Goal: Task Accomplishment & Management: Manage account settings

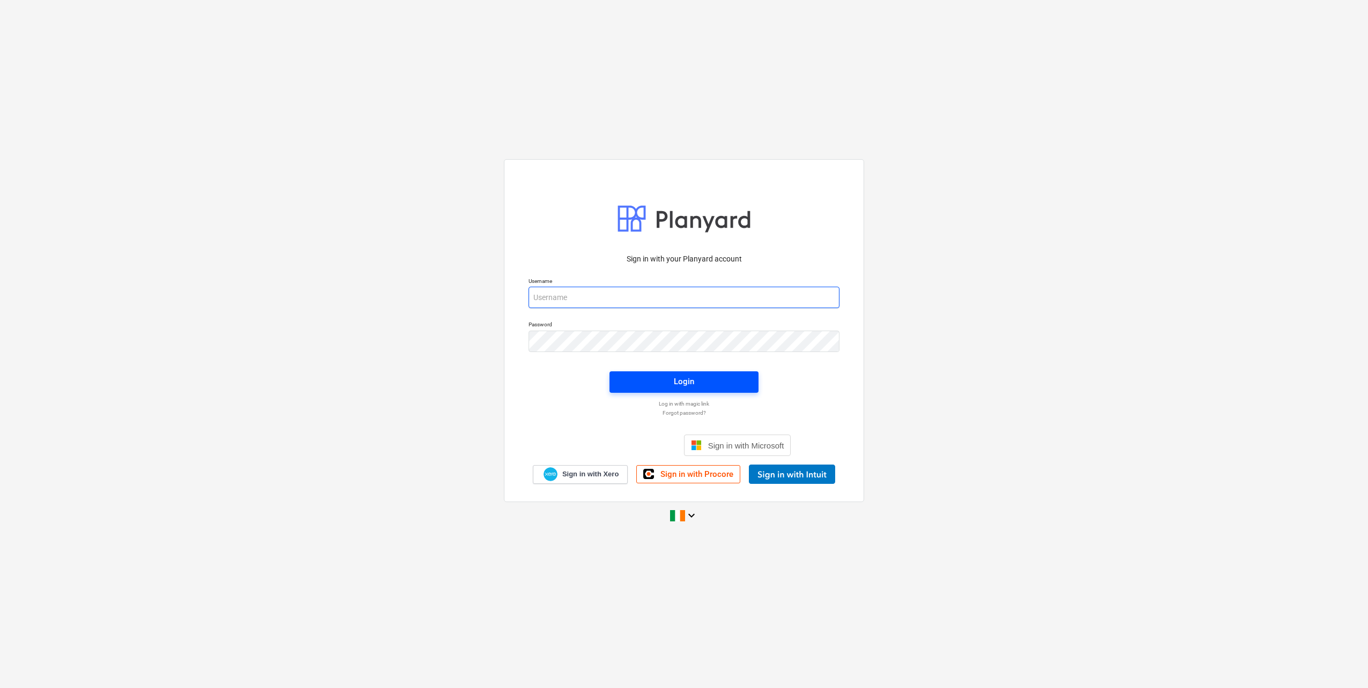
type input "[EMAIL_ADDRESS][DOMAIN_NAME]"
click at [669, 378] on span "Login" at bounding box center [683, 382] width 123 height 14
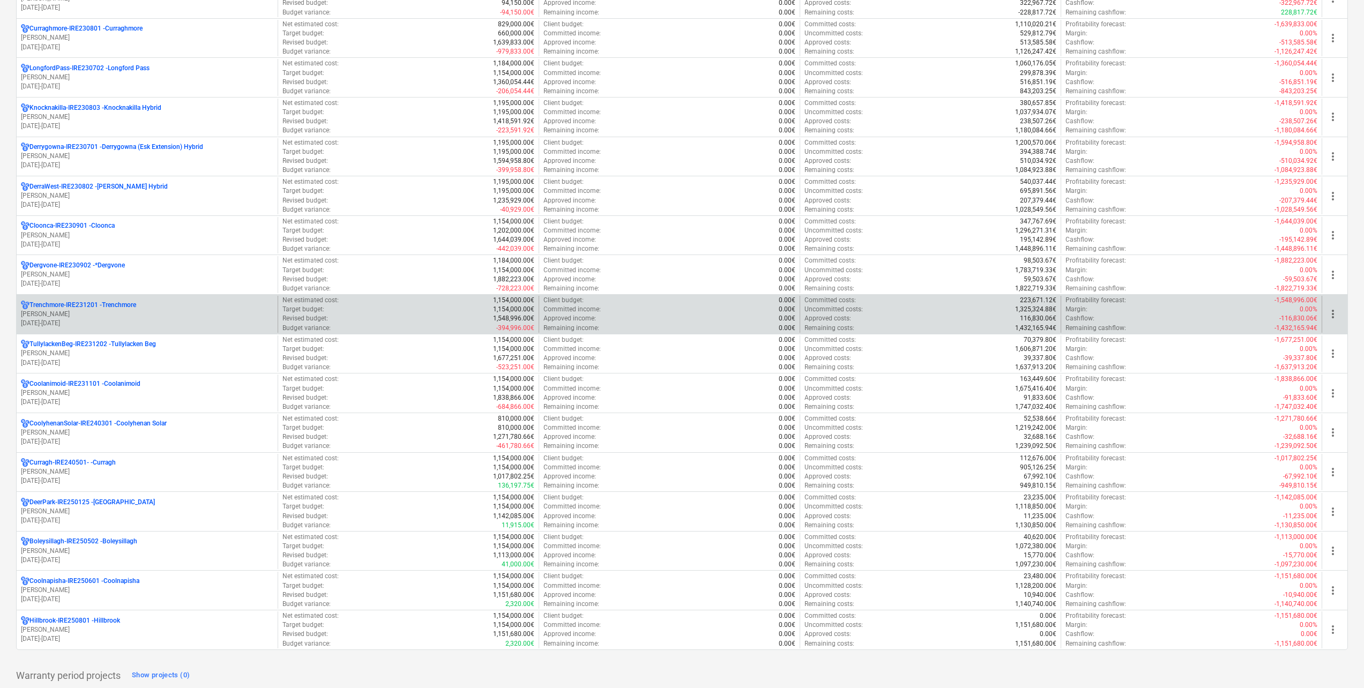
scroll to position [214, 0]
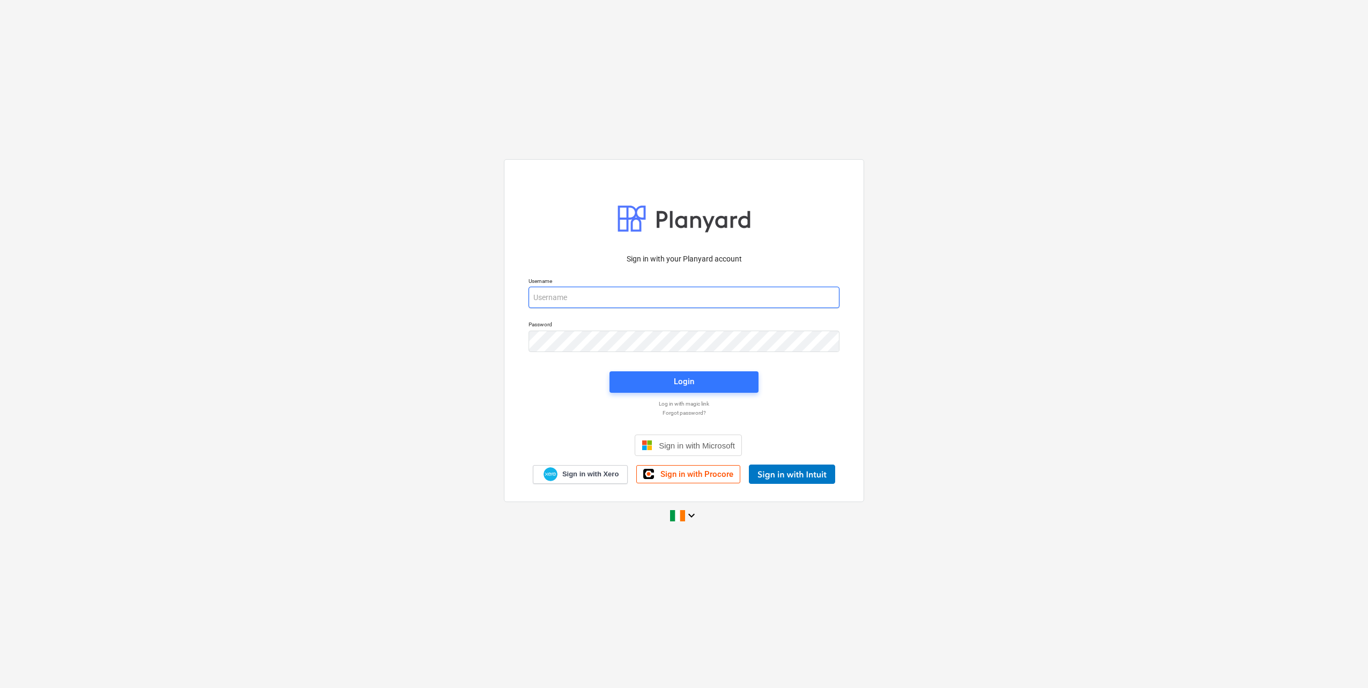
type input "[EMAIL_ADDRESS][DOMAIN_NAME]"
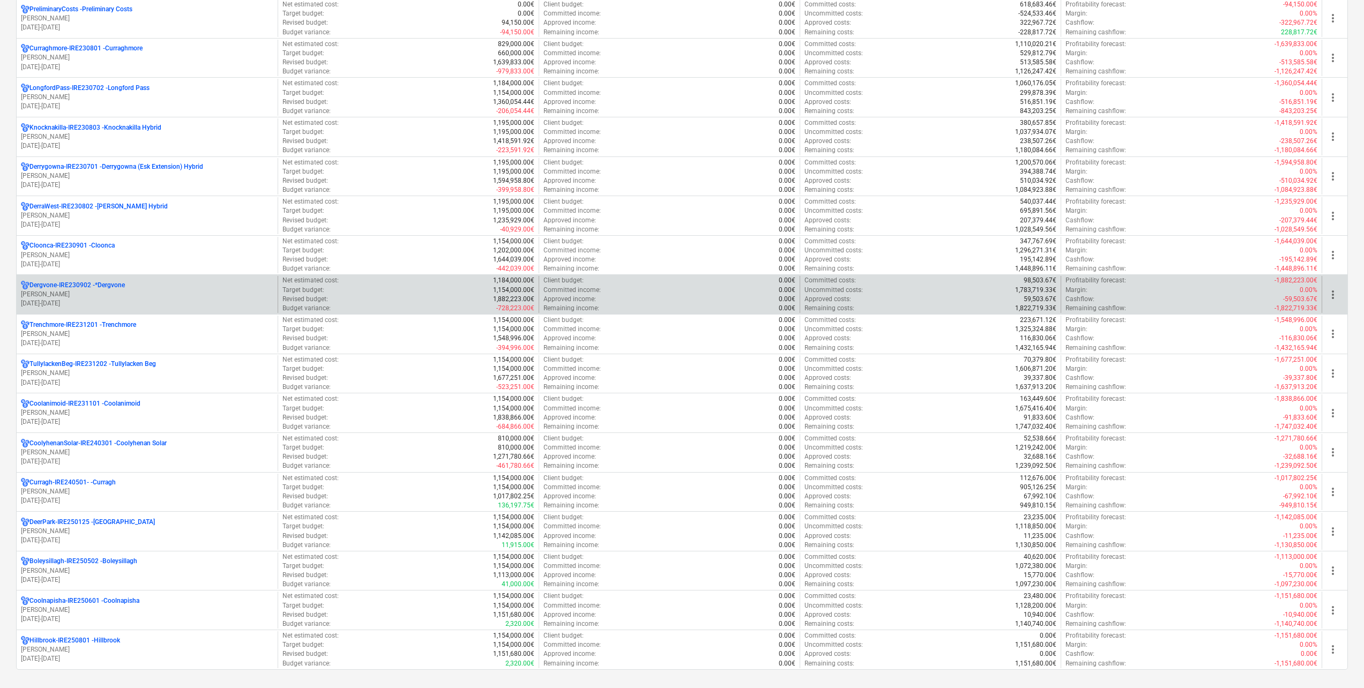
scroll to position [161, 0]
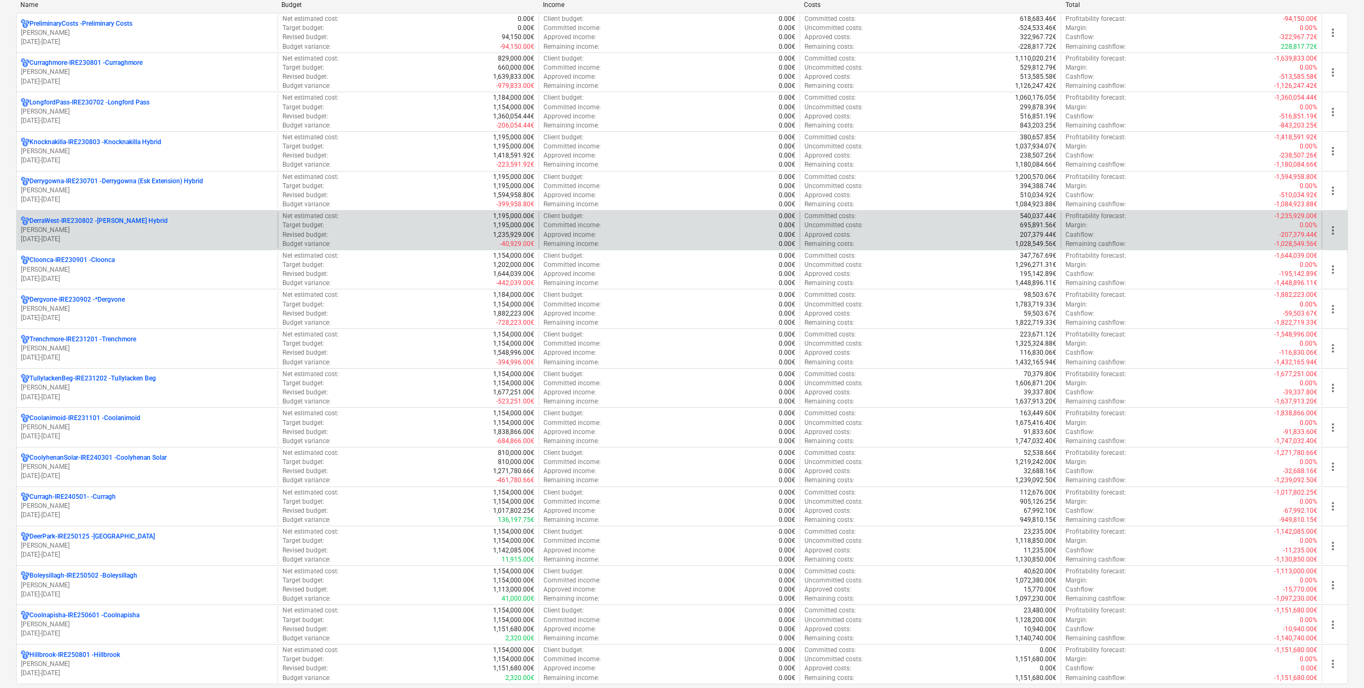
click at [119, 233] on p "[PERSON_NAME]" at bounding box center [147, 230] width 252 height 9
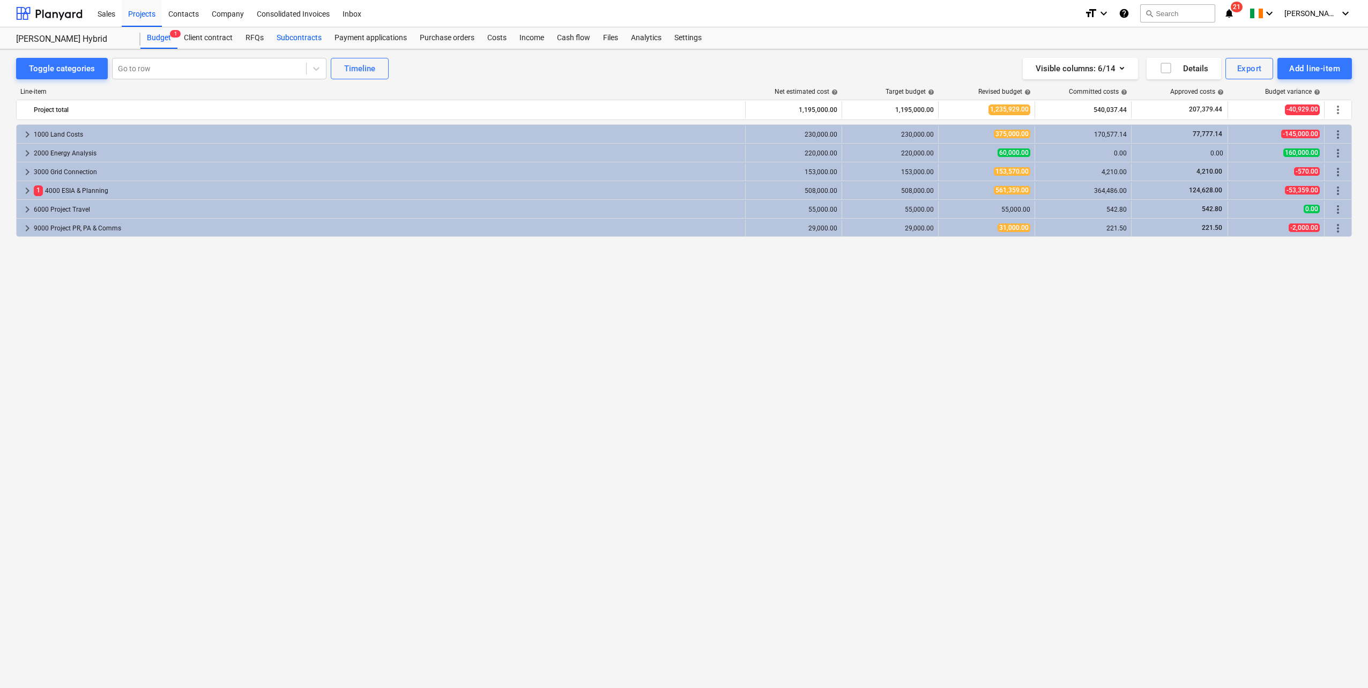
click at [286, 41] on div "Subcontracts" at bounding box center [299, 37] width 58 height 21
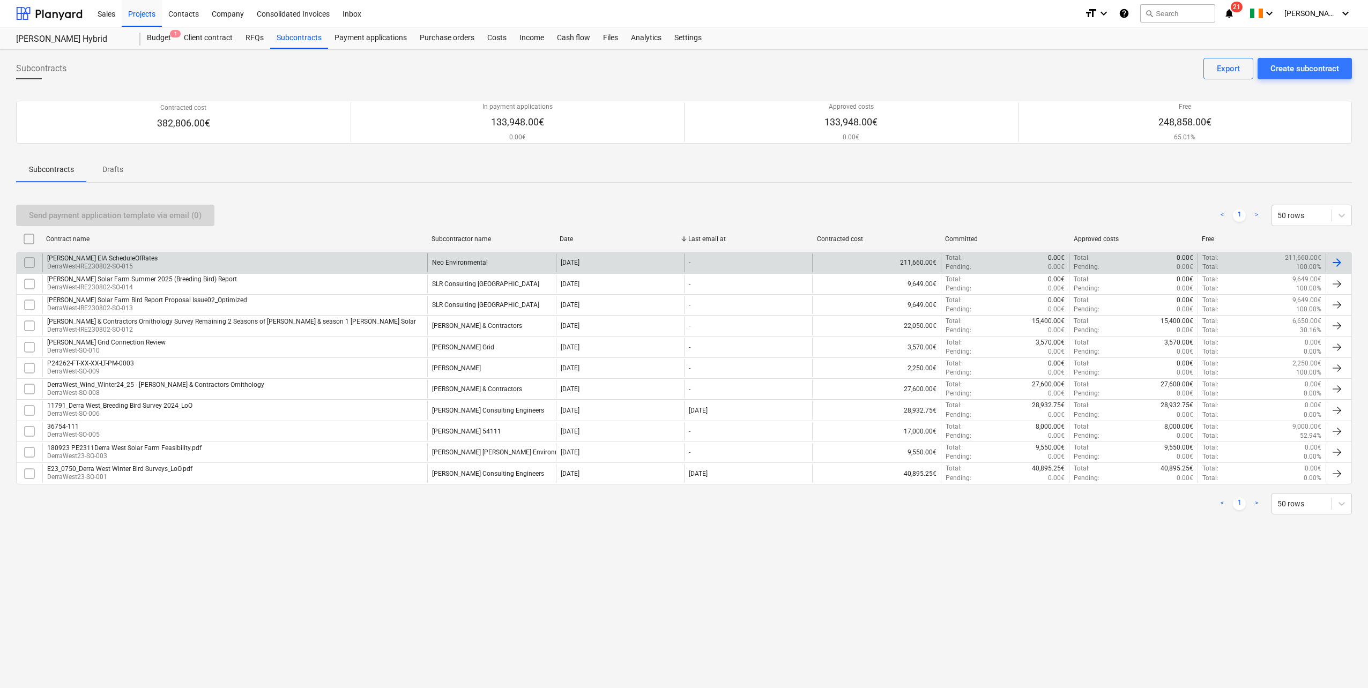
click at [191, 259] on div "[PERSON_NAME] EIA ScheduleOfRates DerraWest-IRE230802-SO-015" at bounding box center [234, 262] width 385 height 18
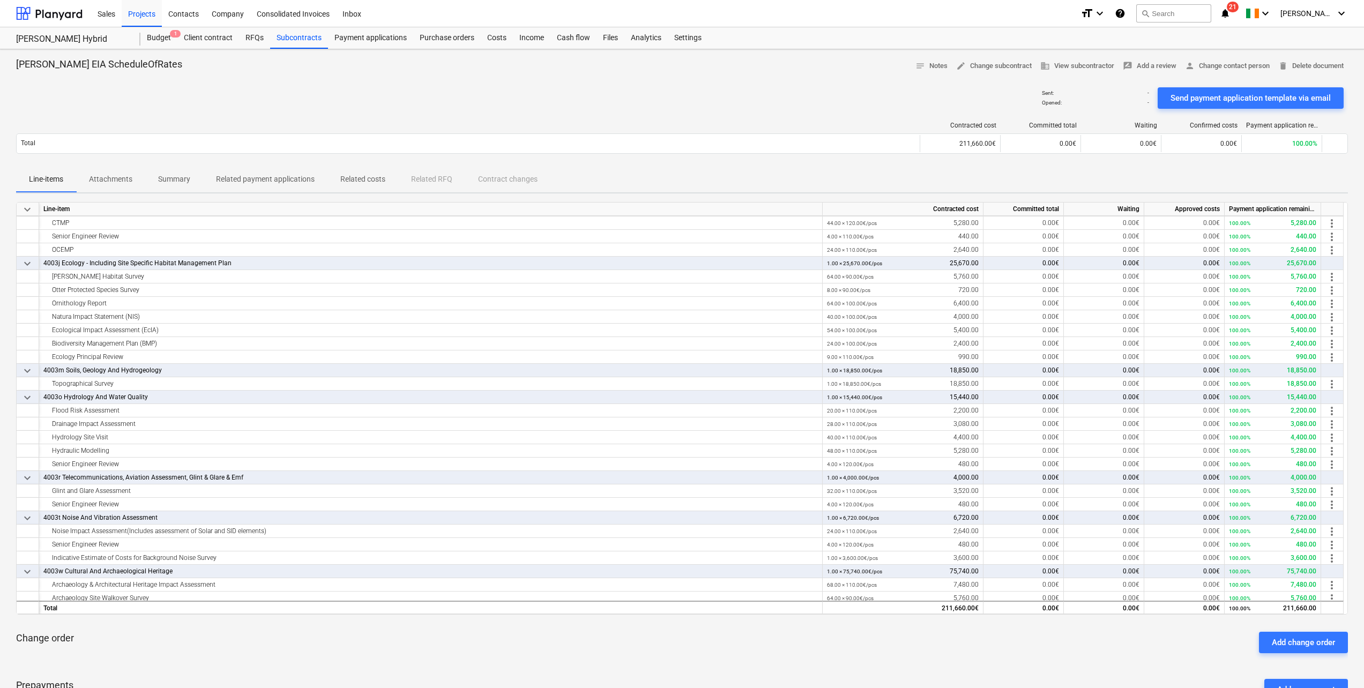
scroll to position [429, 0]
click at [491, 36] on div "Costs" at bounding box center [497, 37] width 32 height 21
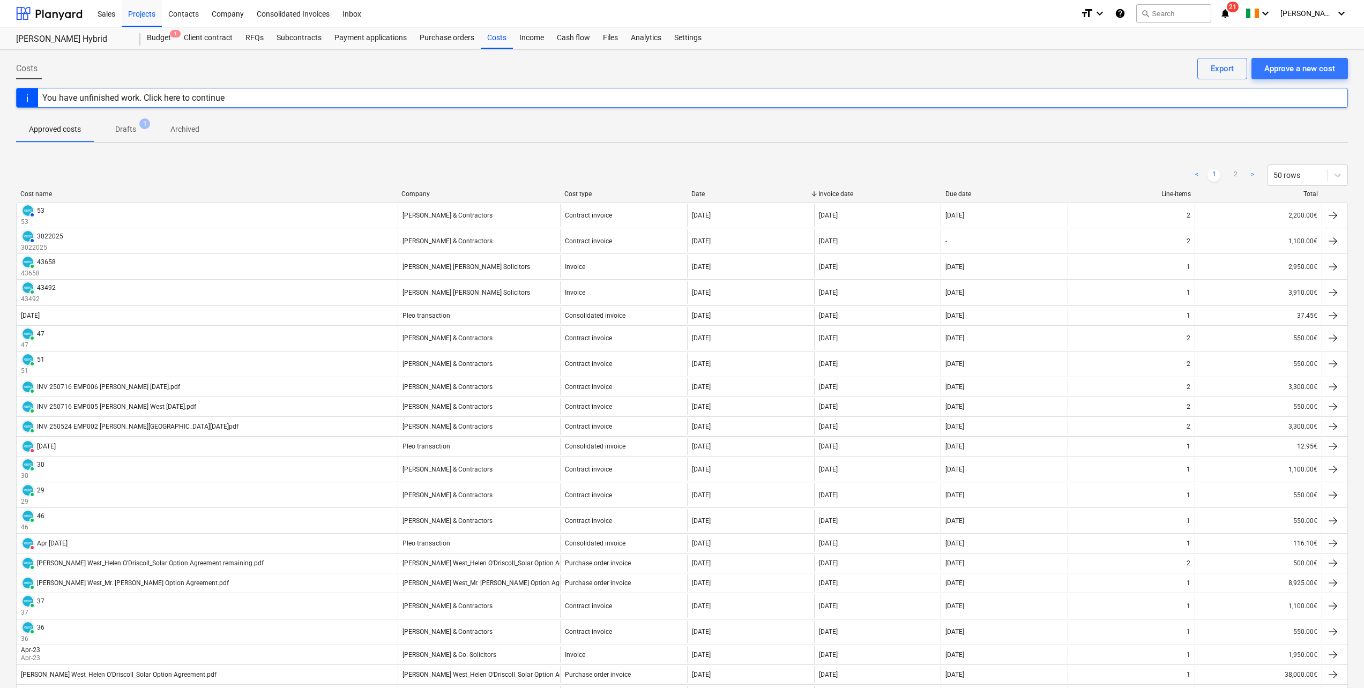
click at [123, 130] on p "Drafts" at bounding box center [125, 129] width 21 height 11
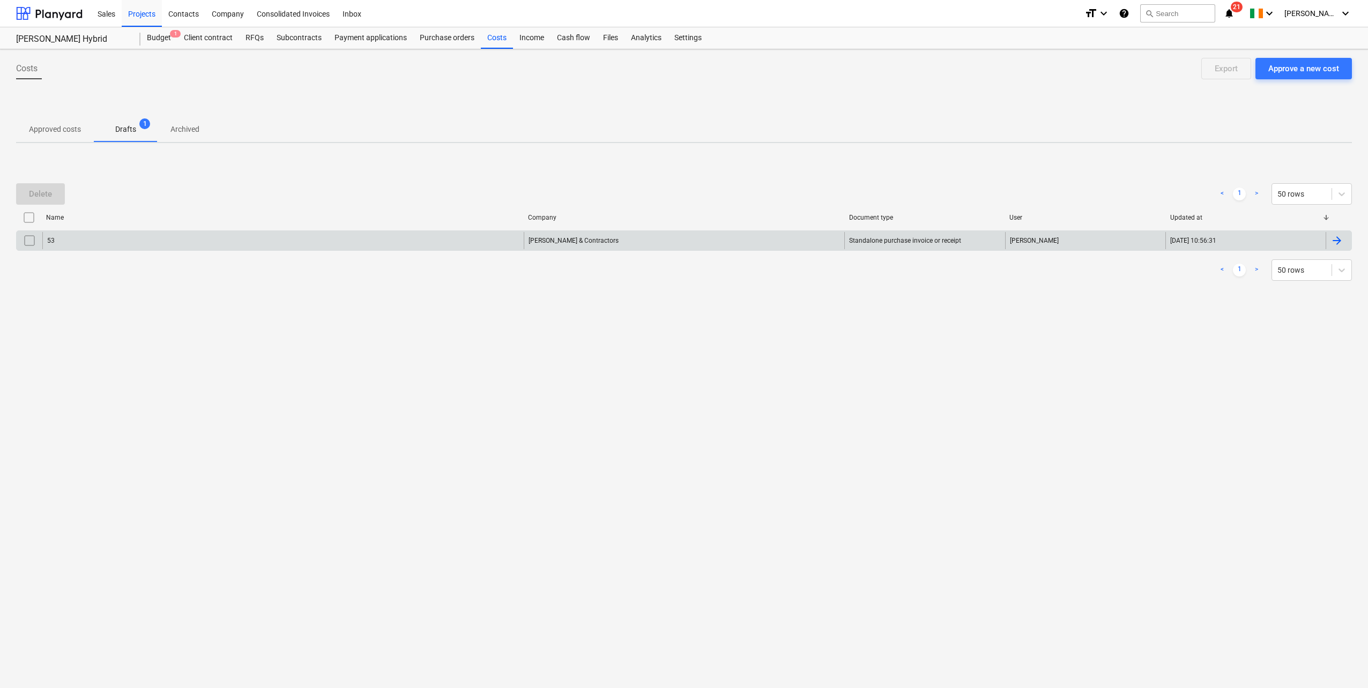
click at [98, 245] on div "53" at bounding box center [282, 240] width 481 height 17
click at [33, 237] on input "checkbox" at bounding box center [29, 240] width 17 height 17
click at [49, 199] on div "Delete" at bounding box center [40, 194] width 23 height 14
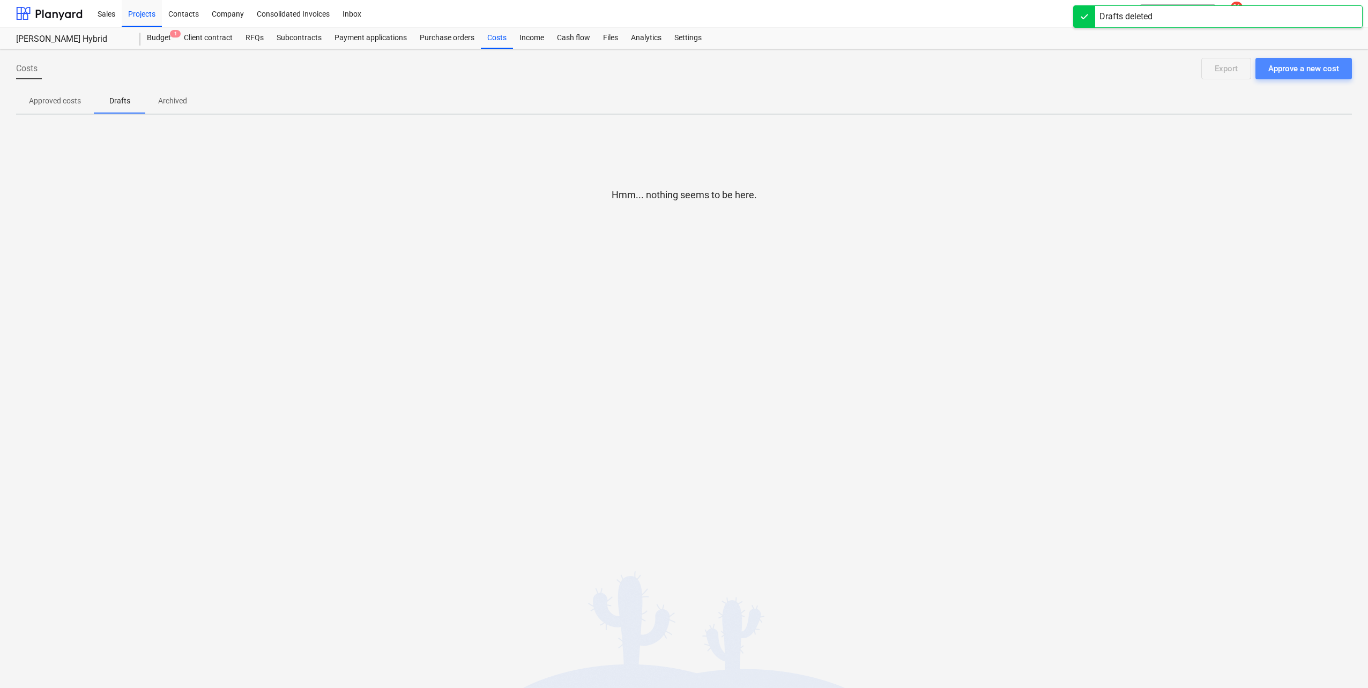
click at [1321, 73] on div "Approve a new cost" at bounding box center [1303, 69] width 71 height 14
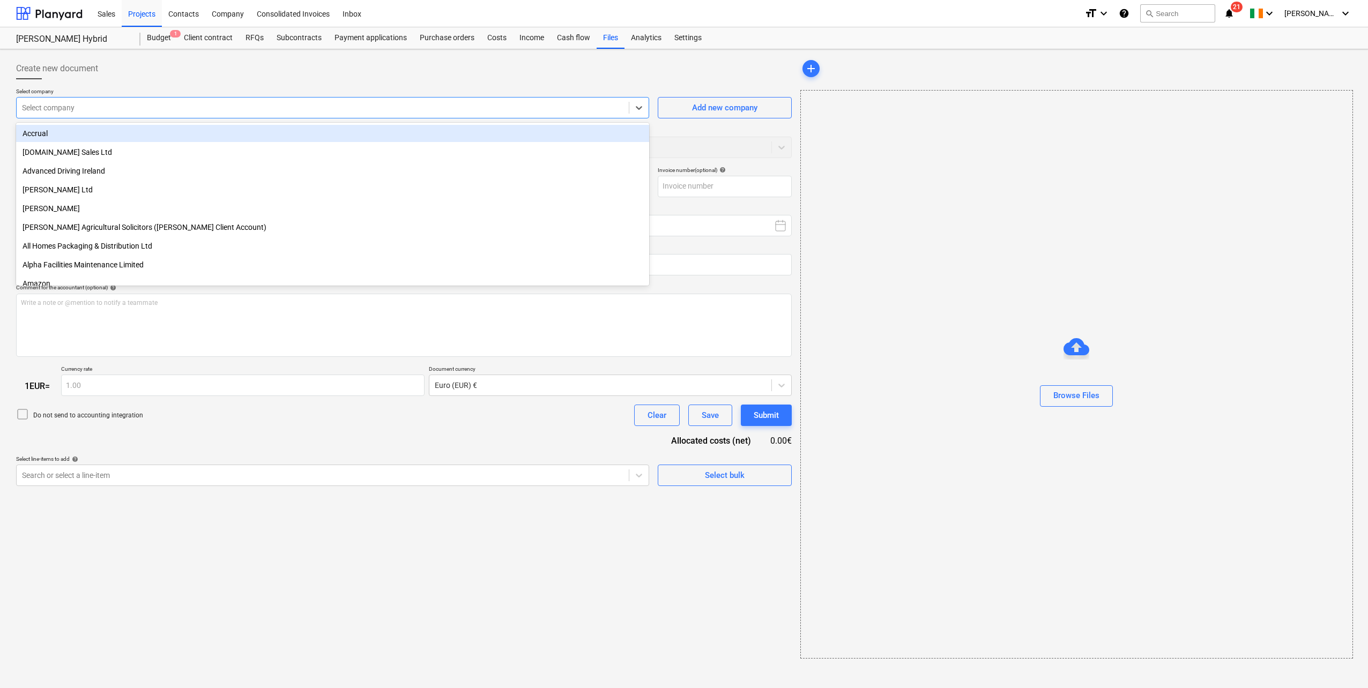
click at [180, 101] on div "Select company" at bounding box center [323, 107] width 612 height 15
type input "neo"
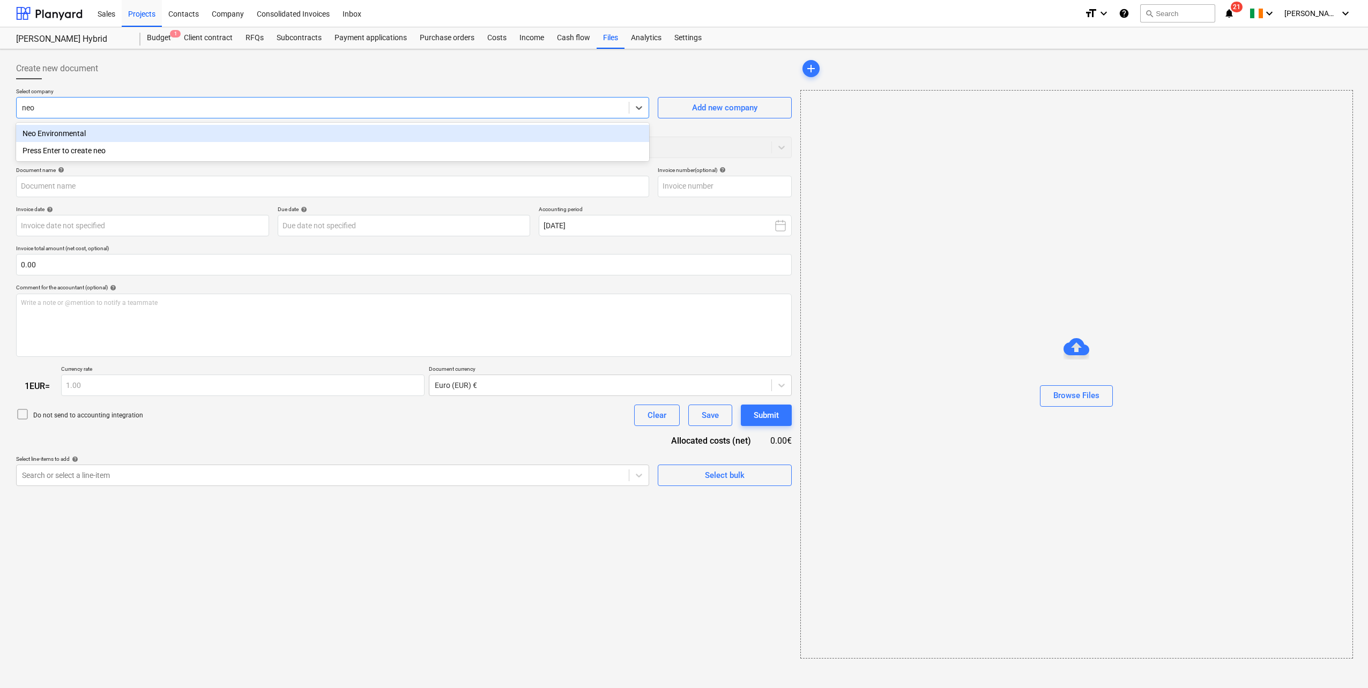
click at [101, 132] on div "Neo Environmental" at bounding box center [332, 133] width 633 height 17
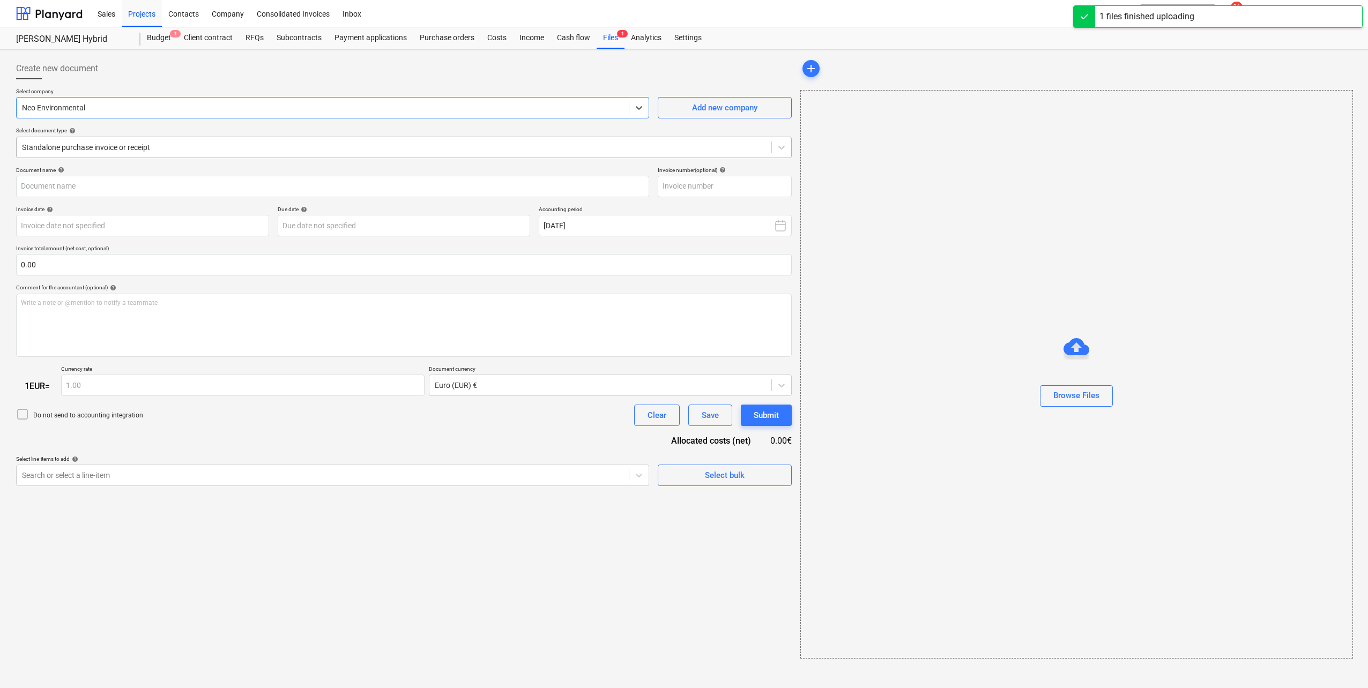
type input "7012 A5330.pdf"
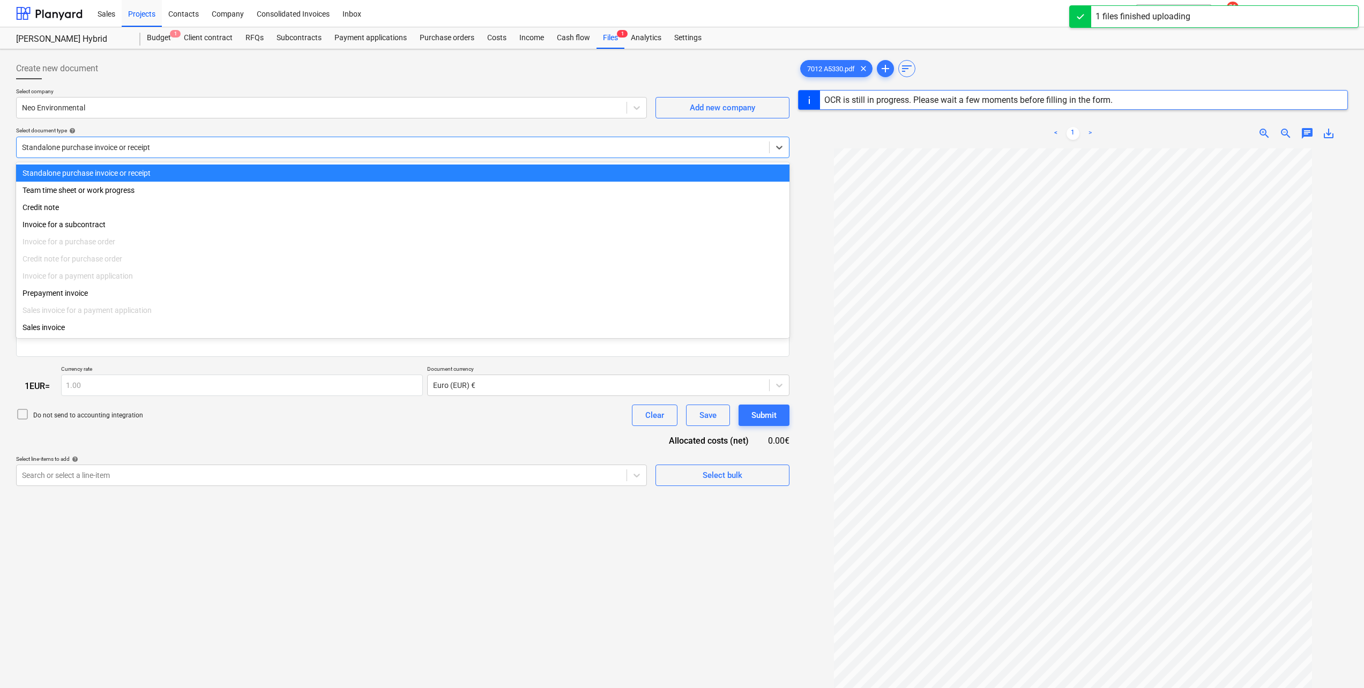
click at [211, 150] on div at bounding box center [393, 147] width 742 height 11
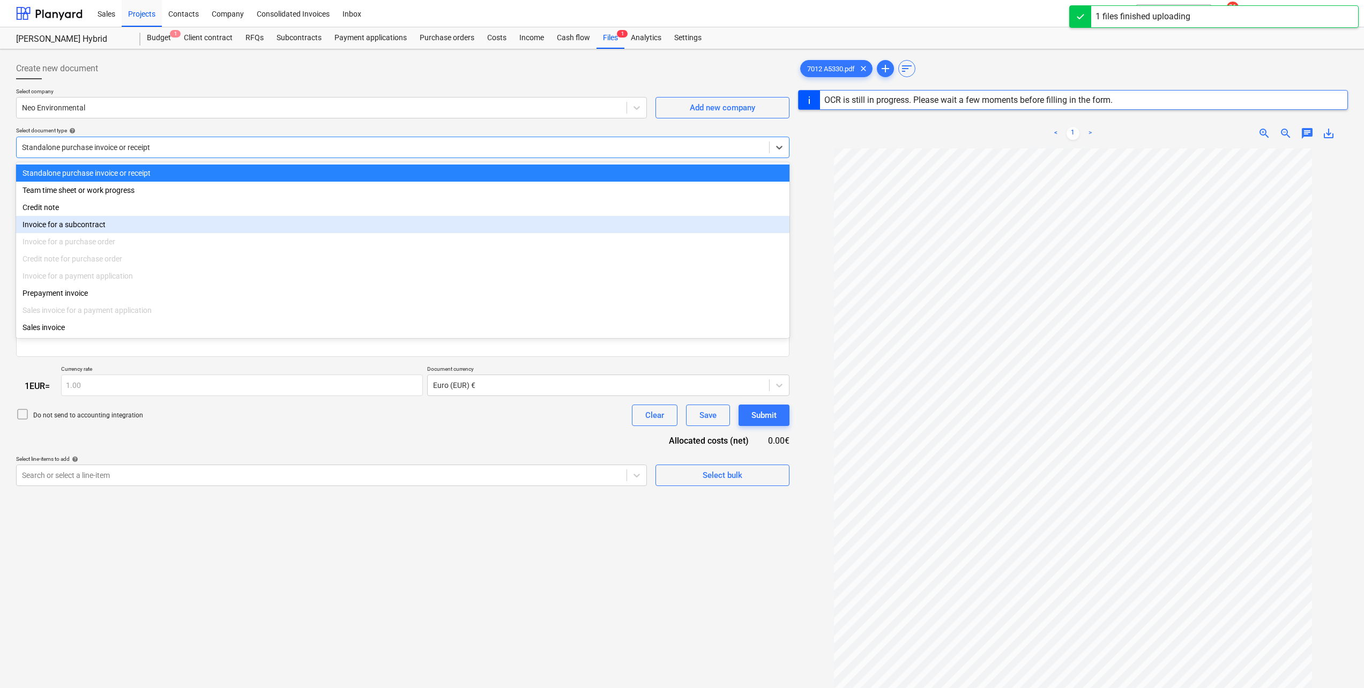
click at [133, 228] on div "Invoice for a subcontract" at bounding box center [402, 224] width 773 height 17
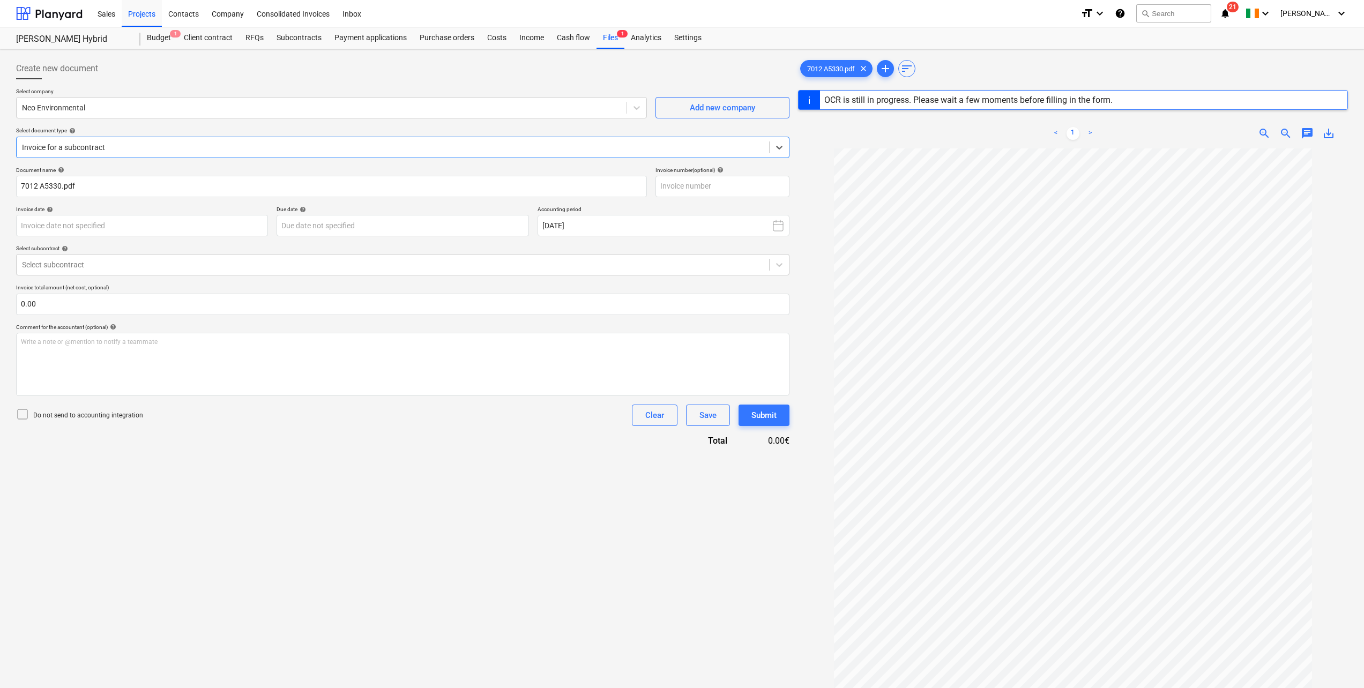
type input "7012"
type input "[DATE]"
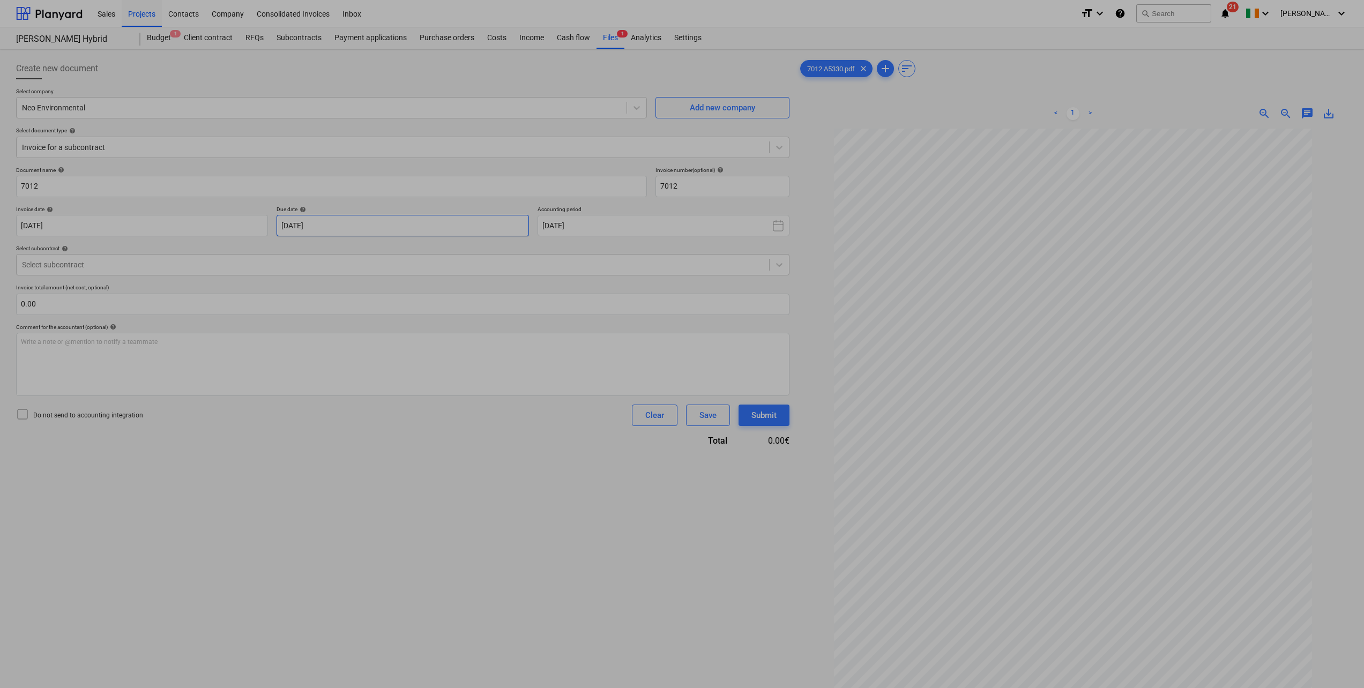
click at [369, 221] on body "Sales Projects Contacts Company Consolidated Invoices Inbox format_size keyboar…" at bounding box center [682, 344] width 1364 height 688
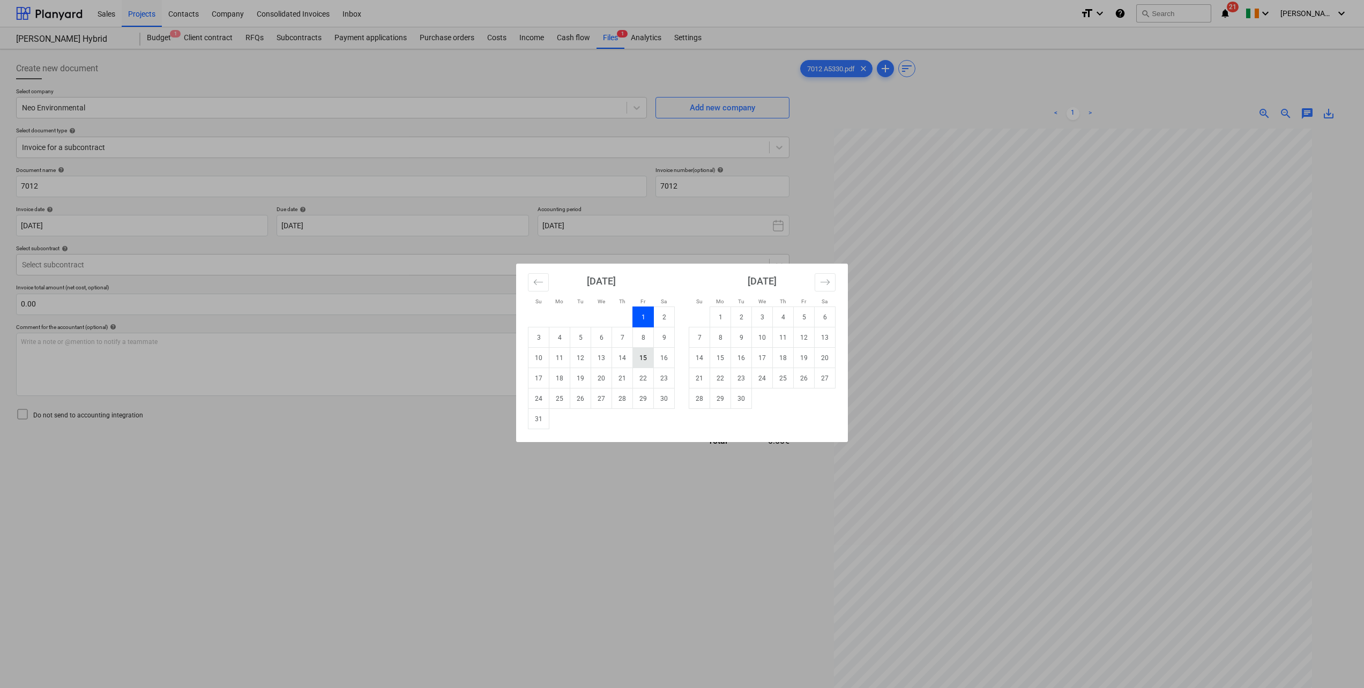
click at [644, 359] on td "15" at bounding box center [643, 358] width 21 height 20
type input "[DATE]"
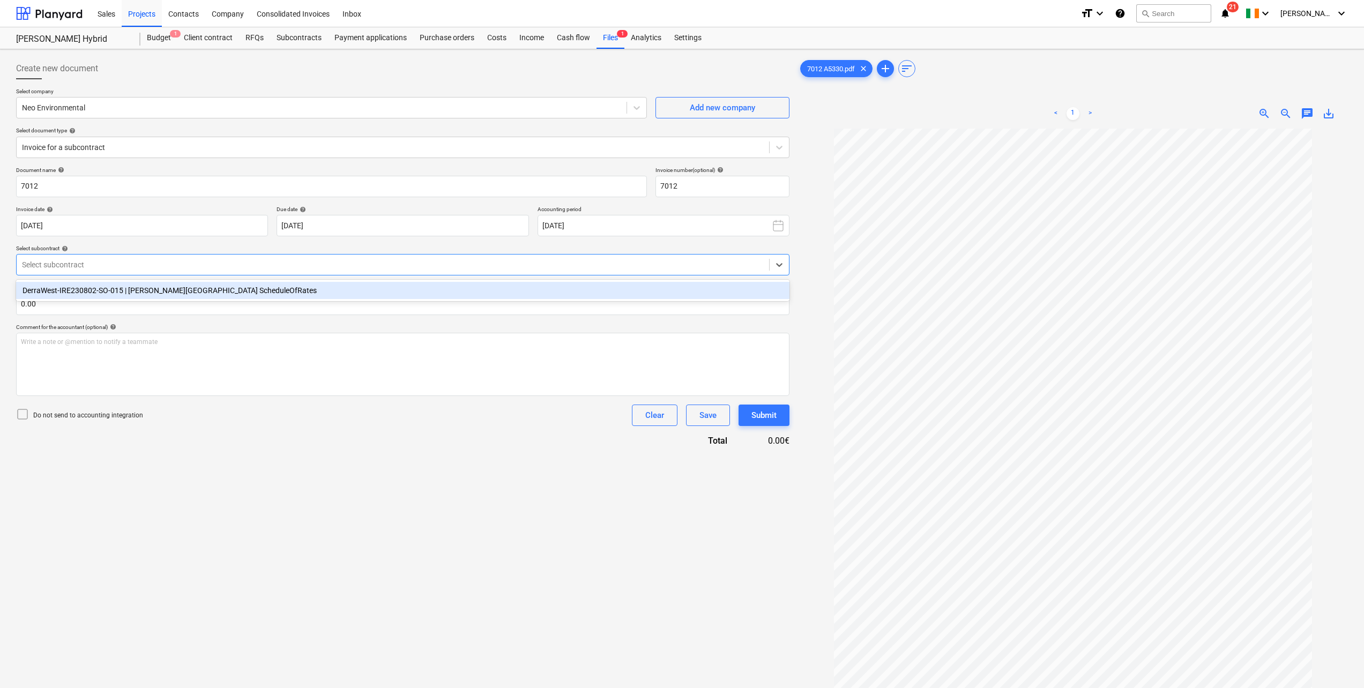
click at [173, 265] on div at bounding box center [393, 264] width 742 height 11
click at [173, 287] on div "DerraWest-IRE230802-SO-015 | [PERSON_NAME][GEOGRAPHIC_DATA] ScheduleOfRates" at bounding box center [402, 290] width 773 height 17
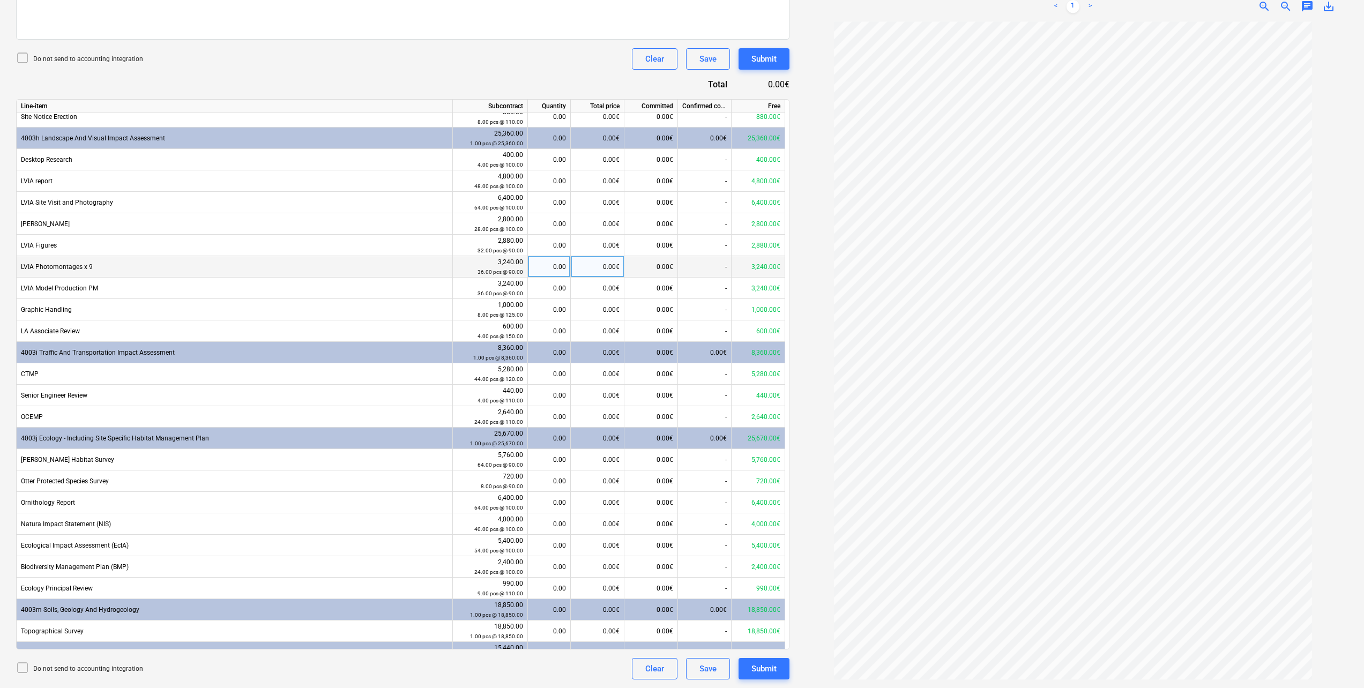
scroll to position [375, 0]
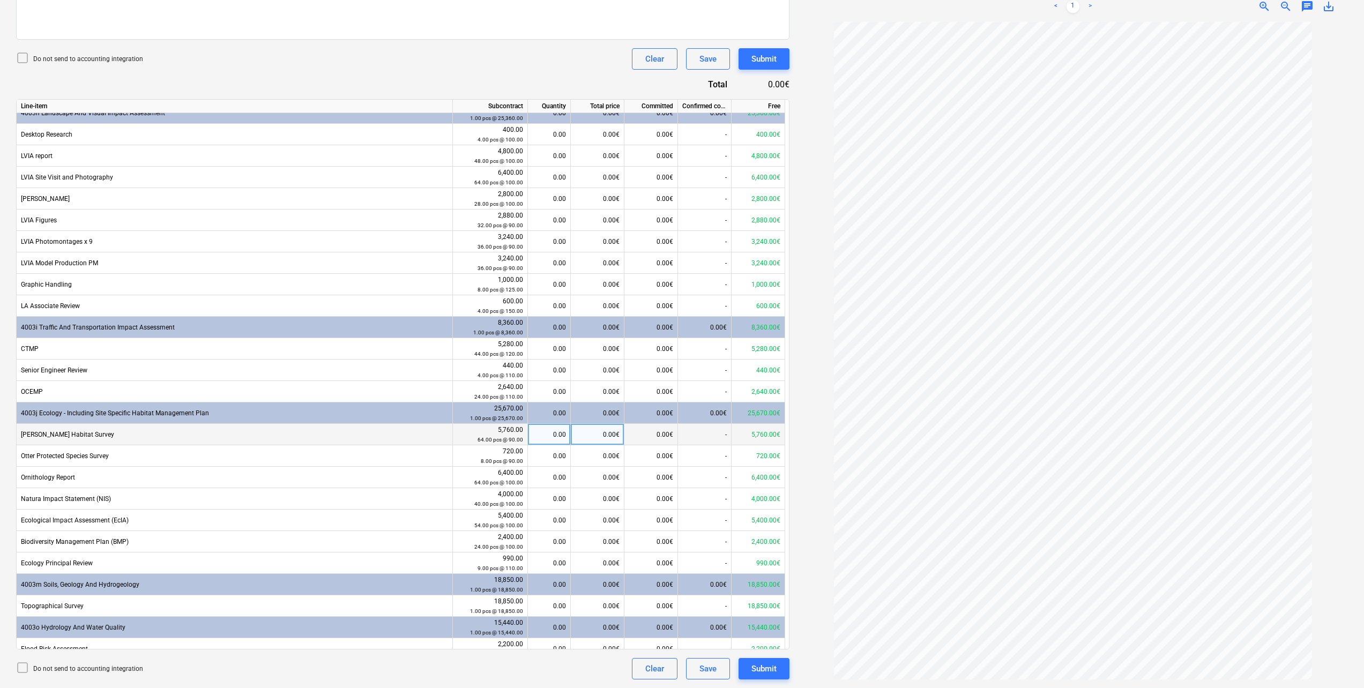
click at [612, 436] on div "0.00€" at bounding box center [598, 434] width 54 height 21
type input "720"
click at [540, 65] on div "Do not send to accounting integration Clear Save Submit" at bounding box center [402, 58] width 773 height 21
click at [566, 435] on div "8.00" at bounding box center [549, 434] width 43 height 21
type input "24"
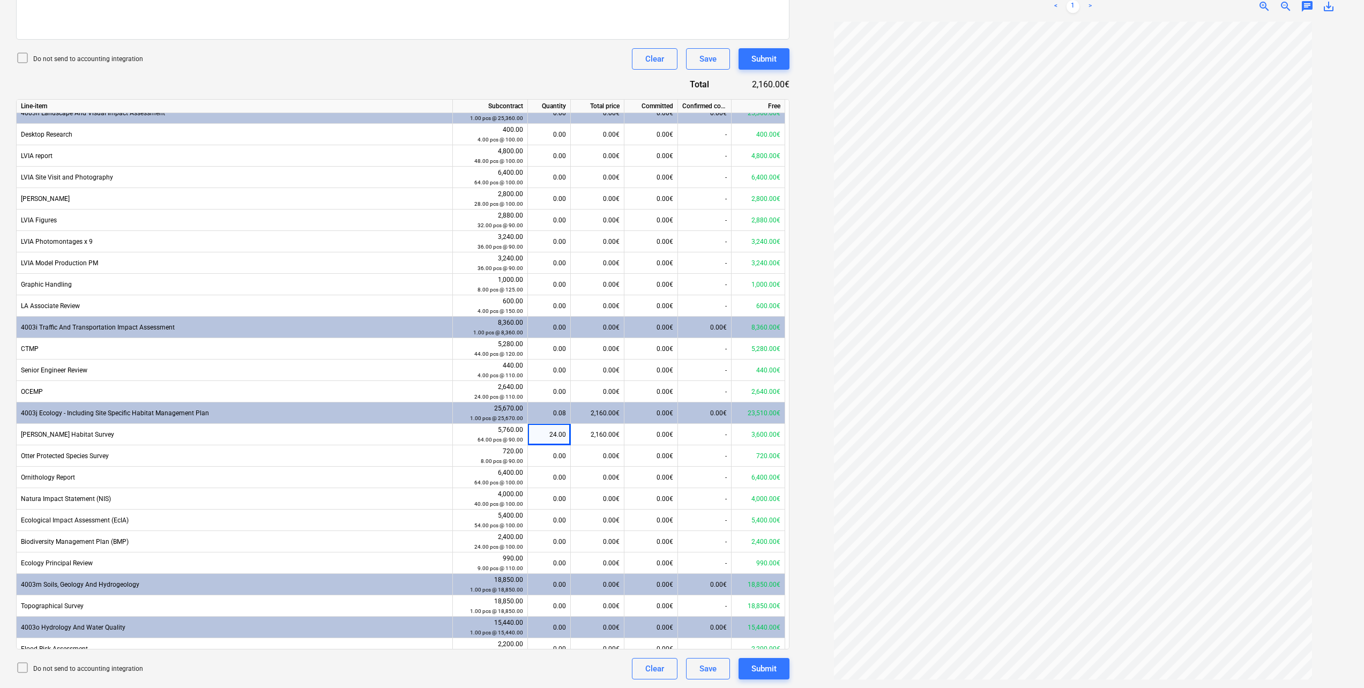
click at [455, 59] on div "Do not send to accounting integration Clear Save Submit" at bounding box center [402, 58] width 773 height 21
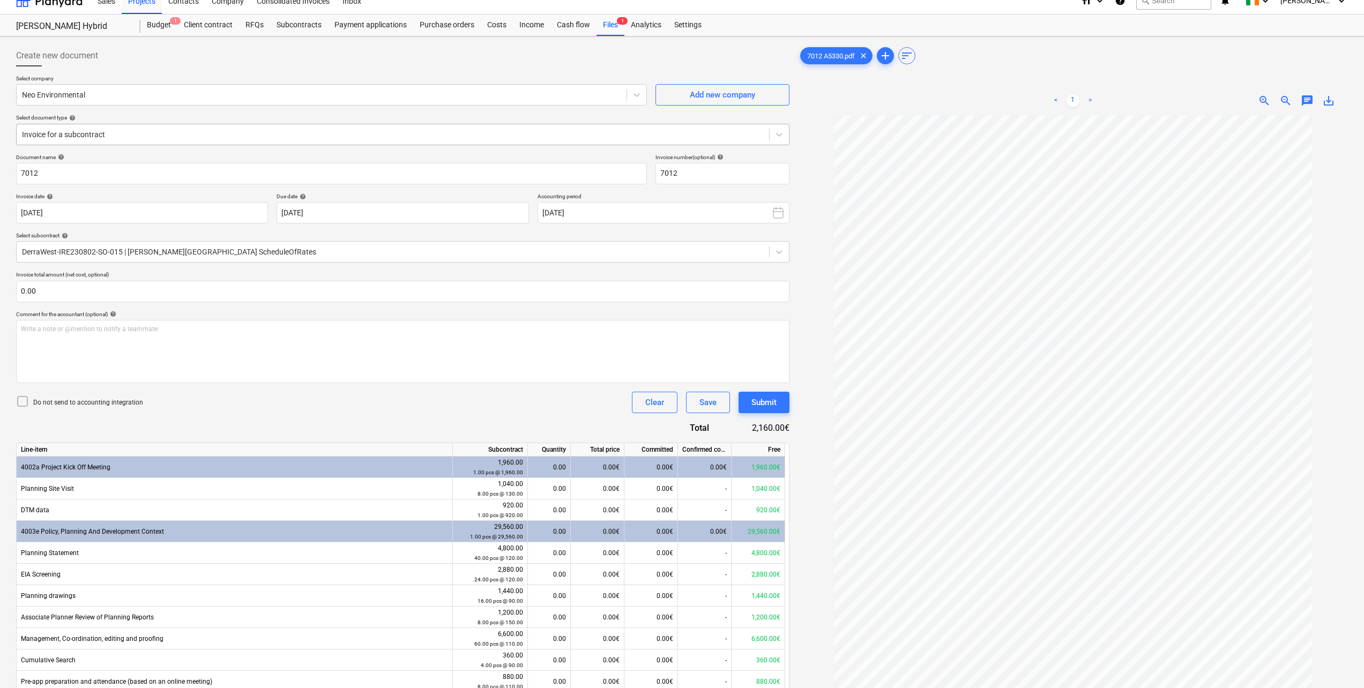
scroll to position [0, 0]
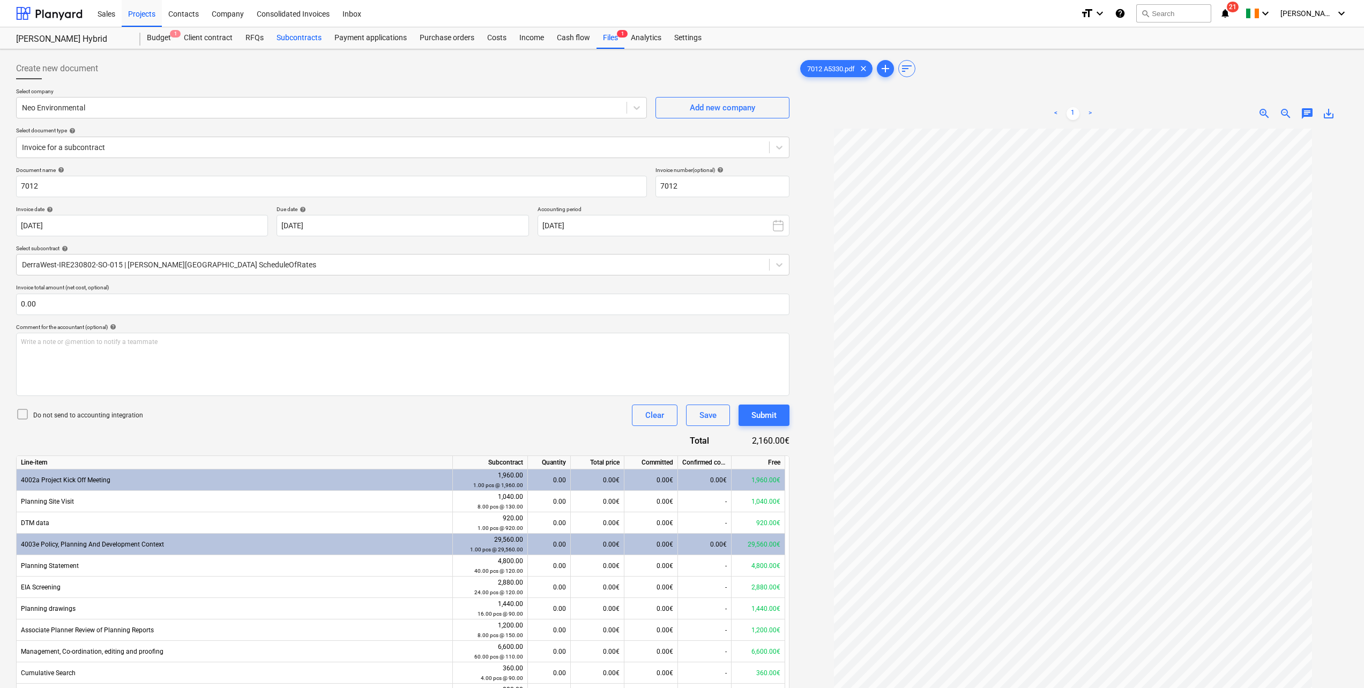
click at [299, 40] on div "Subcontracts" at bounding box center [299, 37] width 58 height 21
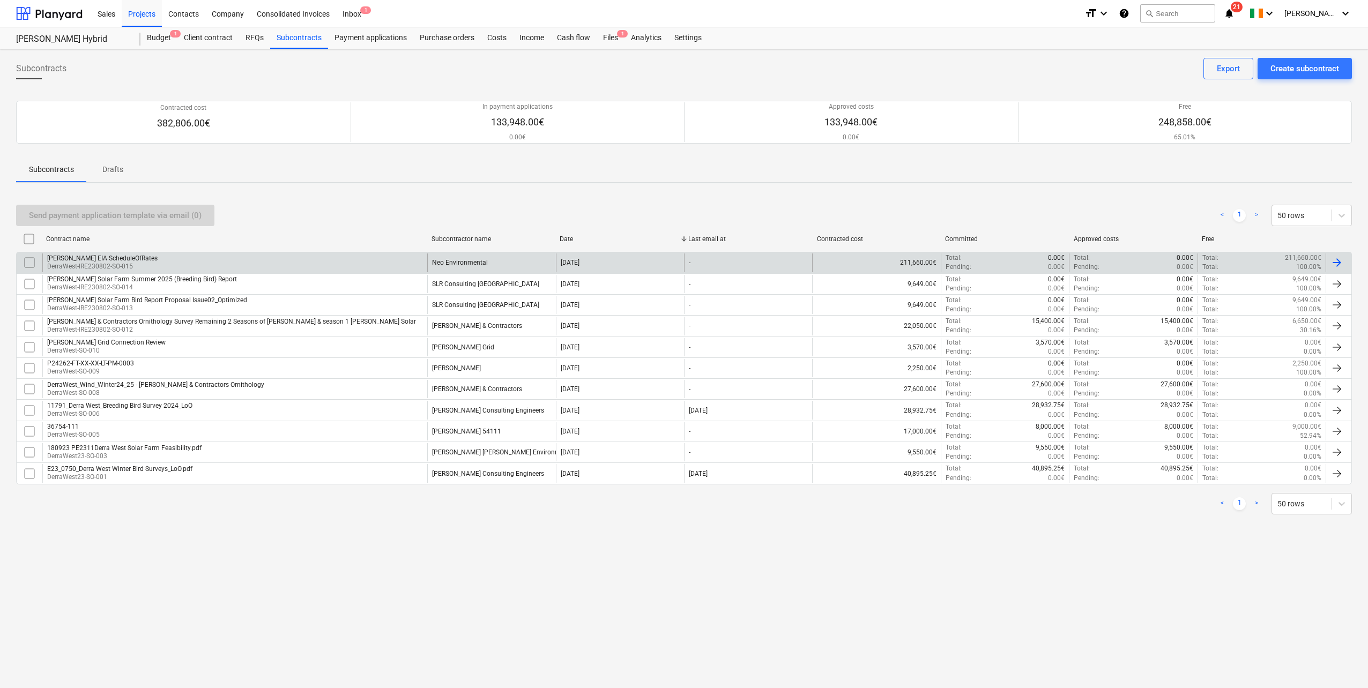
click at [145, 262] on div "[PERSON_NAME] EIA ScheduleOfRates DerraWest-IRE230802-SO-015" at bounding box center [234, 262] width 385 height 18
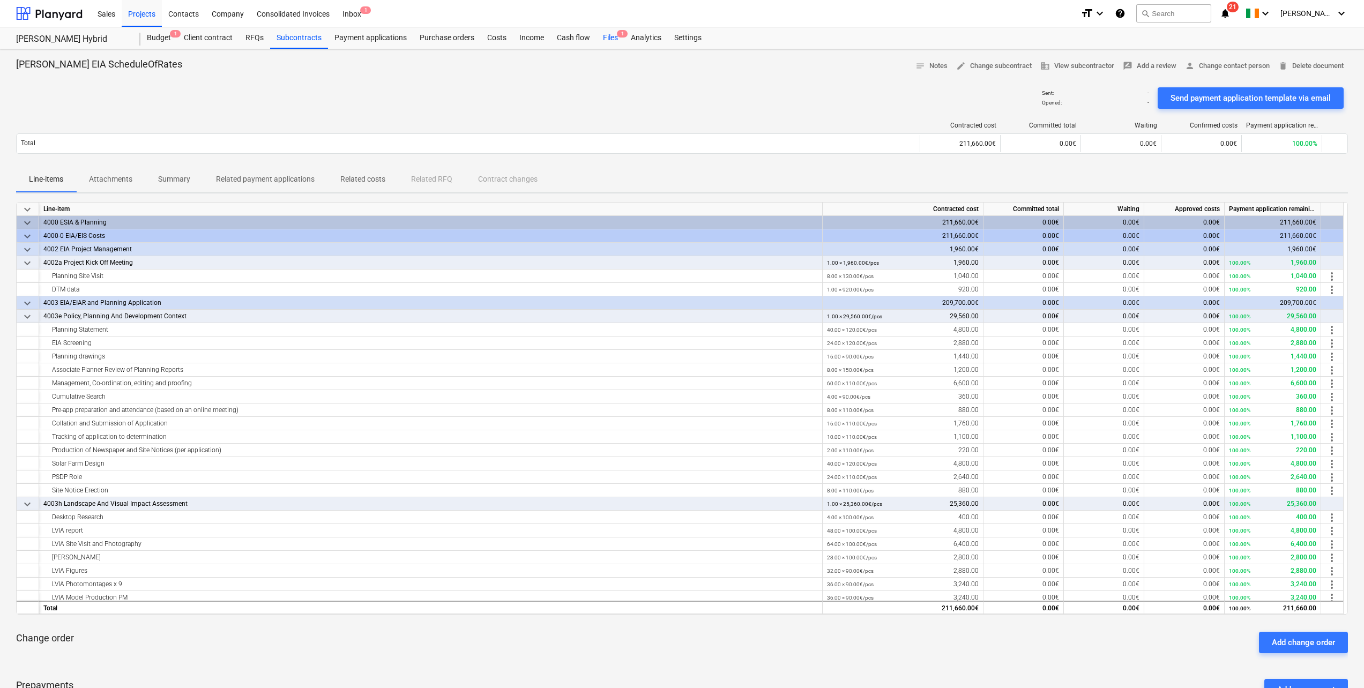
click at [609, 36] on div "Files 1" at bounding box center [610, 37] width 28 height 21
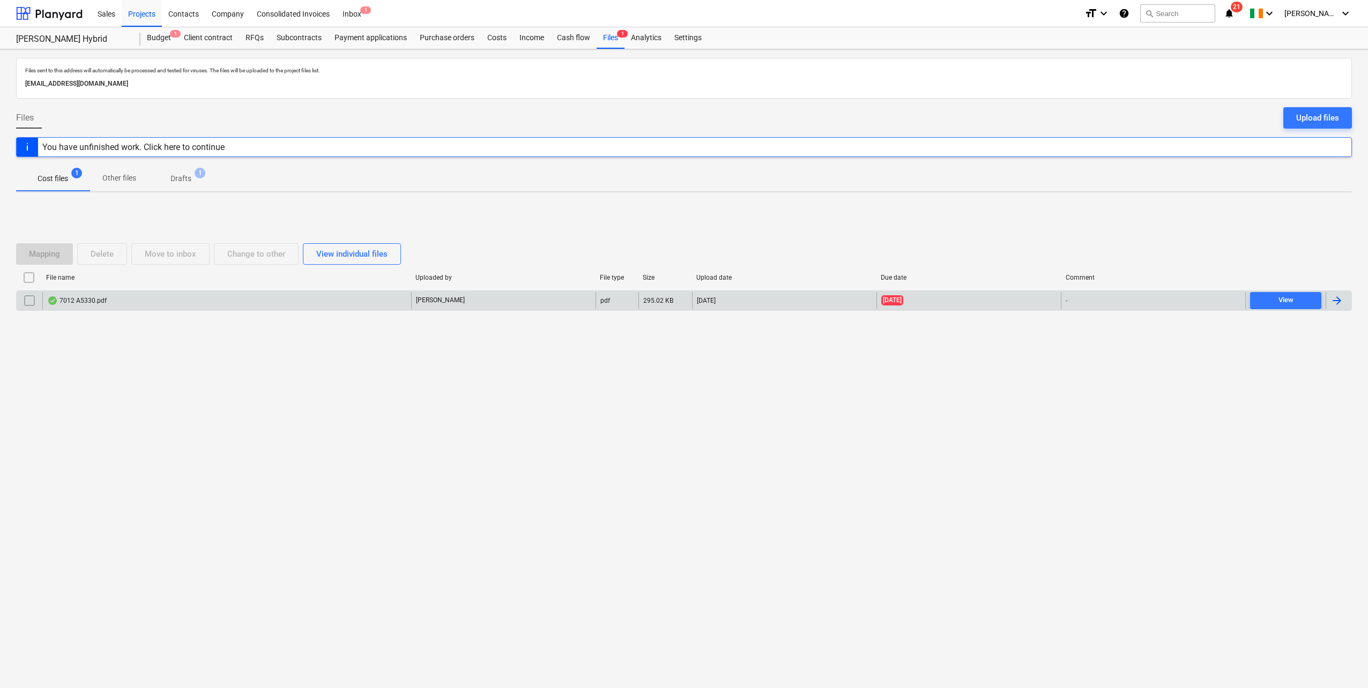
click at [155, 304] on div "7012 A5330.pdf" at bounding box center [226, 300] width 369 height 17
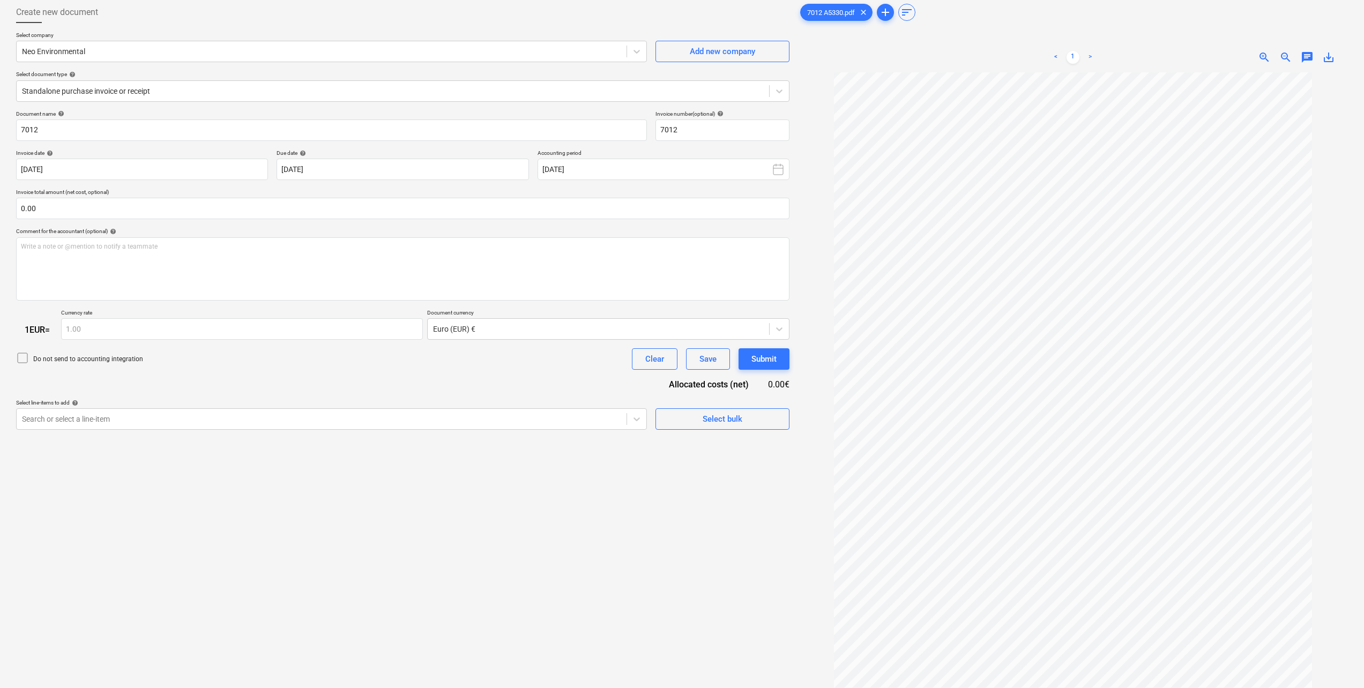
scroll to position [107, 0]
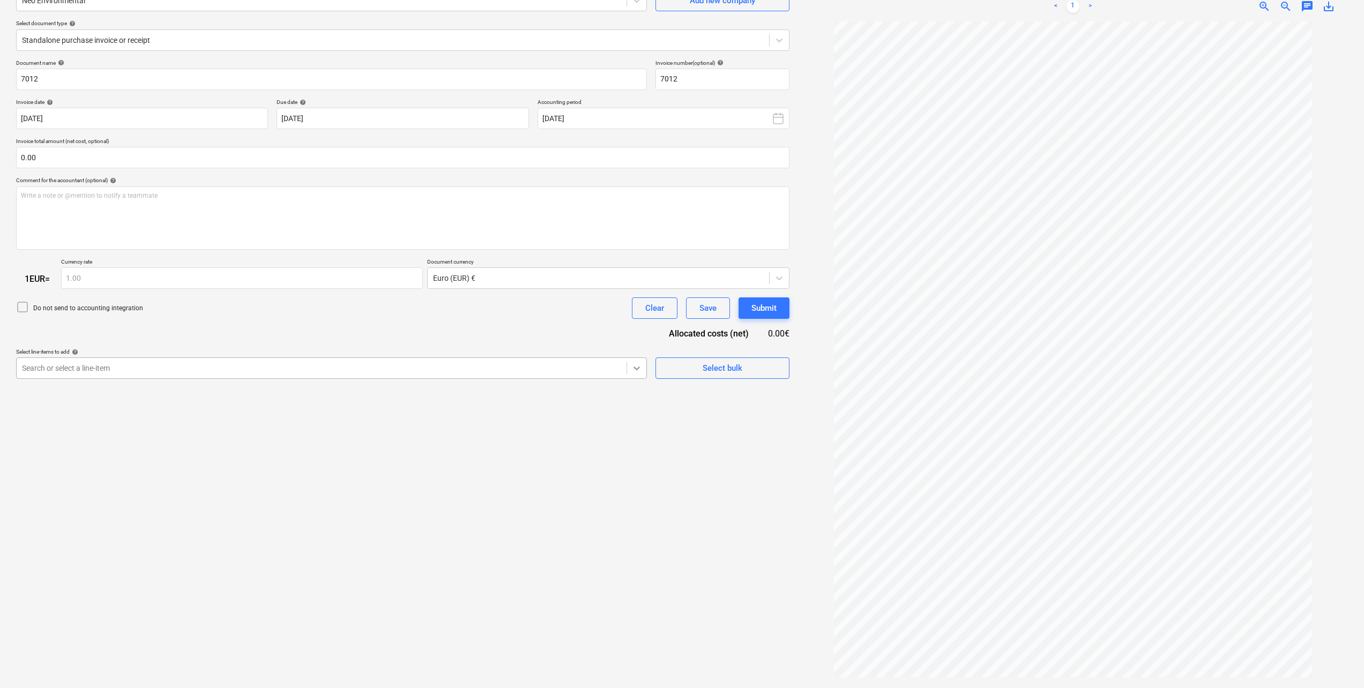
click at [637, 370] on icon at bounding box center [636, 369] width 6 height 4
click at [157, 325] on div "Document name help 7012 Invoice number (optional) help 7012 Invoice date help […" at bounding box center [402, 219] width 773 height 320
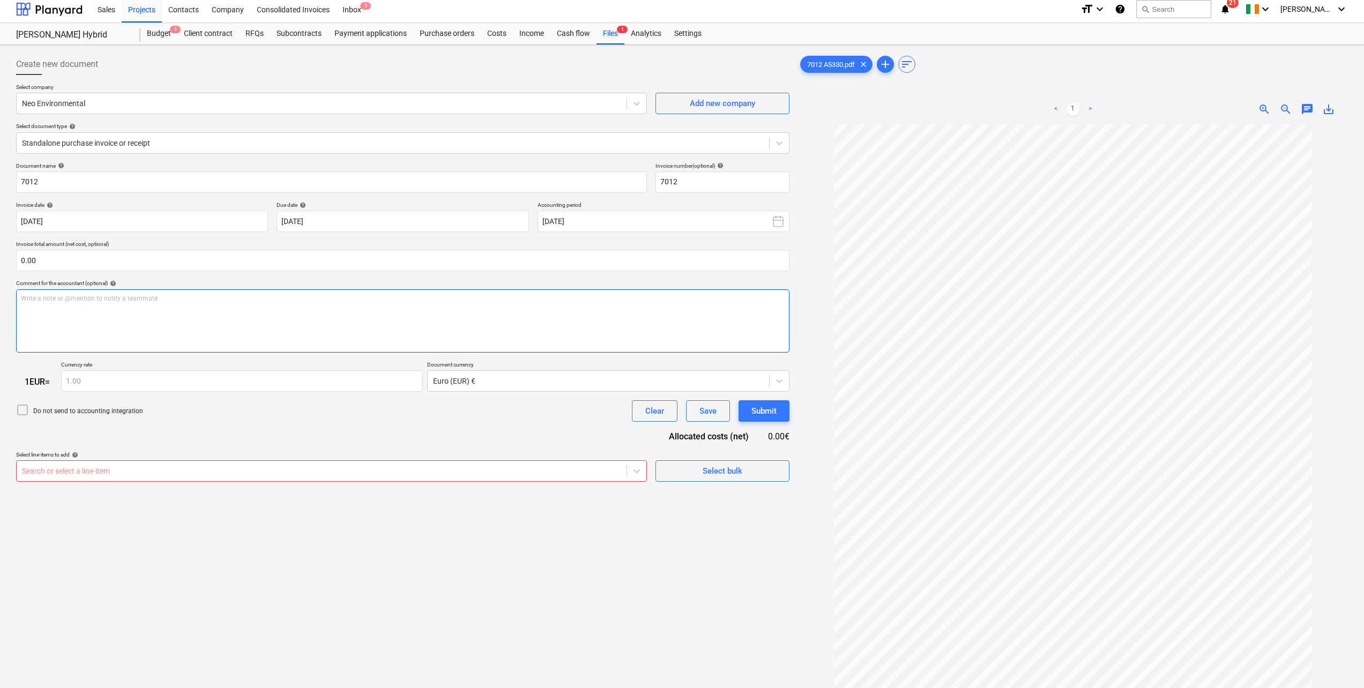
scroll to position [0, 0]
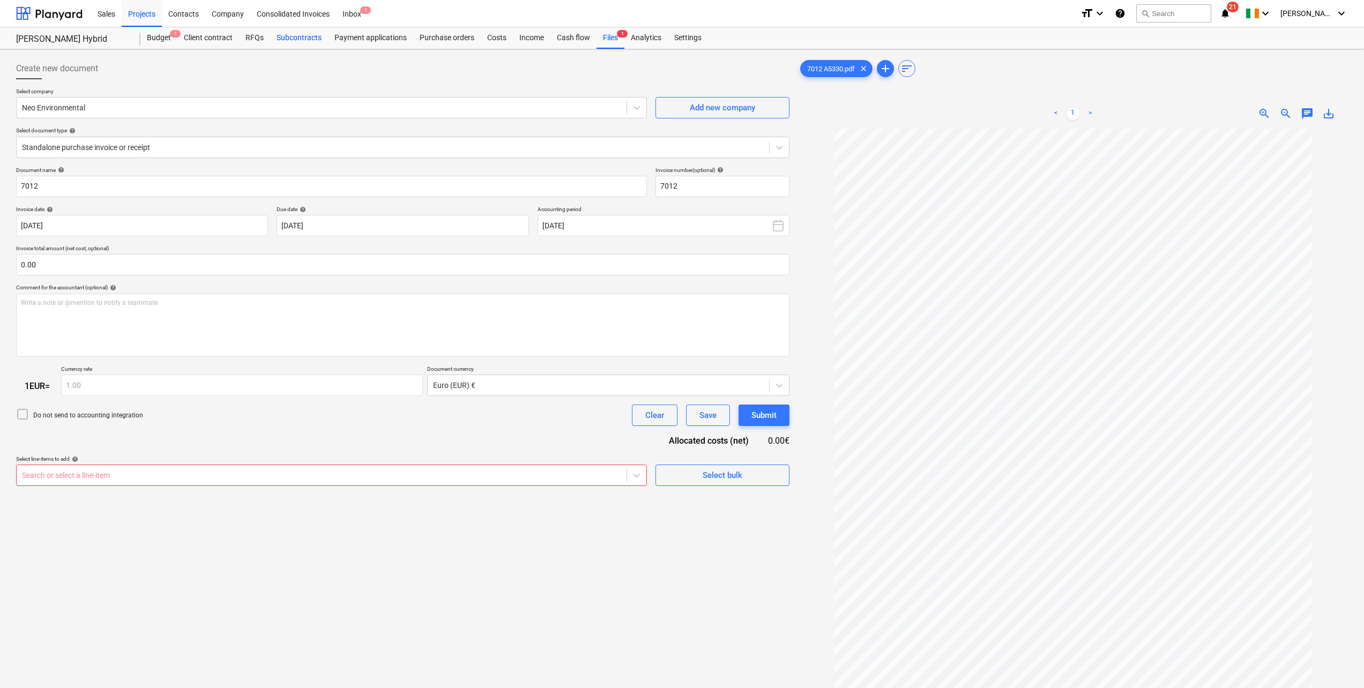
click at [295, 36] on div "Subcontracts" at bounding box center [299, 37] width 58 height 21
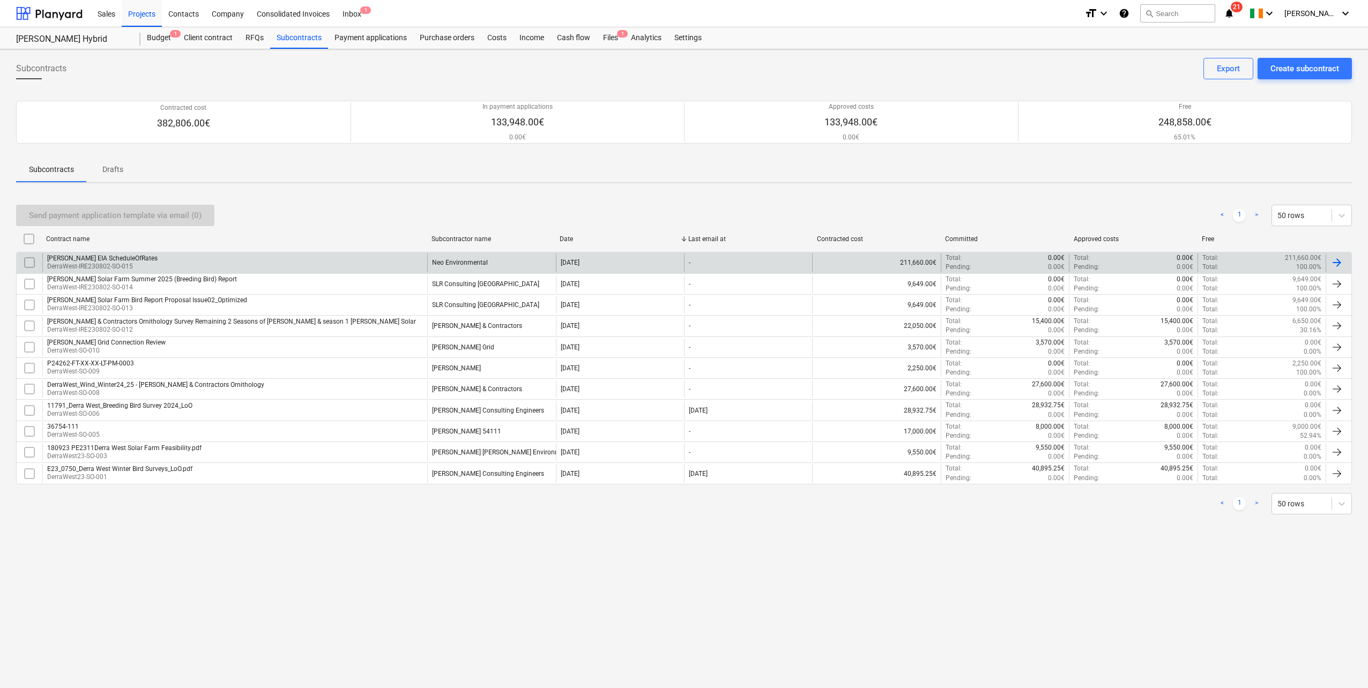
click at [145, 257] on div "[PERSON_NAME] EIA ScheduleOfRates DerraWest-IRE230802-SO-015" at bounding box center [234, 262] width 385 height 18
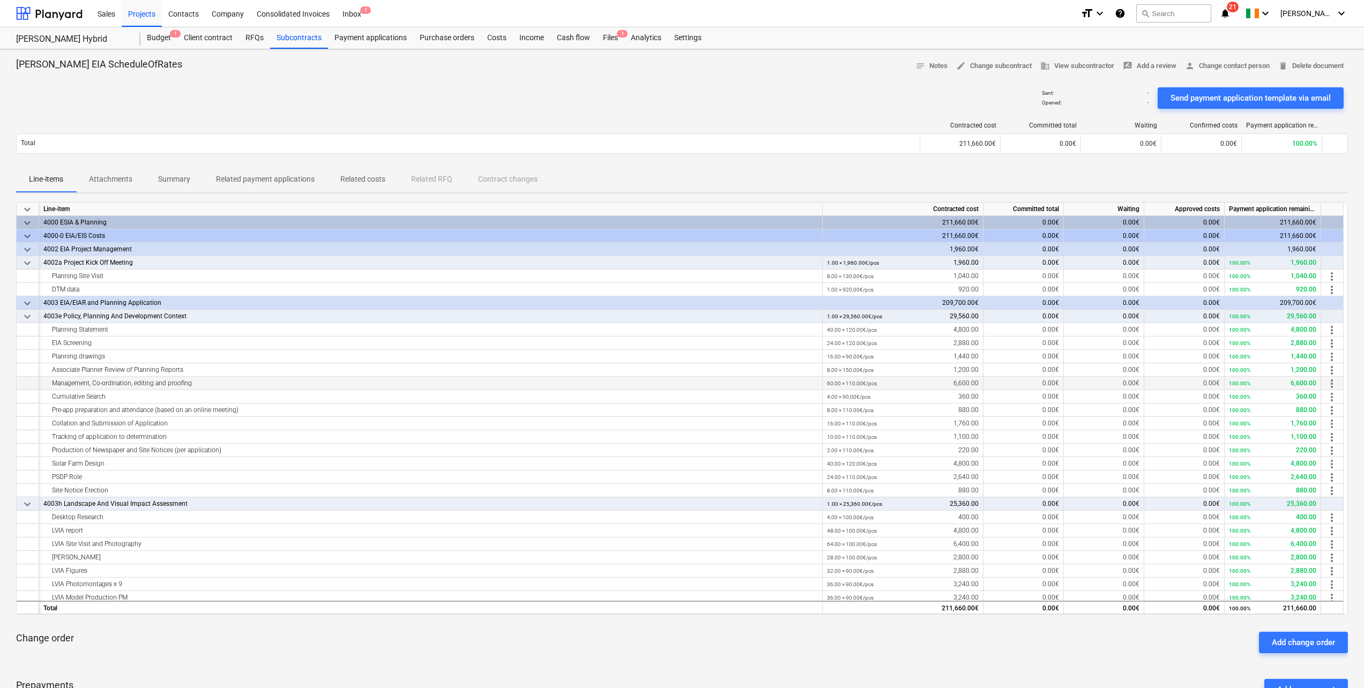
drag, startPoint x: 50, startPoint y: 383, endPoint x: 212, endPoint y: 384, distance: 161.9
click at [212, 384] on div "Management, Co-ordination, editing and proofing" at bounding box center [430, 383] width 774 height 13
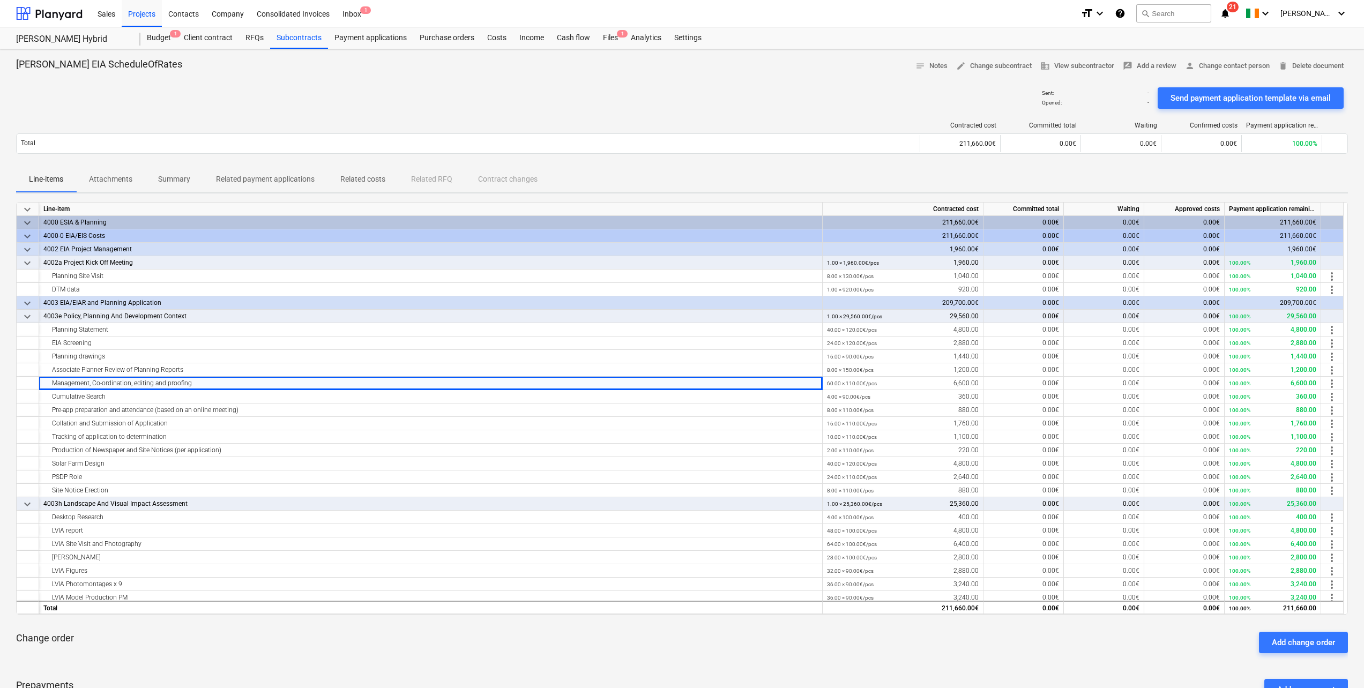
click at [240, 84] on div "Sent : - Opened : - Send payment application template via email" at bounding box center [682, 98] width 1332 height 30
click at [617, 39] on div "Files 1" at bounding box center [610, 37] width 28 height 21
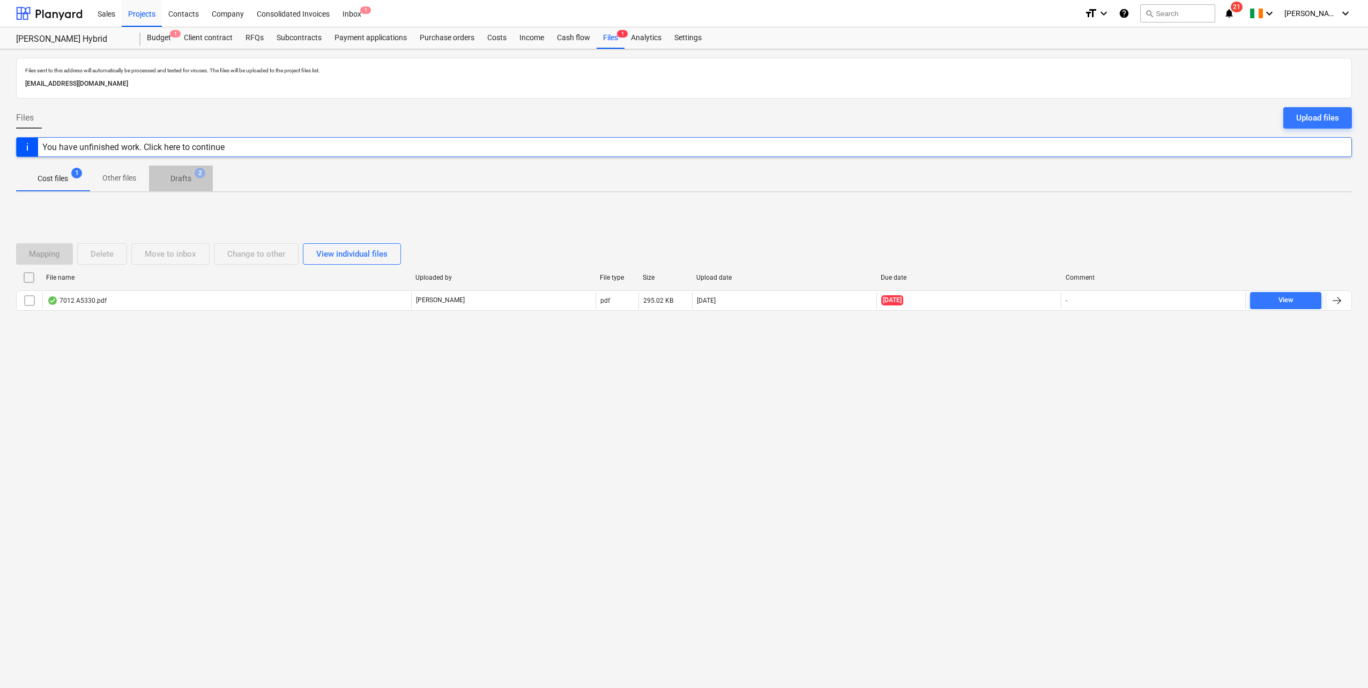
click at [182, 183] on p "Drafts" at bounding box center [180, 178] width 21 height 11
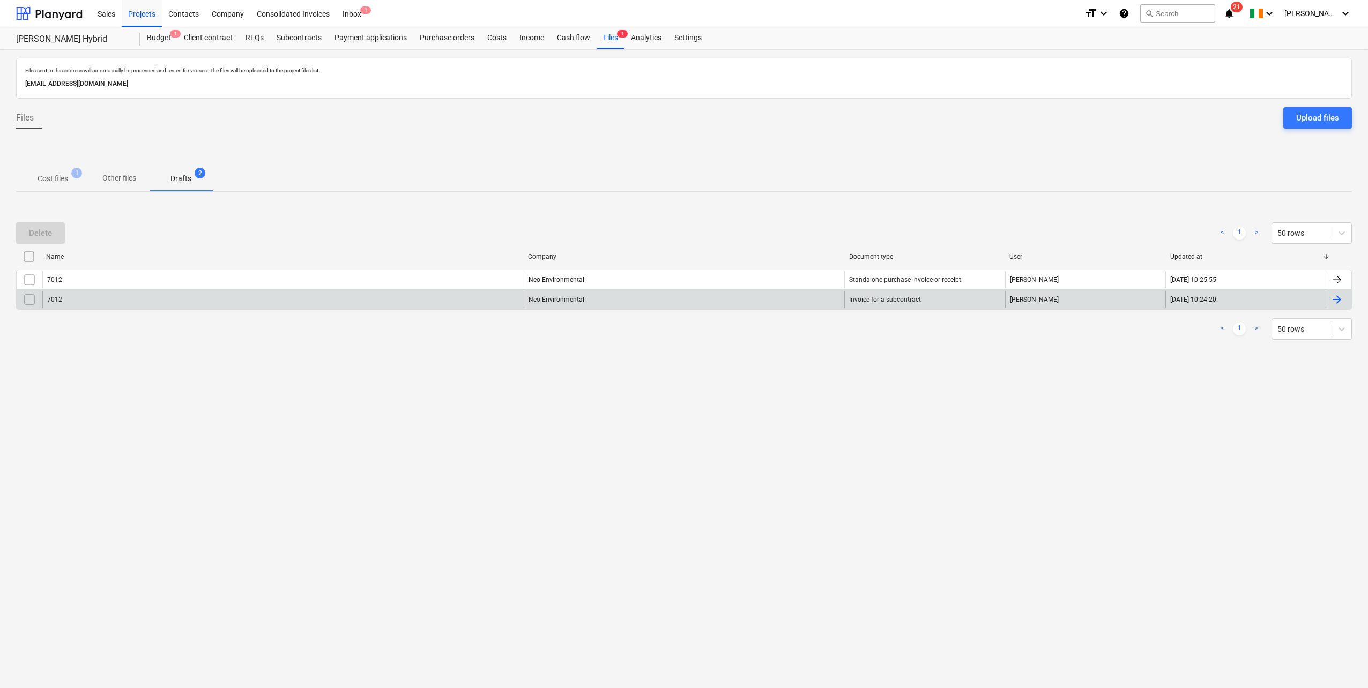
click at [132, 307] on div "7012" at bounding box center [282, 299] width 481 height 17
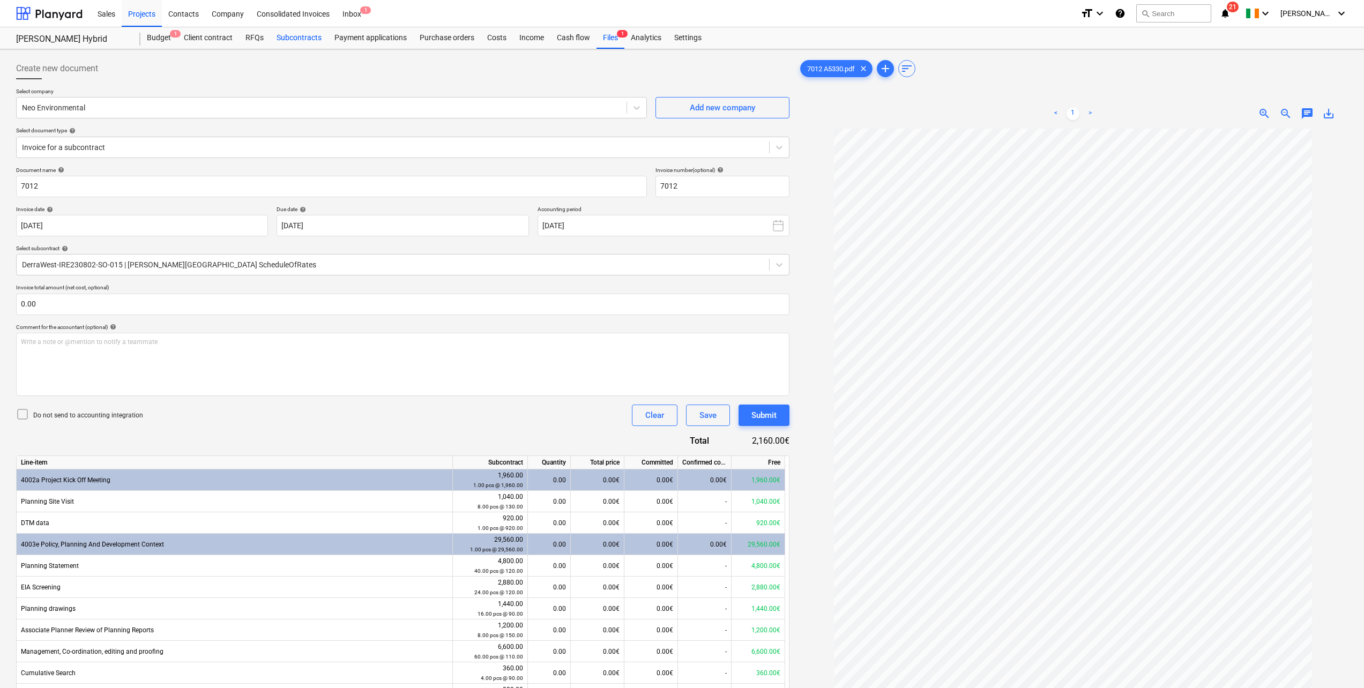
click at [290, 38] on div "Subcontracts" at bounding box center [299, 37] width 58 height 21
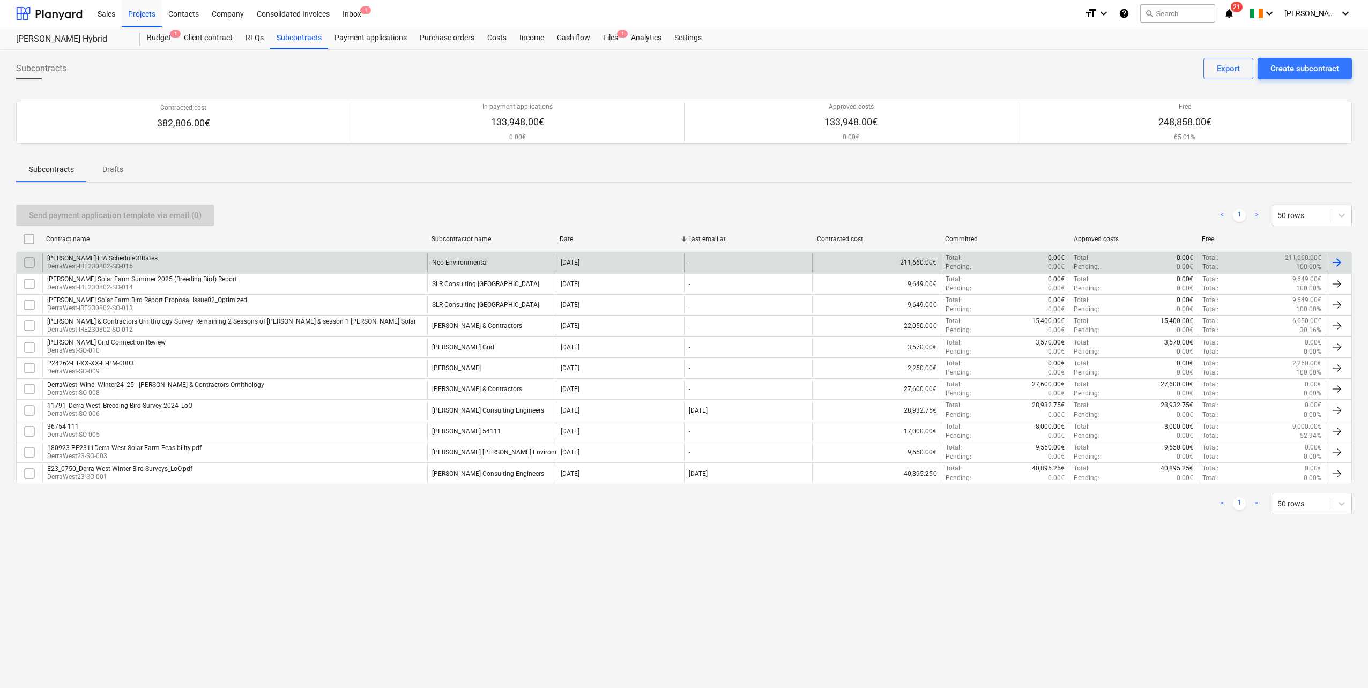
click at [126, 255] on div "[PERSON_NAME] EIA ScheduleOfRates" at bounding box center [102, 259] width 110 height 8
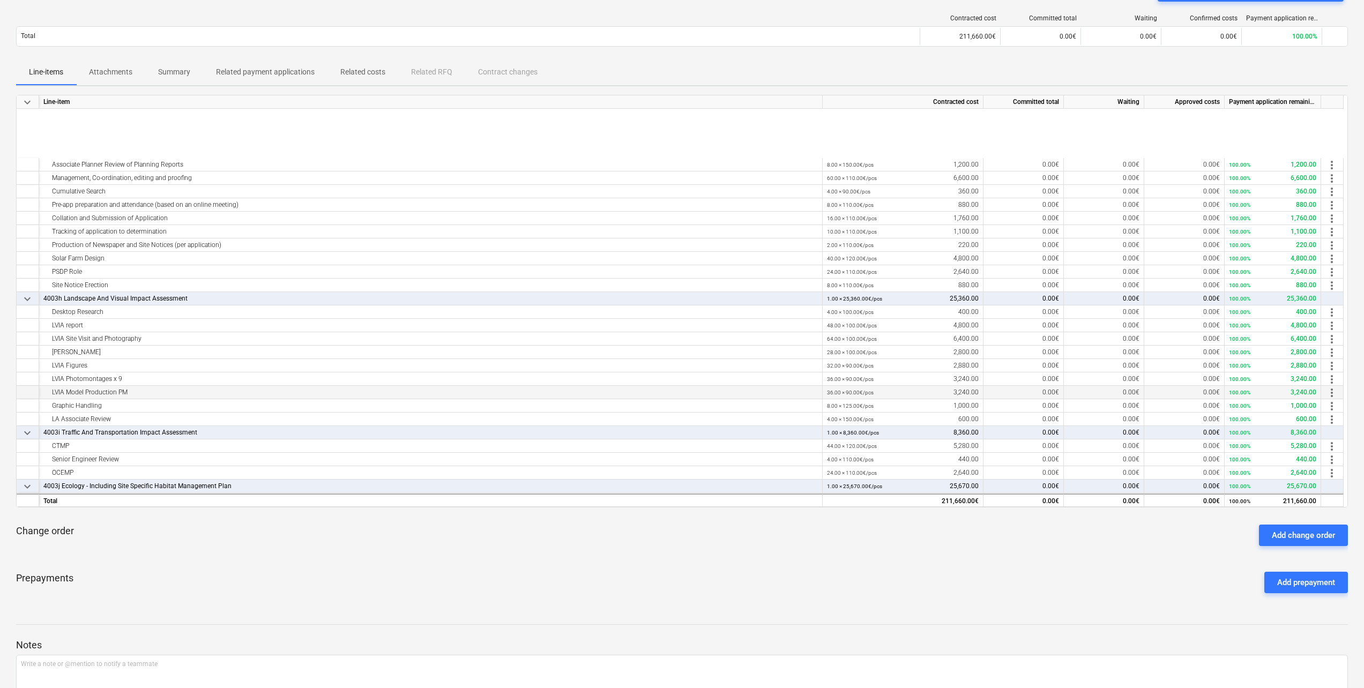
scroll to position [214, 0]
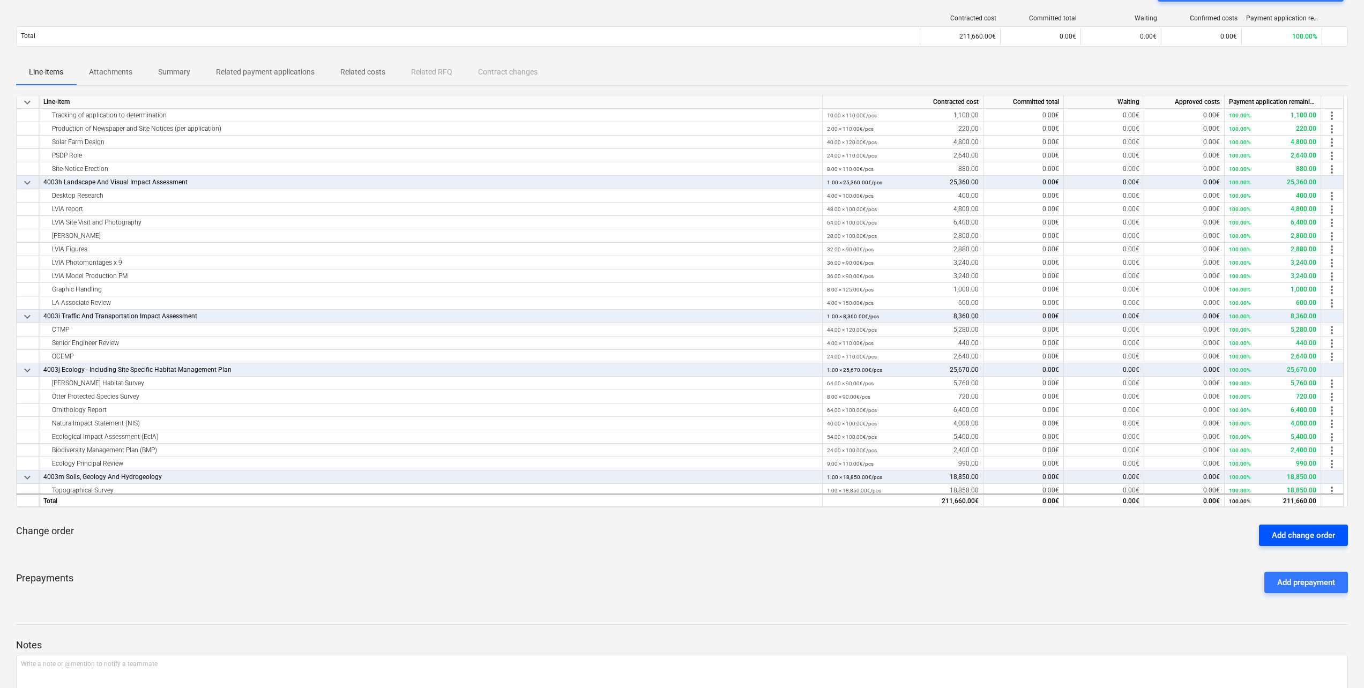
click at [1285, 535] on div "Add change order" at bounding box center [1303, 535] width 63 height 14
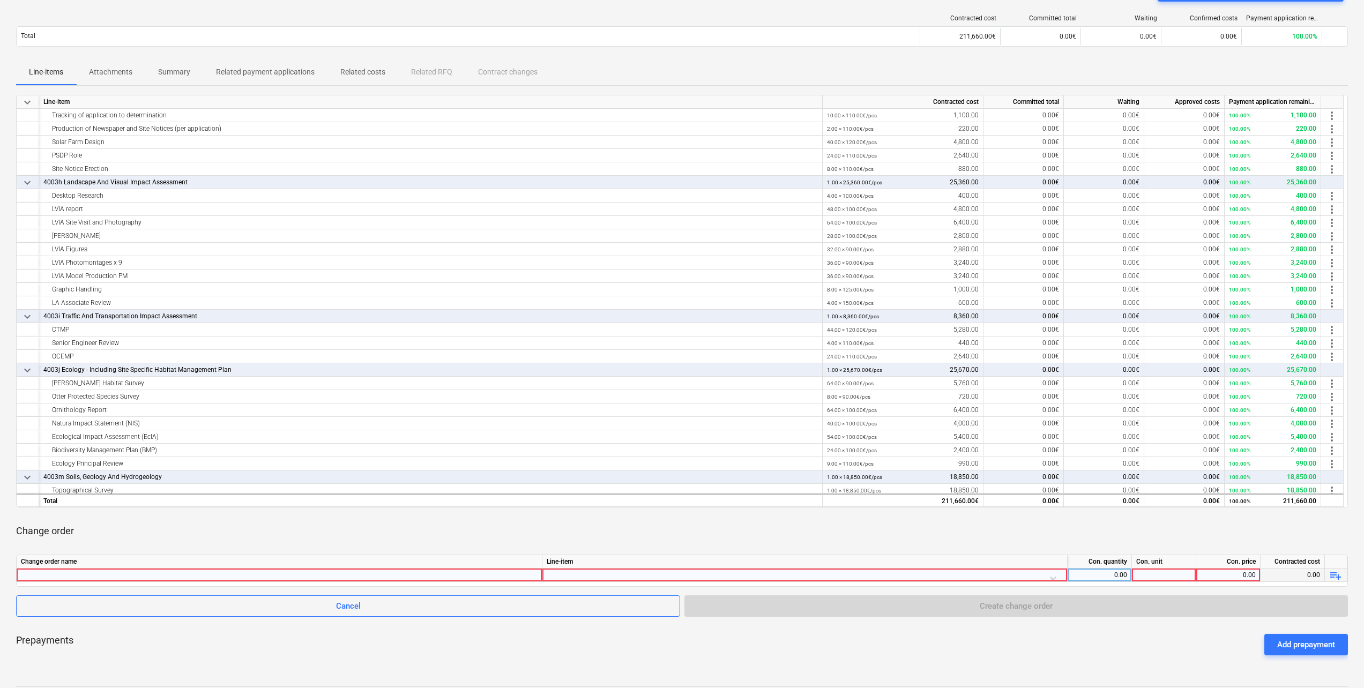
click at [73, 574] on div at bounding box center [279, 575] width 517 height 13
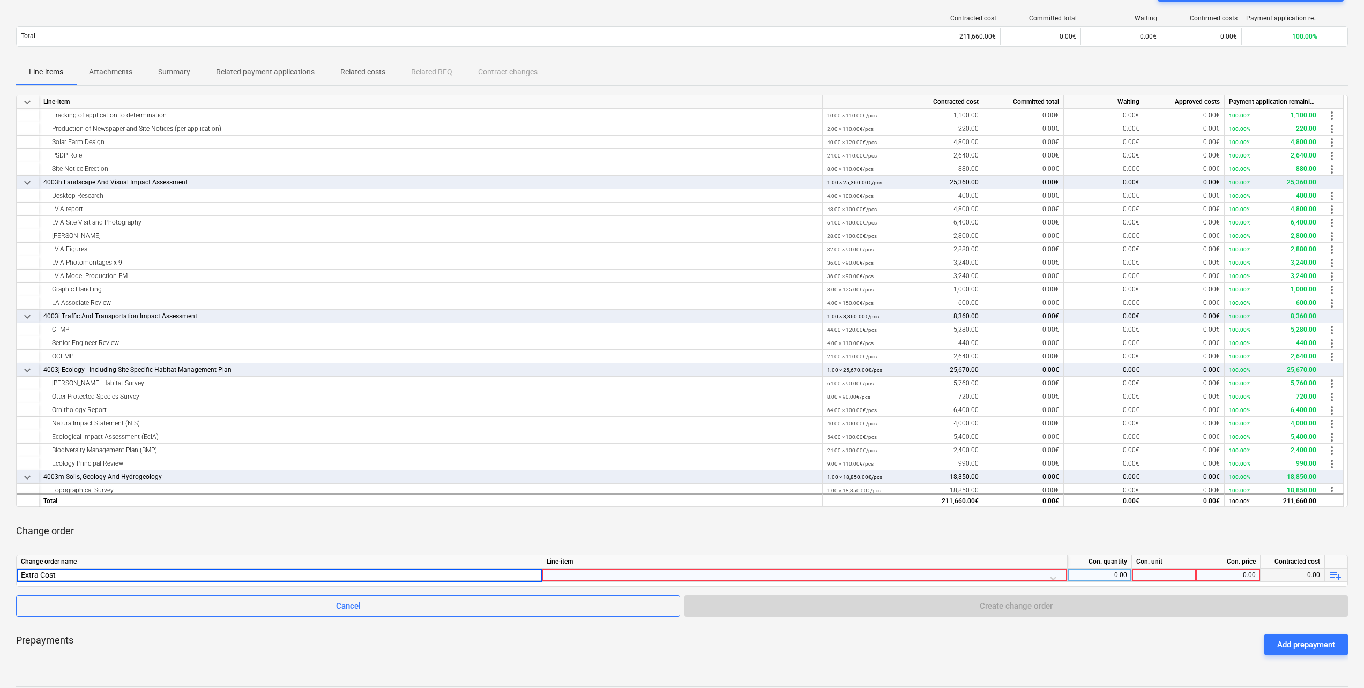
click at [21, 576] on input "Extra Cost" at bounding box center [279, 575] width 525 height 13
type input "Agreed Extra Cost"
click at [669, 573] on div at bounding box center [805, 578] width 516 height 19
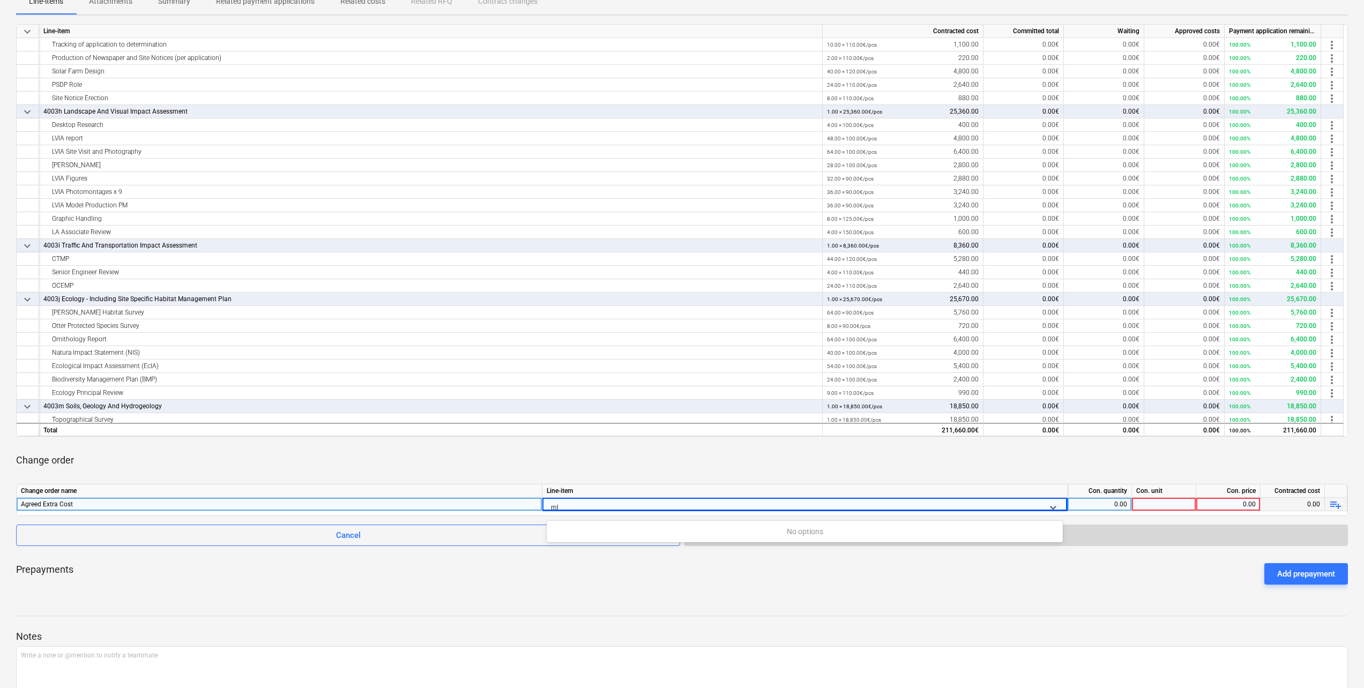
type input "m"
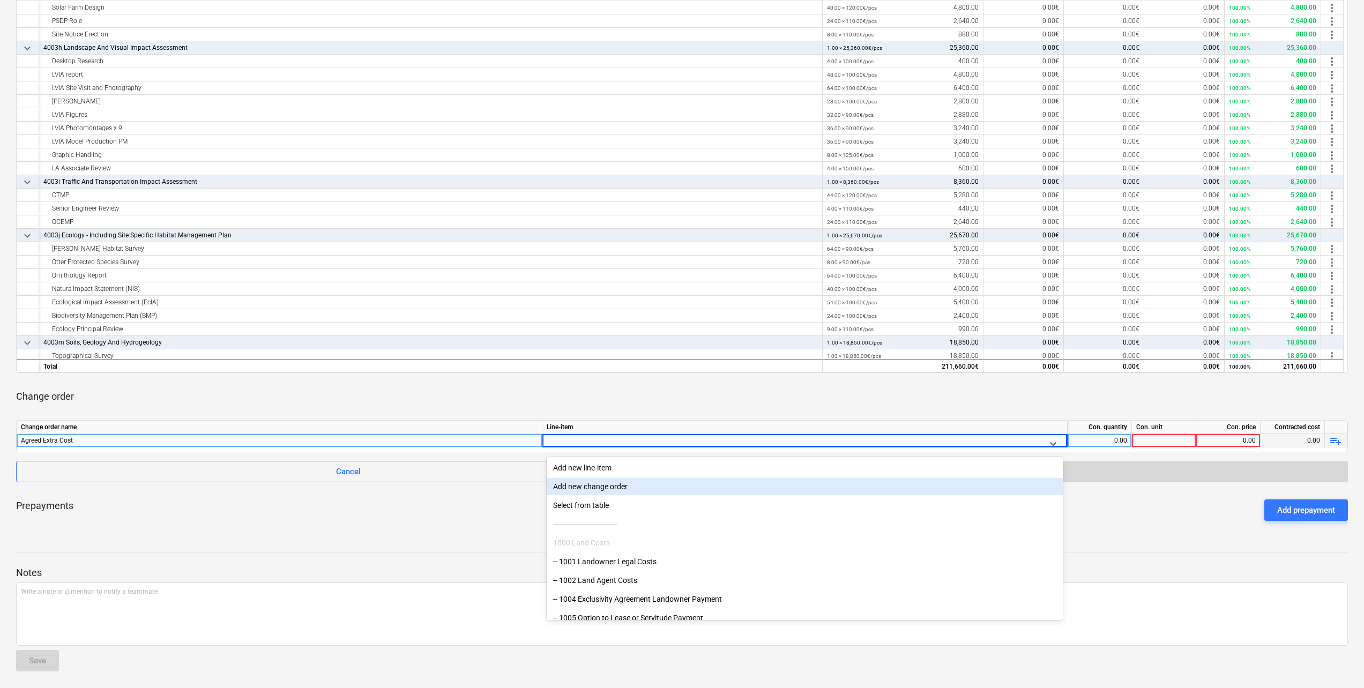
scroll to position [242, 0]
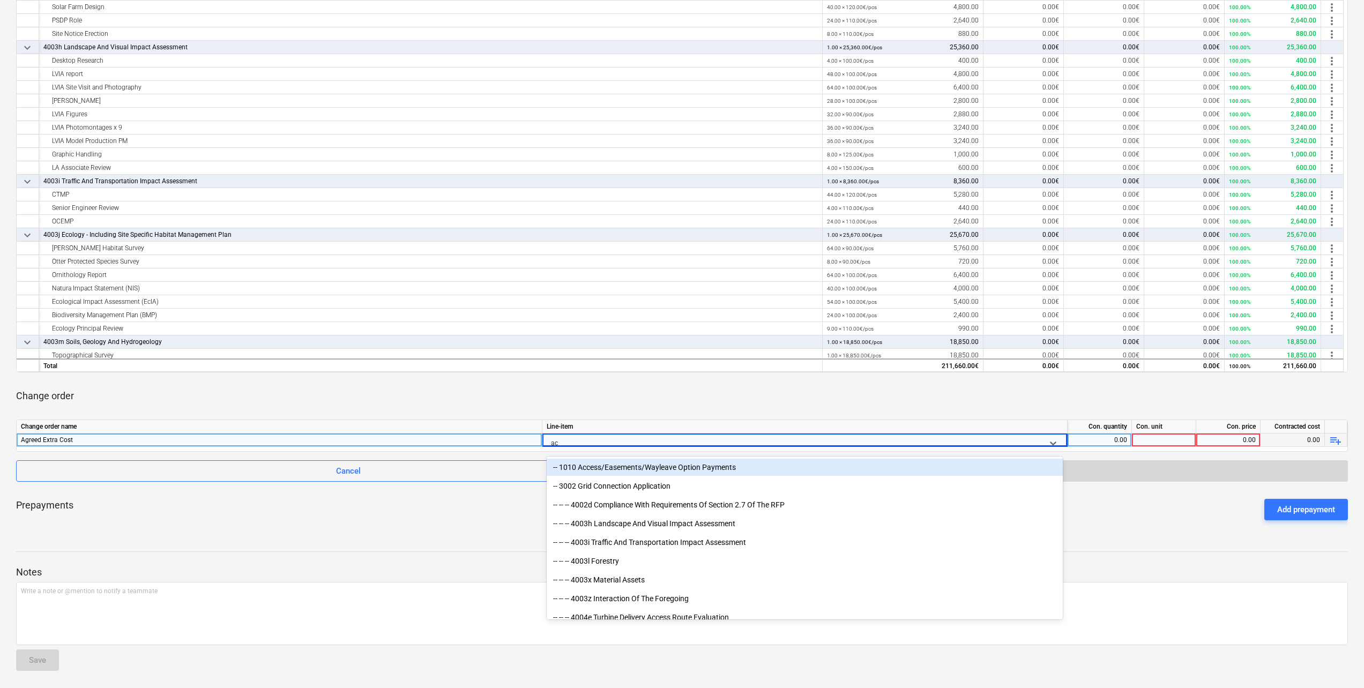
type input "acc"
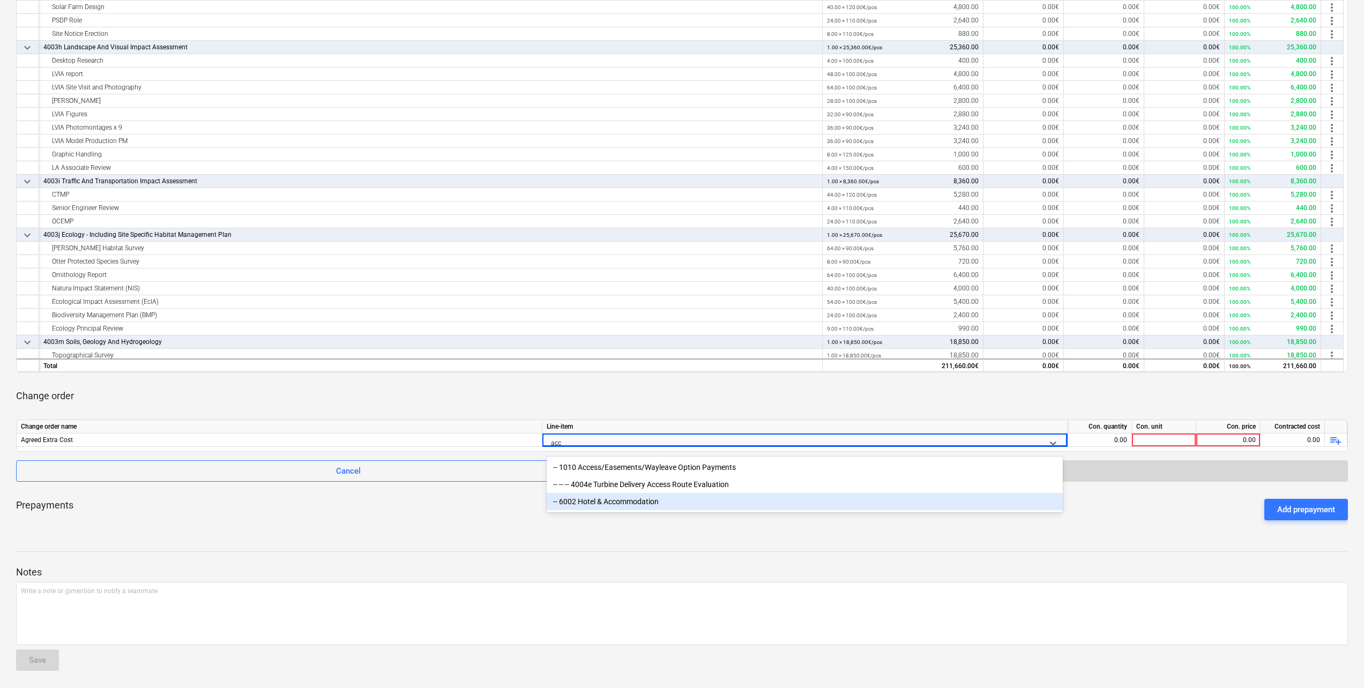
click at [605, 503] on div "-- 6002 Hotel & Accommodation" at bounding box center [805, 501] width 516 height 17
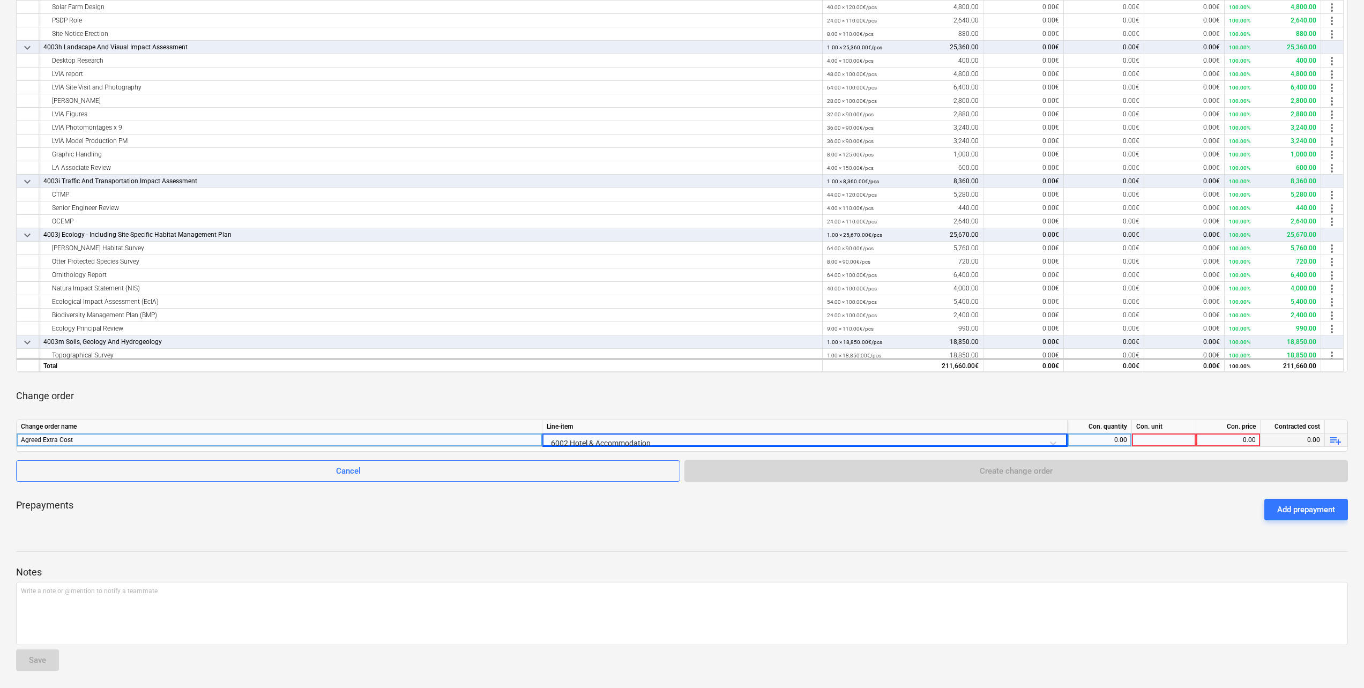
click at [673, 442] on div "6002 Hotel & Accommodation" at bounding box center [805, 443] width 516 height 19
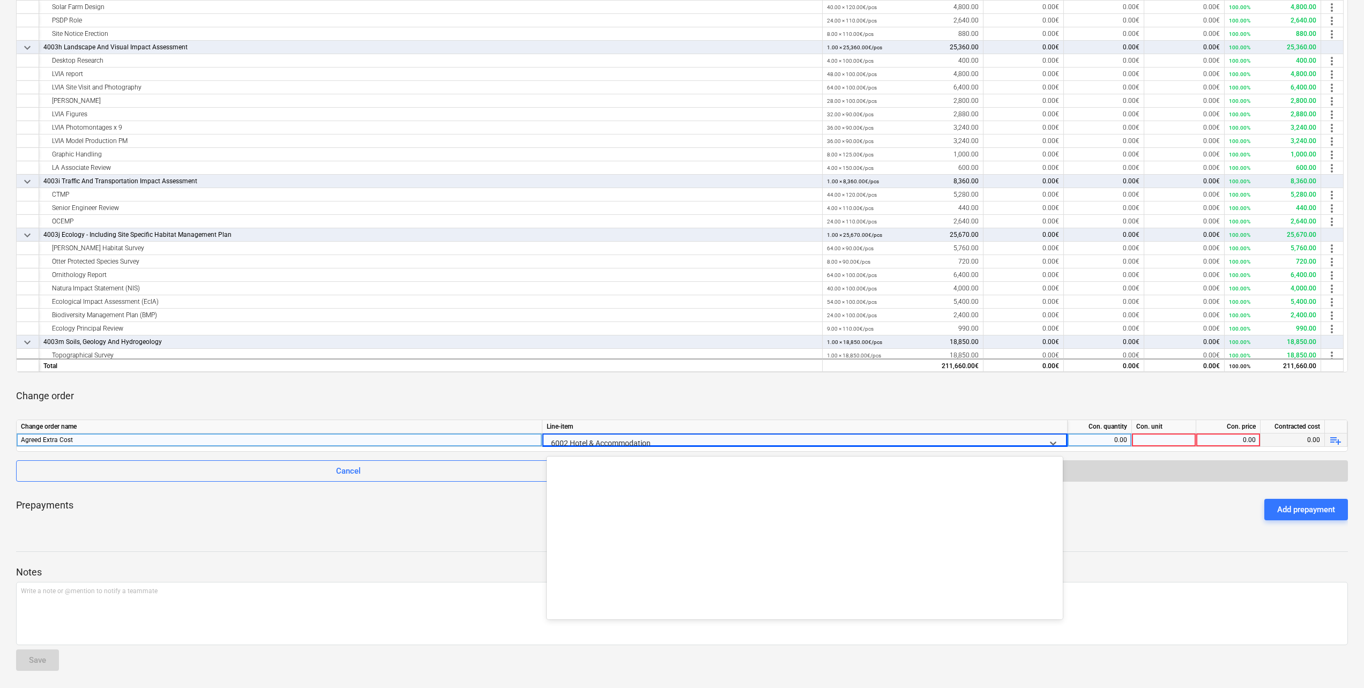
scroll to position [2288, 0]
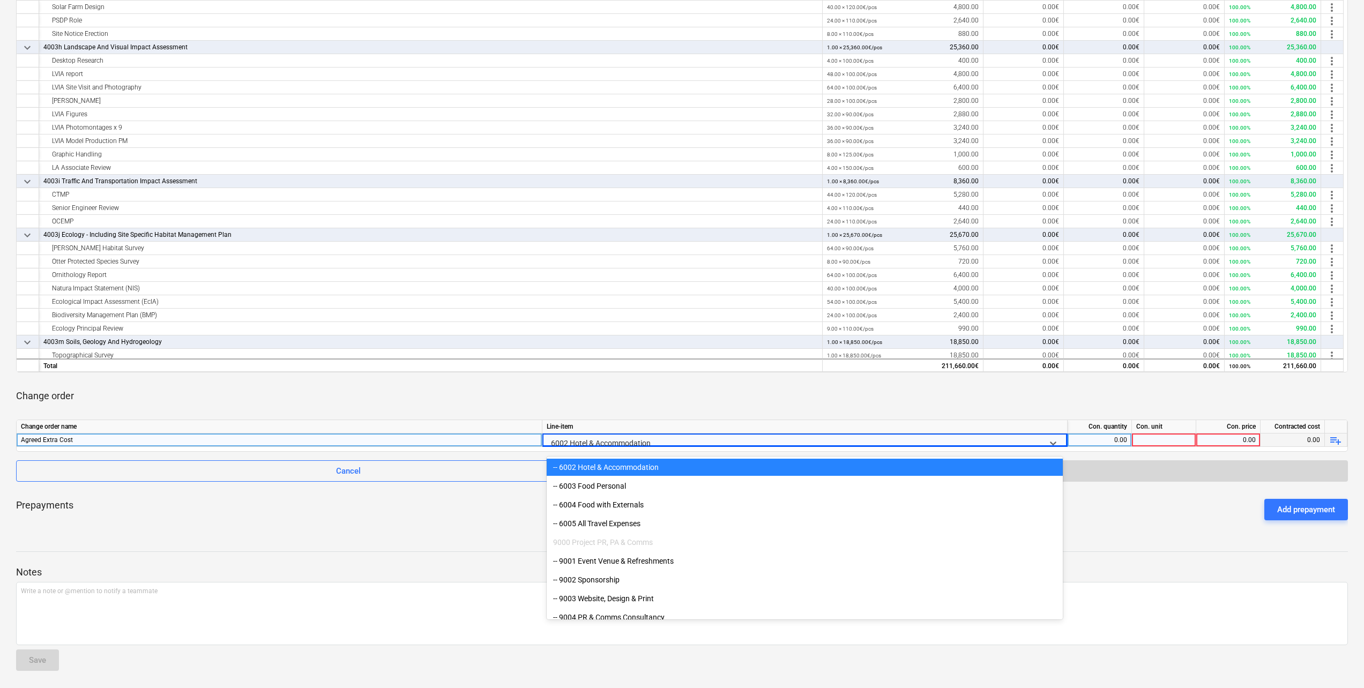
click at [678, 437] on div "6002 Hotel & Accommodation" at bounding box center [795, 443] width 497 height 19
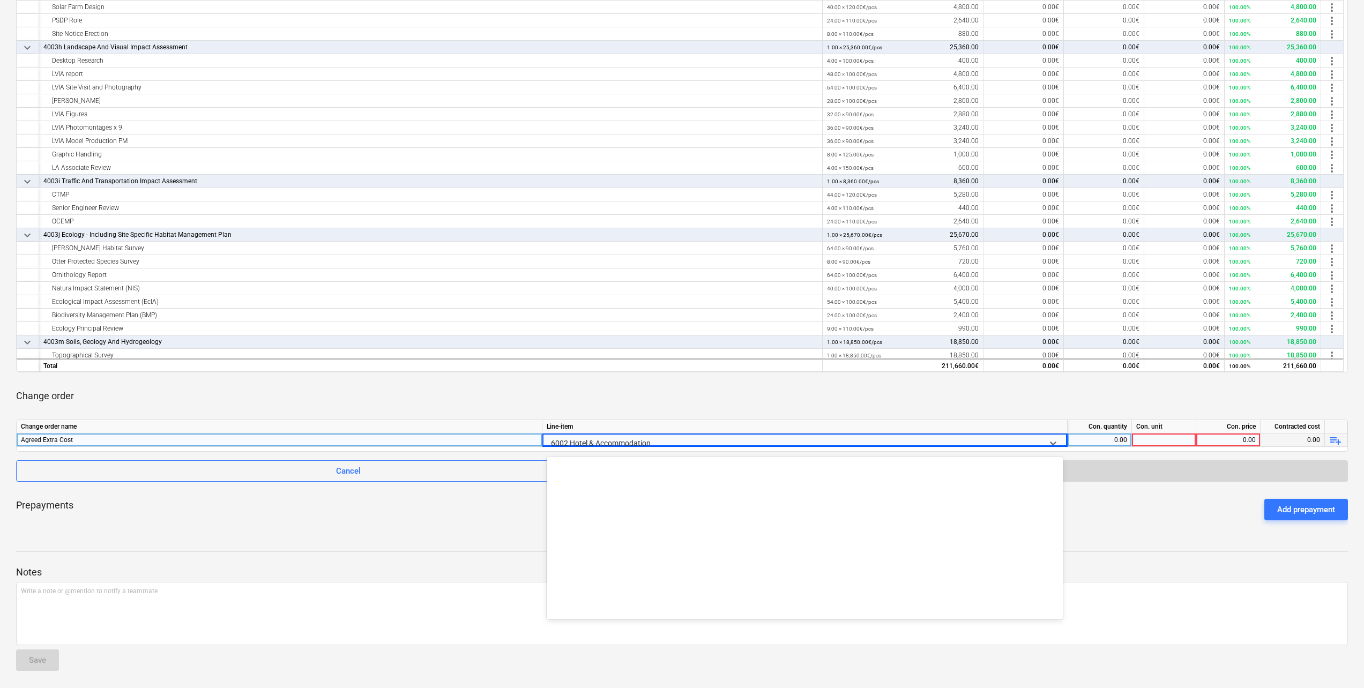
click at [676, 441] on div at bounding box center [795, 443] width 488 height 13
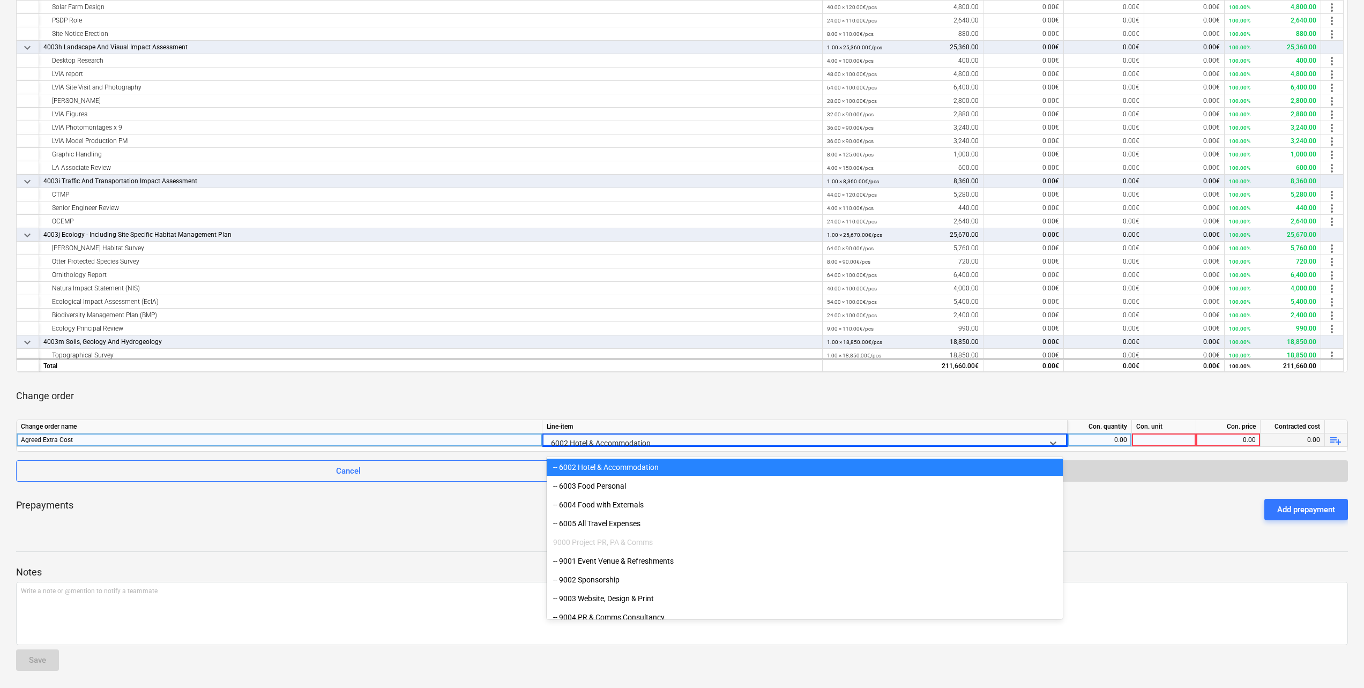
click at [676, 439] on div at bounding box center [795, 443] width 488 height 13
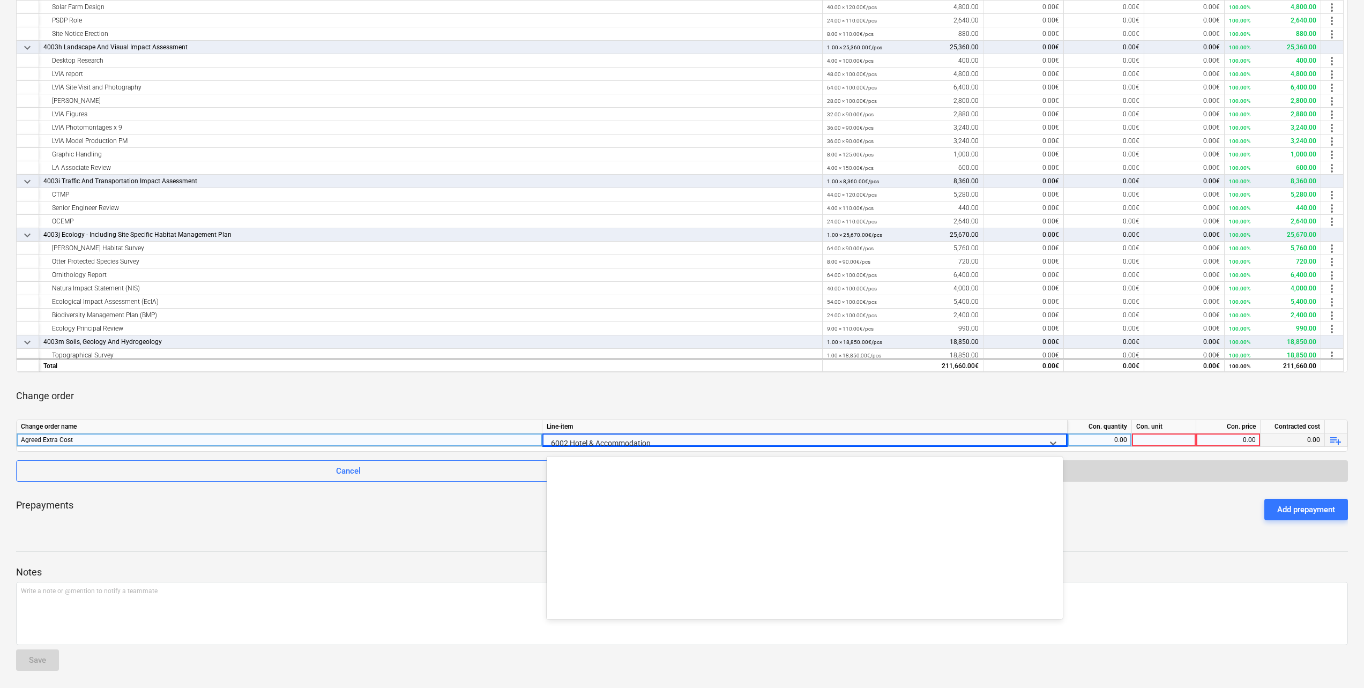
click at [676, 439] on div at bounding box center [795, 443] width 488 height 13
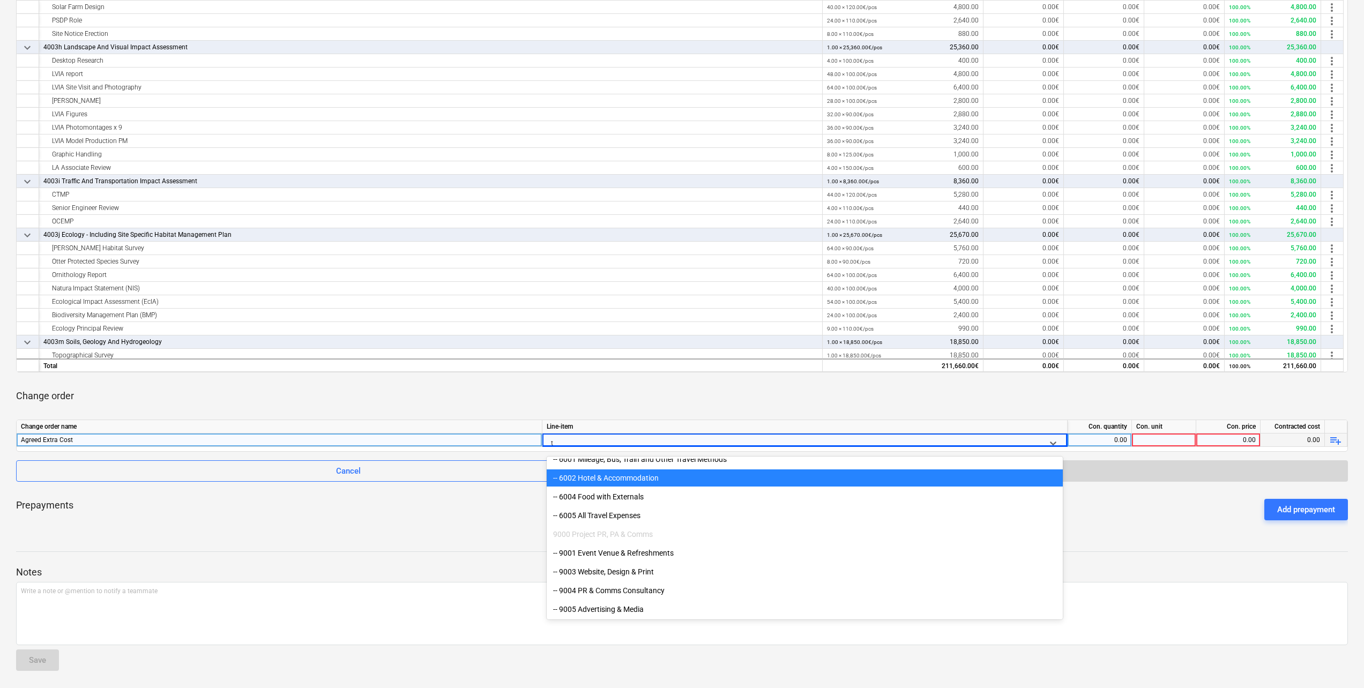
scroll to position [1959, 0]
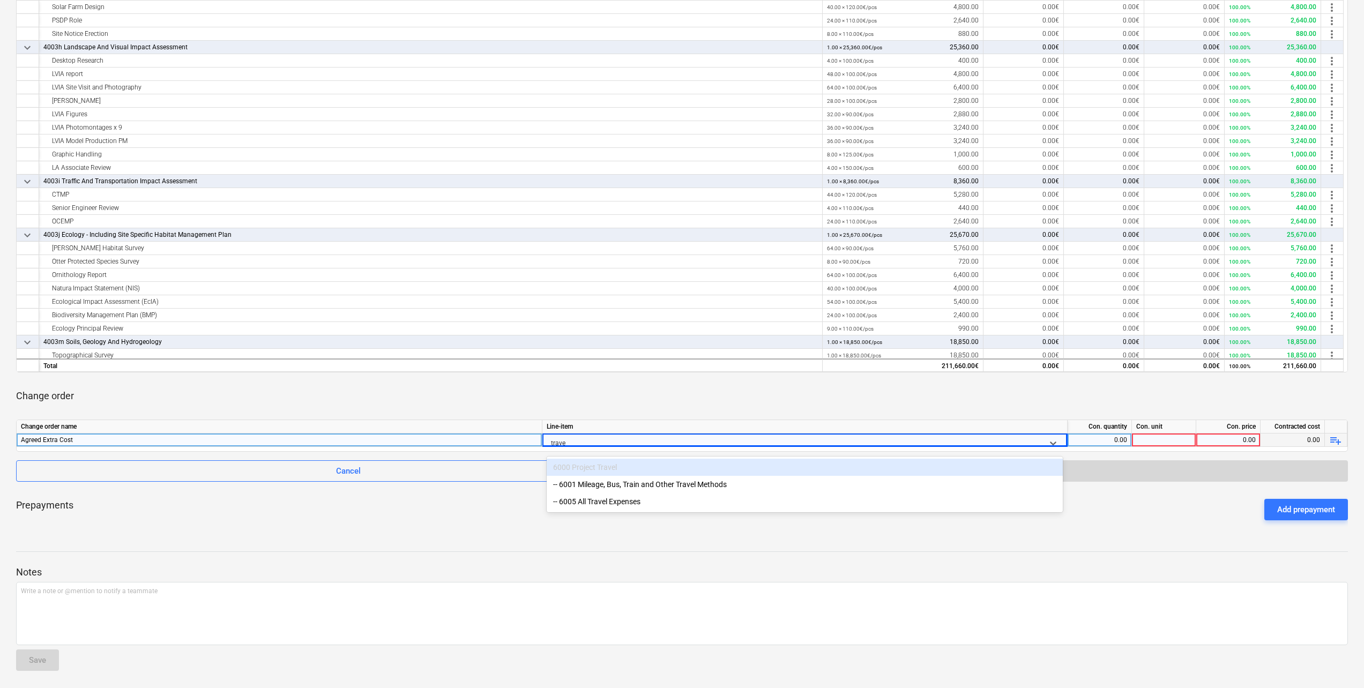
type input "travel"
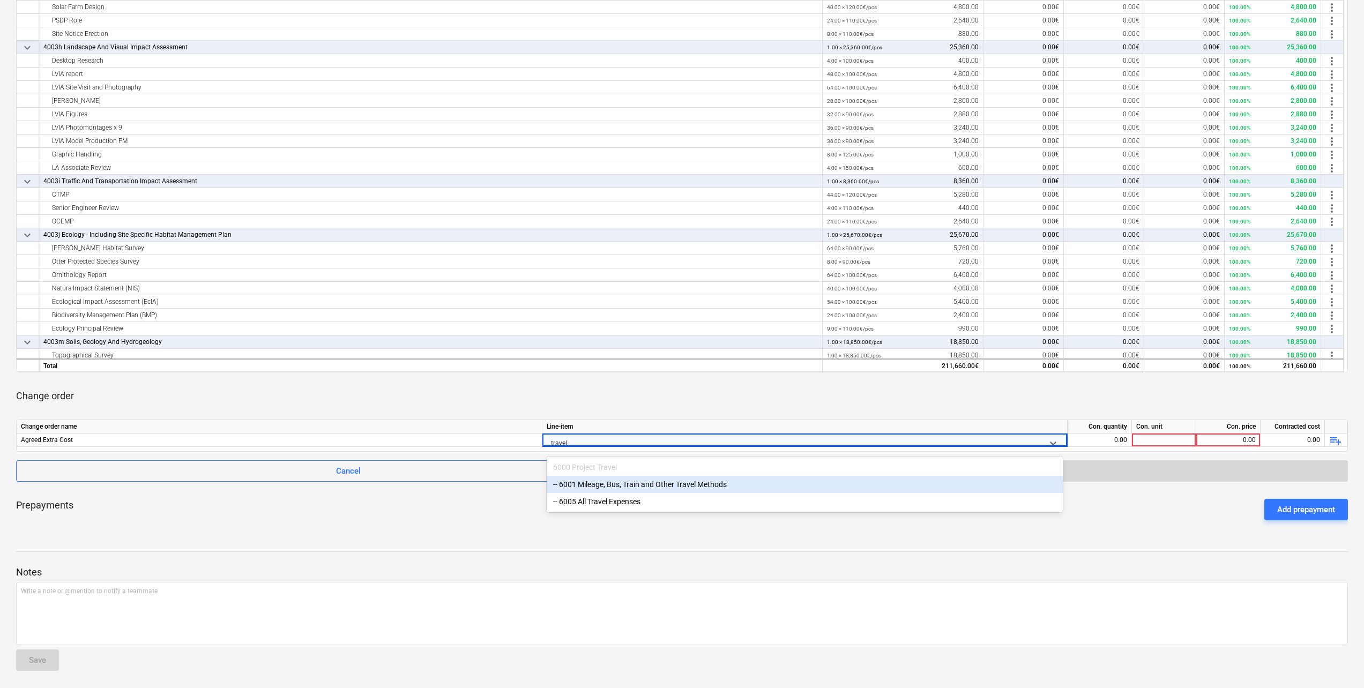
click at [595, 489] on div "-- 6001 Mileage, Bus, Train and Other Travel Methods" at bounding box center [805, 484] width 516 height 17
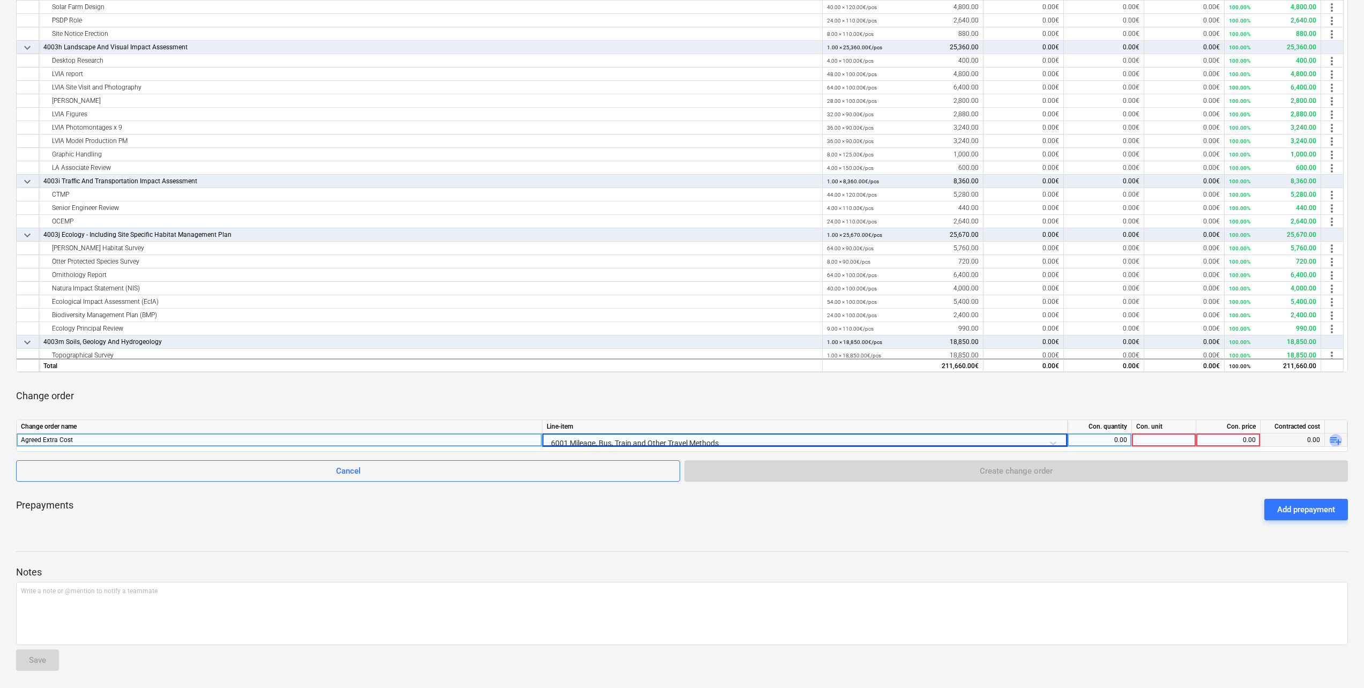
click at [1338, 441] on span "playlist_add" at bounding box center [1335, 440] width 13 height 13
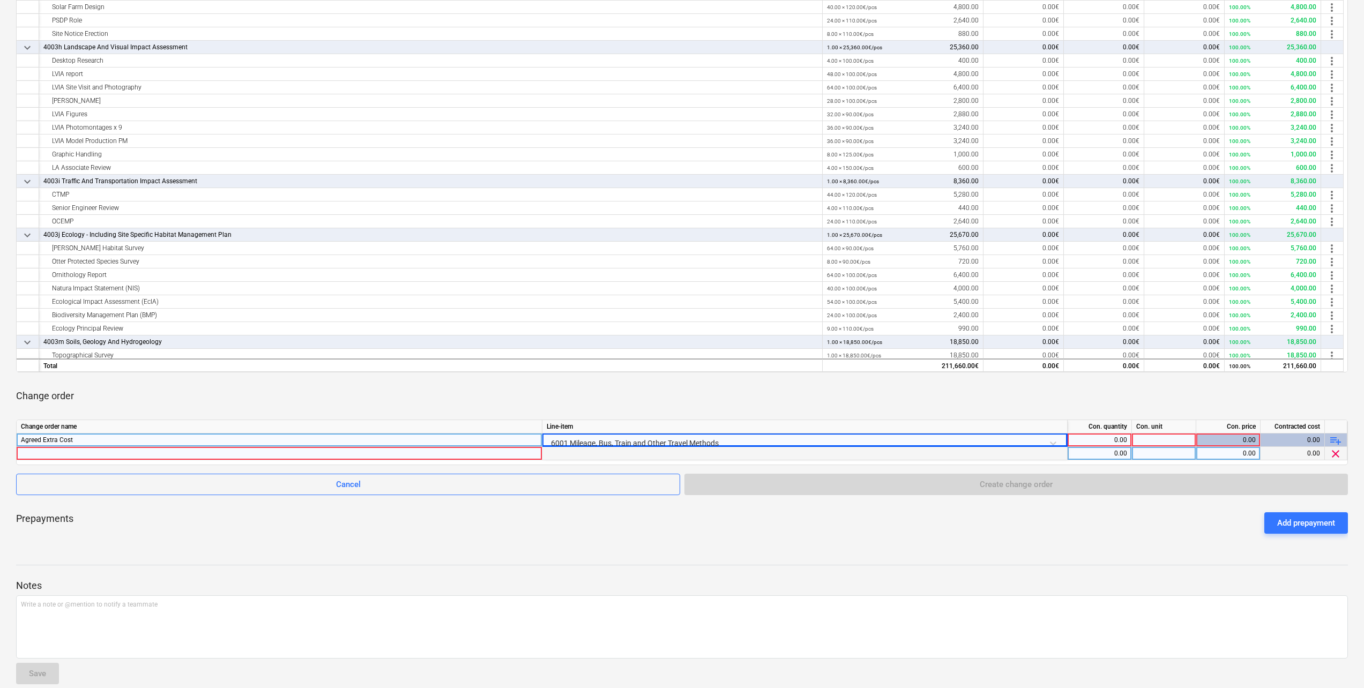
click at [598, 452] on div at bounding box center [804, 453] width 525 height 13
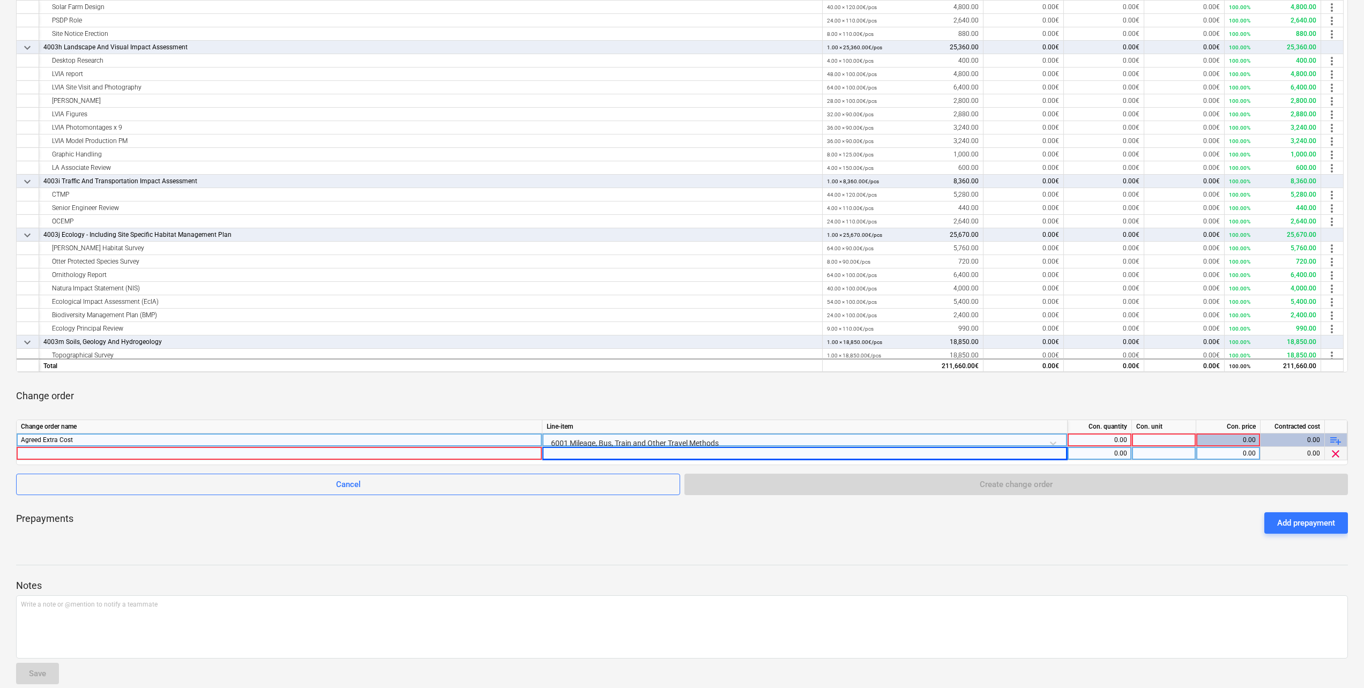
click at [597, 454] on div at bounding box center [804, 453] width 525 height 13
click at [392, 451] on div at bounding box center [279, 453] width 517 height 13
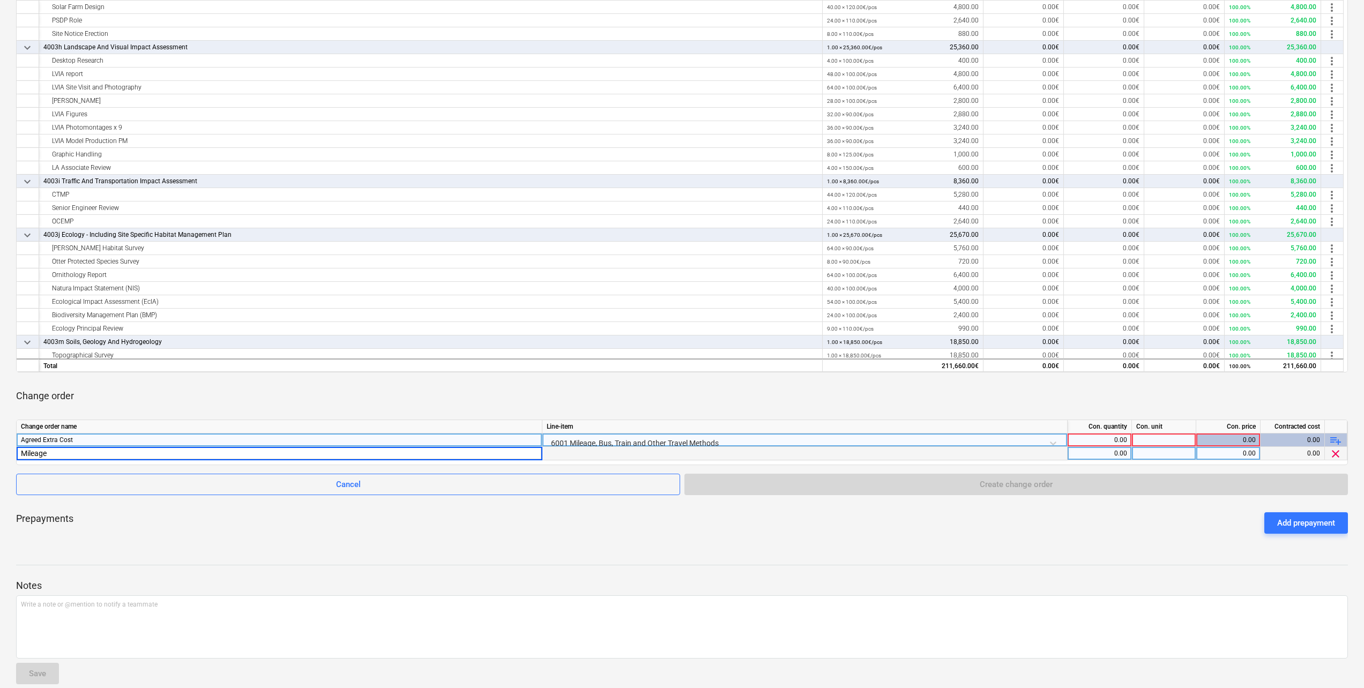
type input "Mileage"
click at [1102, 454] on div "0.00" at bounding box center [1099, 453] width 55 height 13
click at [105, 451] on div "Mileage" at bounding box center [279, 453] width 517 height 13
click at [105, 451] on input "Mileage" at bounding box center [279, 453] width 525 height 13
type input "Mileage for Invoice 7012"
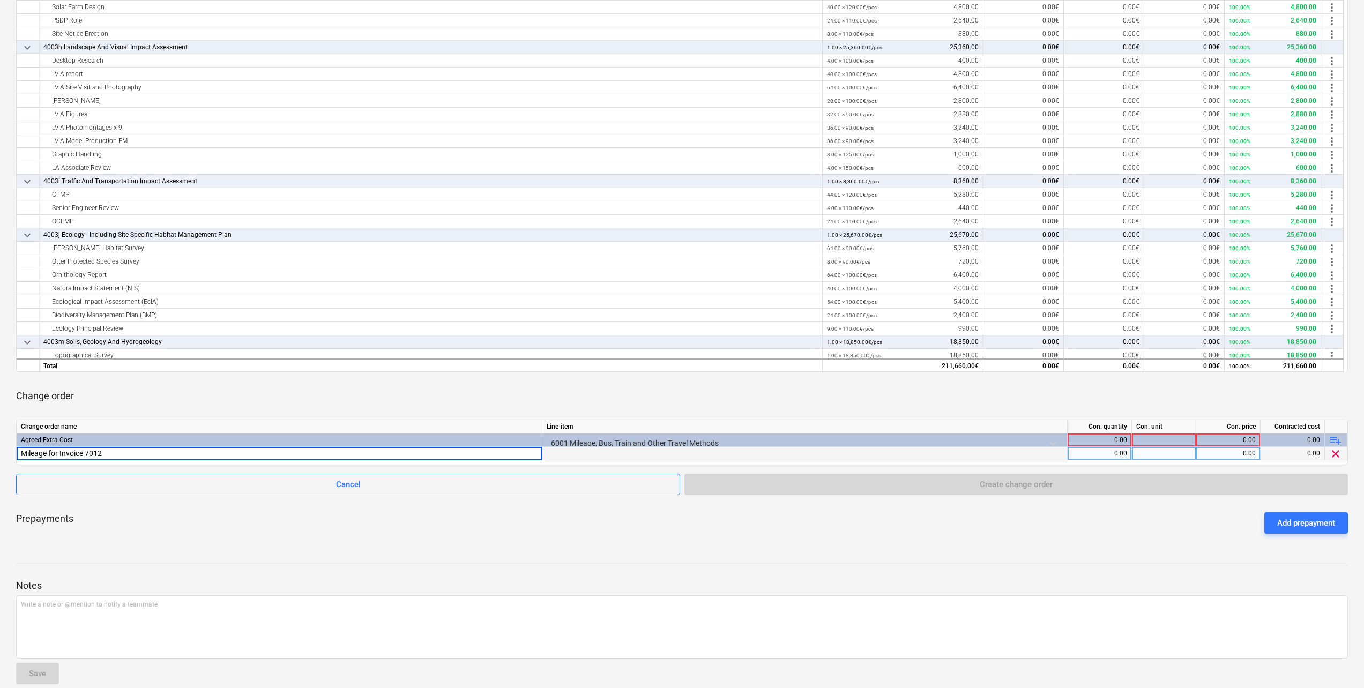
click at [1165, 455] on div at bounding box center [1164, 453] width 64 height 13
click at [1128, 454] on div "0.00" at bounding box center [1100, 453] width 64 height 13
click at [1104, 454] on input at bounding box center [1100, 453] width 64 height 13
type input "0.65"
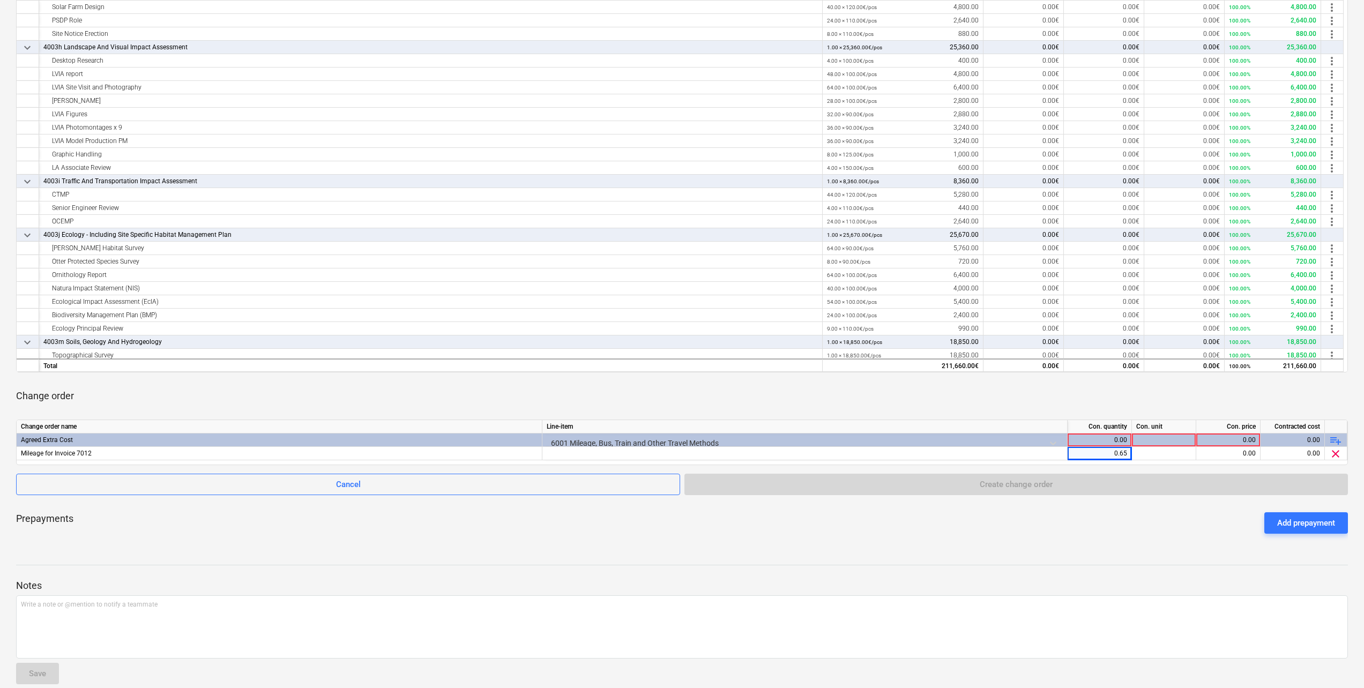
click at [1071, 520] on div "Prepayments Add prepayment" at bounding box center [682, 523] width 1332 height 39
click at [1173, 451] on div at bounding box center [1164, 453] width 64 height 13
type input "pcs"
click at [1233, 457] on div "0.00" at bounding box center [1227, 453] width 55 height 13
type input "201.50"
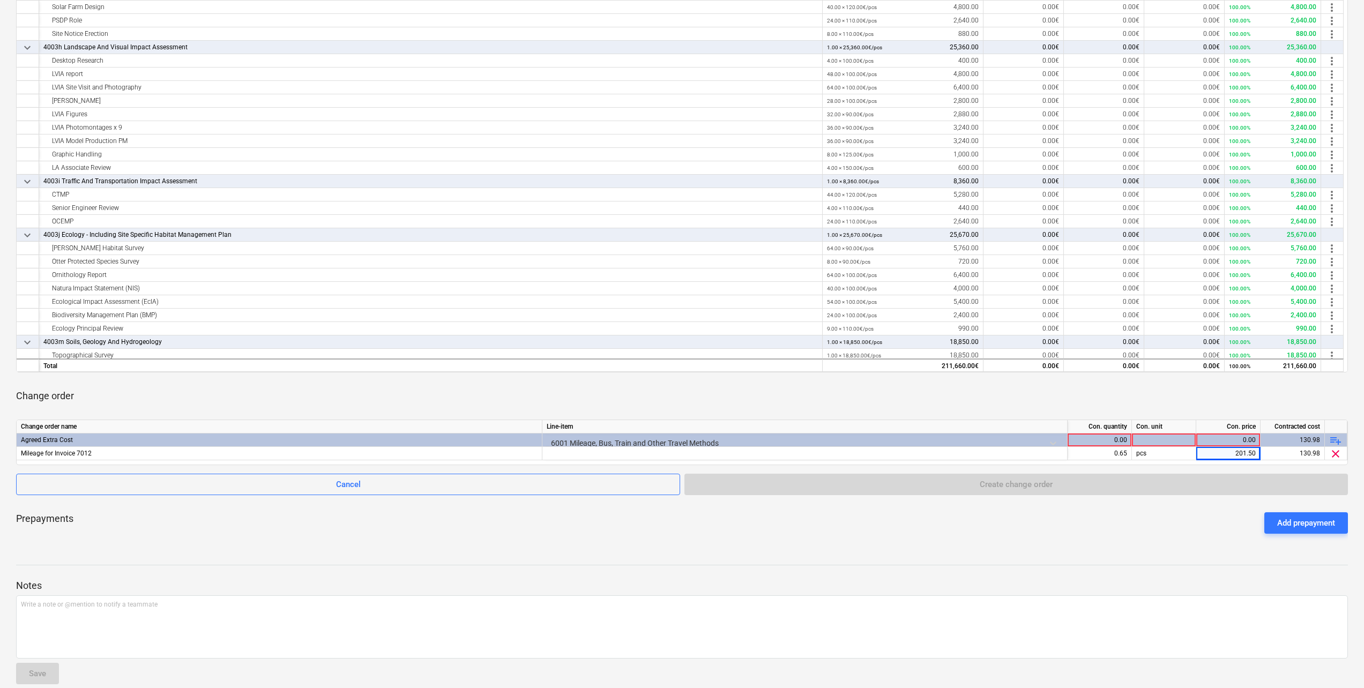
click at [1029, 545] on div "[PERSON_NAME] EIA ScheduleOfRates notes Notes edit Change subcontract business …" at bounding box center [682, 254] width 1364 height 894
click at [1123, 452] on div "0.65" at bounding box center [1099, 453] width 55 height 13
type input "310"
click at [1034, 408] on div "Change order" at bounding box center [682, 396] width 1332 height 30
click at [1237, 451] on div "201.50" at bounding box center [1227, 453] width 55 height 13
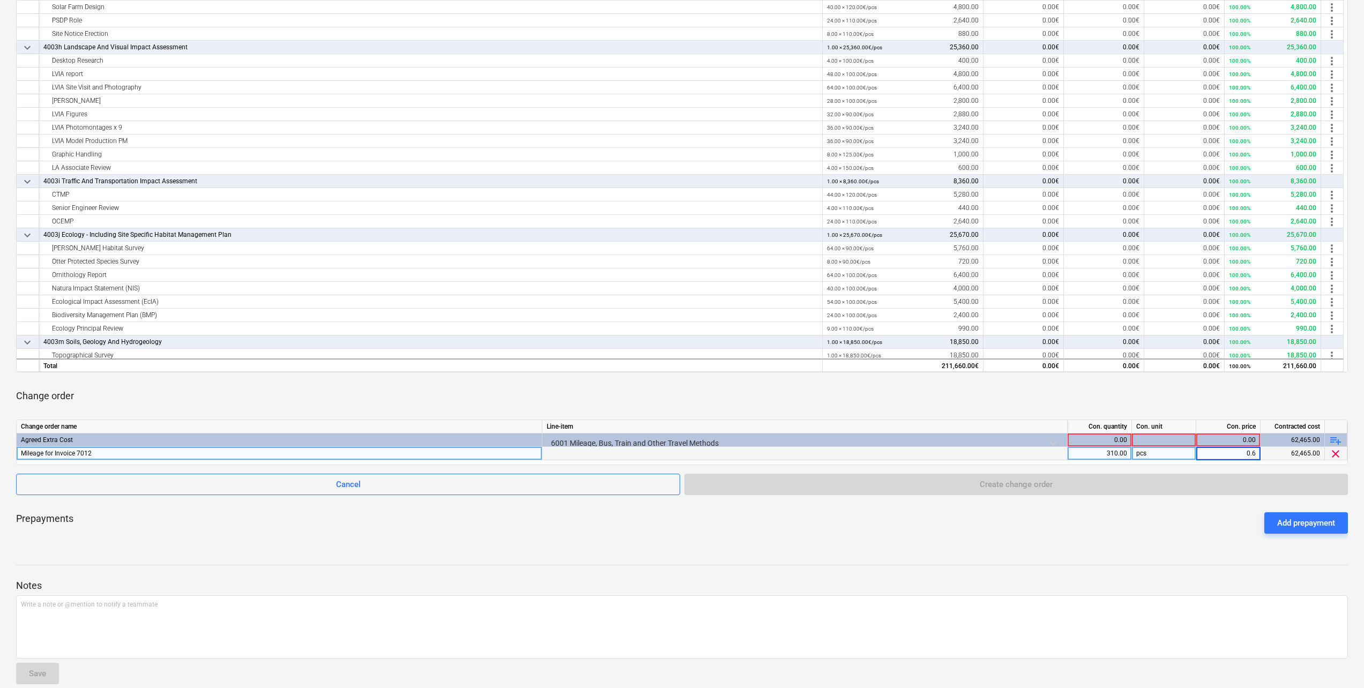
type input "0.65"
click at [911, 408] on div "Change order" at bounding box center [682, 396] width 1332 height 30
click at [1338, 442] on span "playlist_add" at bounding box center [1335, 440] width 13 height 13
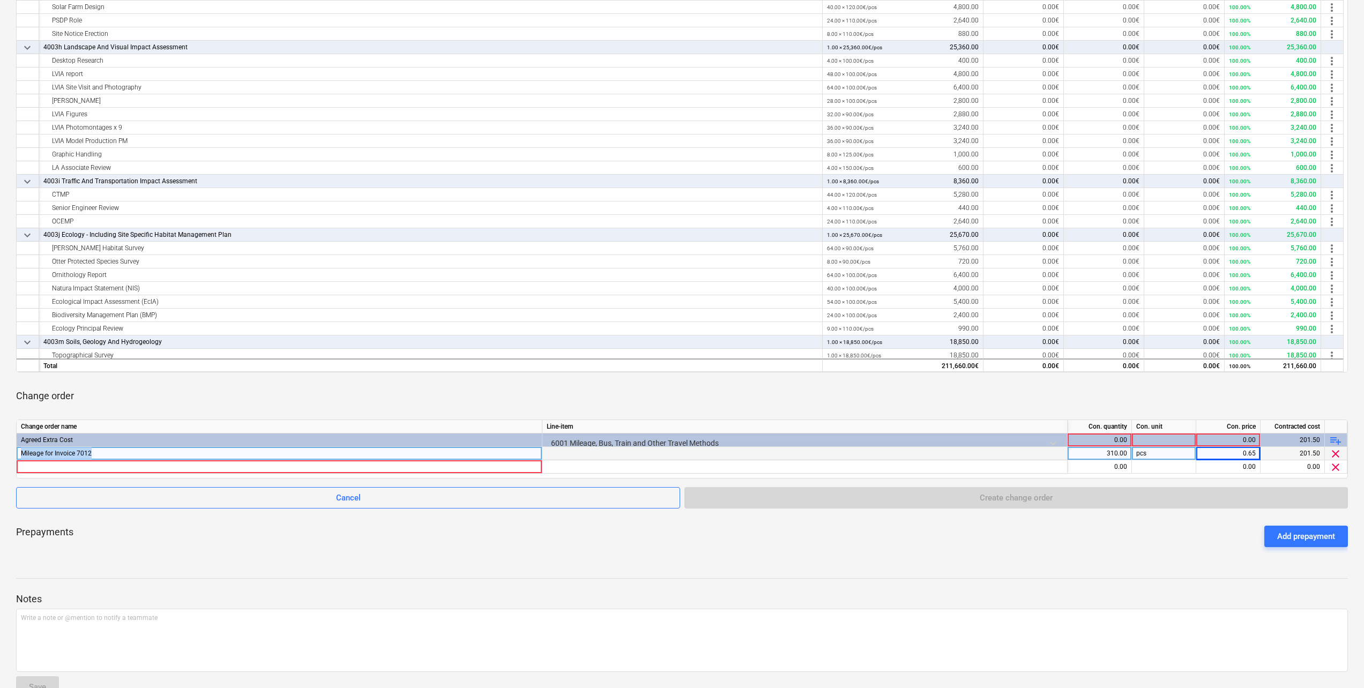
drag, startPoint x: 96, startPoint y: 454, endPoint x: 17, endPoint y: 454, distance: 79.3
click at [17, 454] on div "Mileage for Invoice 7012" at bounding box center [280, 453] width 526 height 13
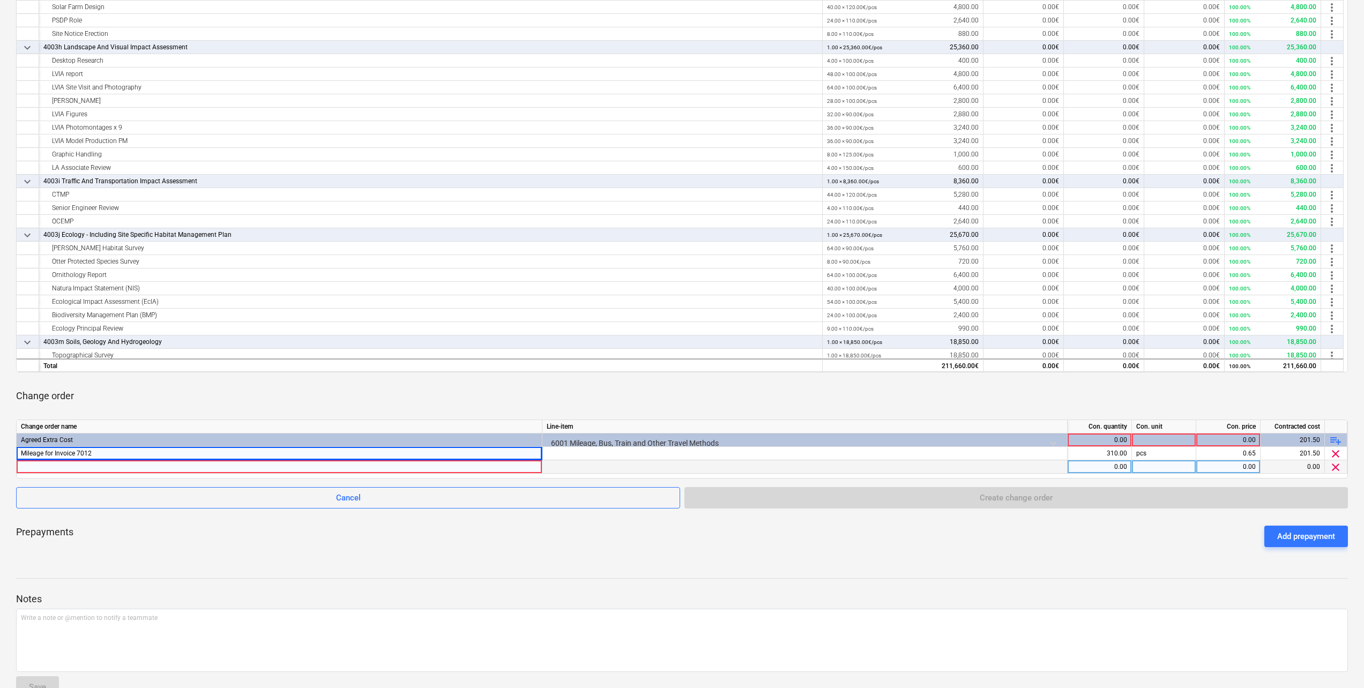
click at [43, 470] on div at bounding box center [279, 466] width 517 height 13
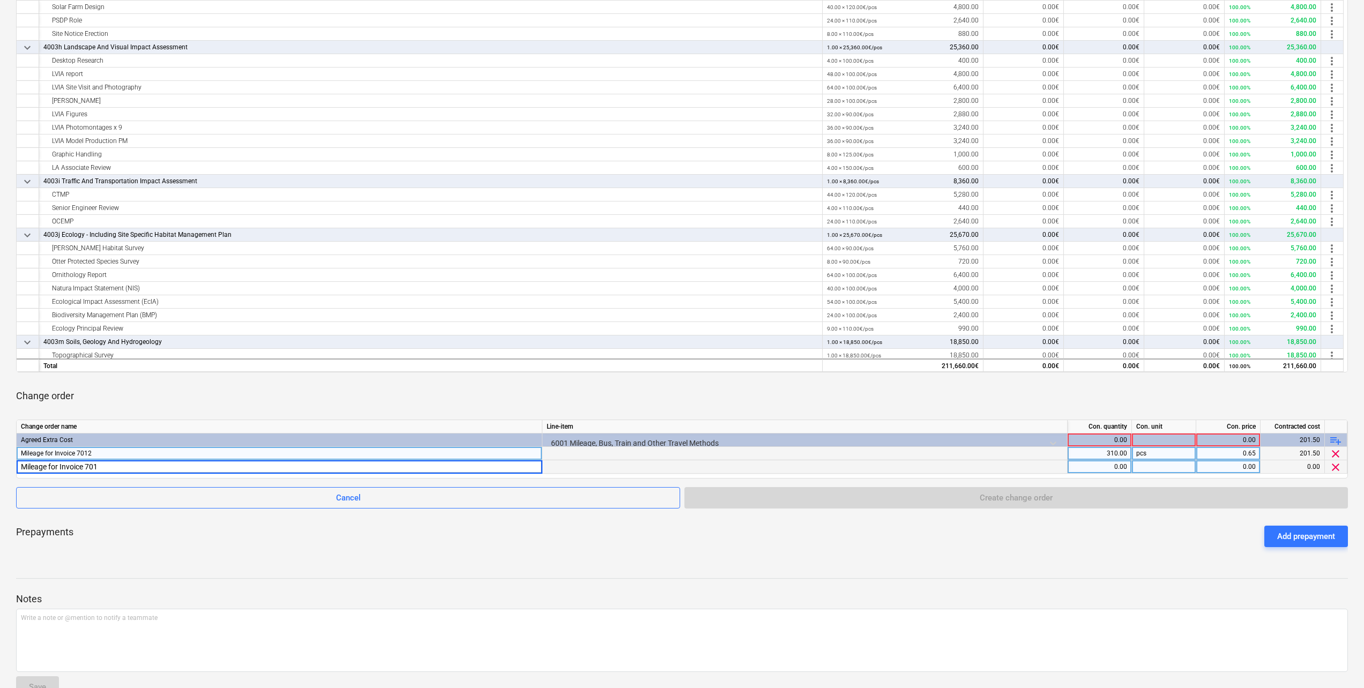
type input "Mileage for Invoice 7019"
click at [103, 403] on div "Change order" at bounding box center [682, 396] width 1332 height 30
click at [1154, 465] on div at bounding box center [1164, 466] width 64 height 13
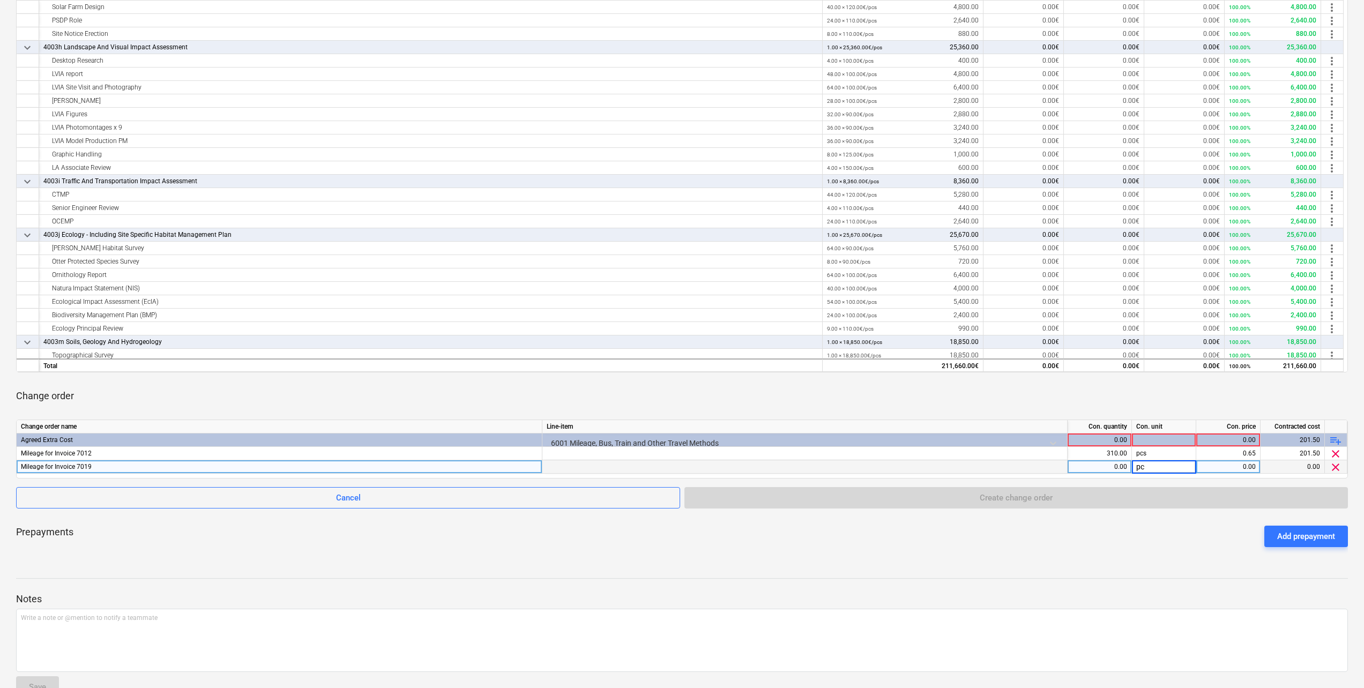
type input "pcs"
click at [997, 398] on div "Change order" at bounding box center [682, 396] width 1332 height 30
click at [1091, 468] on div "0.00" at bounding box center [1099, 466] width 55 height 13
click at [1117, 469] on div "0.00" at bounding box center [1099, 466] width 55 height 13
type input "2170"
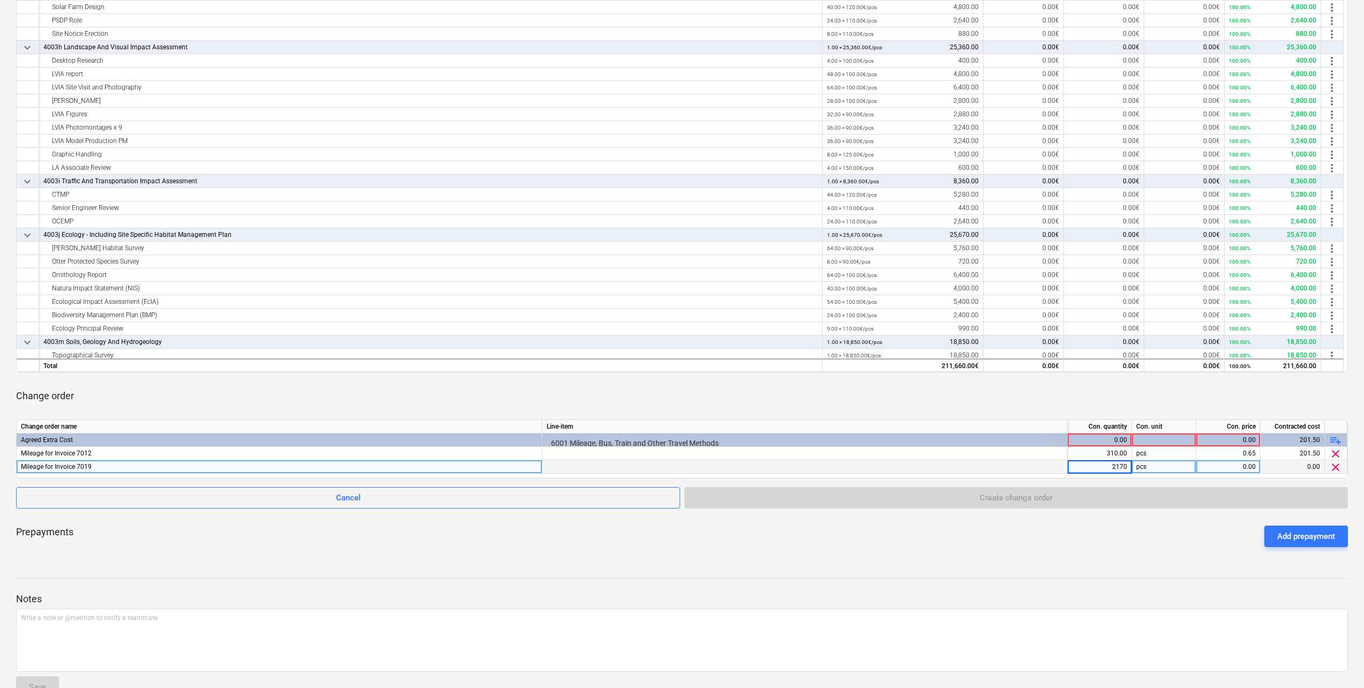
click at [1243, 469] on div "0.00" at bounding box center [1227, 466] width 55 height 13
type input "0.65"
click at [1103, 394] on div "Change order" at bounding box center [682, 396] width 1332 height 30
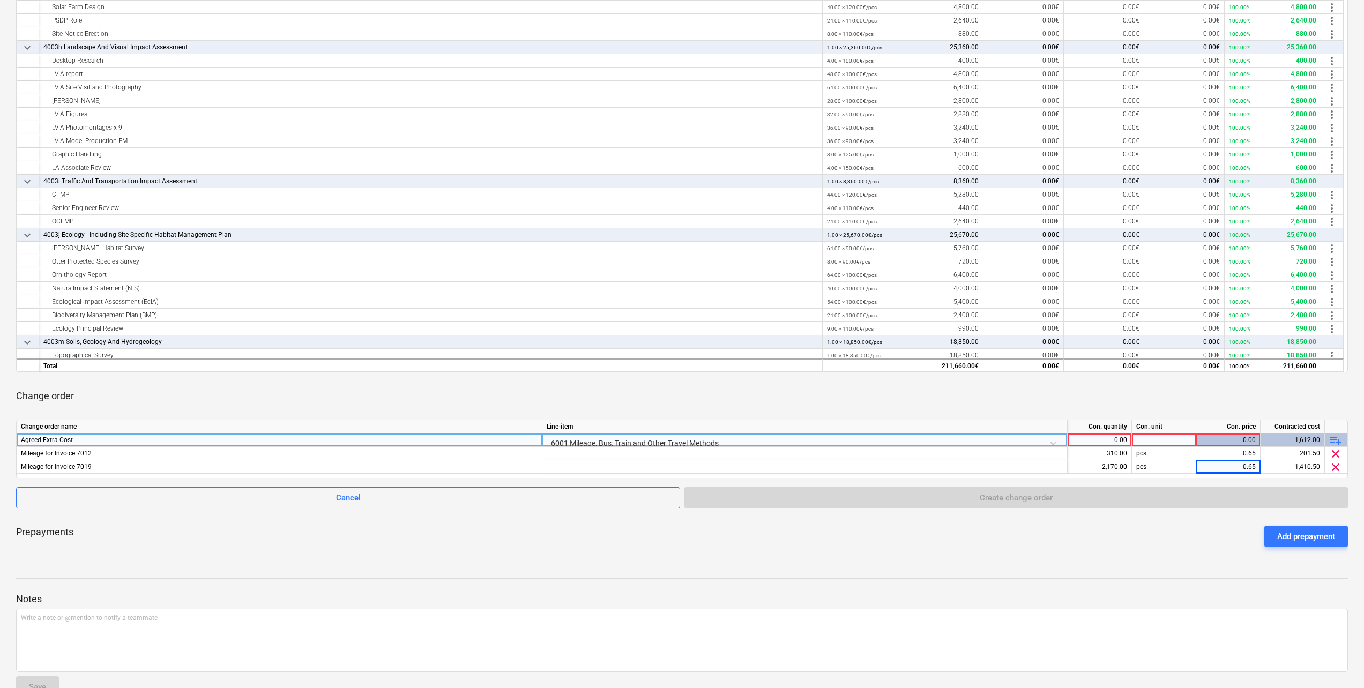
click at [1116, 442] on div "0.00" at bounding box center [1099, 440] width 55 height 13
type input "1"
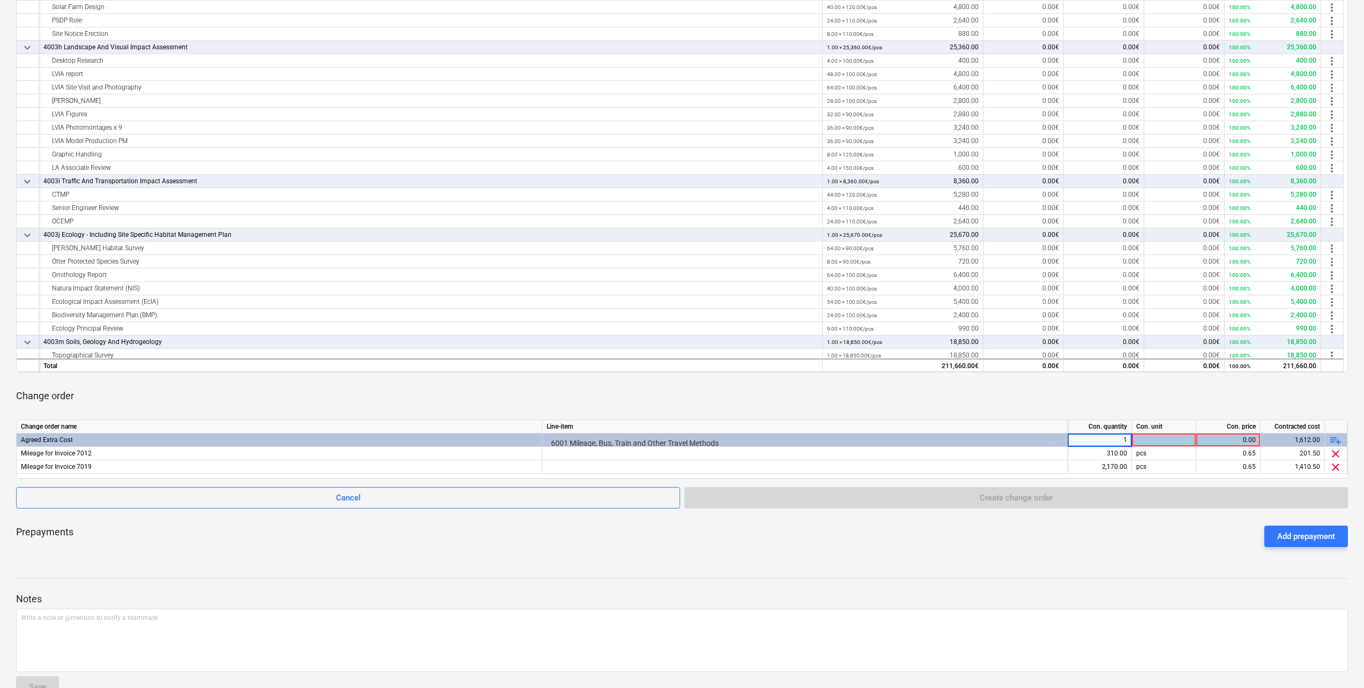
click at [996, 398] on div "Change order" at bounding box center [682, 396] width 1332 height 30
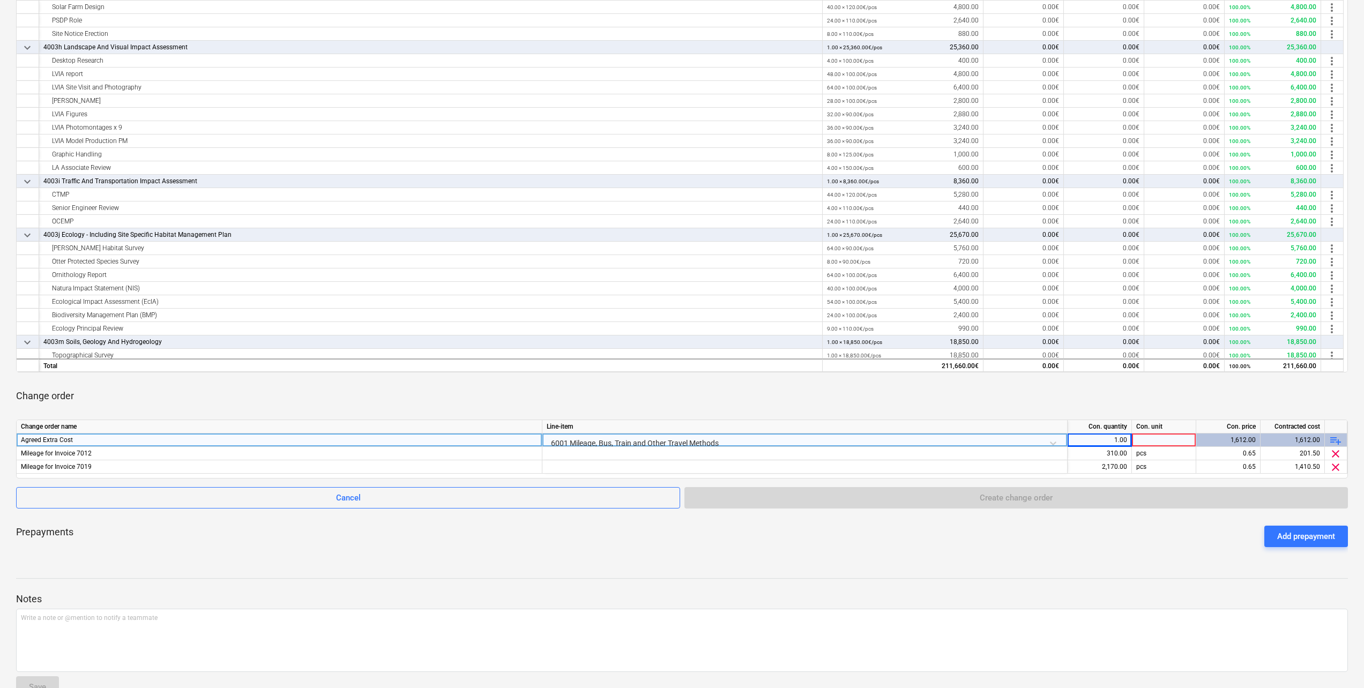
click at [1152, 439] on div at bounding box center [1164, 440] width 64 height 13
type input "pcs"
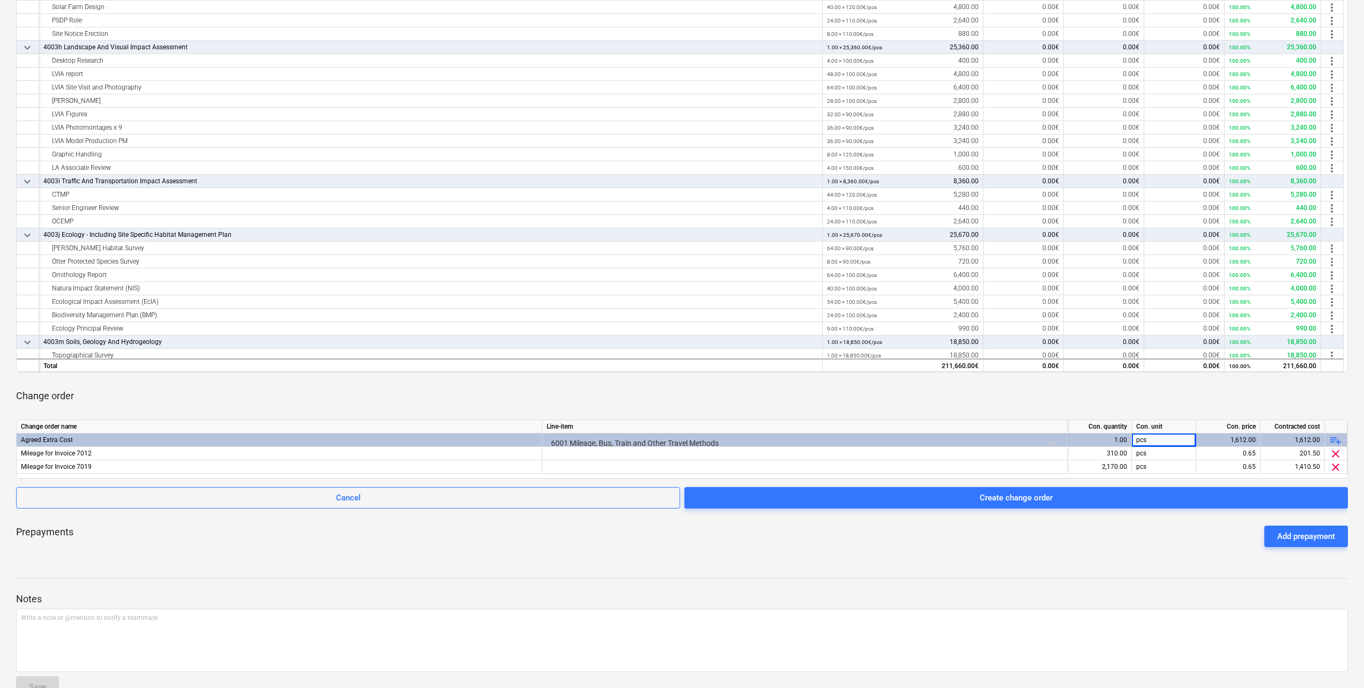
click at [958, 388] on div "Change order" at bounding box center [682, 396] width 1332 height 30
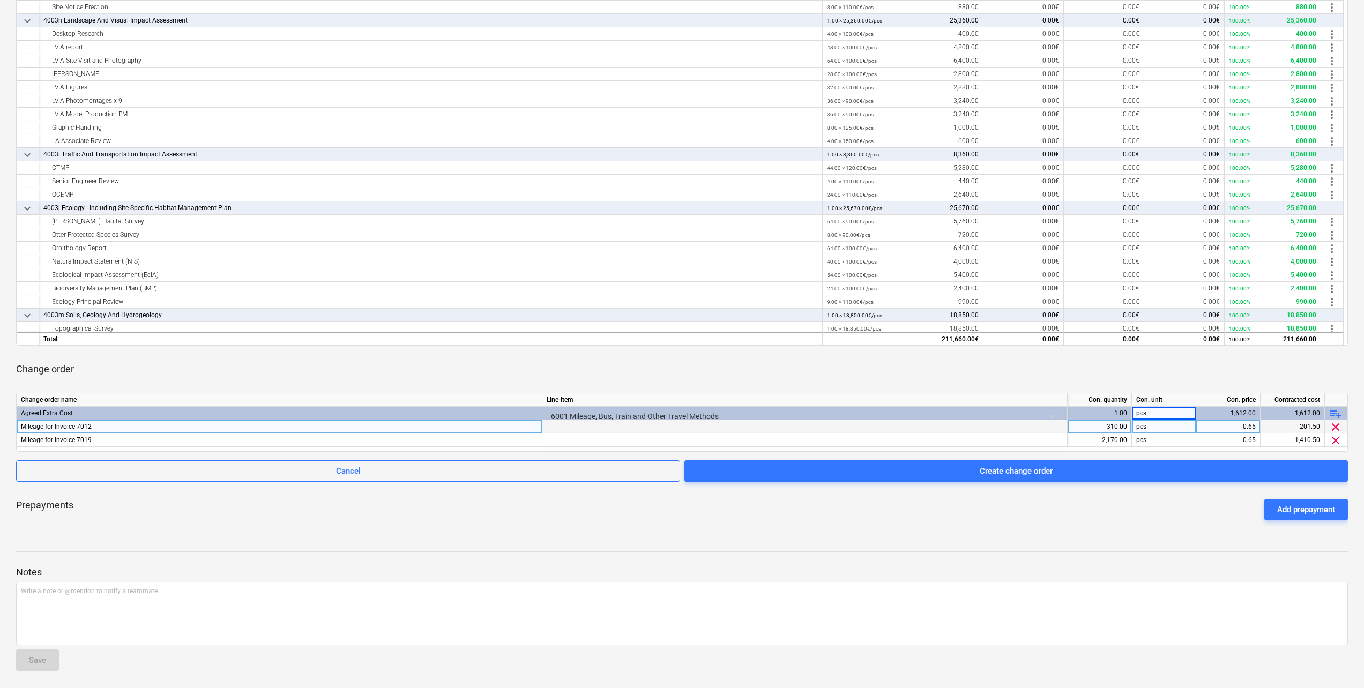
click at [102, 428] on div "Mileage for Invoice 7012" at bounding box center [279, 426] width 517 height 13
click at [110, 426] on input "Mileage for Invoice 7012" at bounding box center [279, 426] width 525 height 13
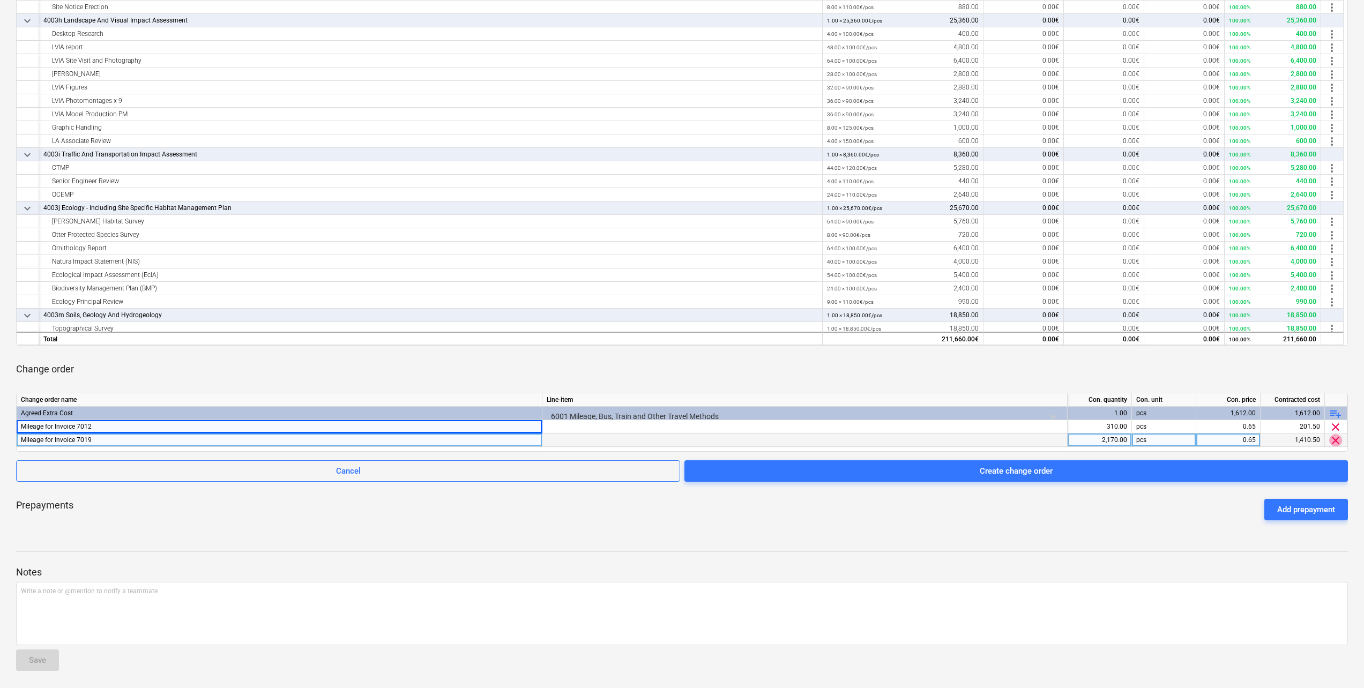
click at [1337, 443] on span "clear" at bounding box center [1335, 440] width 13 height 13
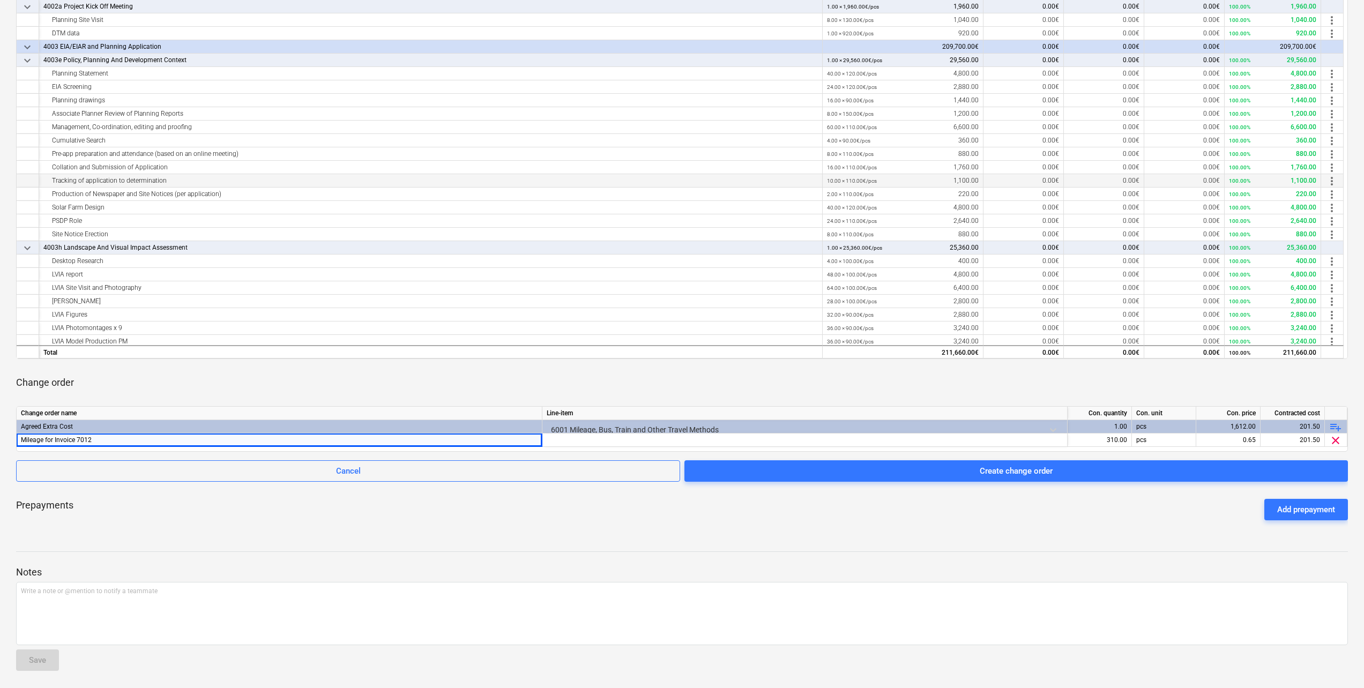
scroll to position [0, 0]
click at [1117, 439] on div "310.00" at bounding box center [1099, 440] width 55 height 13
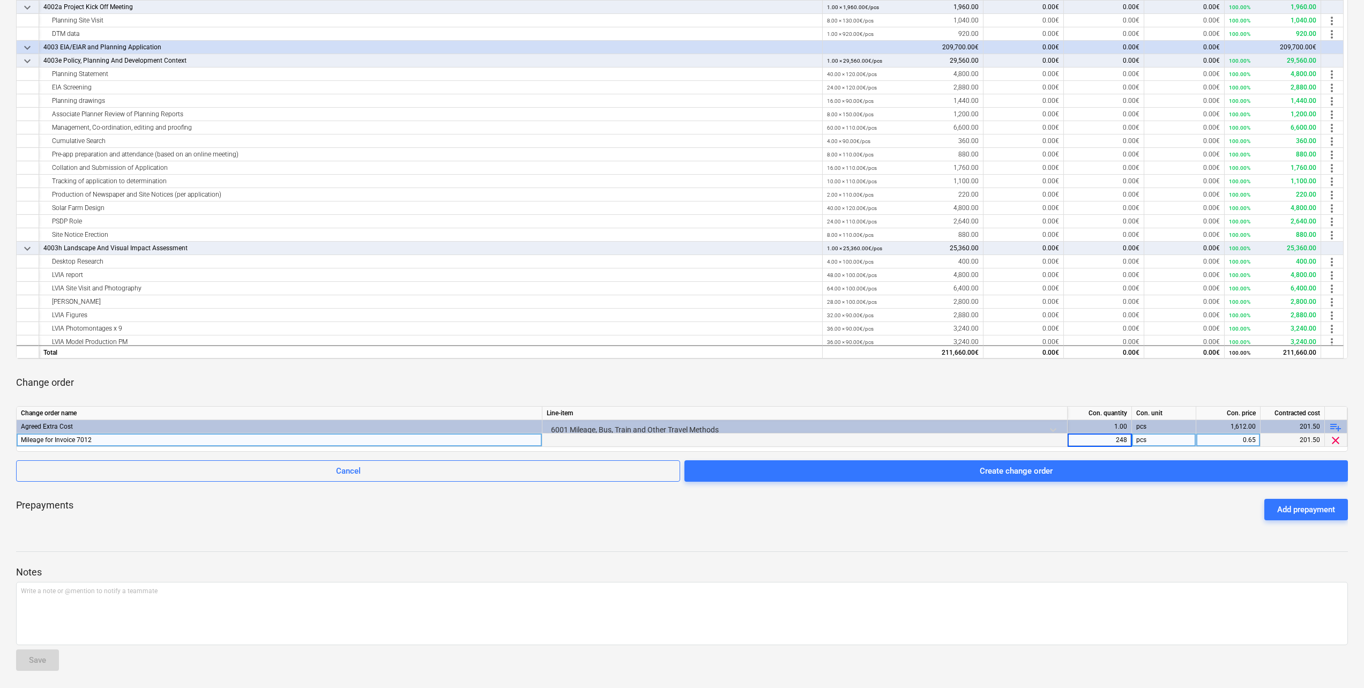
type input "2480"
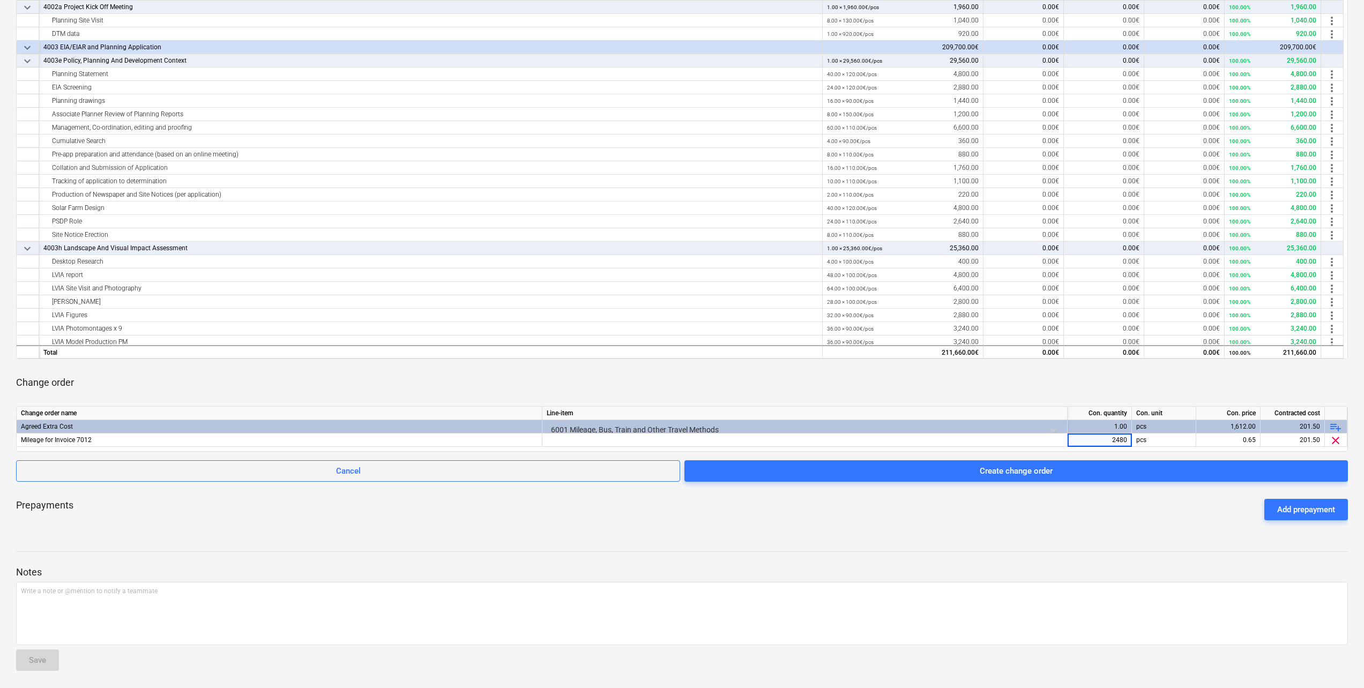
click at [868, 377] on div "Change order" at bounding box center [682, 383] width 1332 height 30
click at [504, 551] on div at bounding box center [682, 551] width 1332 height 1
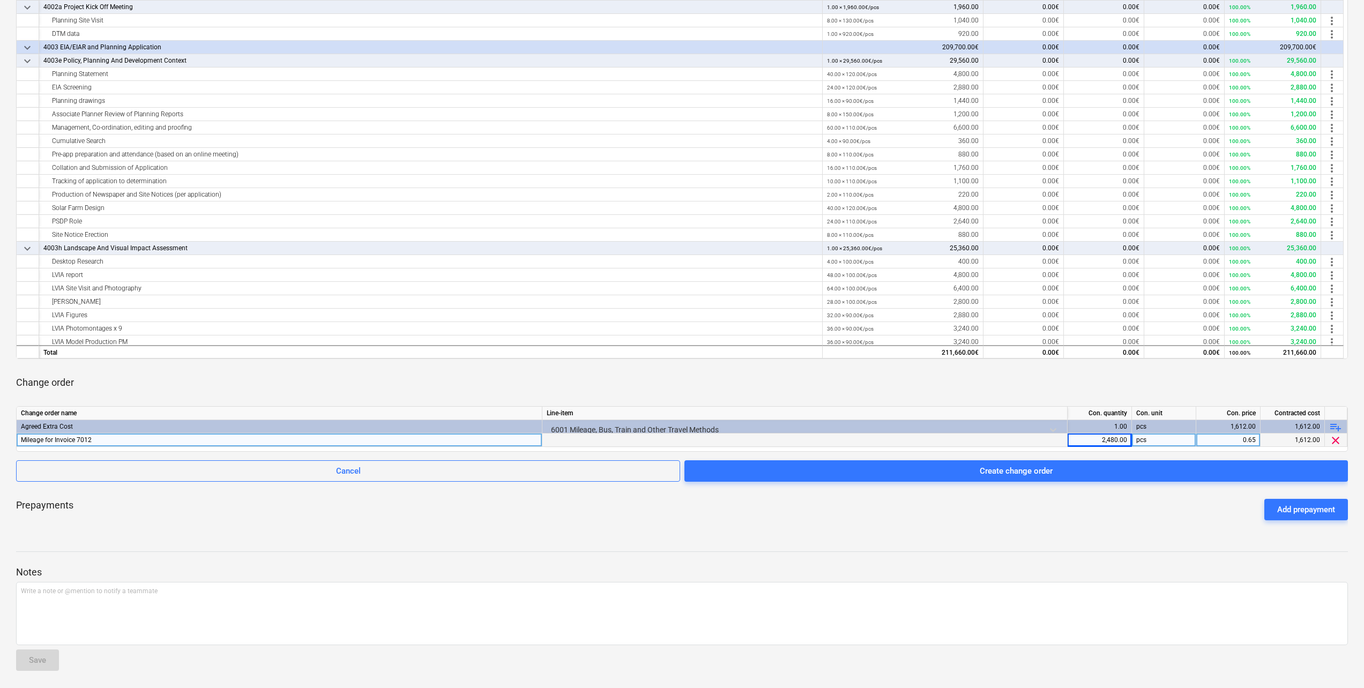
click at [114, 442] on div "Mileage for Invoice 7012" at bounding box center [279, 440] width 517 height 13
click at [105, 441] on input "Mileage for Invoice 7012" at bounding box center [279, 440] width 525 height 13
drag, startPoint x: 106, startPoint y: 439, endPoint x: 50, endPoint y: 448, distance: 55.9
click at [50, 448] on div "Change order name Line-item Con. quantity Con. unit Con. price Contracted cost …" at bounding box center [682, 429] width 1332 height 46
type input "Mileage"
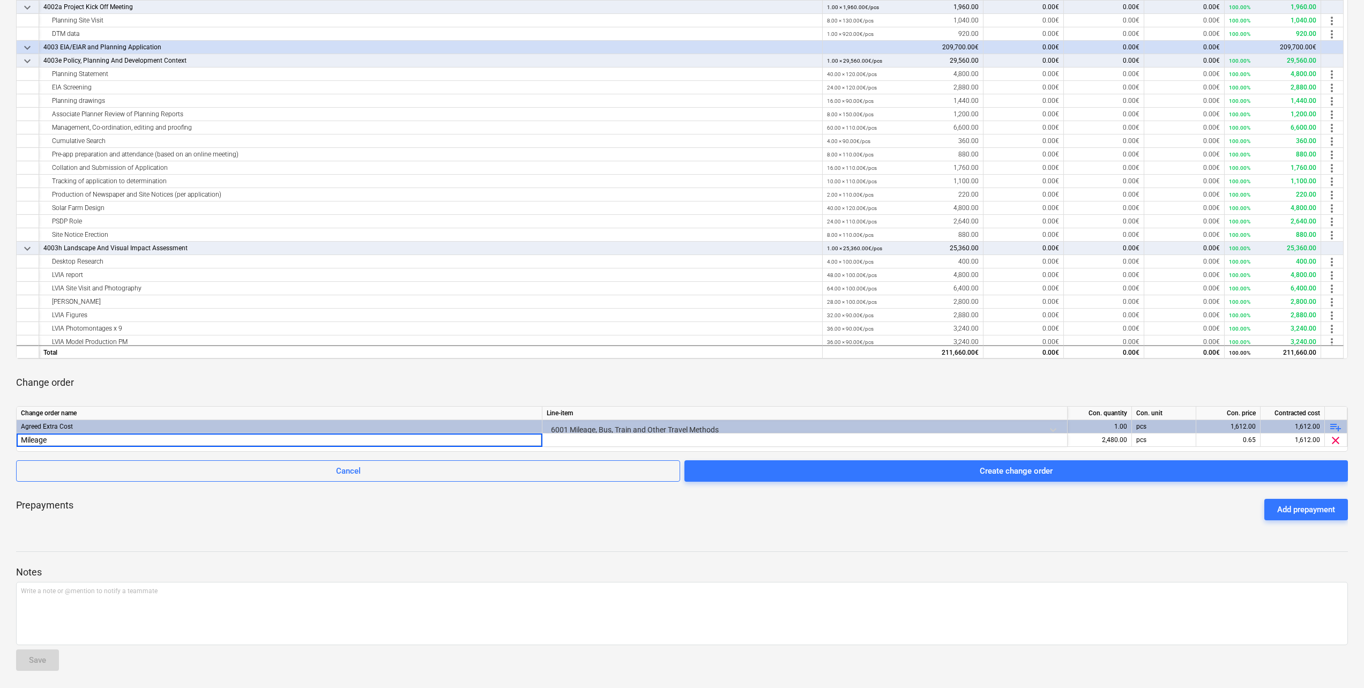
click at [158, 502] on div "Prepayments Add prepayment" at bounding box center [682, 509] width 1332 height 39
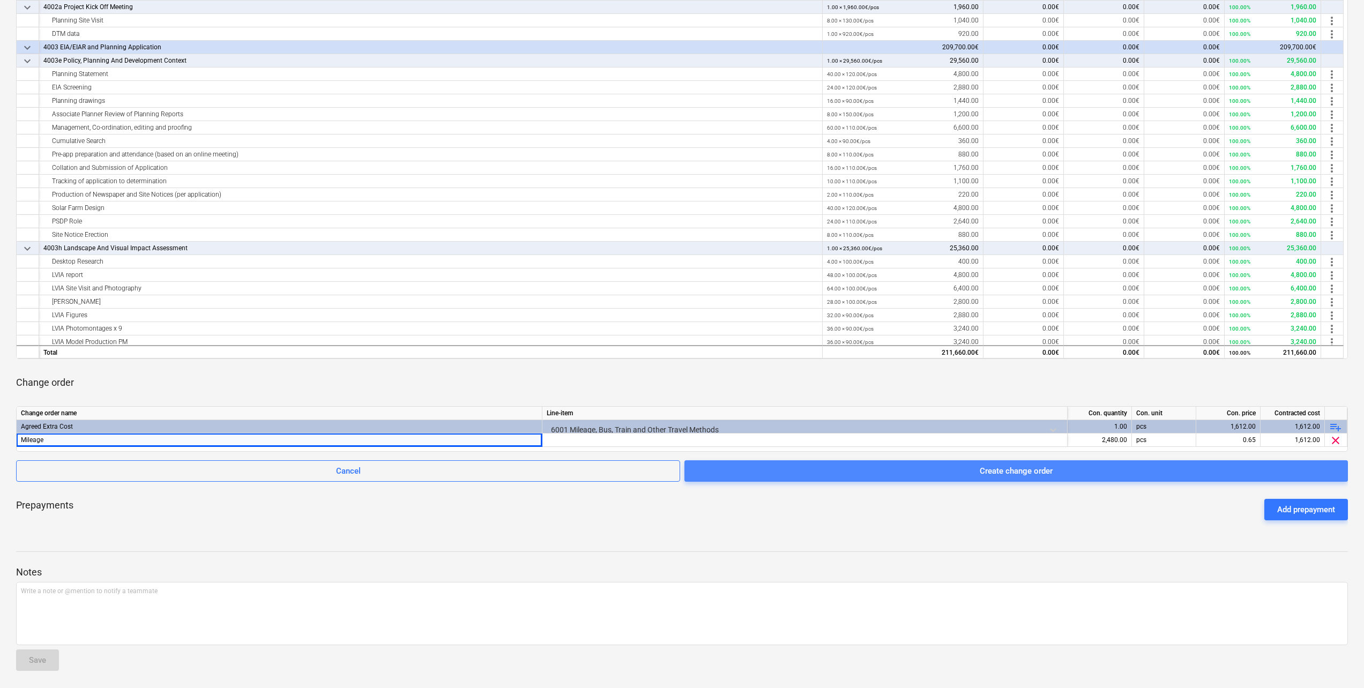
click at [1011, 472] on div "Create change order" at bounding box center [1016, 471] width 73 height 14
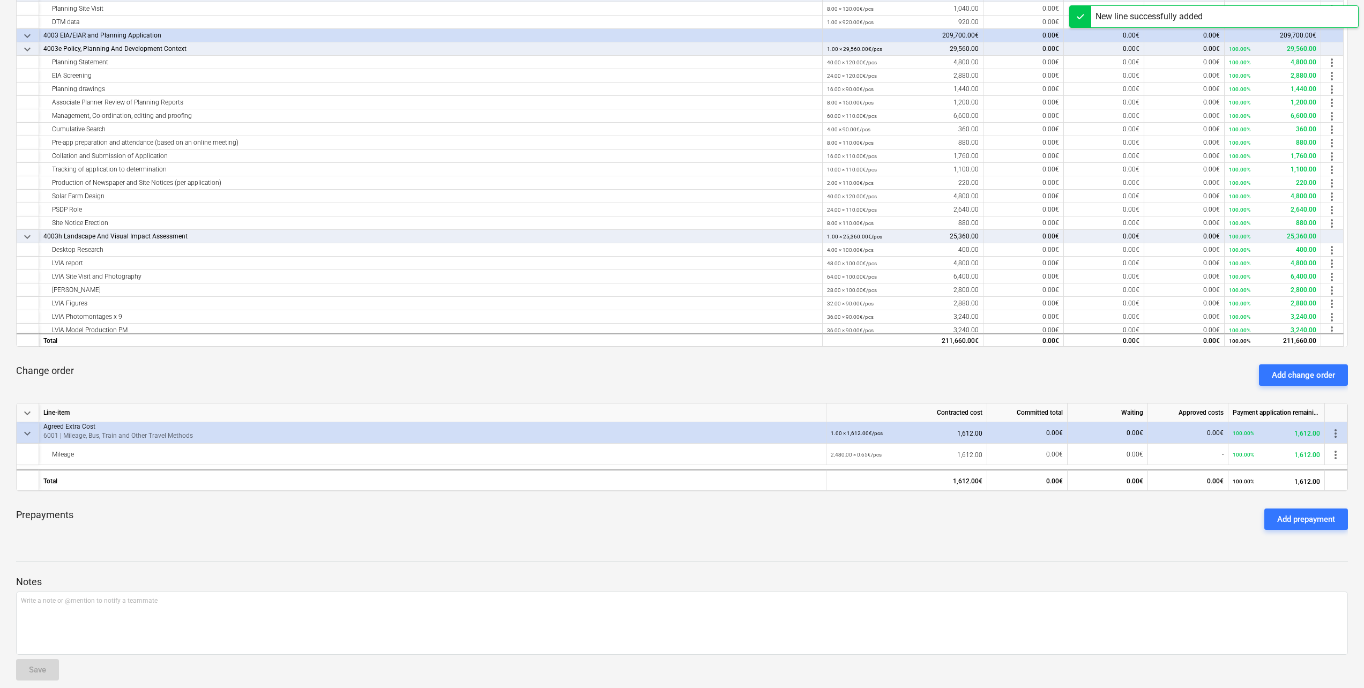
scroll to position [277, 0]
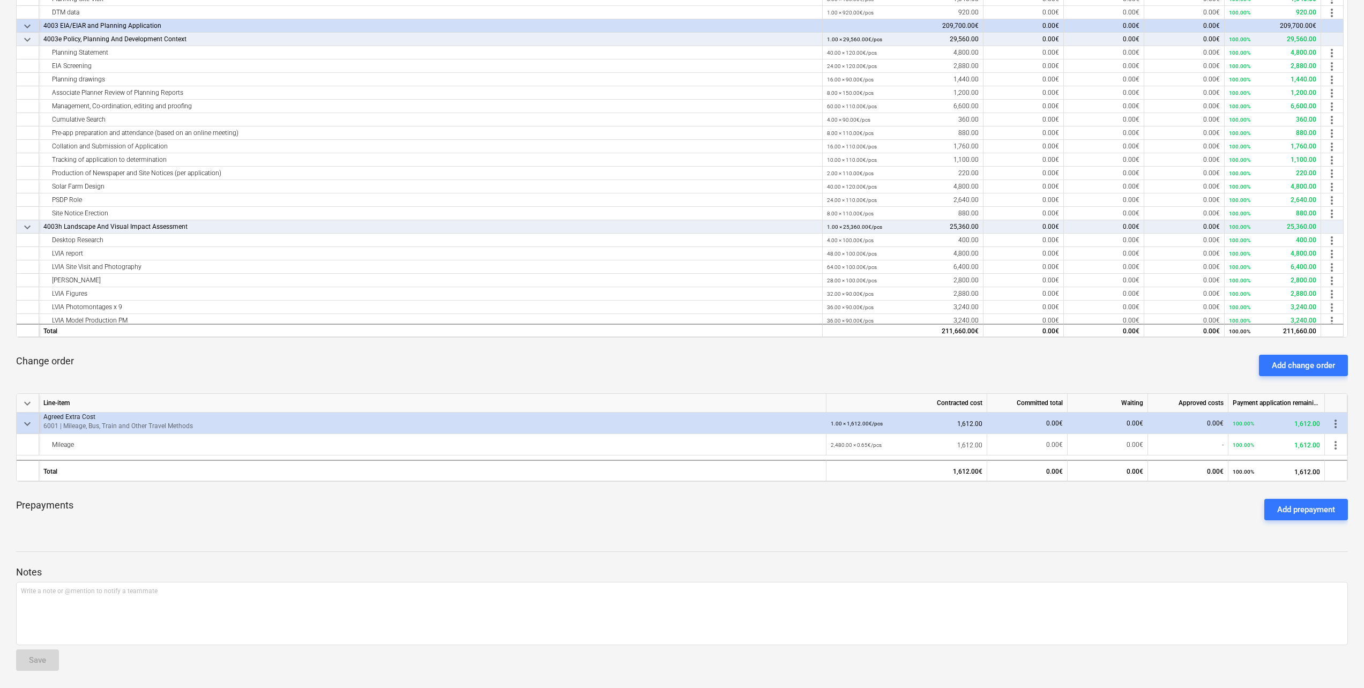
click at [1340, 427] on span "more_vert" at bounding box center [1335, 423] width 13 height 13
drag, startPoint x: 984, startPoint y: 372, endPoint x: 1250, endPoint y: 361, distance: 266.0
click at [985, 371] on div at bounding box center [684, 344] width 1368 height 688
click at [1325, 367] on div "Add change order" at bounding box center [1303, 366] width 63 height 14
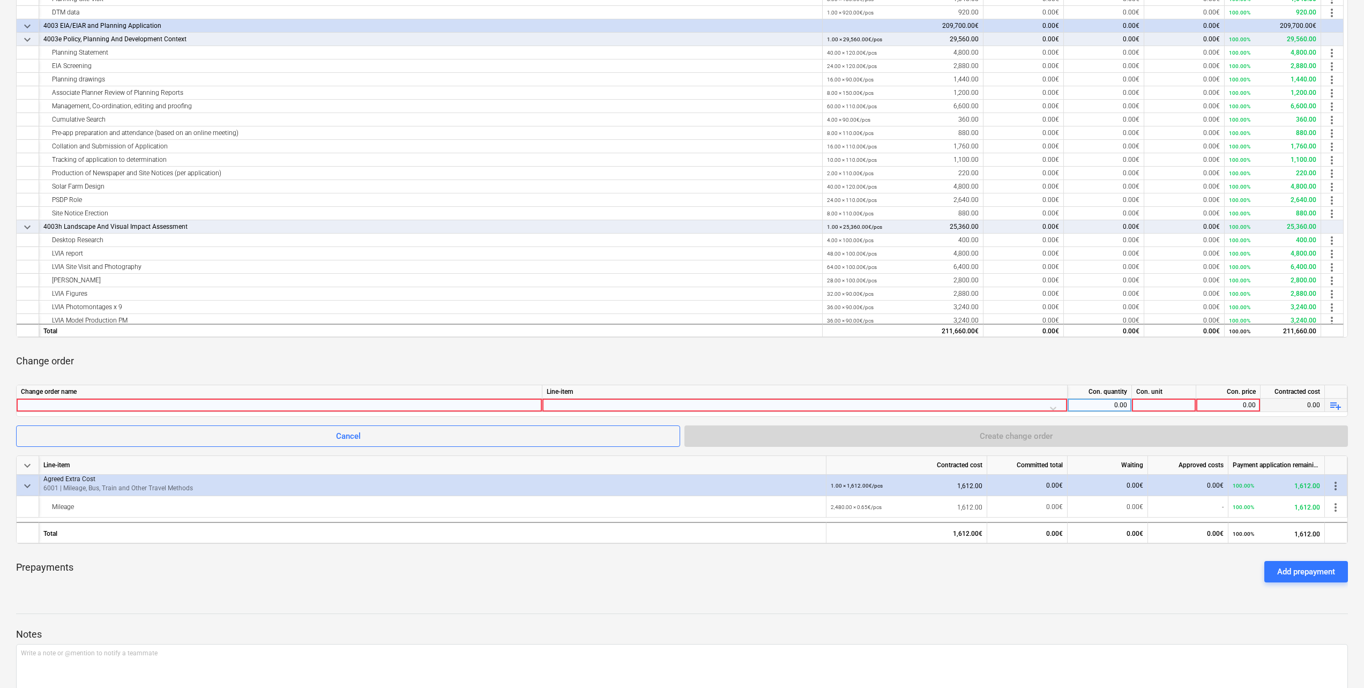
click at [136, 405] on div at bounding box center [279, 405] width 517 height 13
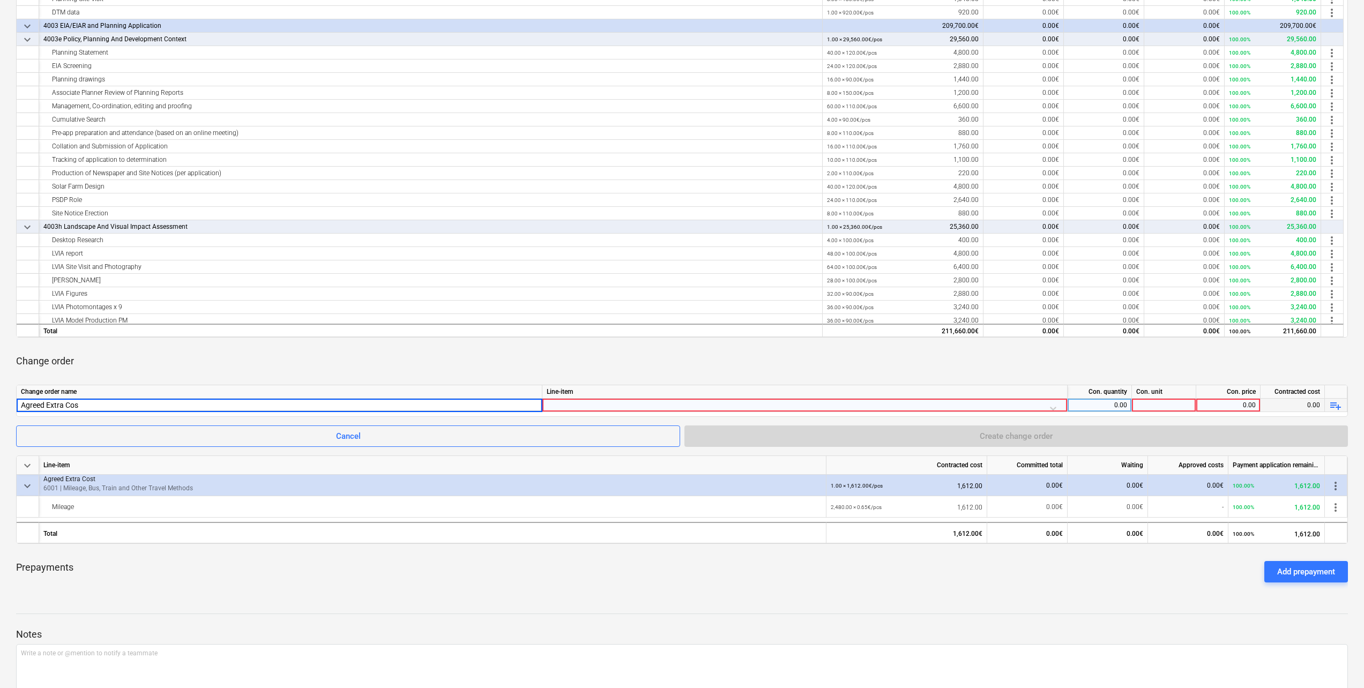
type input "Agreed Extra Cost"
click at [614, 401] on div at bounding box center [805, 408] width 516 height 19
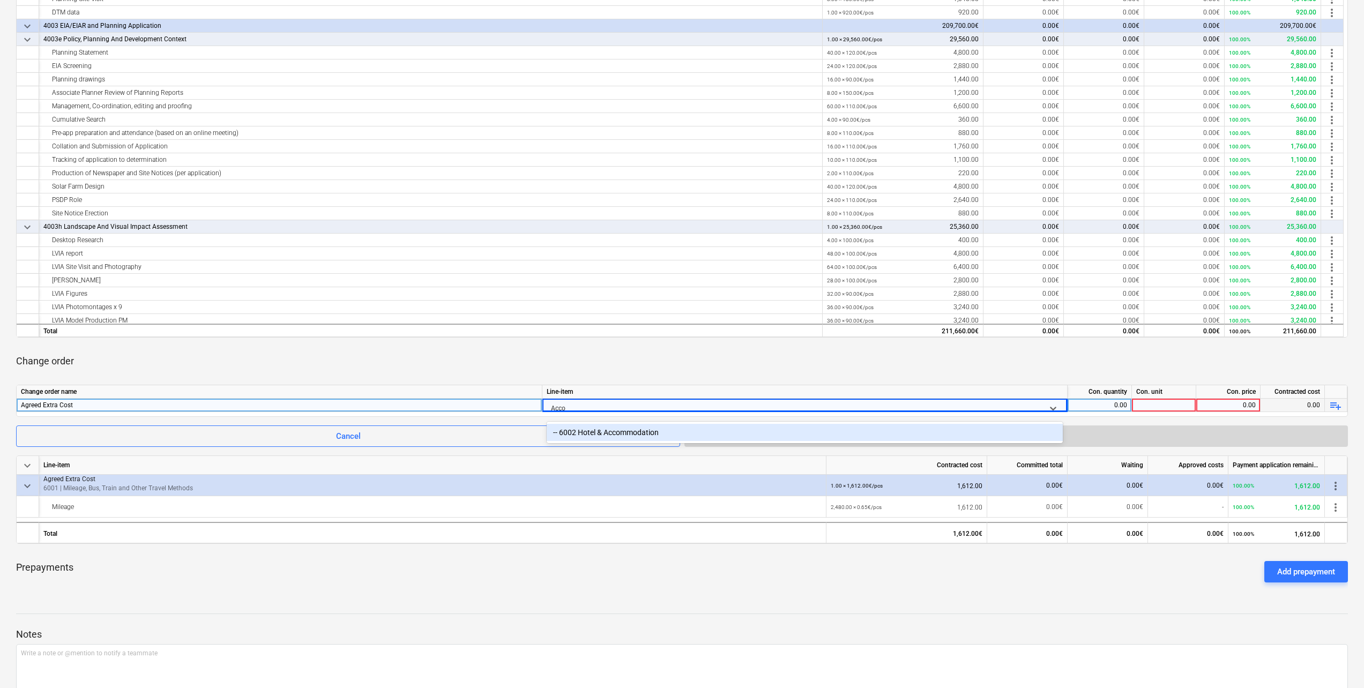
type input "Accom"
click at [622, 428] on div "-- 6002 Hotel & Accommodation" at bounding box center [805, 432] width 516 height 17
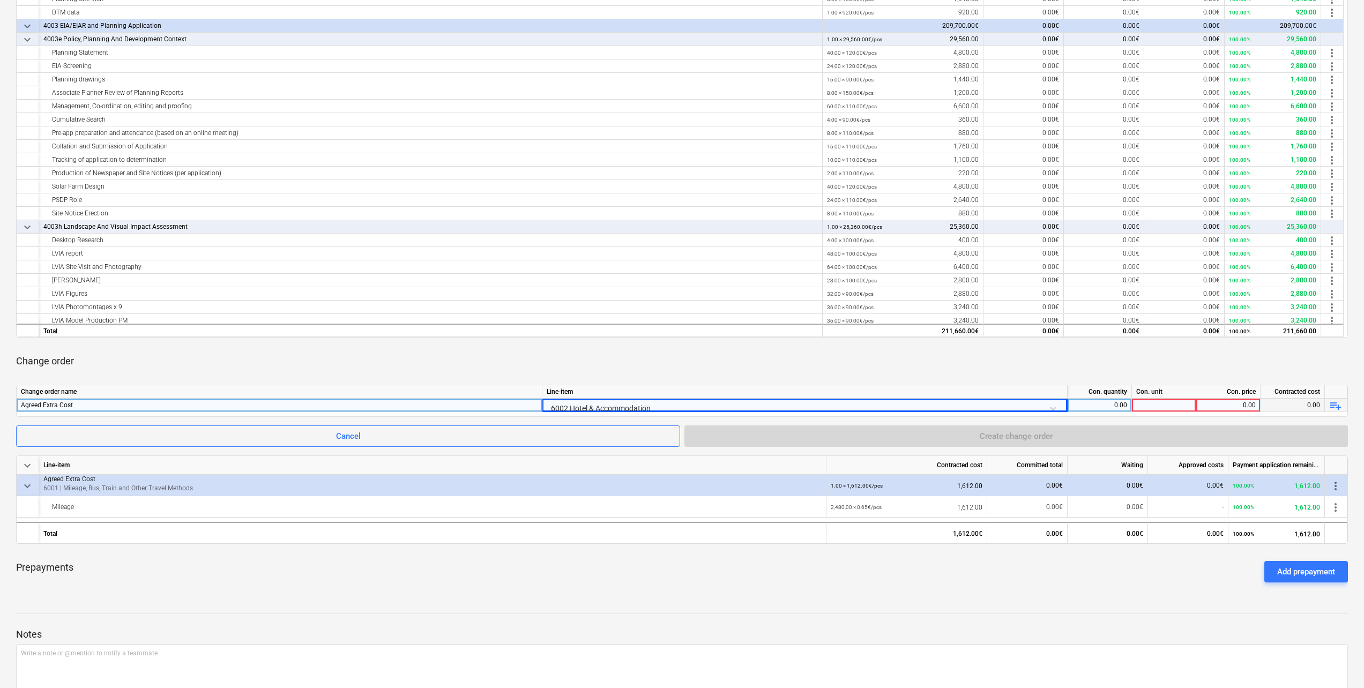
click at [1105, 403] on div "0.00" at bounding box center [1099, 405] width 55 height 13
click at [1339, 407] on span "playlist_add" at bounding box center [1335, 405] width 13 height 13
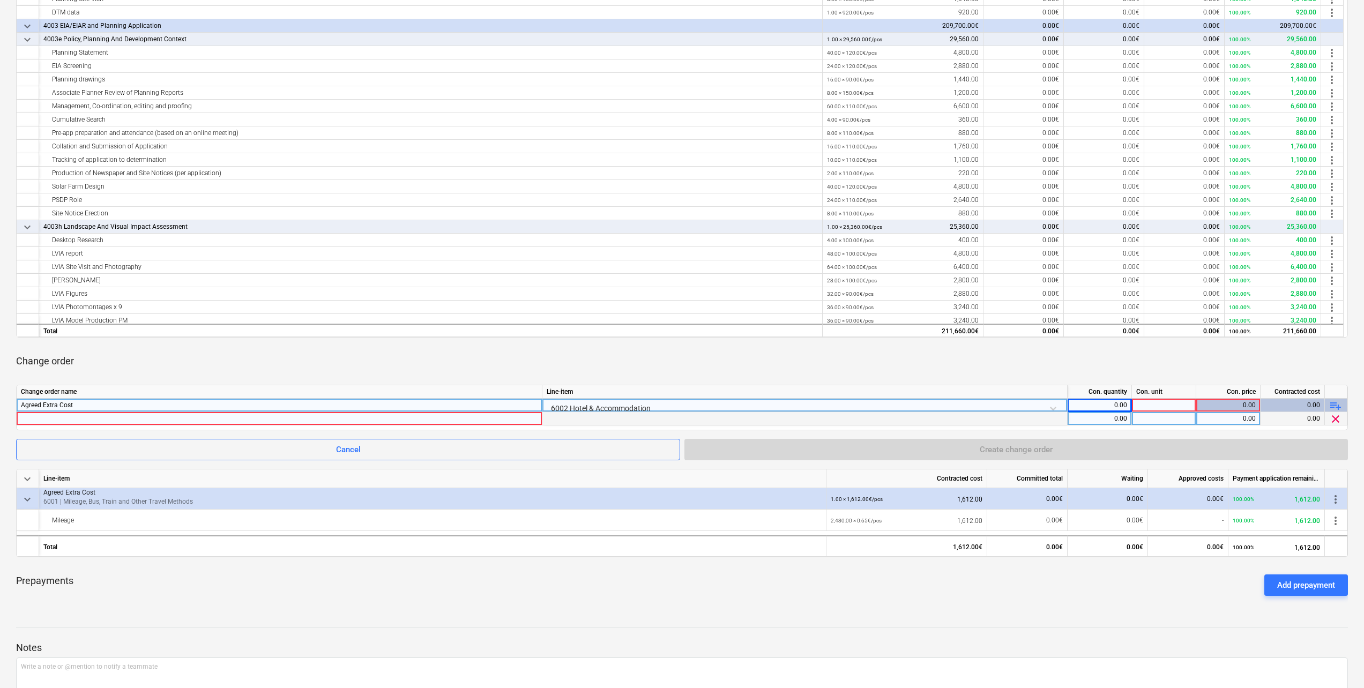
click at [79, 418] on div at bounding box center [279, 418] width 517 height 13
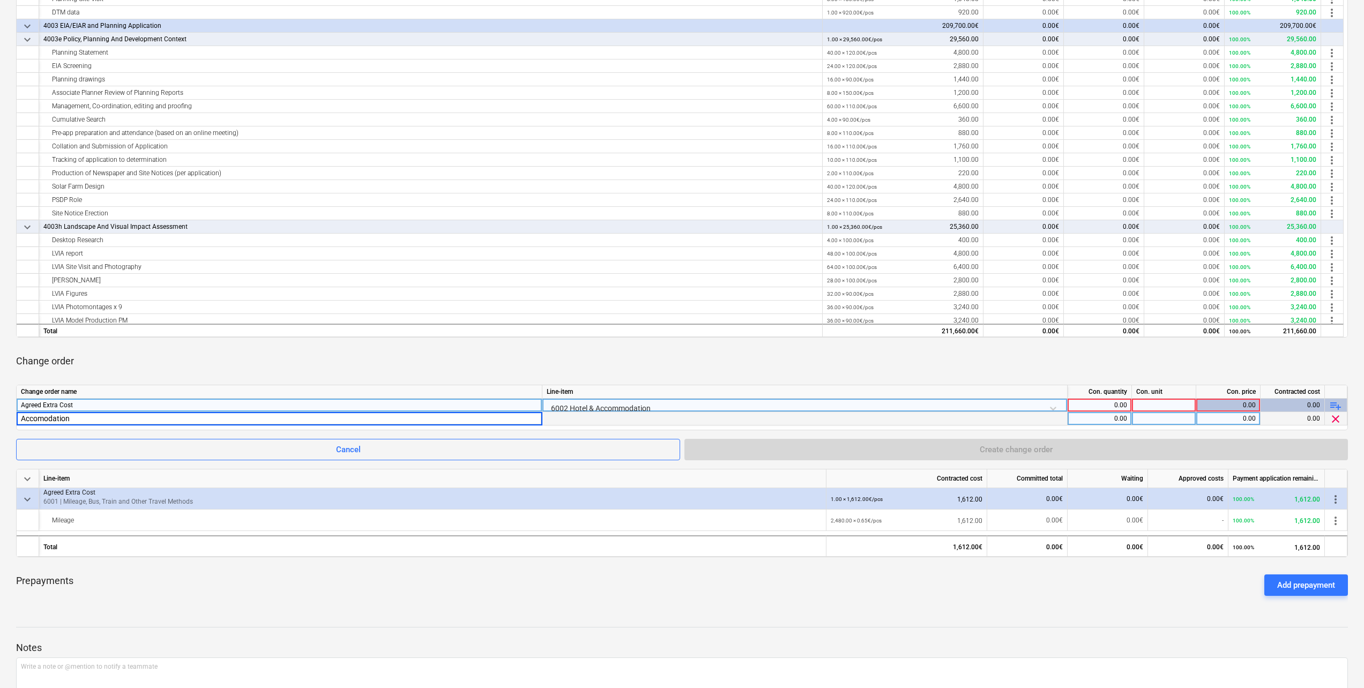
type input "Accomodation"
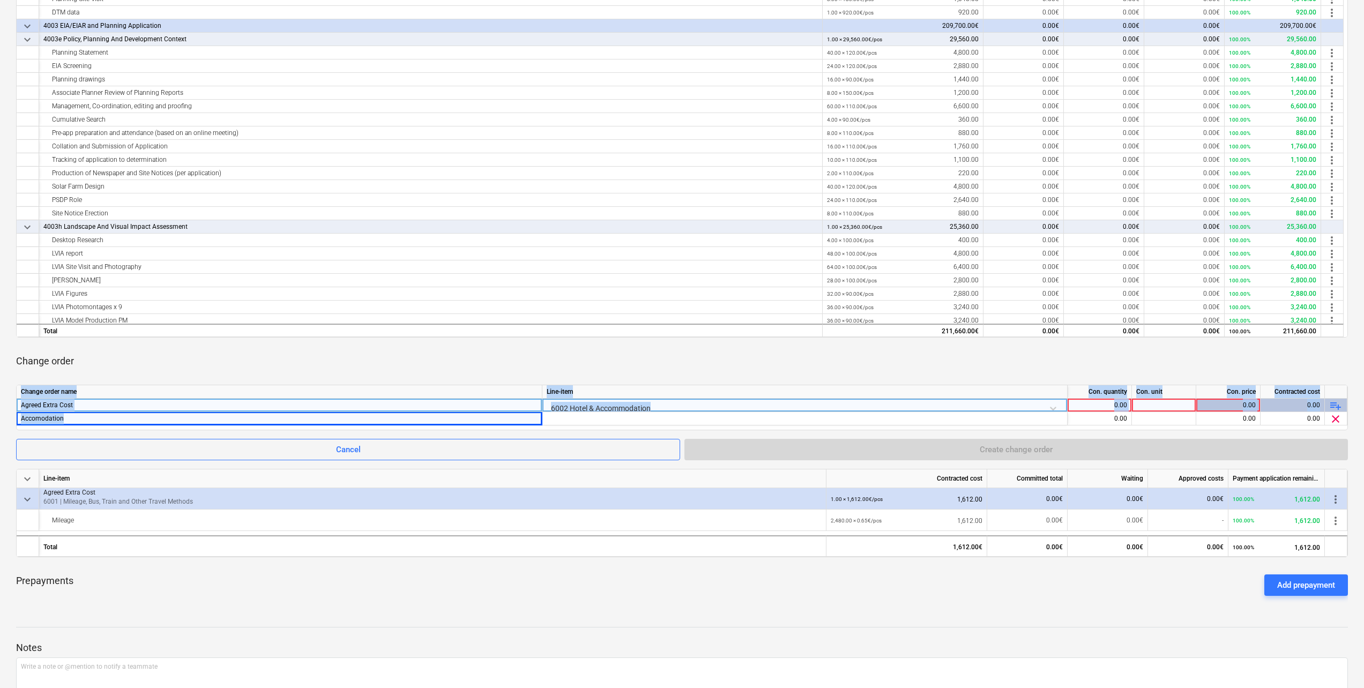
drag, startPoint x: 75, startPoint y: 417, endPoint x: 12, endPoint y: 417, distance: 62.7
click at [12, 417] on div "[PERSON_NAME] EIA ScheduleOfRates notes Notes edit Change subcontract business …" at bounding box center [682, 267] width 1364 height 991
drag, startPoint x: 12, startPoint y: 417, endPoint x: 70, endPoint y: 419, distance: 57.9
click at [70, 419] on div "Accomodation" at bounding box center [279, 418] width 517 height 13
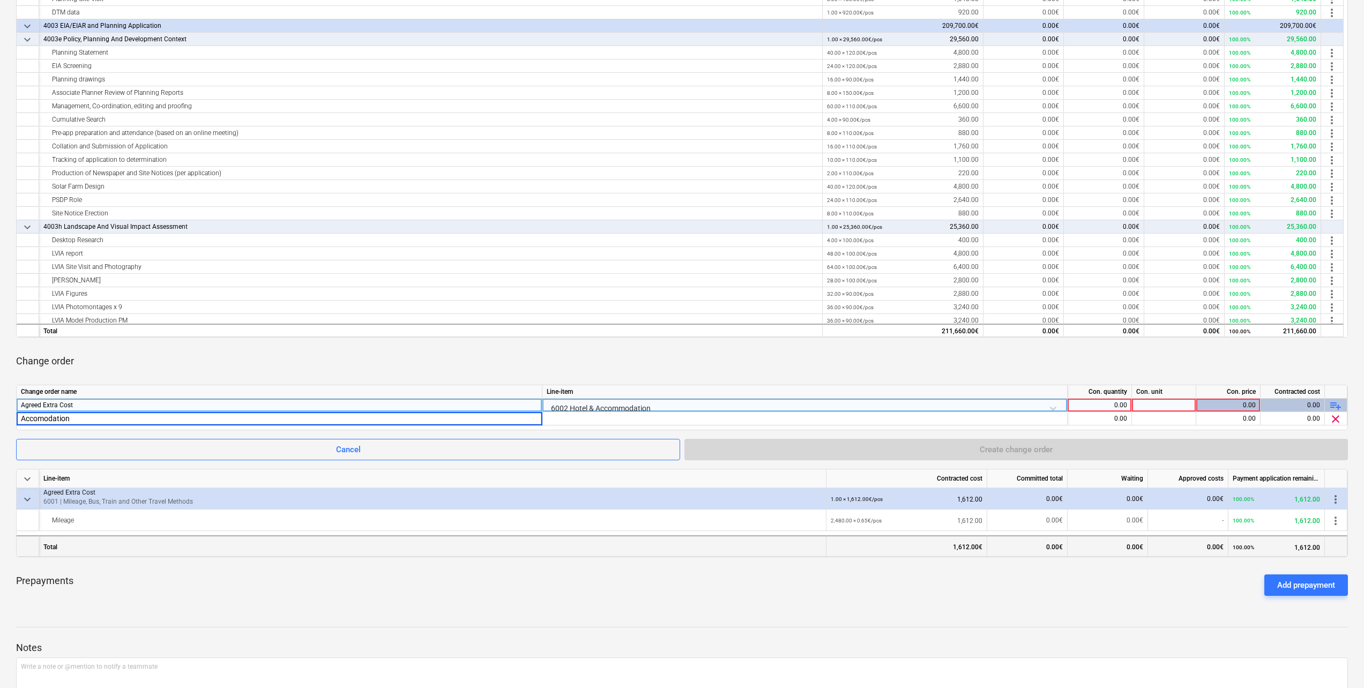
type input "Accommodation"
click at [1119, 419] on div "0.00" at bounding box center [1099, 418] width 55 height 13
click at [1100, 414] on div "0.00" at bounding box center [1099, 418] width 55 height 13
type input "22"
click at [1165, 421] on div at bounding box center [1164, 418] width 64 height 13
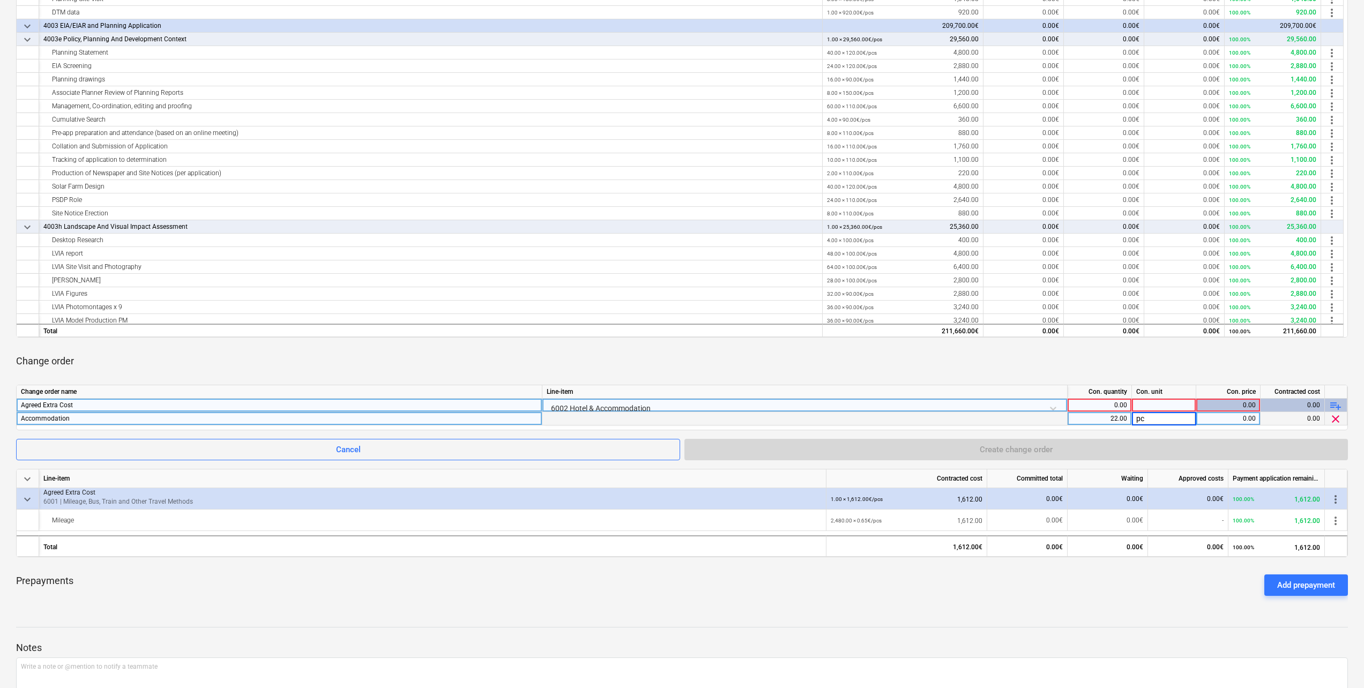
type input "pcs"
click at [1225, 422] on div "0.00" at bounding box center [1227, 418] width 55 height 13
click at [1223, 422] on div "0.00" at bounding box center [1227, 418] width 55 height 13
type input "125"
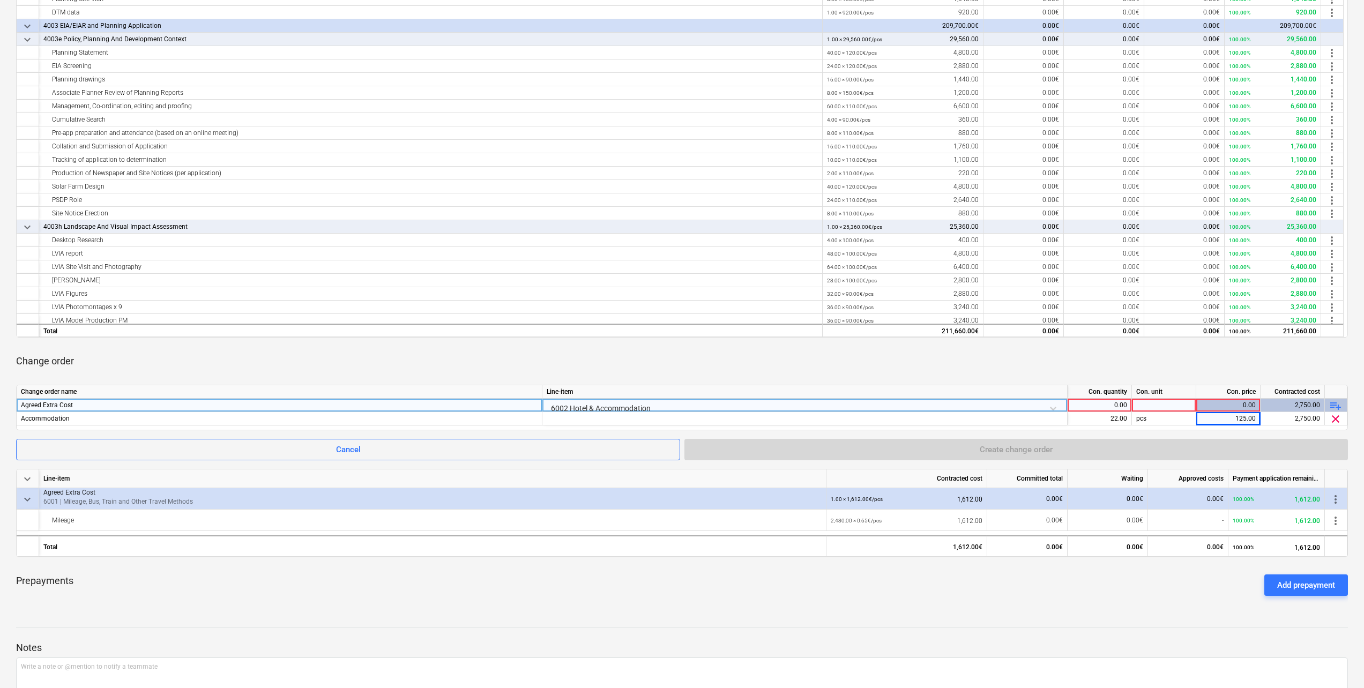
click at [916, 372] on div "Change order" at bounding box center [682, 361] width 1332 height 30
click at [1121, 402] on div "0.00" at bounding box center [1099, 405] width 55 height 13
type input "1"
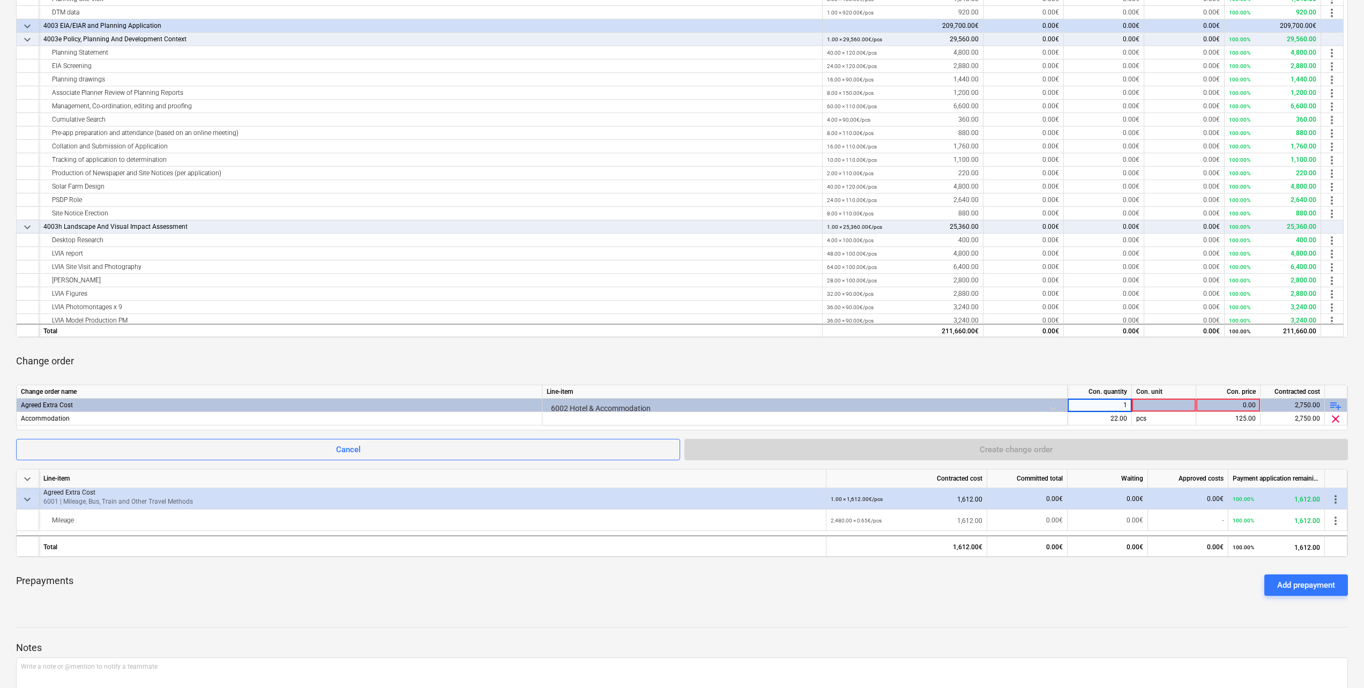
click at [1093, 359] on div "Change order" at bounding box center [682, 361] width 1332 height 30
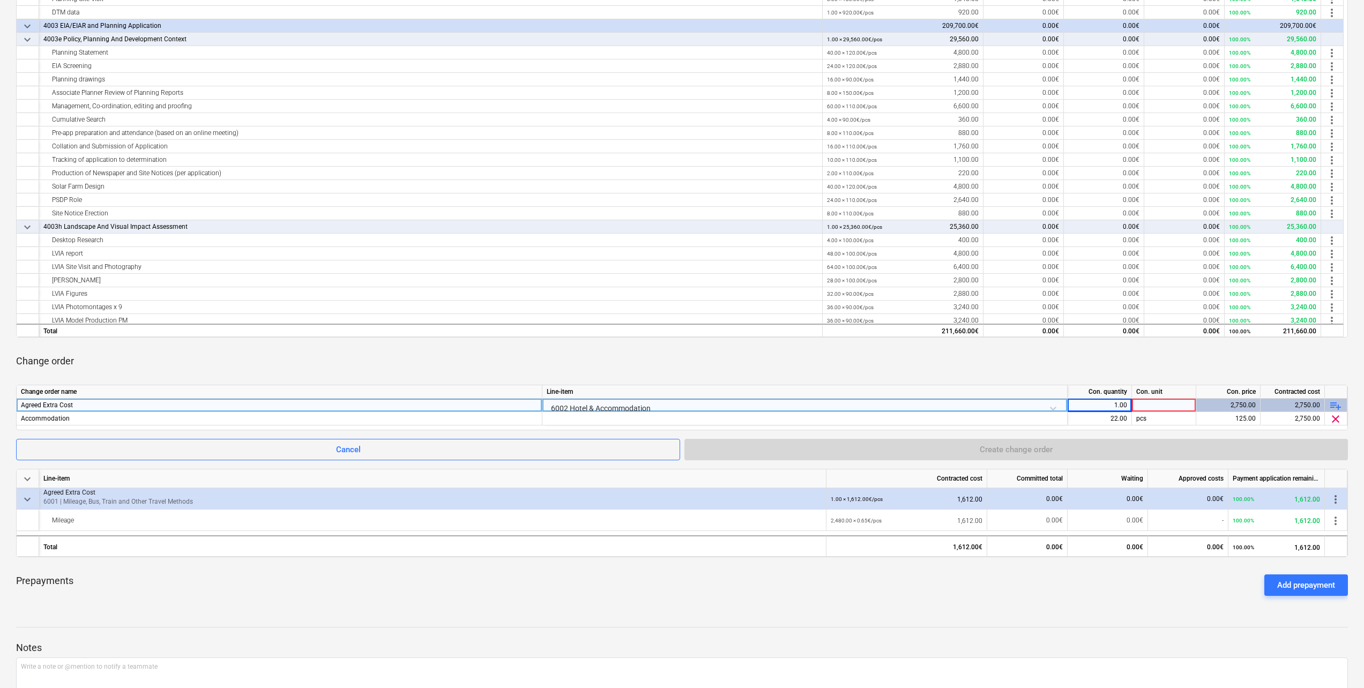
click at [1157, 405] on div at bounding box center [1164, 405] width 64 height 13
type input "pcs"
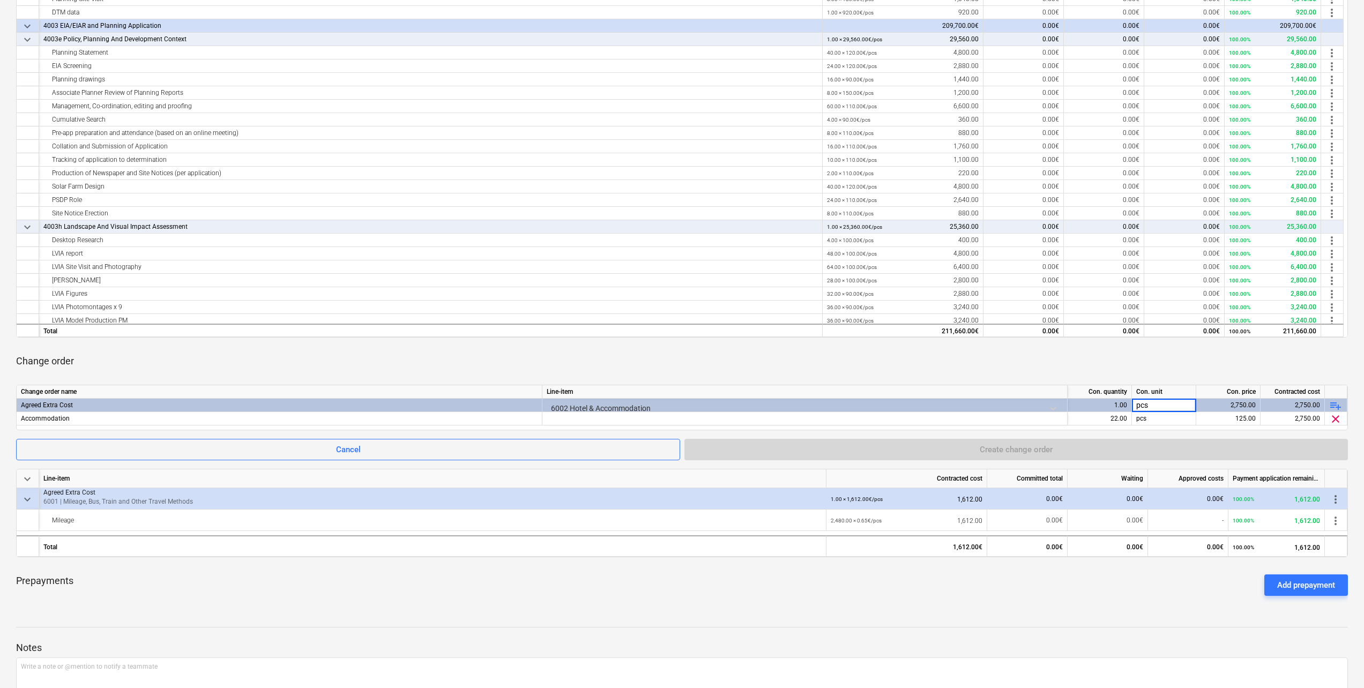
click at [865, 366] on div "Change order" at bounding box center [682, 361] width 1332 height 30
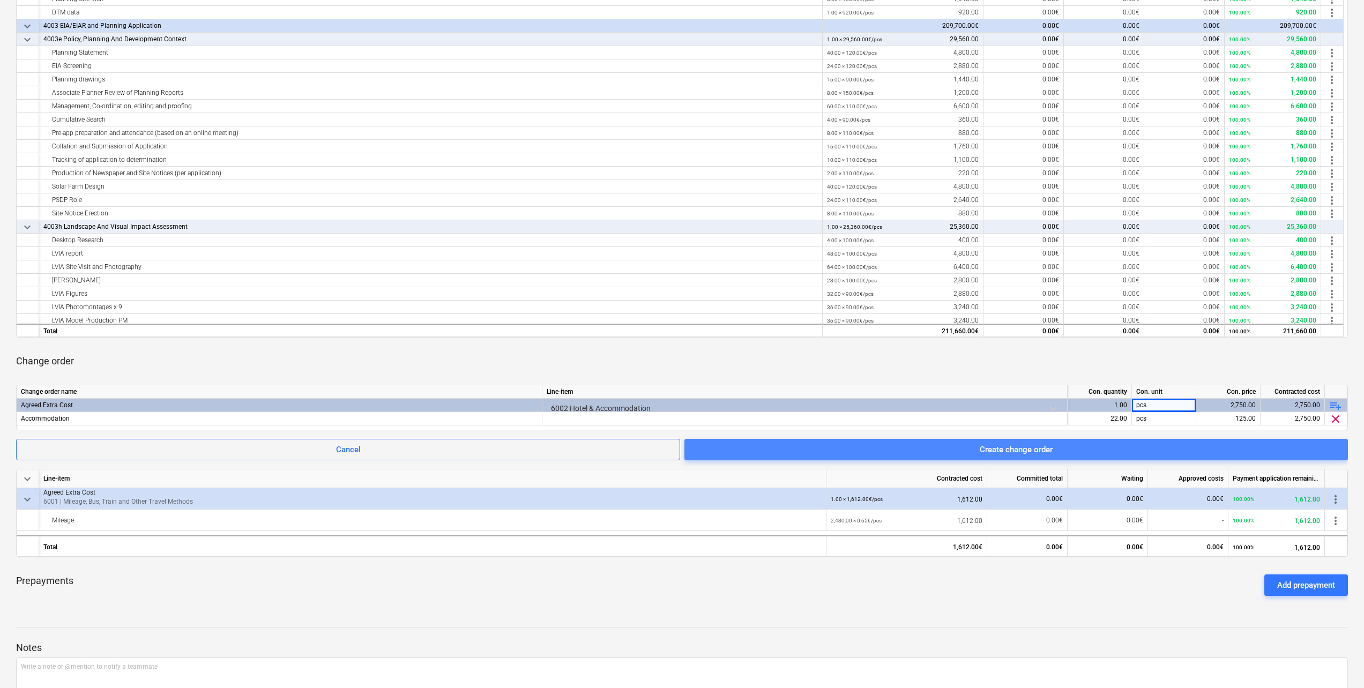
click at [1048, 449] on div "Create change order" at bounding box center [1016, 450] width 73 height 14
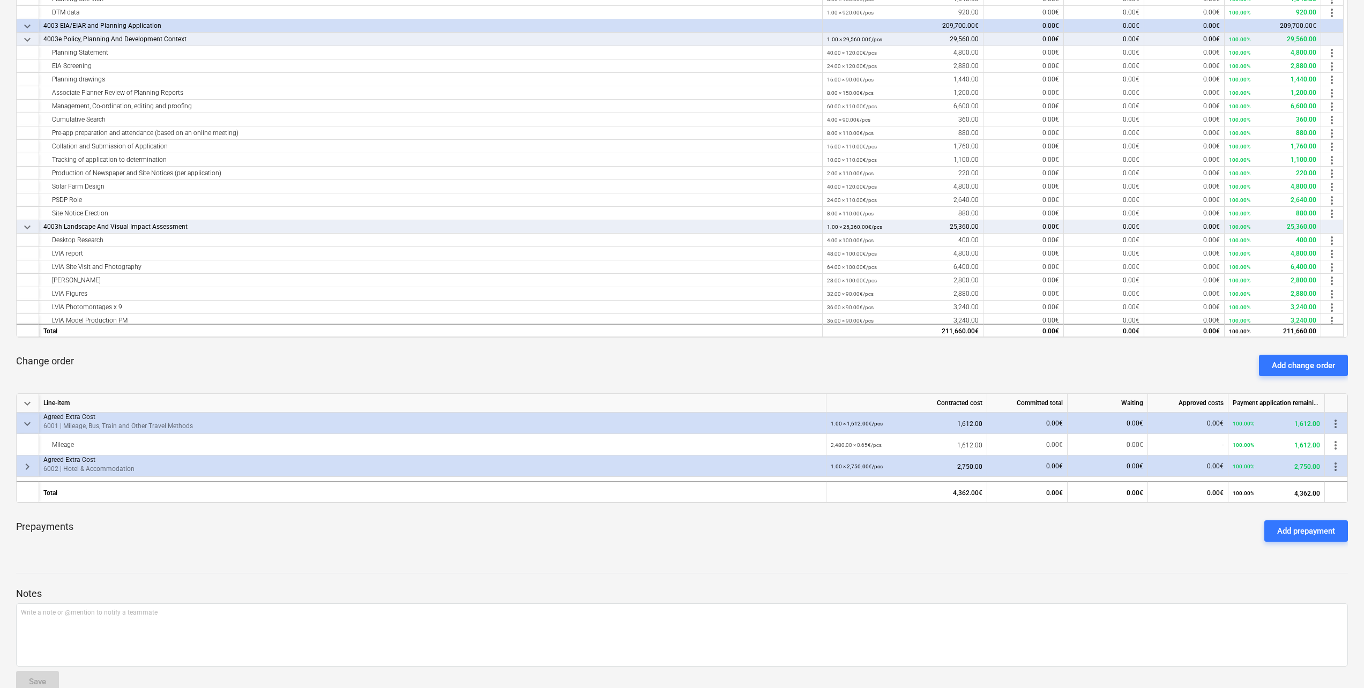
click at [1337, 464] on span "more_vert" at bounding box center [1335, 466] width 13 height 13
click at [1341, 490] on li "Delete" at bounding box center [1338, 491] width 41 height 25
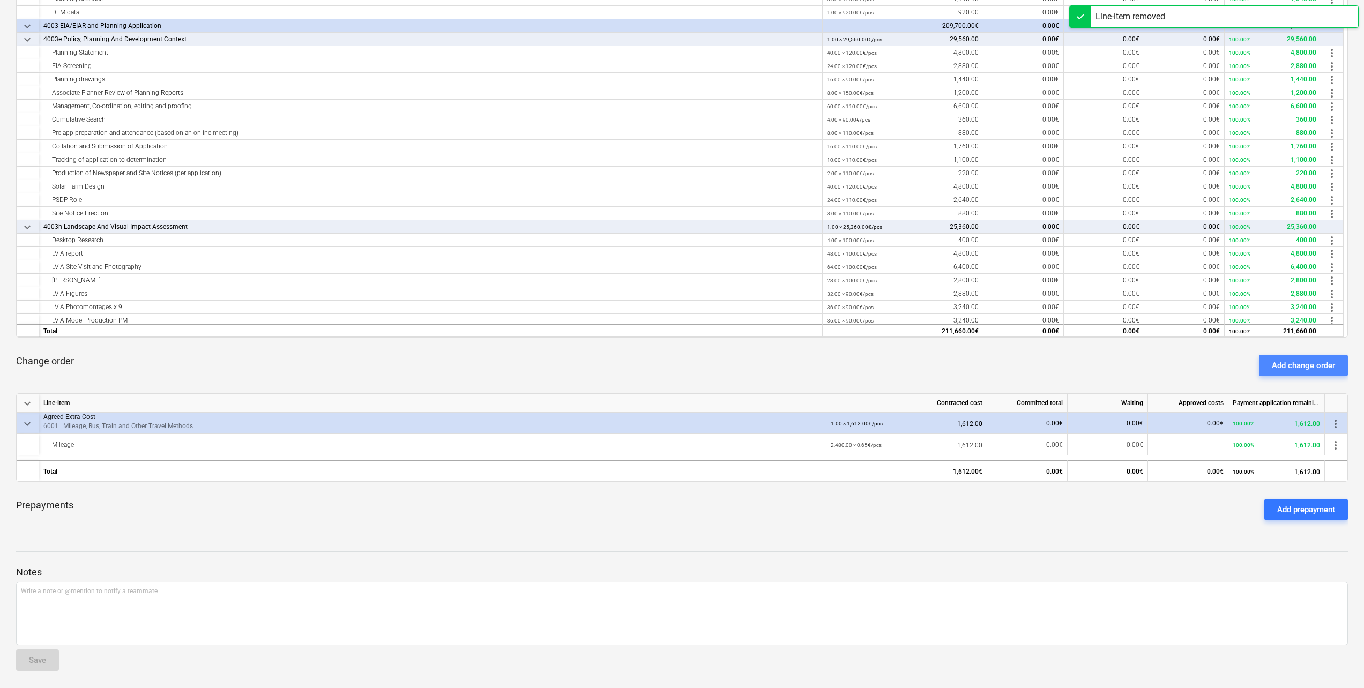
click at [1302, 370] on div "Add change order" at bounding box center [1303, 366] width 63 height 14
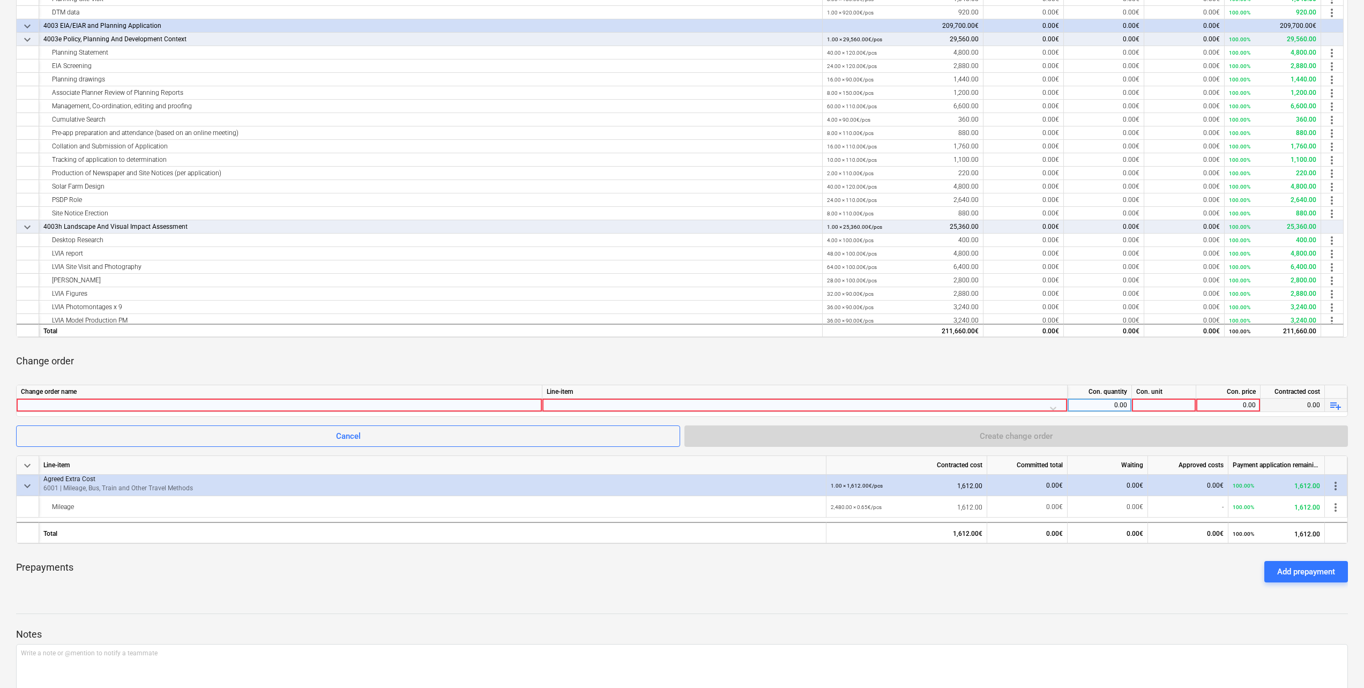
click at [124, 403] on div at bounding box center [279, 405] width 517 height 13
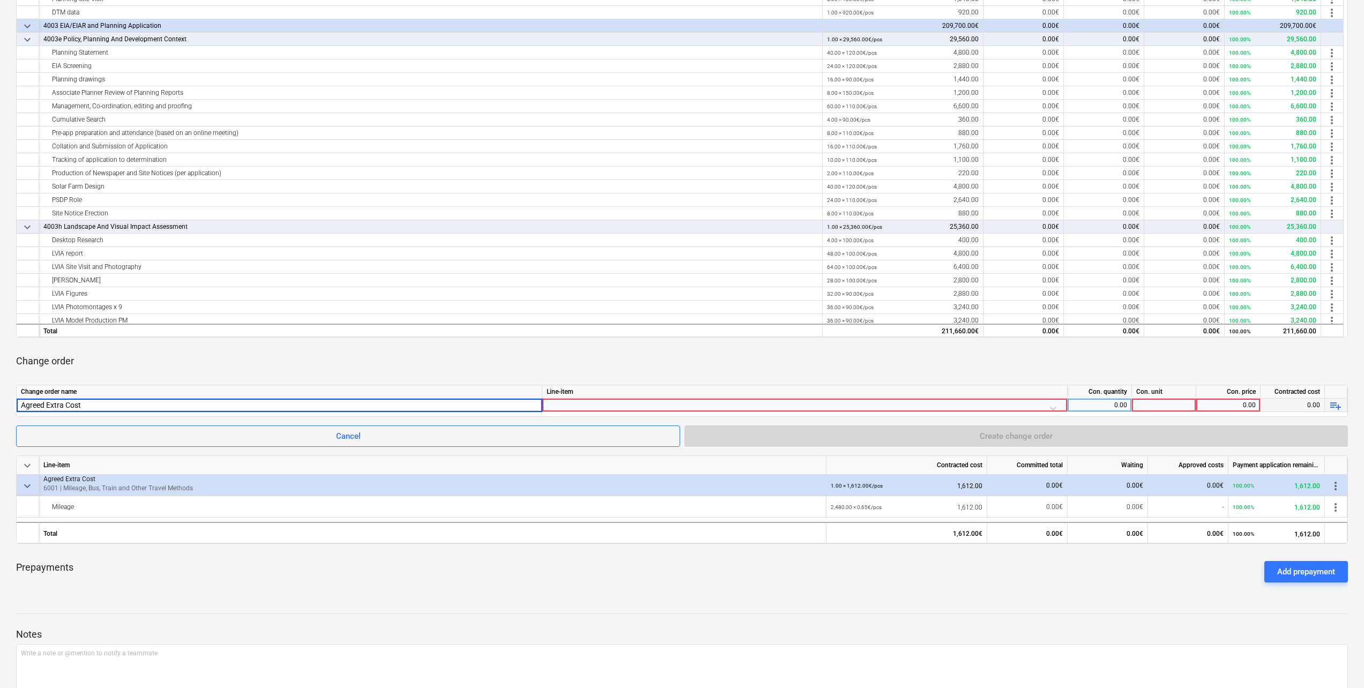
type input "Agreed Extra Cost"
type input "AA"
click at [704, 406] on div at bounding box center [805, 408] width 516 height 19
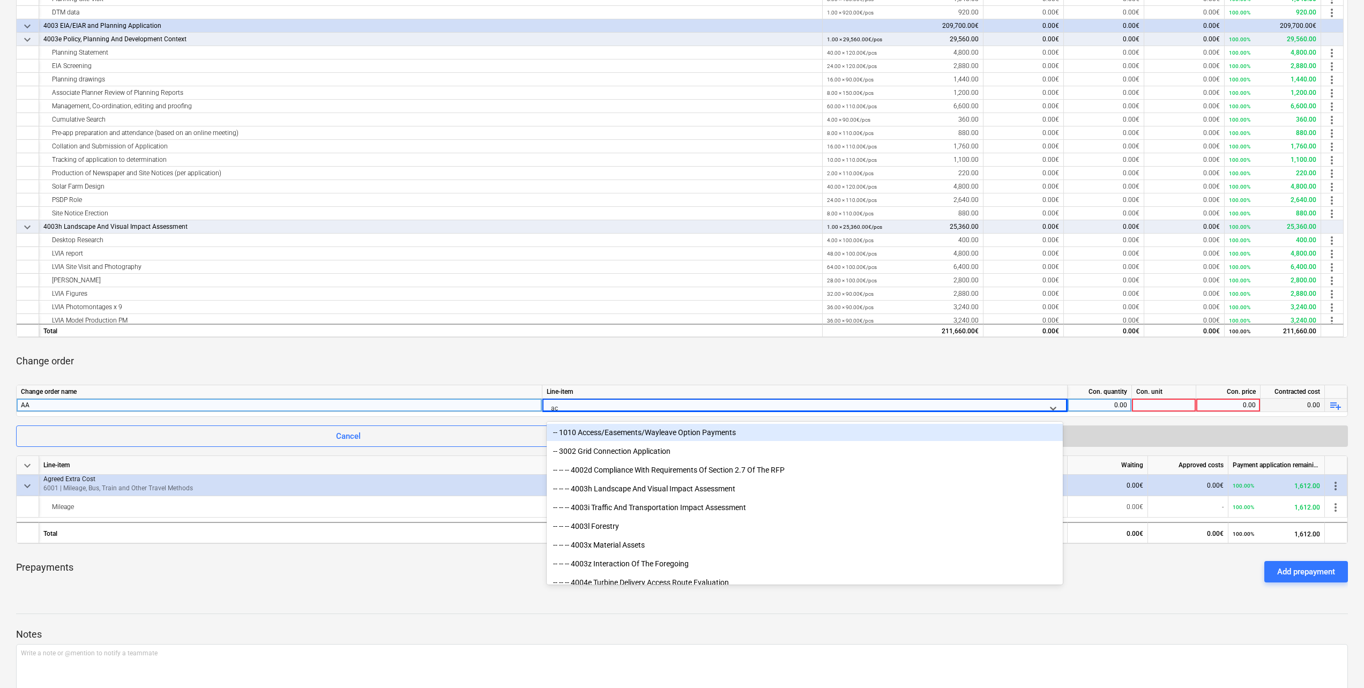
type input "acc"
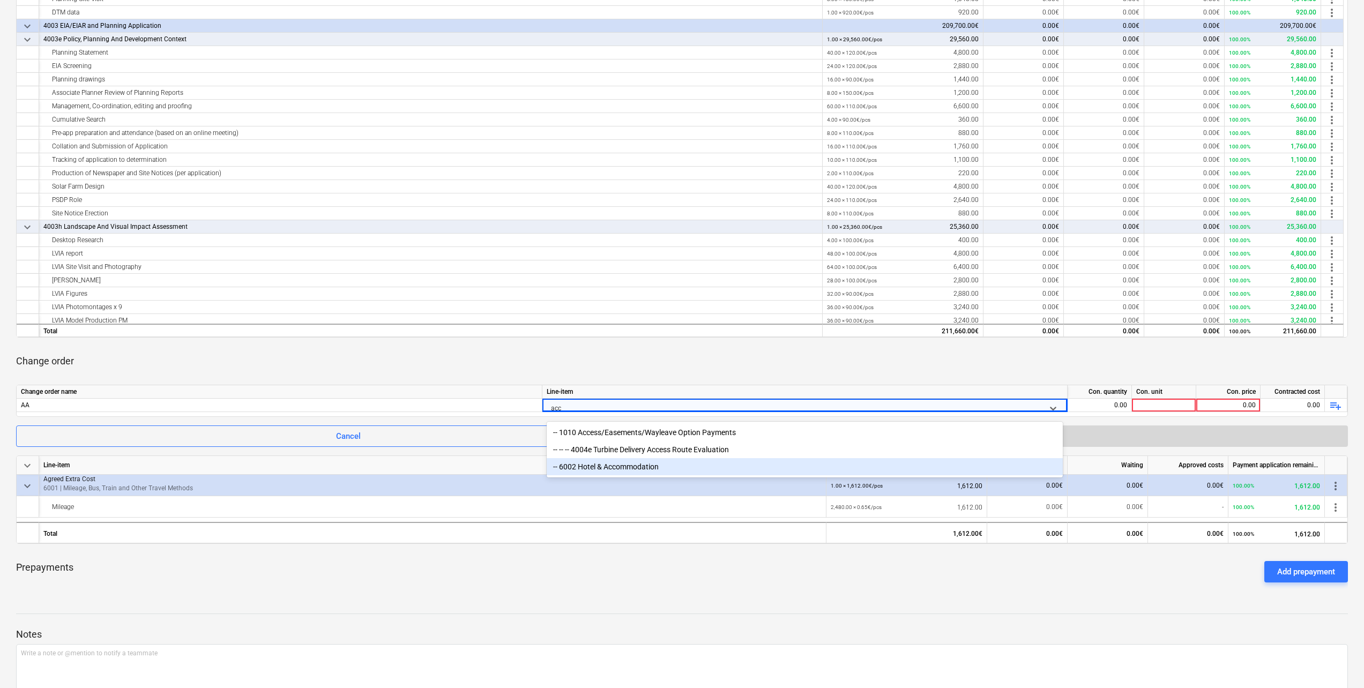
click at [639, 469] on div "-- 6002 Hotel & Accommodation" at bounding box center [805, 466] width 516 height 17
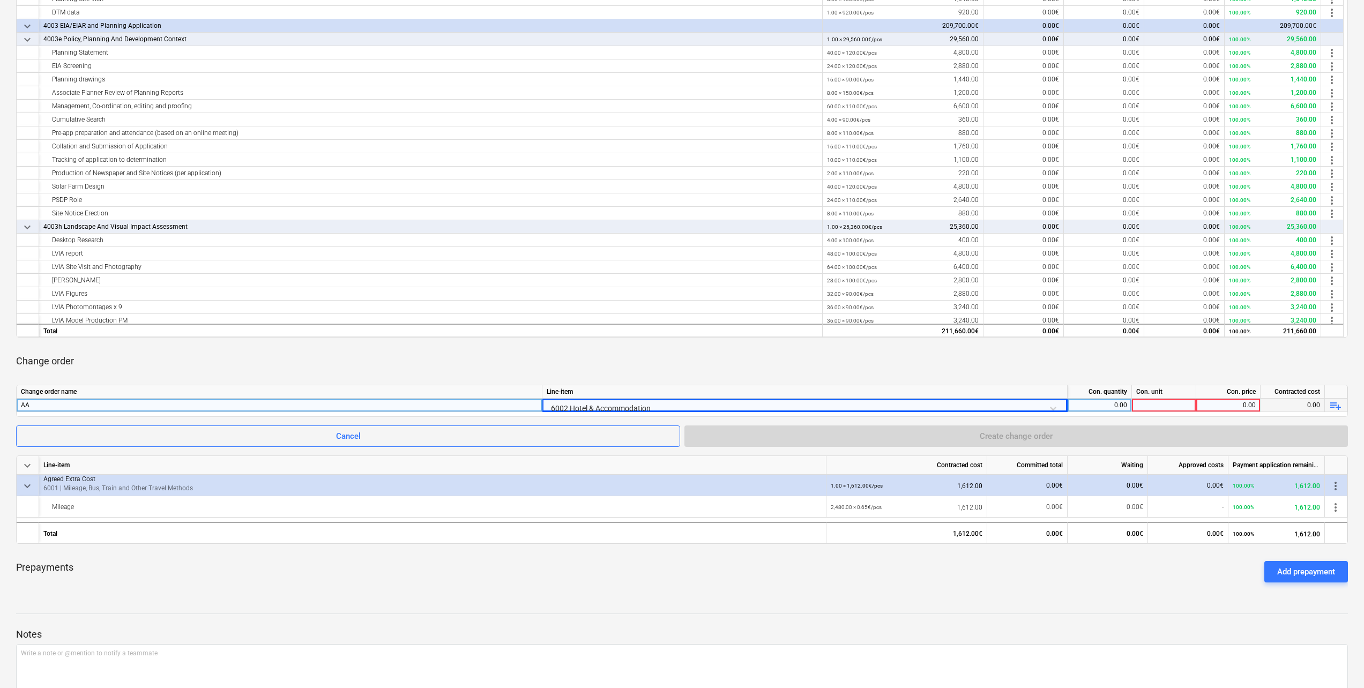
click at [1337, 408] on span "playlist_add" at bounding box center [1335, 405] width 13 height 13
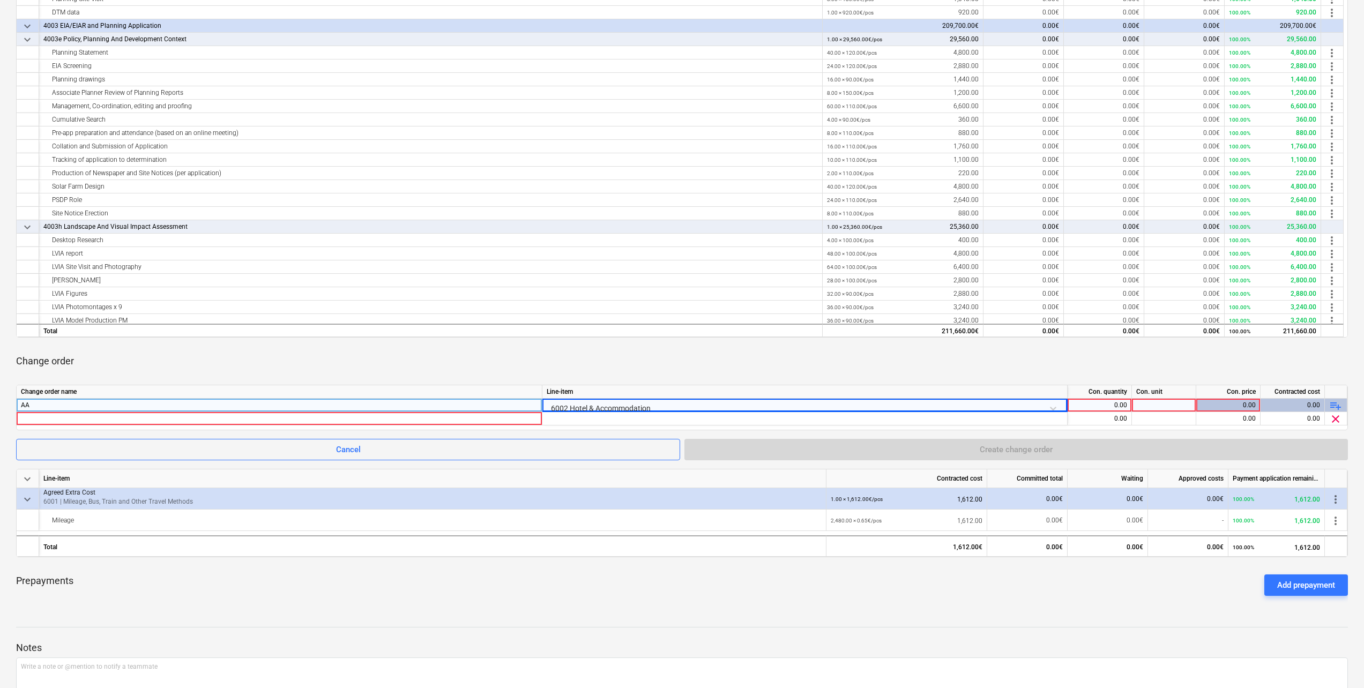
click at [53, 405] on div "AA" at bounding box center [279, 405] width 517 height 13
type input "Agreed Extra Cost"
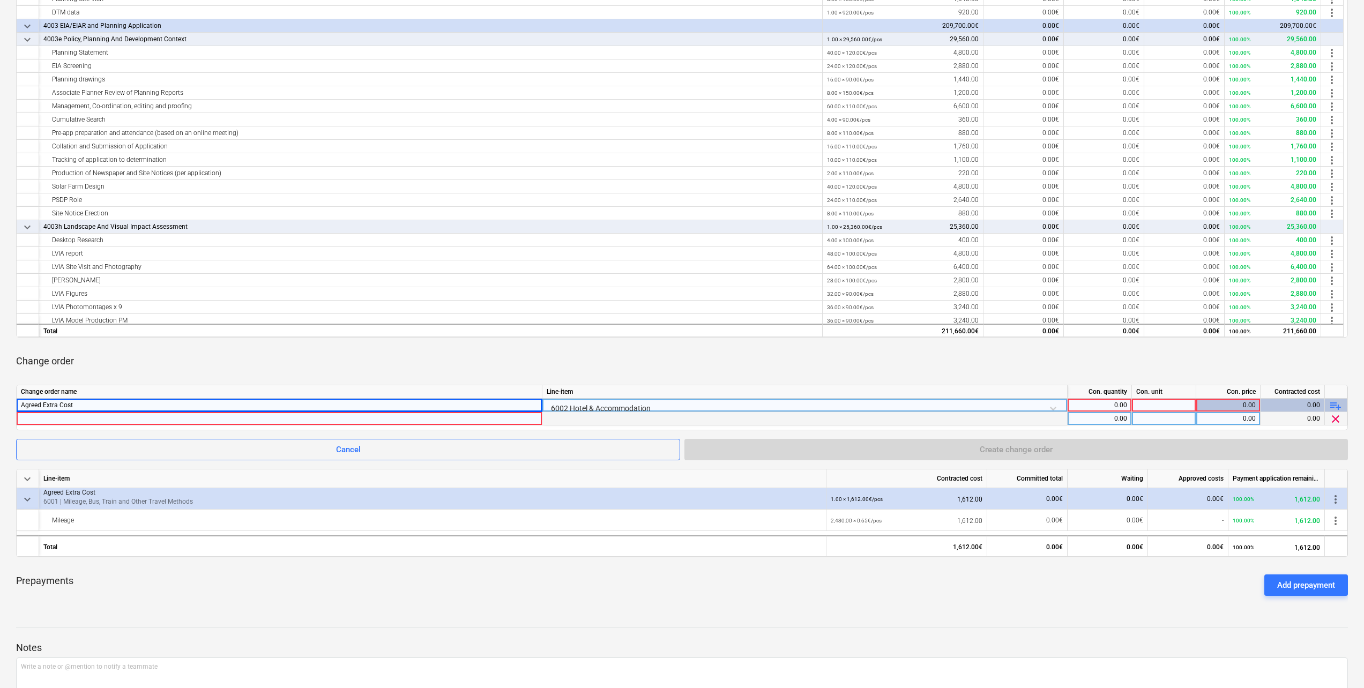
click at [72, 415] on div at bounding box center [279, 418] width 517 height 13
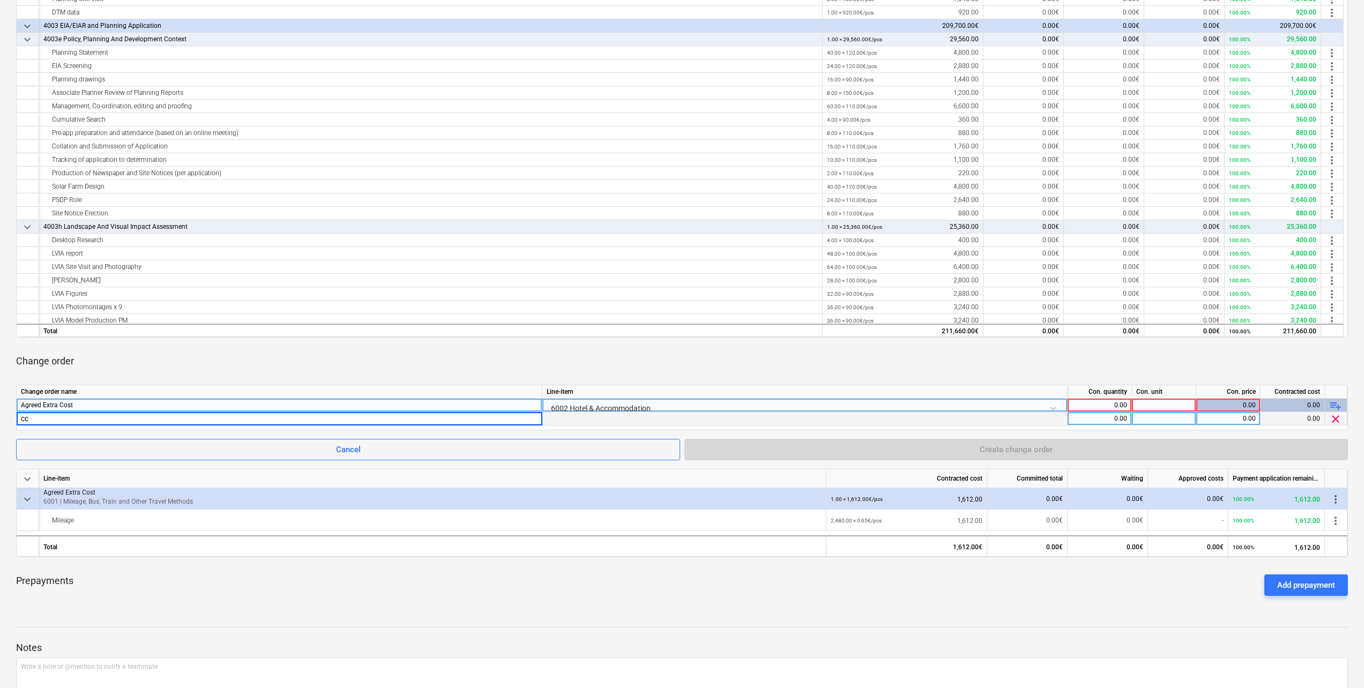
type input "c"
click at [51, 420] on input "Accomodation" at bounding box center [279, 418] width 525 height 13
click at [46, 419] on input "Accomodation" at bounding box center [279, 418] width 525 height 13
click at [83, 422] on input "Accomodation" at bounding box center [279, 418] width 525 height 13
drag, startPoint x: 83, startPoint y: 422, endPoint x: 16, endPoint y: 422, distance: 67.0
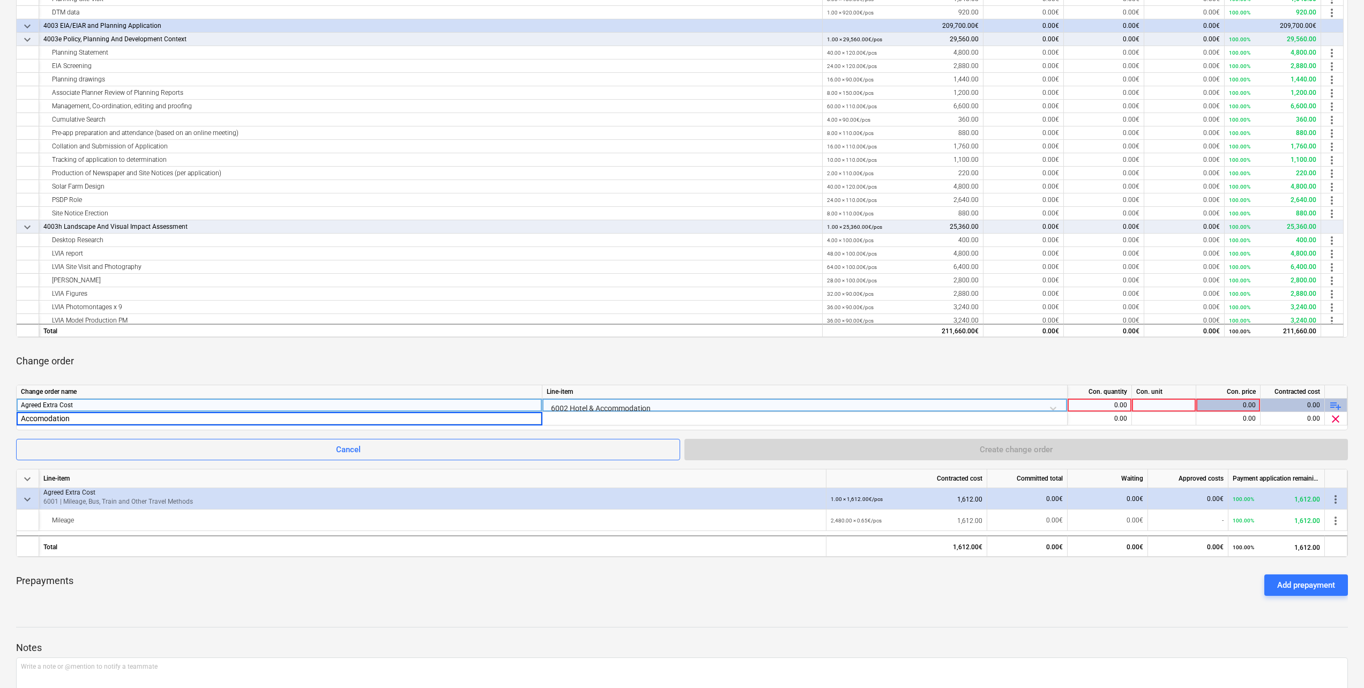
click at [16, 422] on div "[PERSON_NAME] EIA ScheduleOfRates notes Notes edit Change subcontract business …" at bounding box center [682, 267] width 1364 height 991
type input "Accommodation"
click at [1109, 416] on div "0.00" at bounding box center [1099, 418] width 55 height 13
type input "22"
click at [1182, 419] on div at bounding box center [1164, 418] width 64 height 13
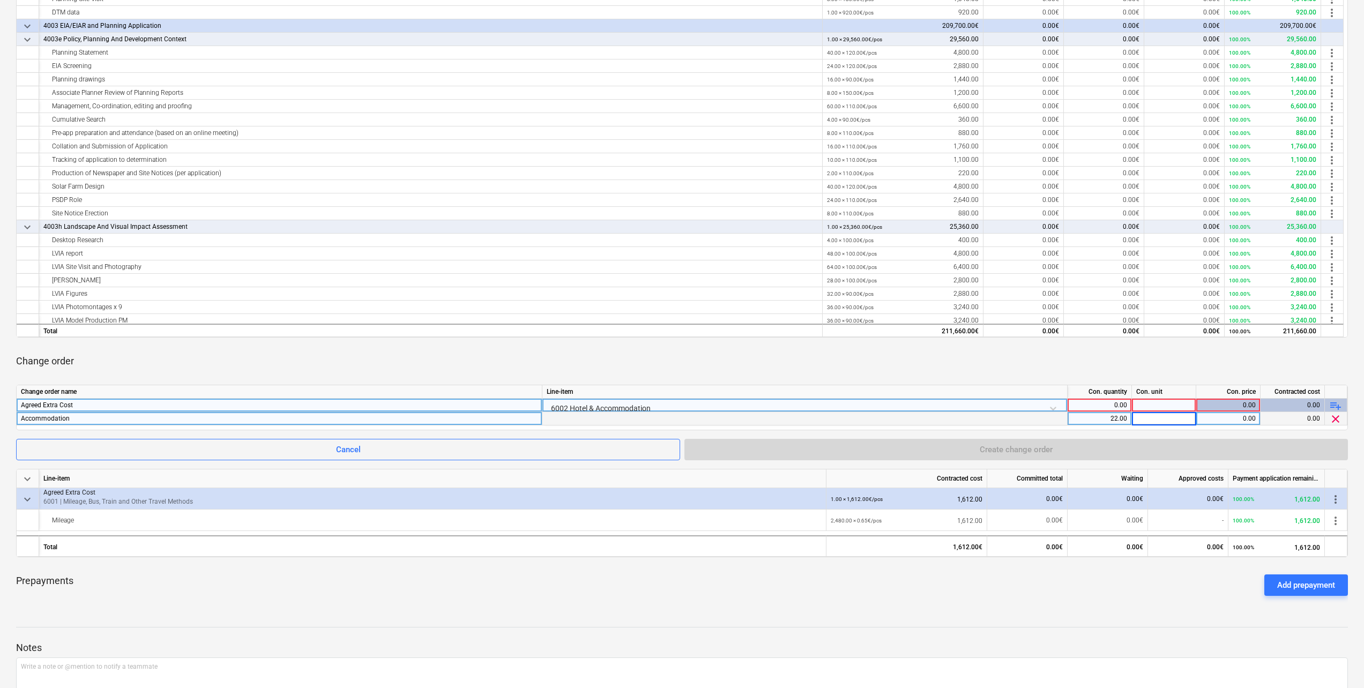
click at [1185, 423] on input at bounding box center [1164, 418] width 64 height 13
click at [1251, 418] on div "0.00" at bounding box center [1227, 418] width 55 height 13
type input "250"
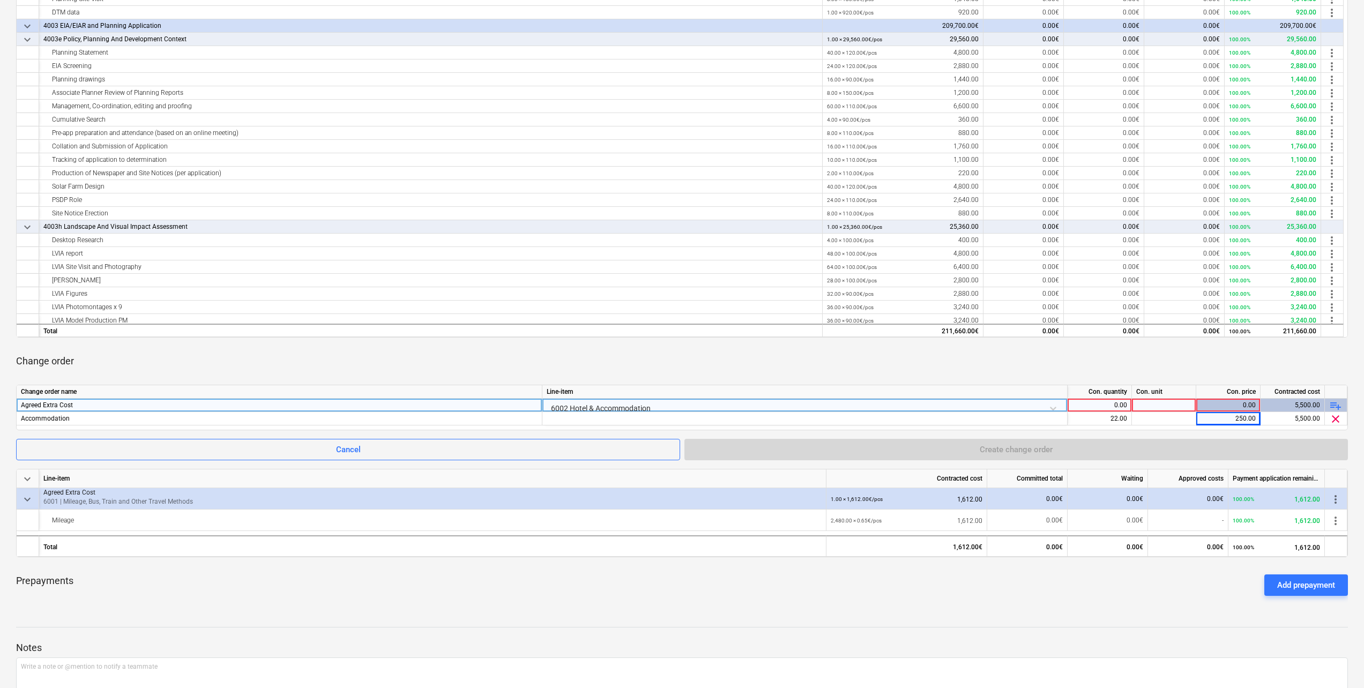
click at [1035, 358] on div "Change order" at bounding box center [682, 361] width 1332 height 30
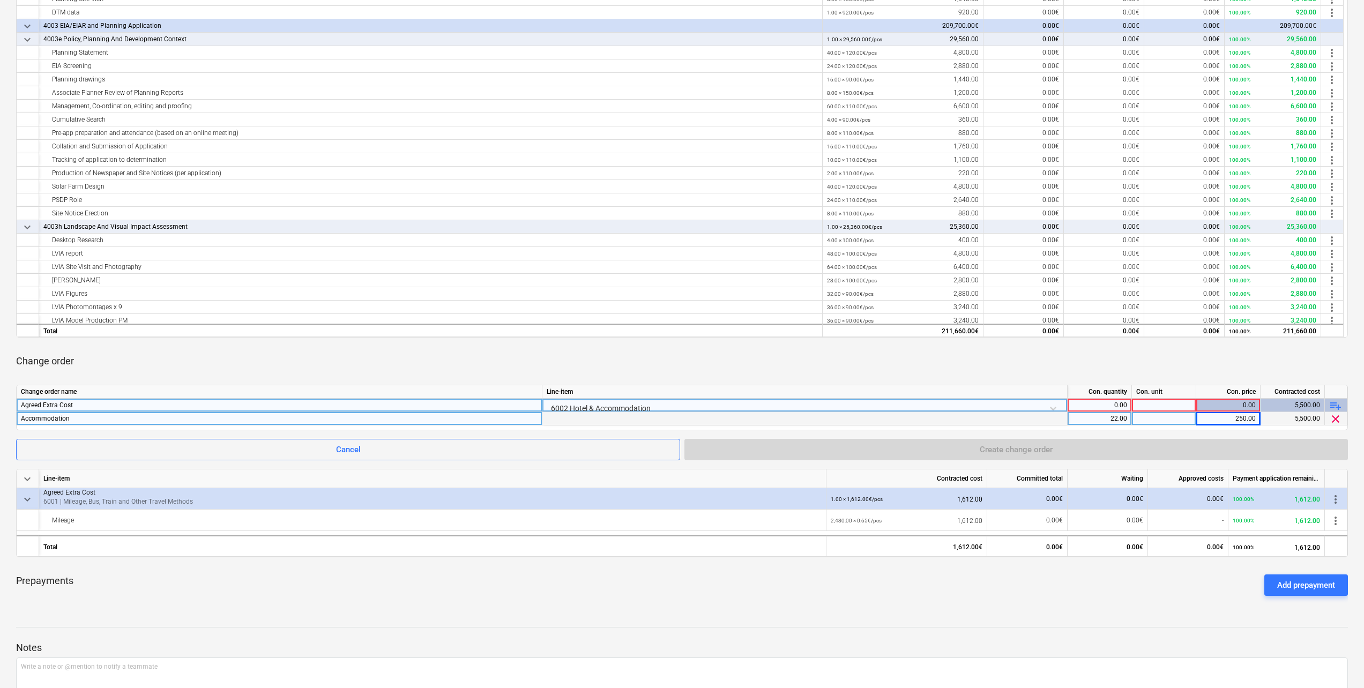
click at [1240, 417] on div "250.00" at bounding box center [1227, 418] width 55 height 13
type input "125"
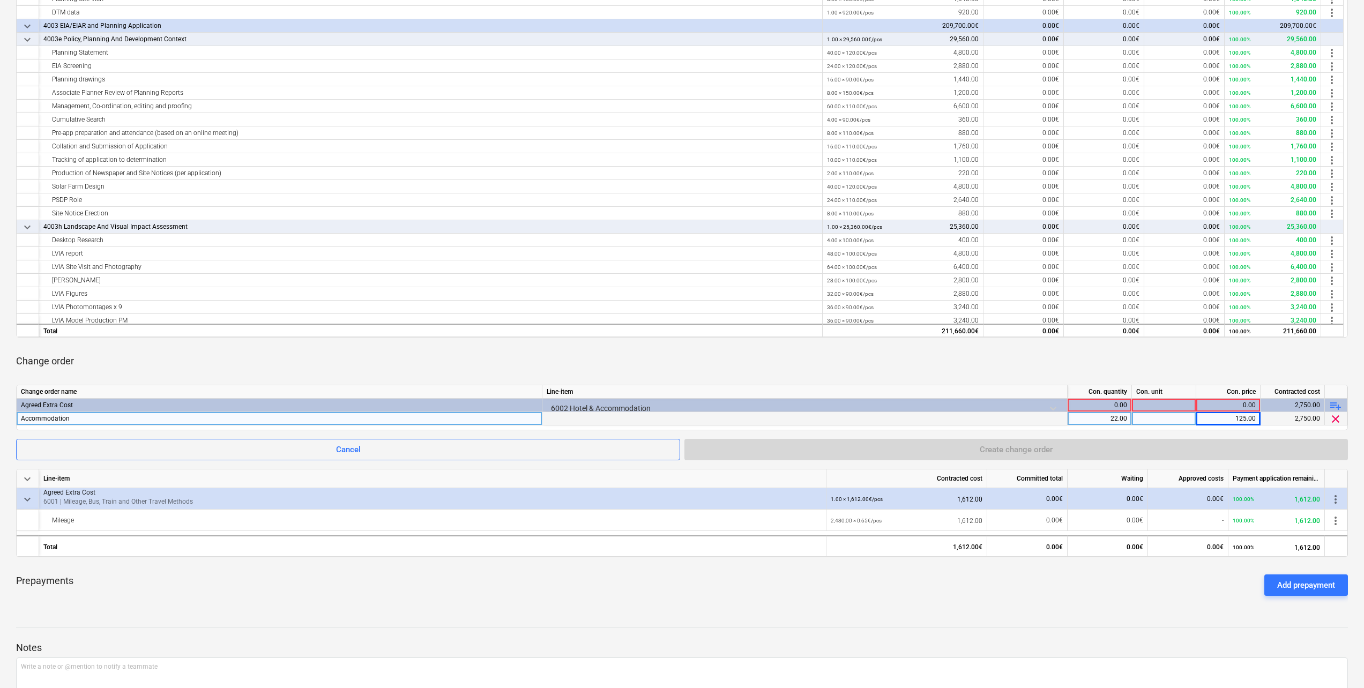
click at [968, 360] on div "Change order" at bounding box center [682, 361] width 1332 height 30
click at [1148, 415] on div at bounding box center [1164, 418] width 64 height 13
type input "["
click at [1174, 415] on input at bounding box center [1164, 418] width 64 height 13
type input "pcs"
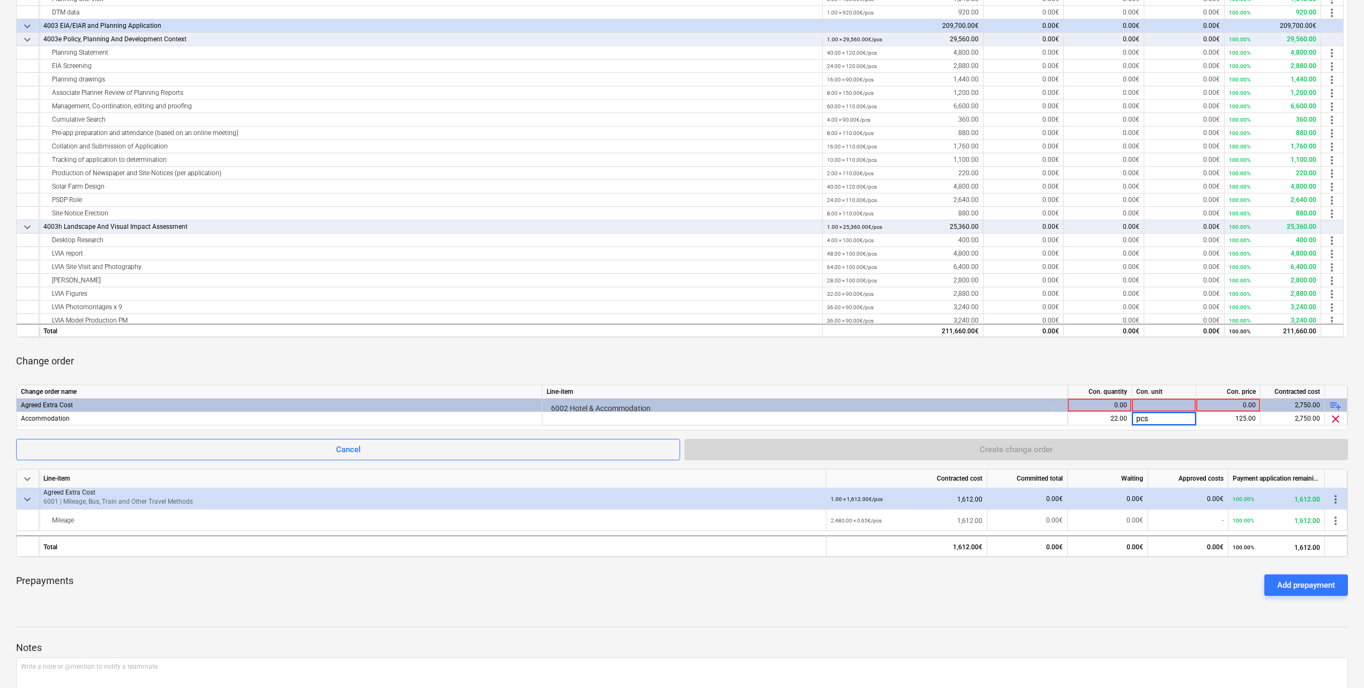
drag, startPoint x: 976, startPoint y: 365, endPoint x: 983, endPoint y: 364, distance: 6.5
click at [977, 365] on div "Change order" at bounding box center [682, 361] width 1332 height 30
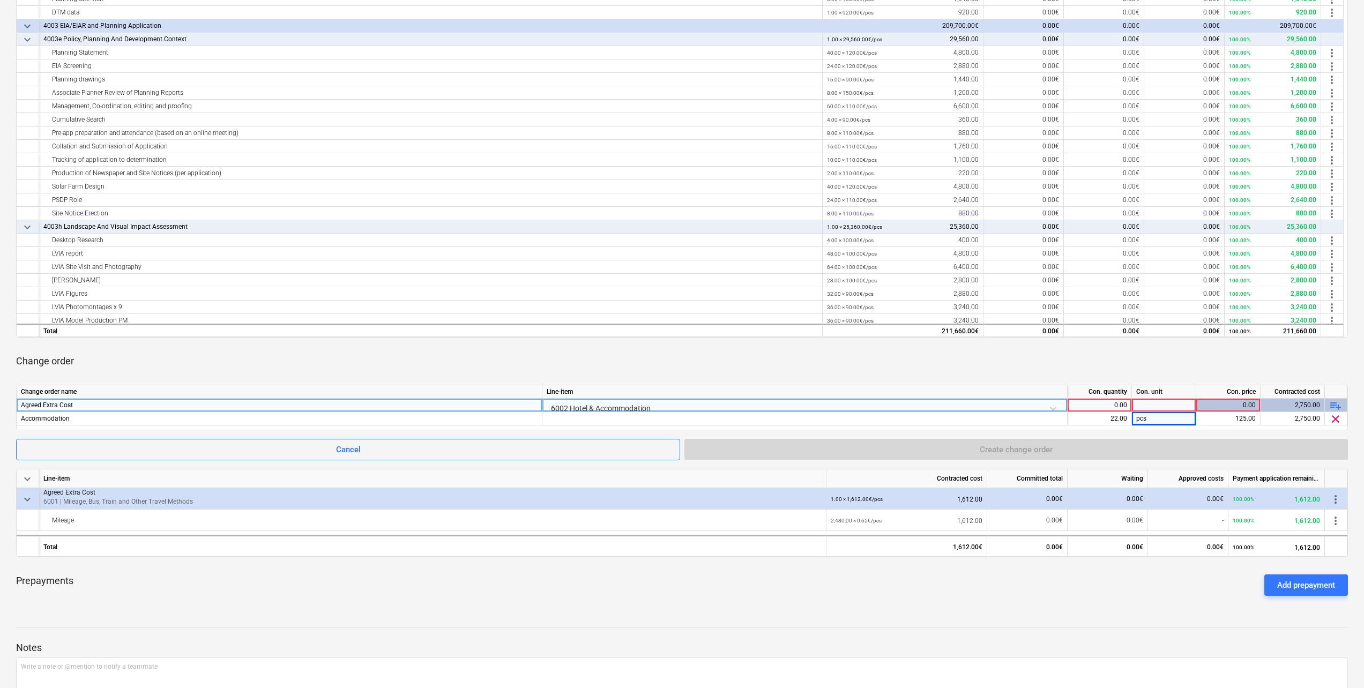
click at [1114, 408] on div "0.00" at bounding box center [1099, 405] width 55 height 13
type input "1"
click at [1158, 402] on div at bounding box center [1164, 405] width 64 height 13
type input "pcs"
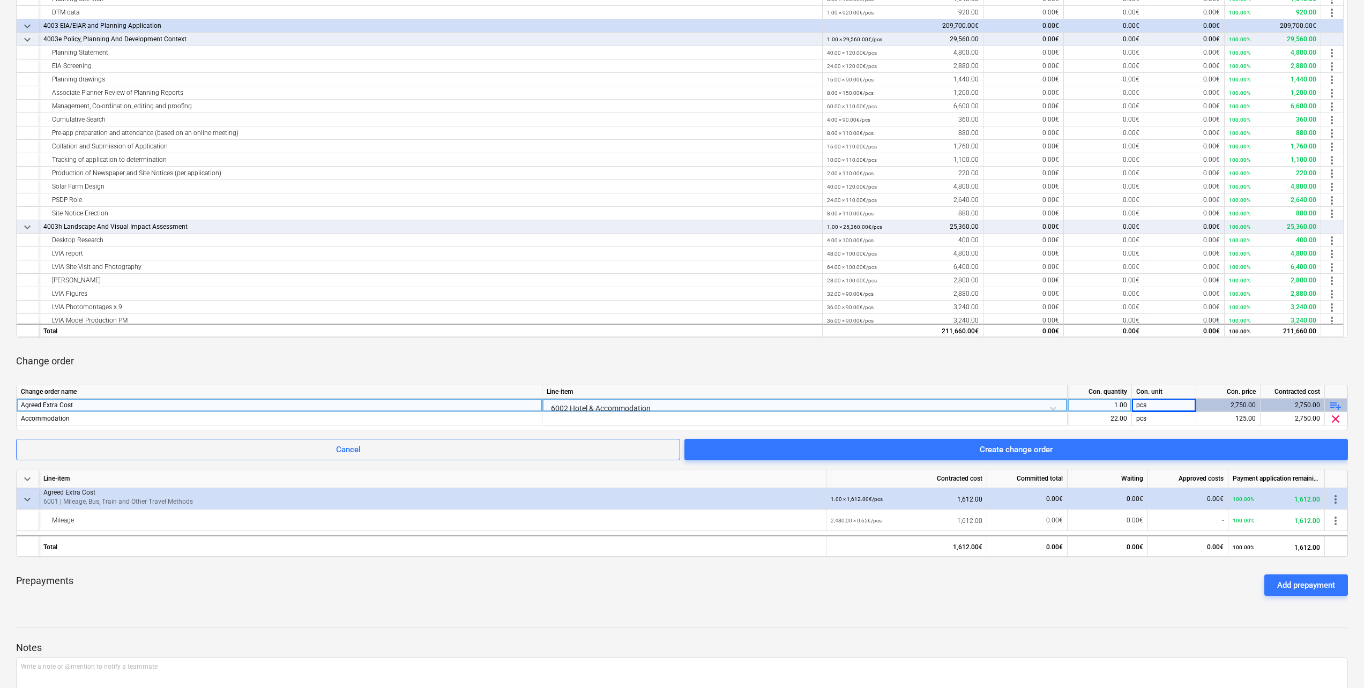
click at [907, 356] on div "Change order" at bounding box center [682, 361] width 1332 height 30
click at [975, 356] on div "Change order" at bounding box center [682, 361] width 1332 height 30
click at [956, 360] on div "Change order" at bounding box center [682, 361] width 1332 height 30
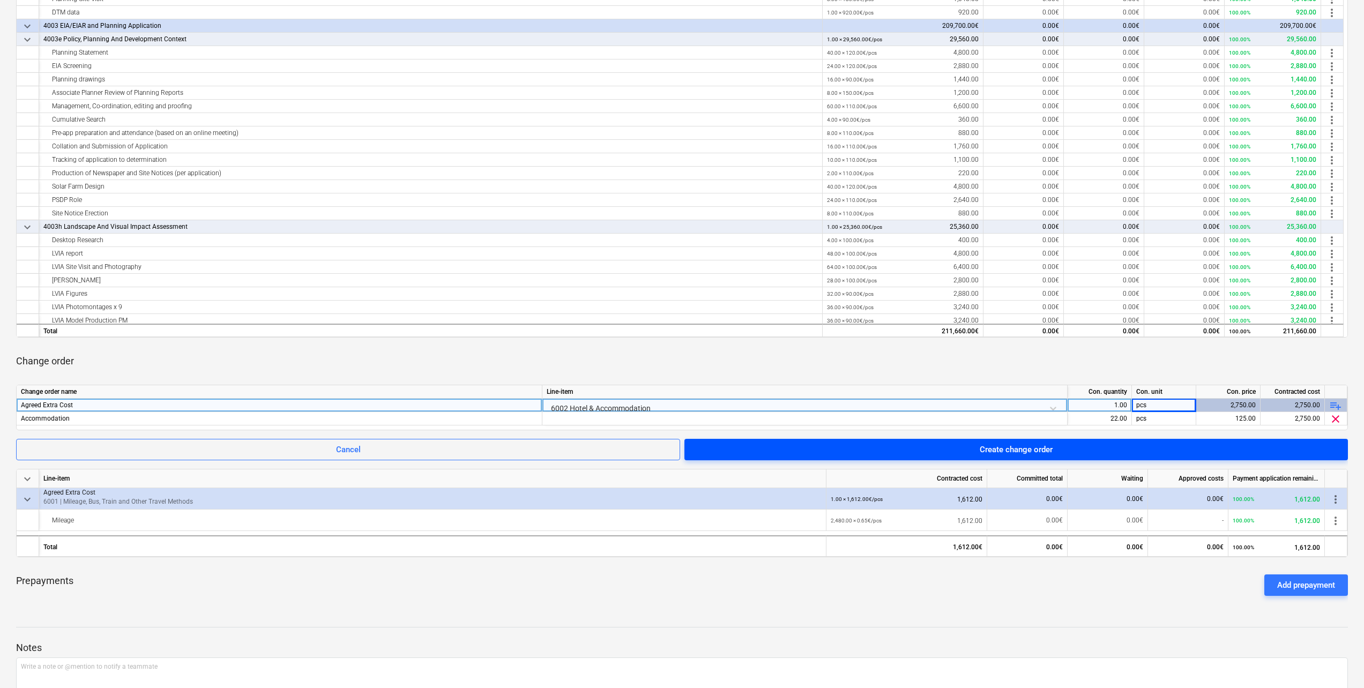
click at [891, 448] on span "Create change order" at bounding box center [1016, 450] width 638 height 14
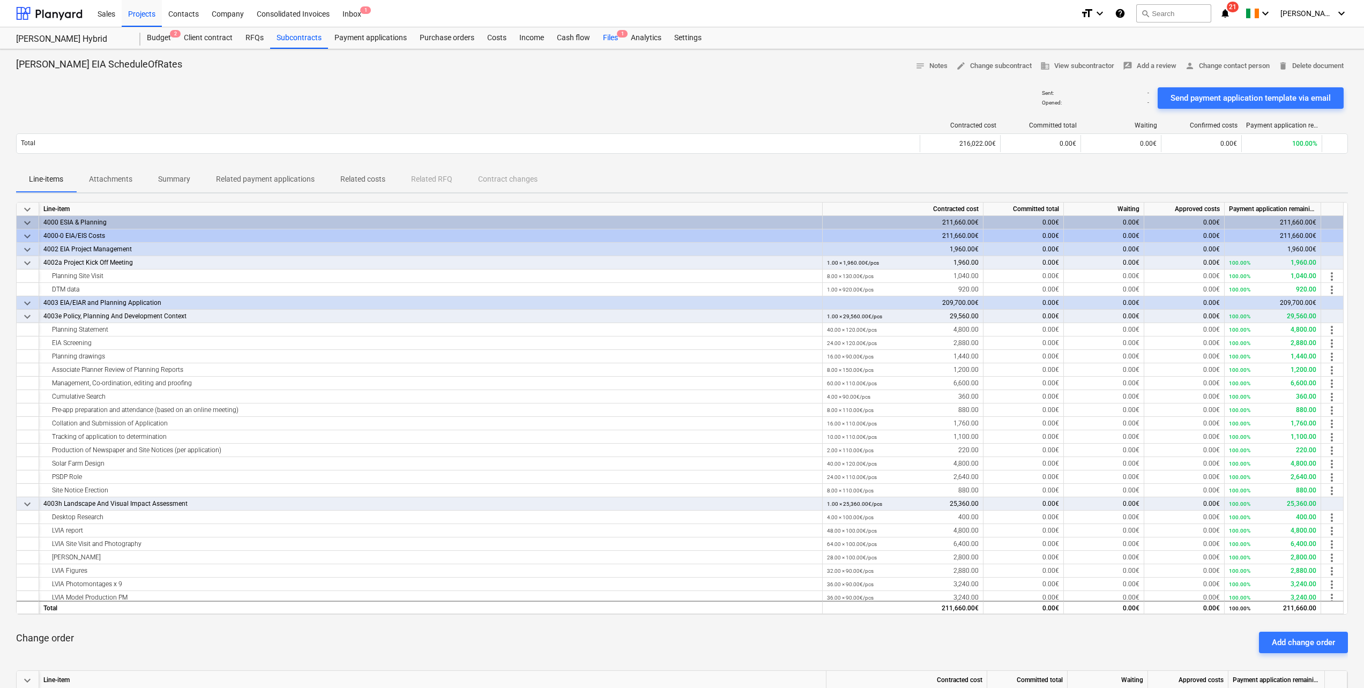
click at [611, 37] on div "Files 1" at bounding box center [610, 37] width 28 height 21
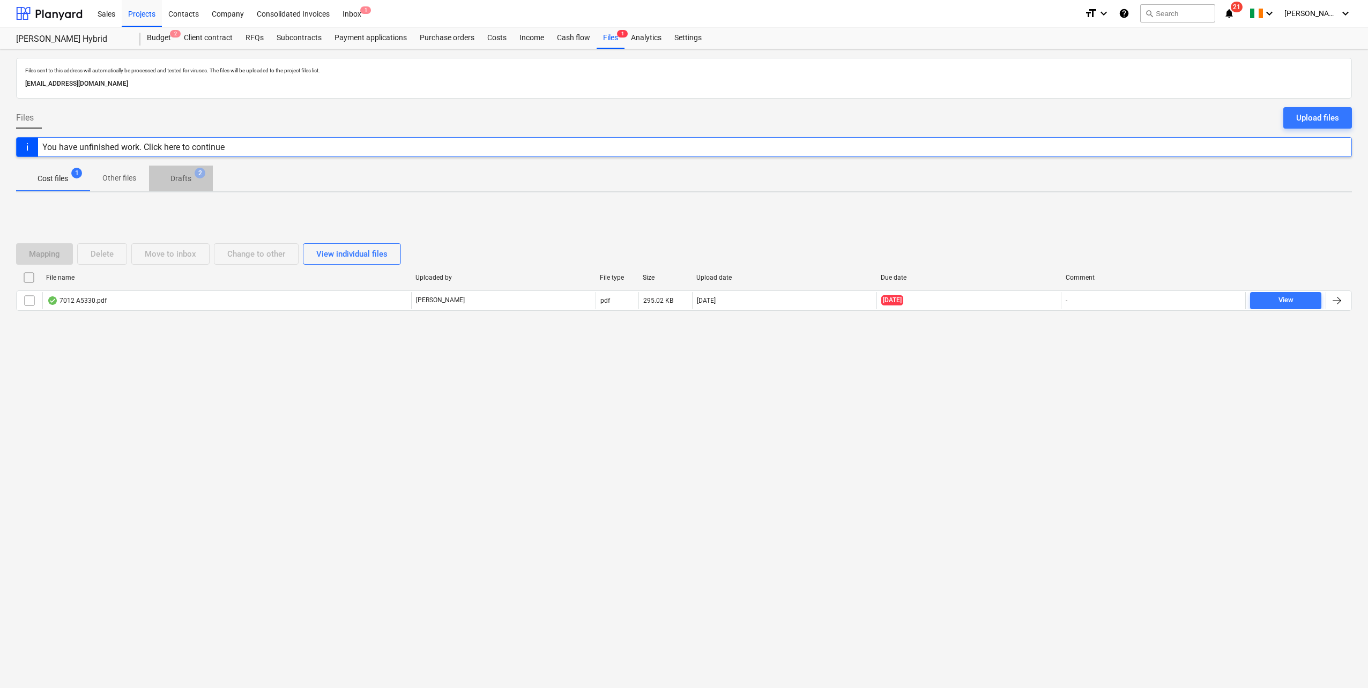
click at [192, 180] on span "Drafts 2" at bounding box center [181, 178] width 38 height 11
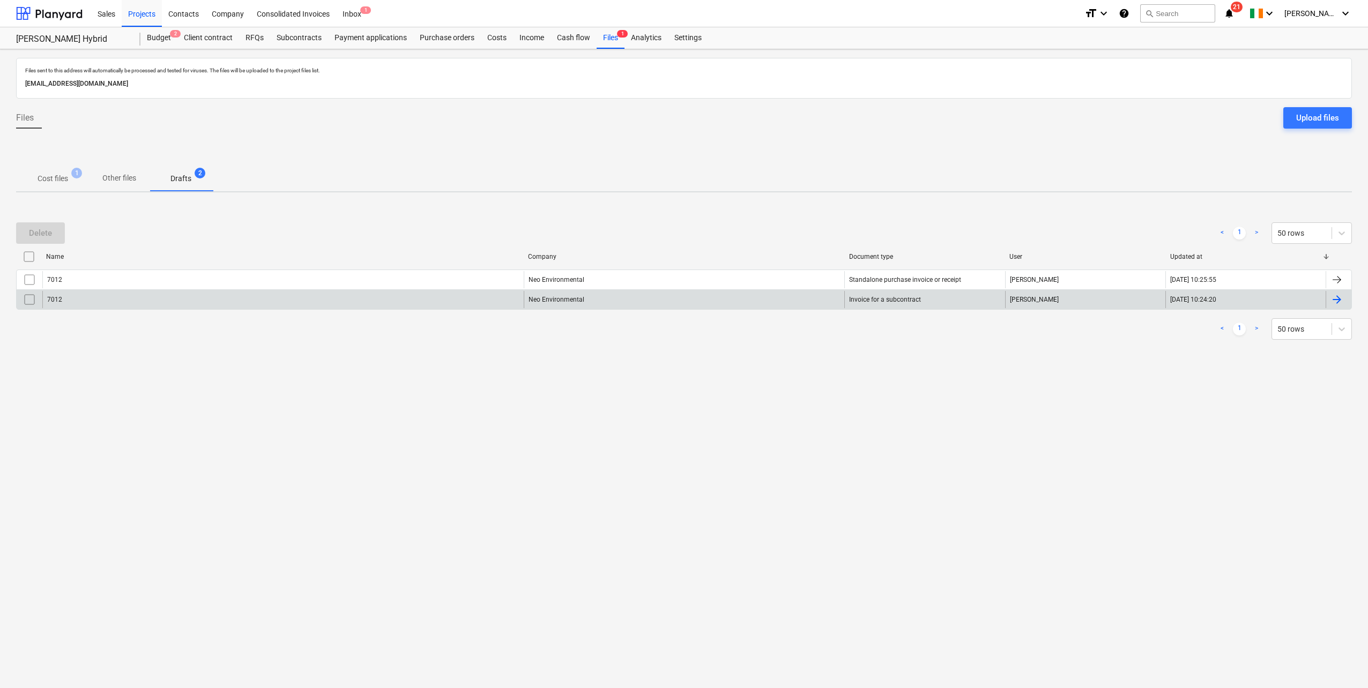
click at [81, 296] on div "7012" at bounding box center [282, 299] width 481 height 17
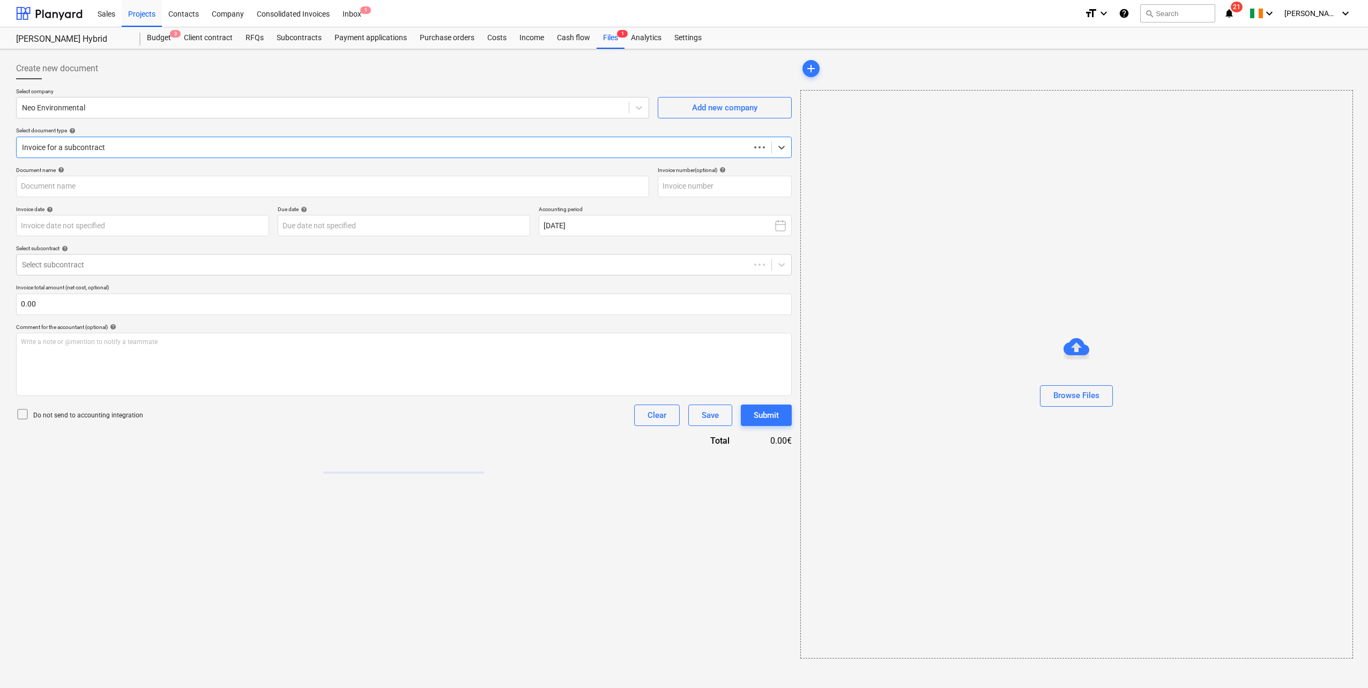
type input "7012"
type input "[DATE]"
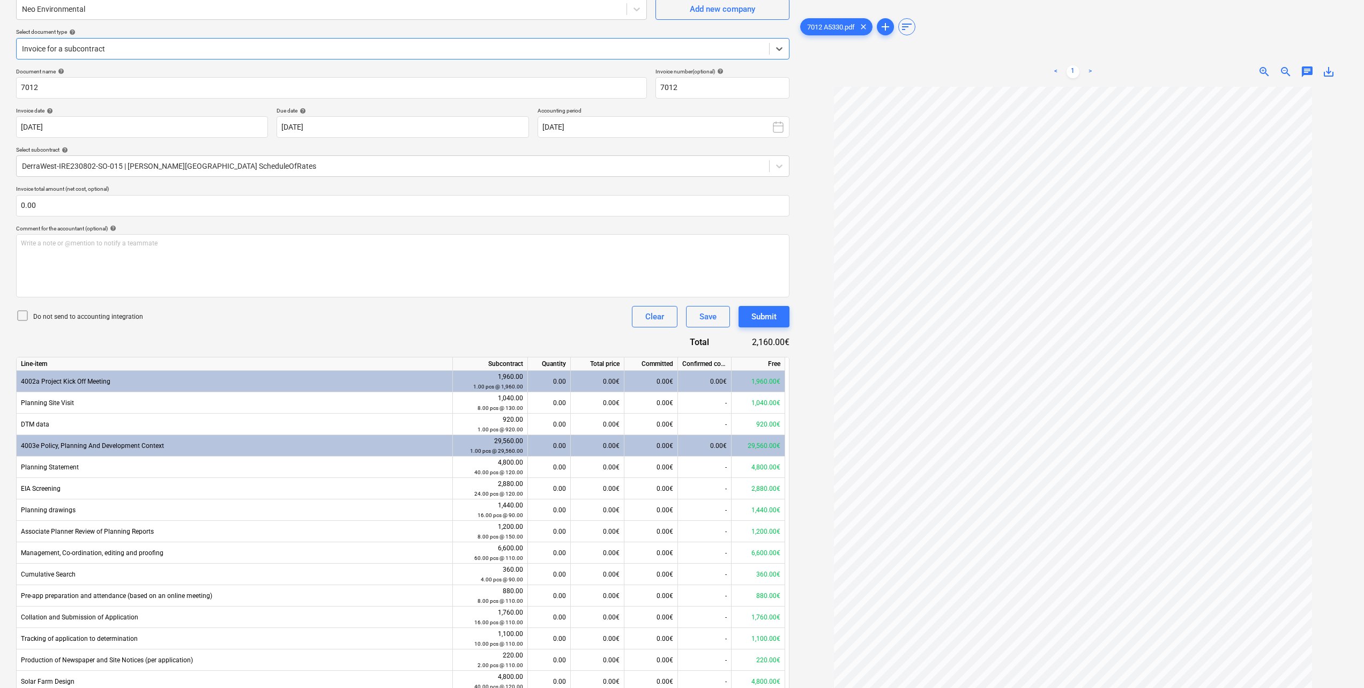
scroll to position [88, 0]
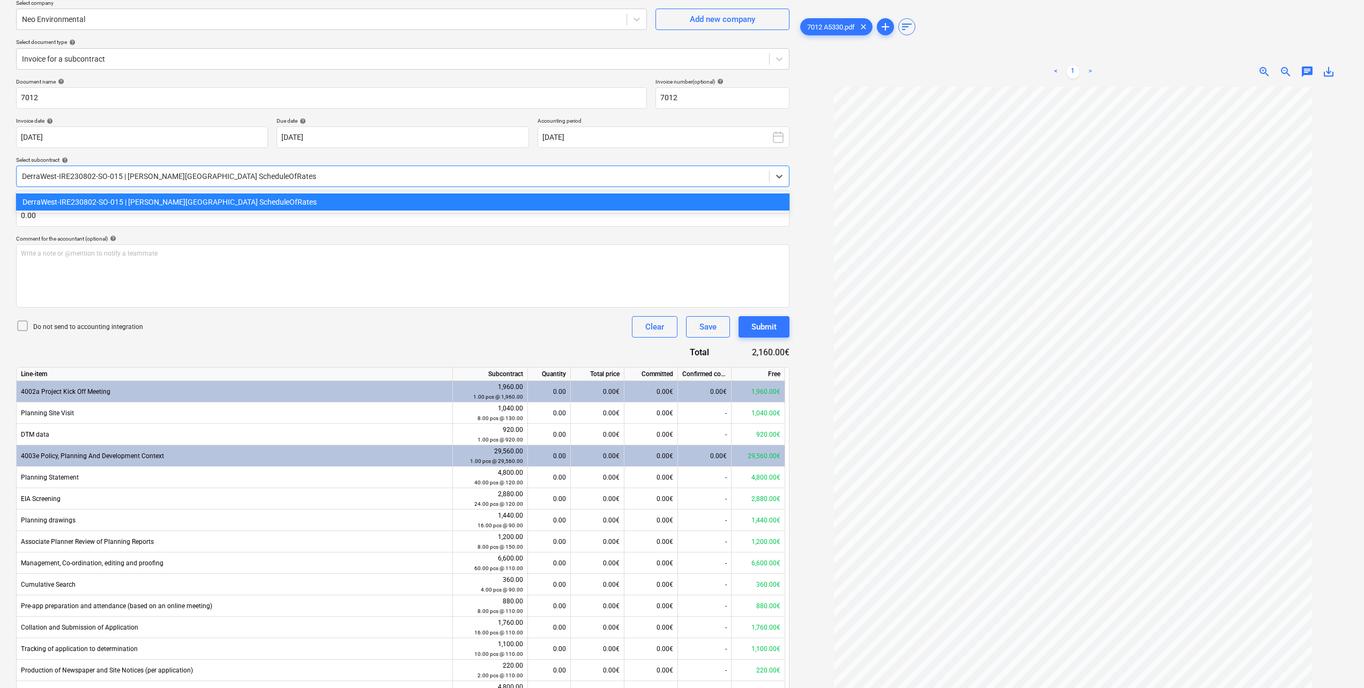
click at [276, 171] on div at bounding box center [393, 176] width 742 height 11
click at [245, 198] on div "DerraWest-IRE230802-SO-015 | [PERSON_NAME][GEOGRAPHIC_DATA] ScheduleOfRates" at bounding box center [402, 201] width 773 height 17
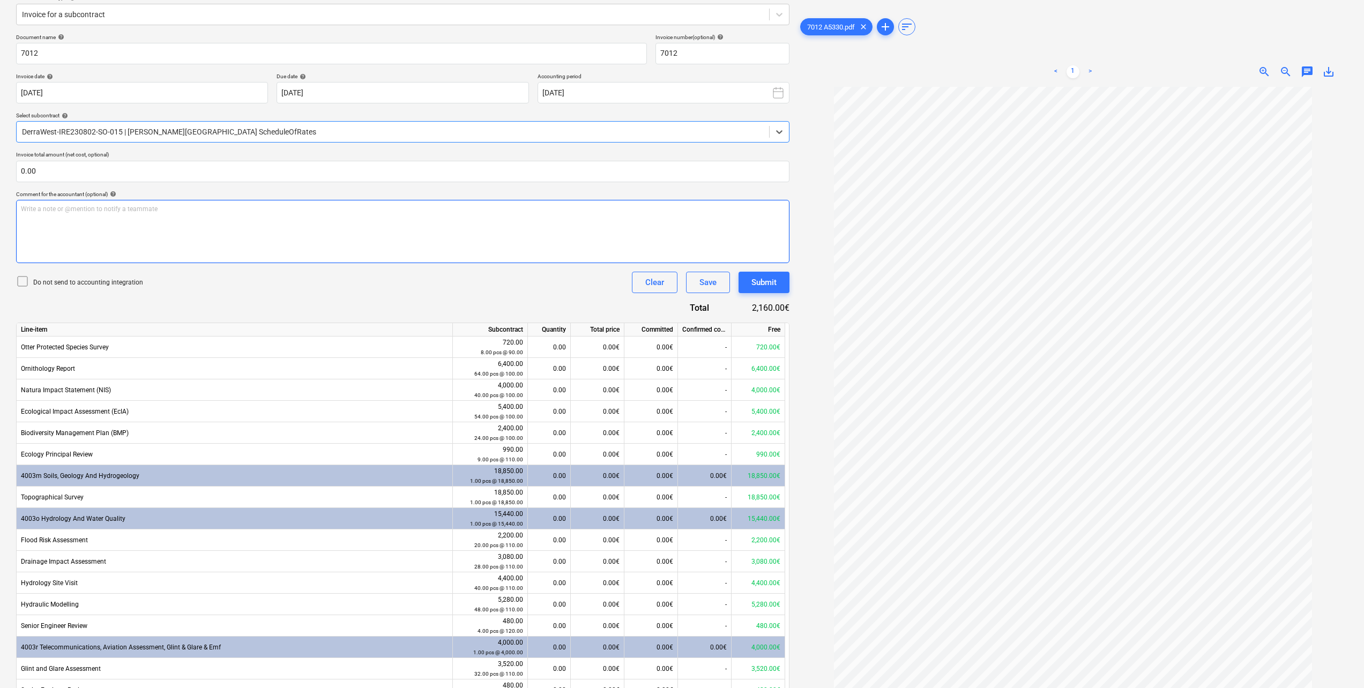
scroll to position [0, 0]
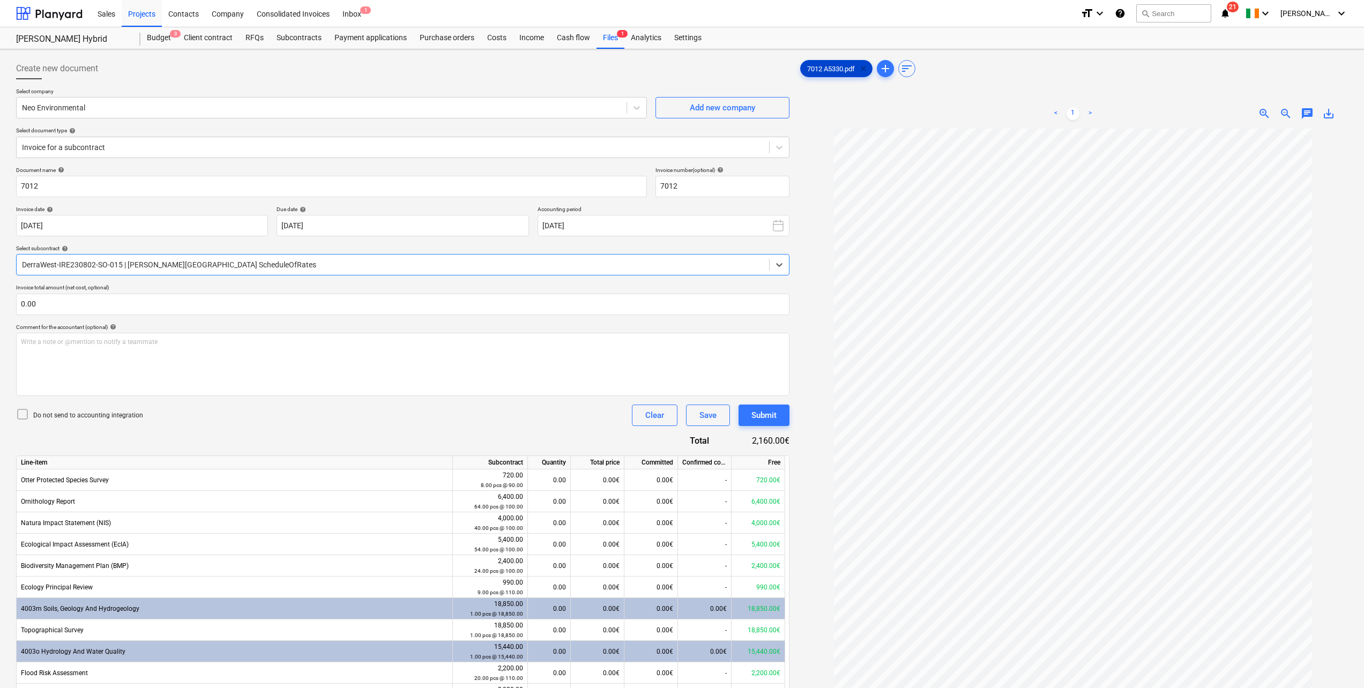
click at [862, 69] on span "clear" at bounding box center [863, 68] width 13 height 13
click at [621, 41] on div "Files 1" at bounding box center [610, 37] width 28 height 21
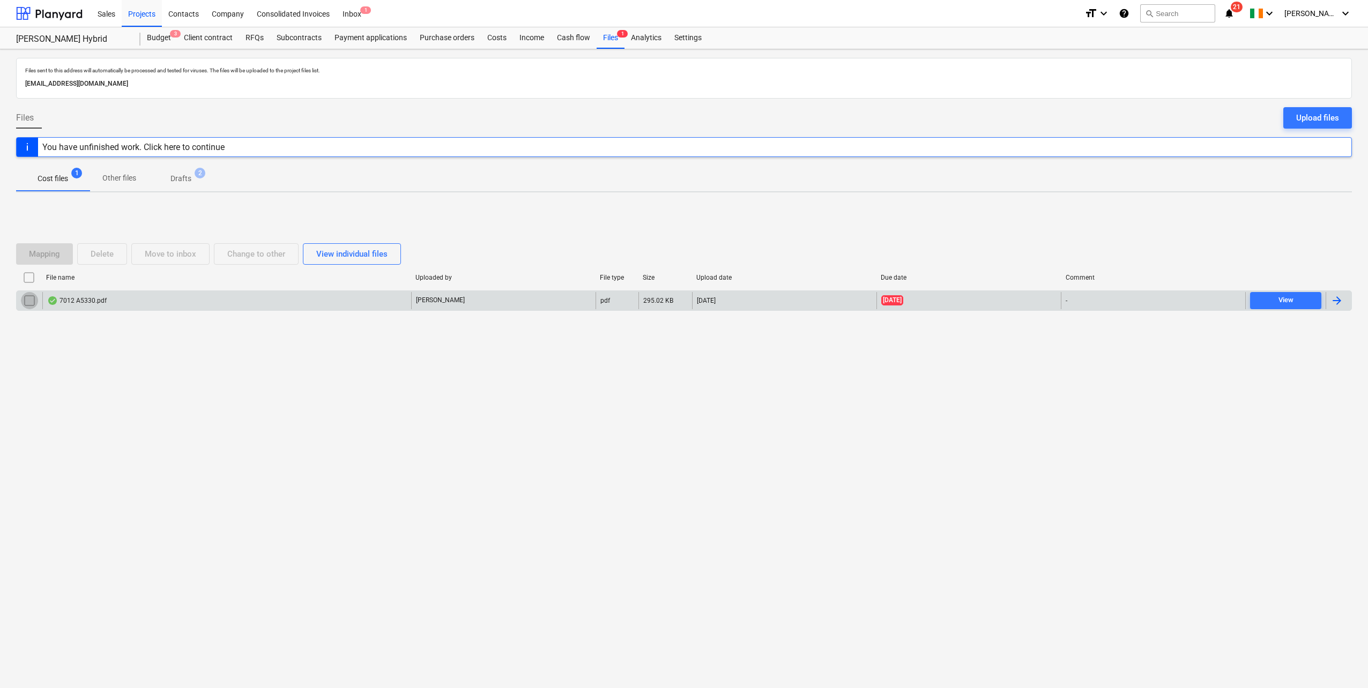
click at [31, 301] on input "checkbox" at bounding box center [29, 300] width 17 height 17
click at [87, 257] on button "Delete" at bounding box center [102, 253] width 50 height 21
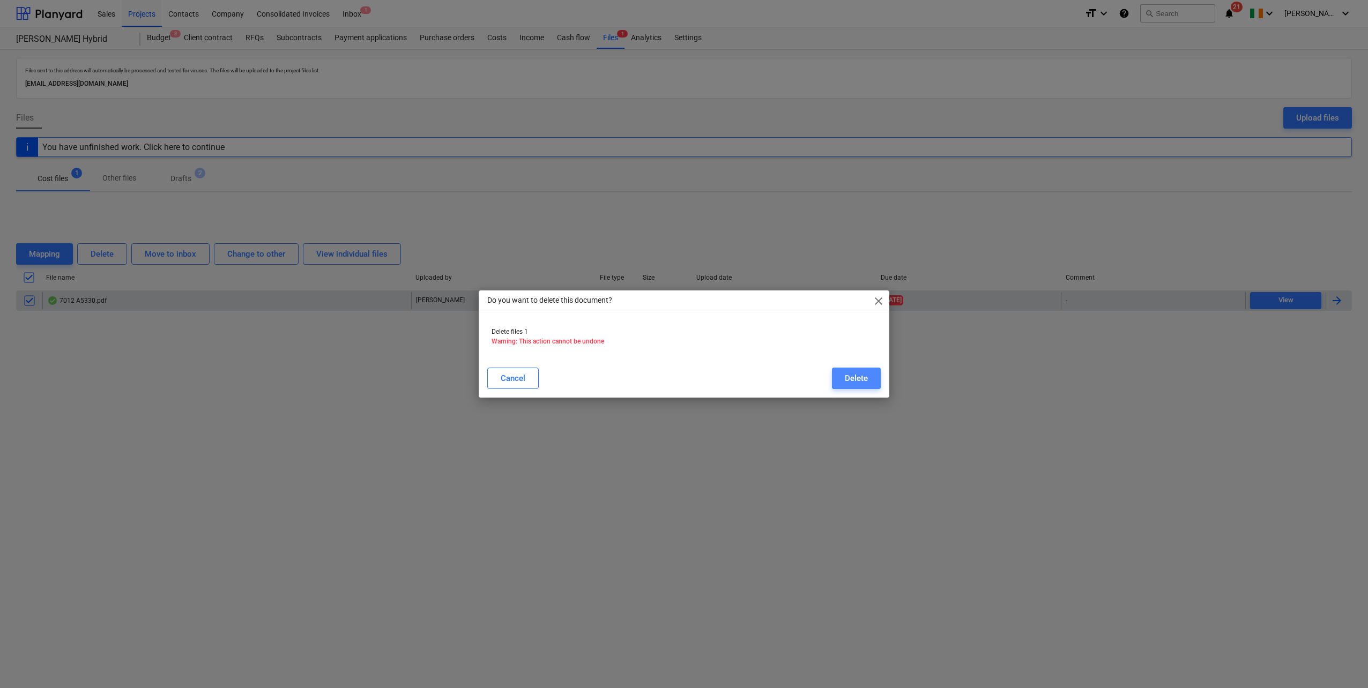
click at [864, 381] on div "Delete" at bounding box center [856, 378] width 23 height 14
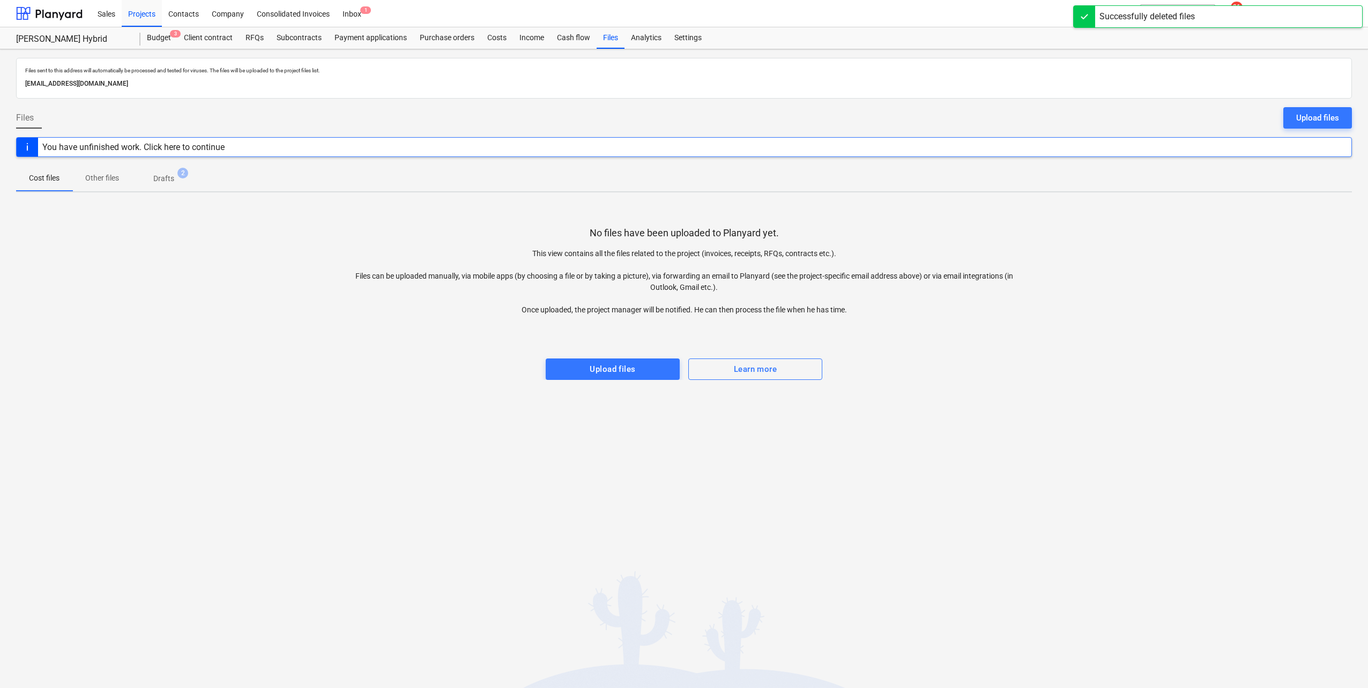
click at [164, 181] on p "Drafts" at bounding box center [163, 178] width 21 height 11
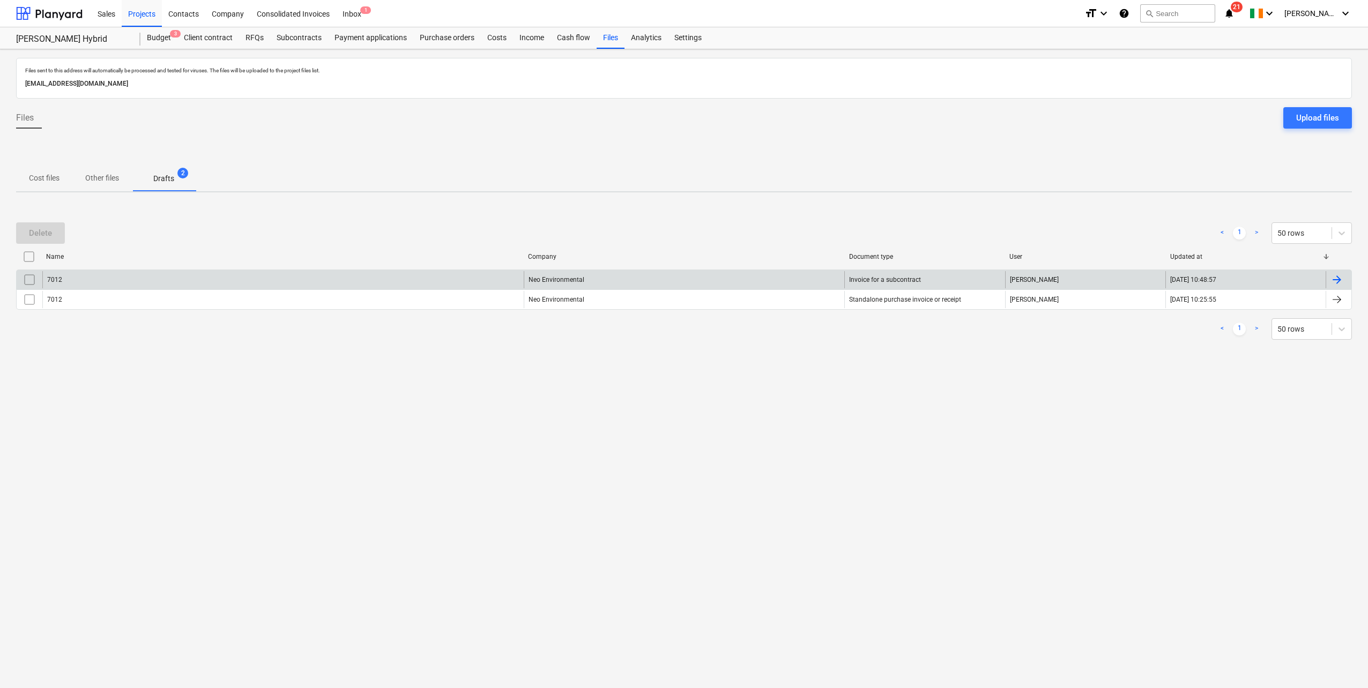
click at [33, 282] on input "checkbox" at bounding box center [29, 279] width 17 height 17
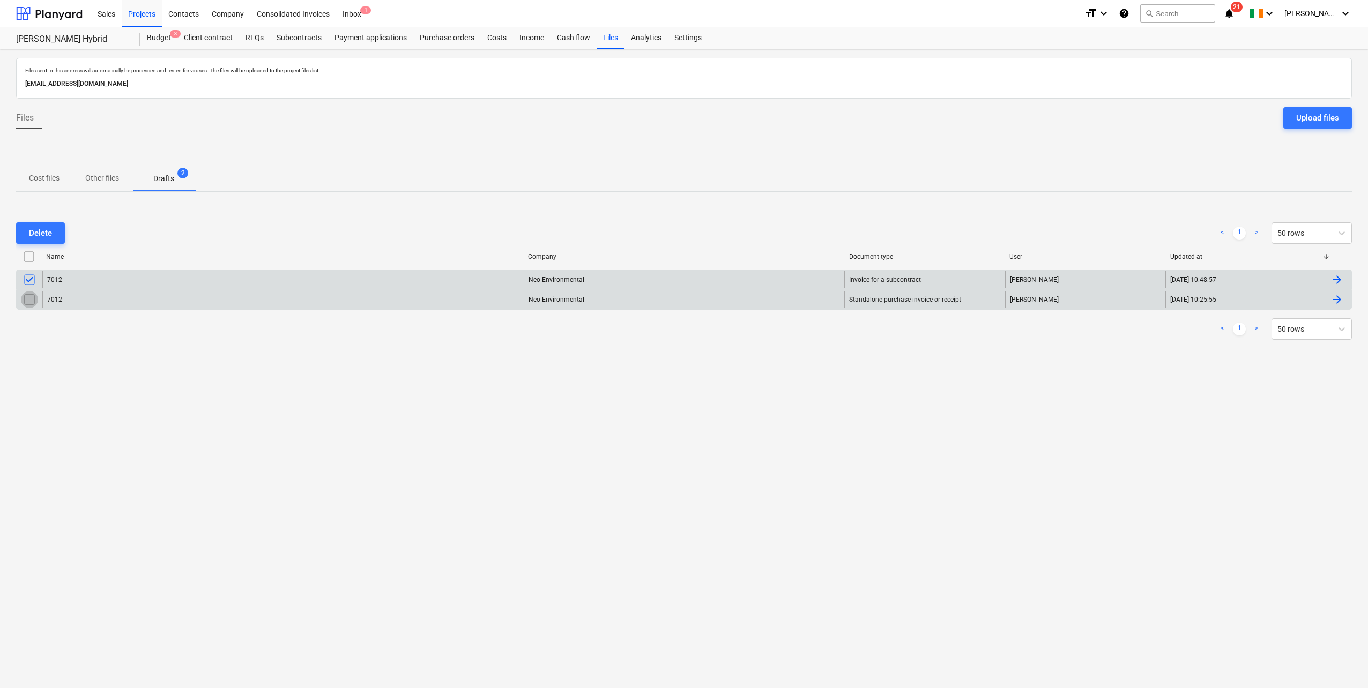
click at [25, 300] on input "checkbox" at bounding box center [29, 299] width 17 height 17
click at [38, 235] on div "Delete" at bounding box center [40, 233] width 23 height 14
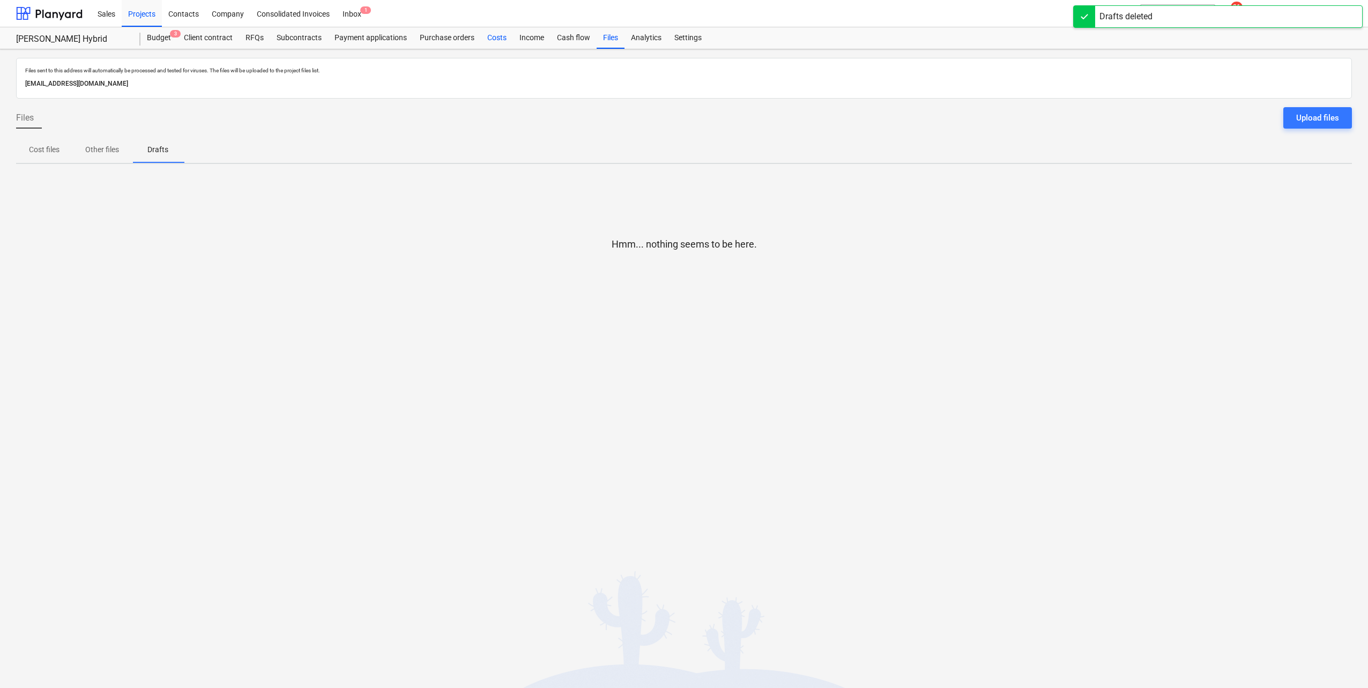
click at [493, 38] on div "Costs" at bounding box center [497, 37] width 32 height 21
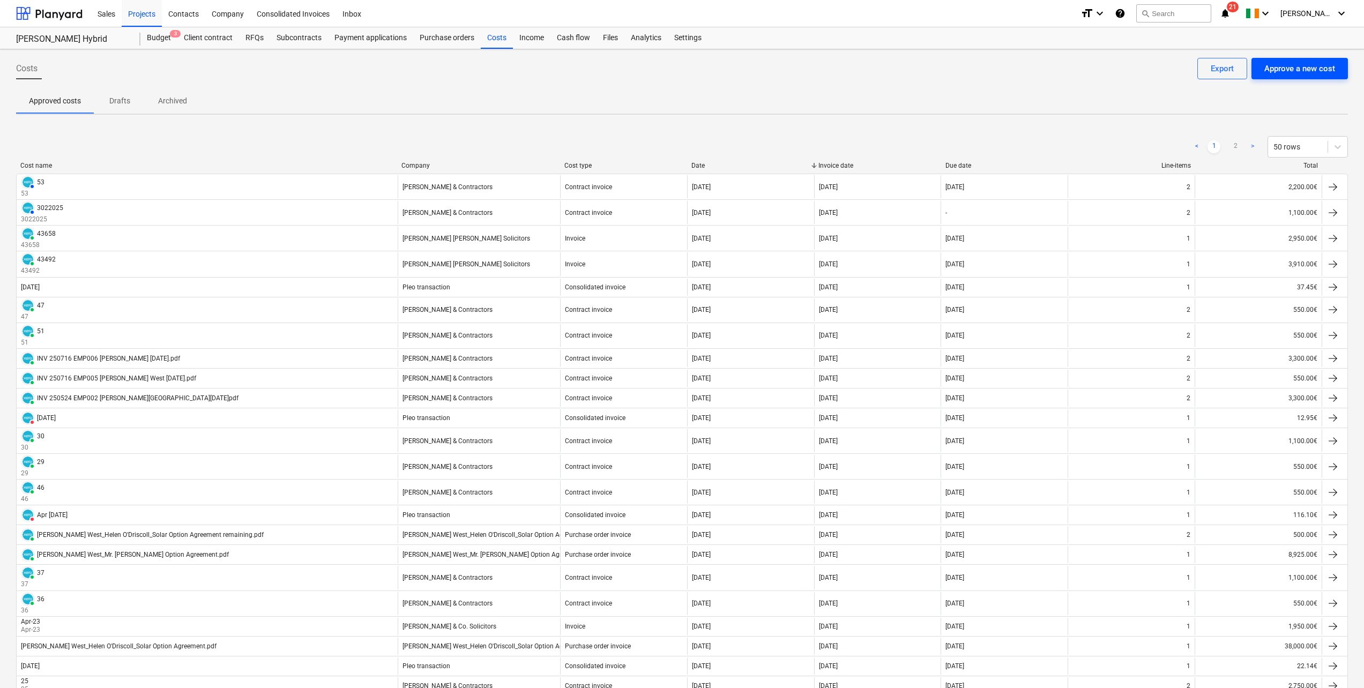
click at [1324, 72] on div "Approve a new cost" at bounding box center [1299, 69] width 71 height 14
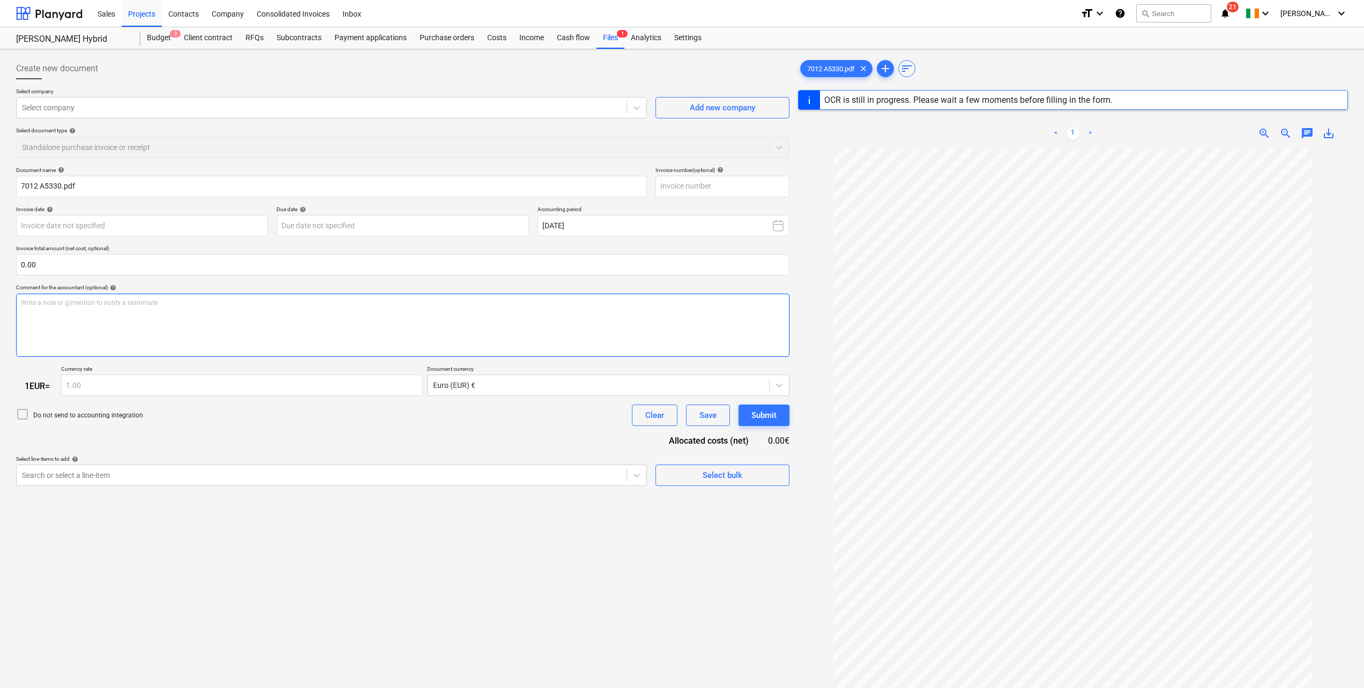
type input "7012"
type input "[DATE]"
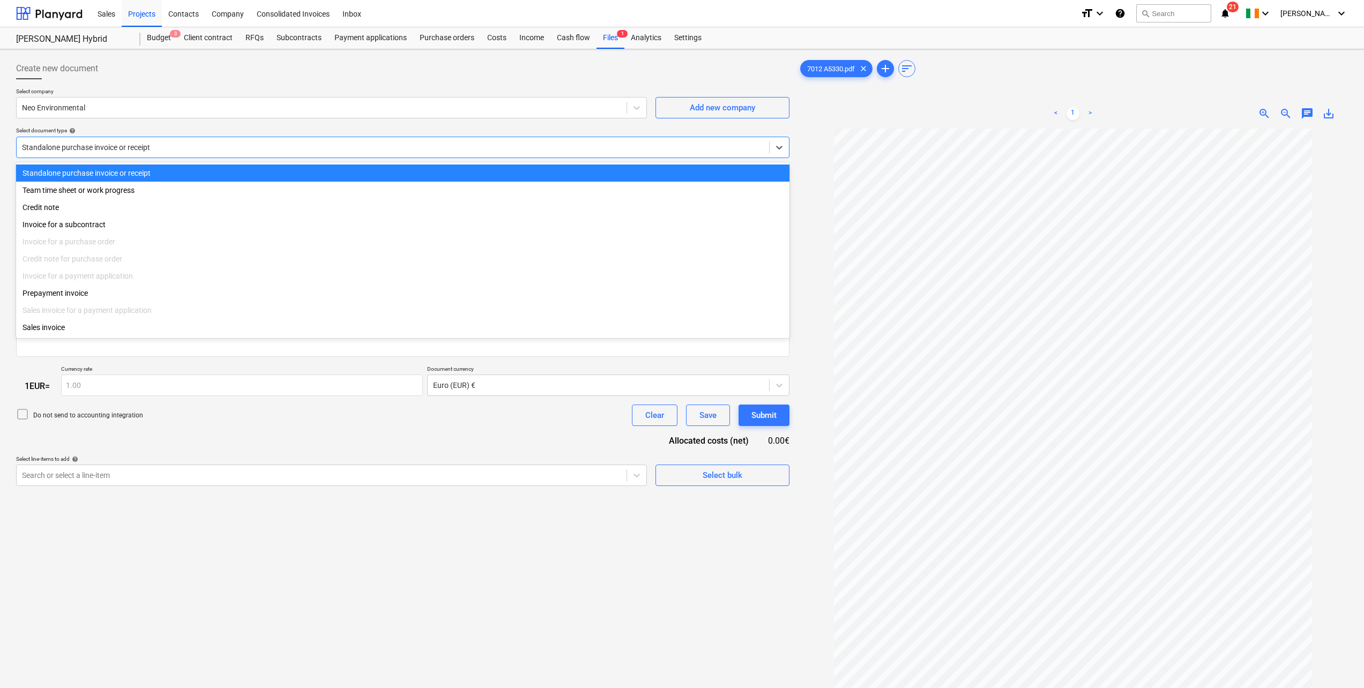
click at [152, 152] on div at bounding box center [393, 147] width 742 height 11
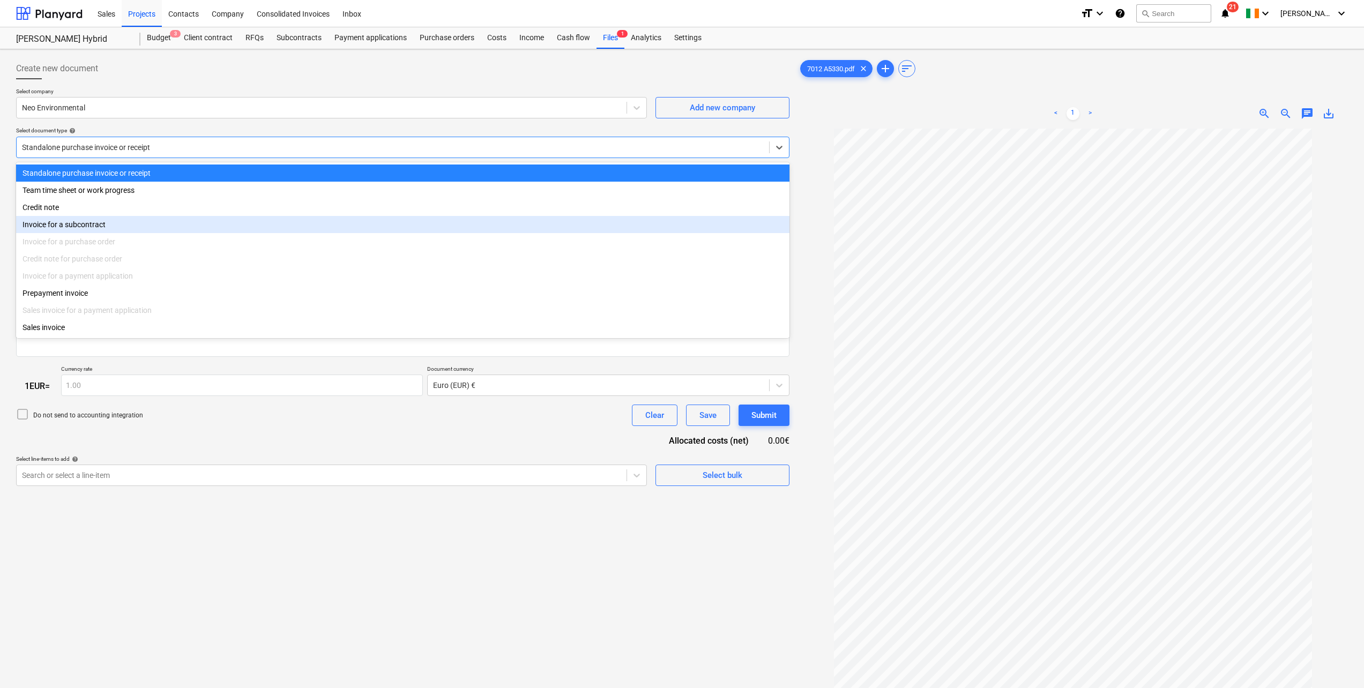
click at [131, 220] on div "Invoice for a subcontract" at bounding box center [402, 224] width 773 height 17
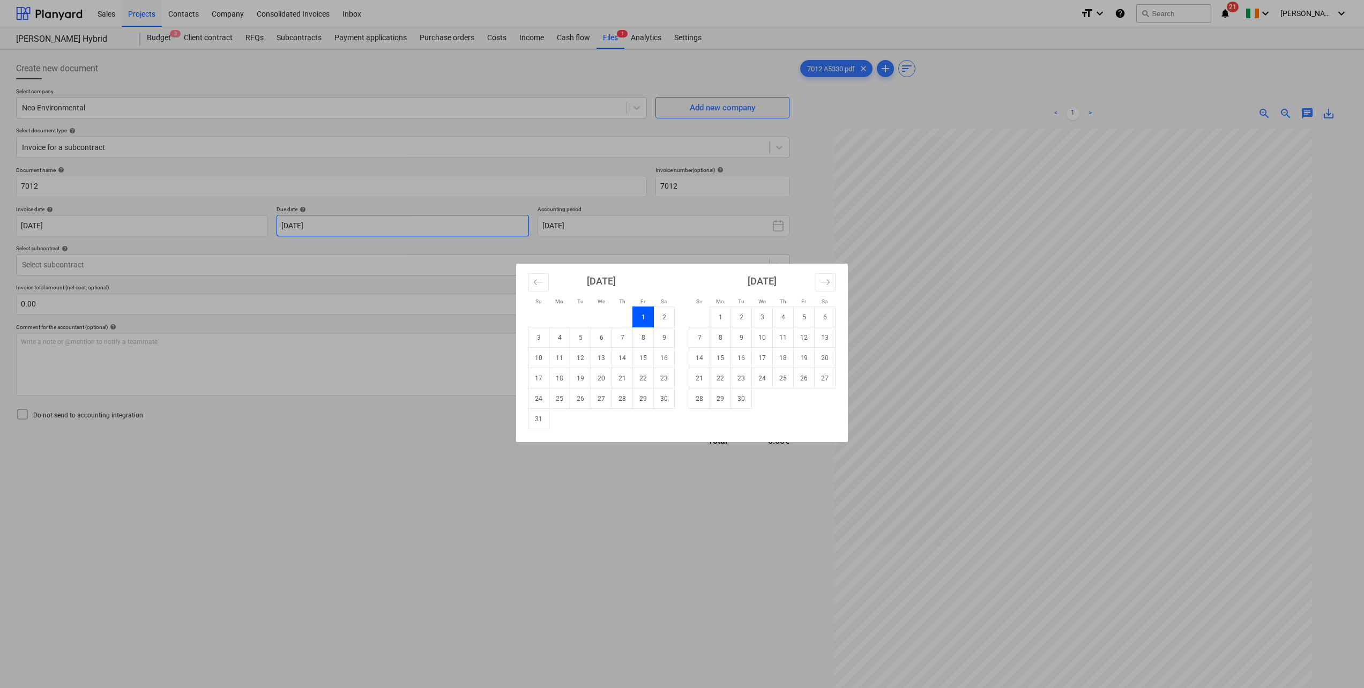
click at [368, 221] on body "Sales Projects Contacts Company Consolidated Invoices Inbox format_size keyboar…" at bounding box center [682, 344] width 1364 height 688
click at [651, 360] on td "15" at bounding box center [643, 358] width 21 height 20
type input "[DATE]"
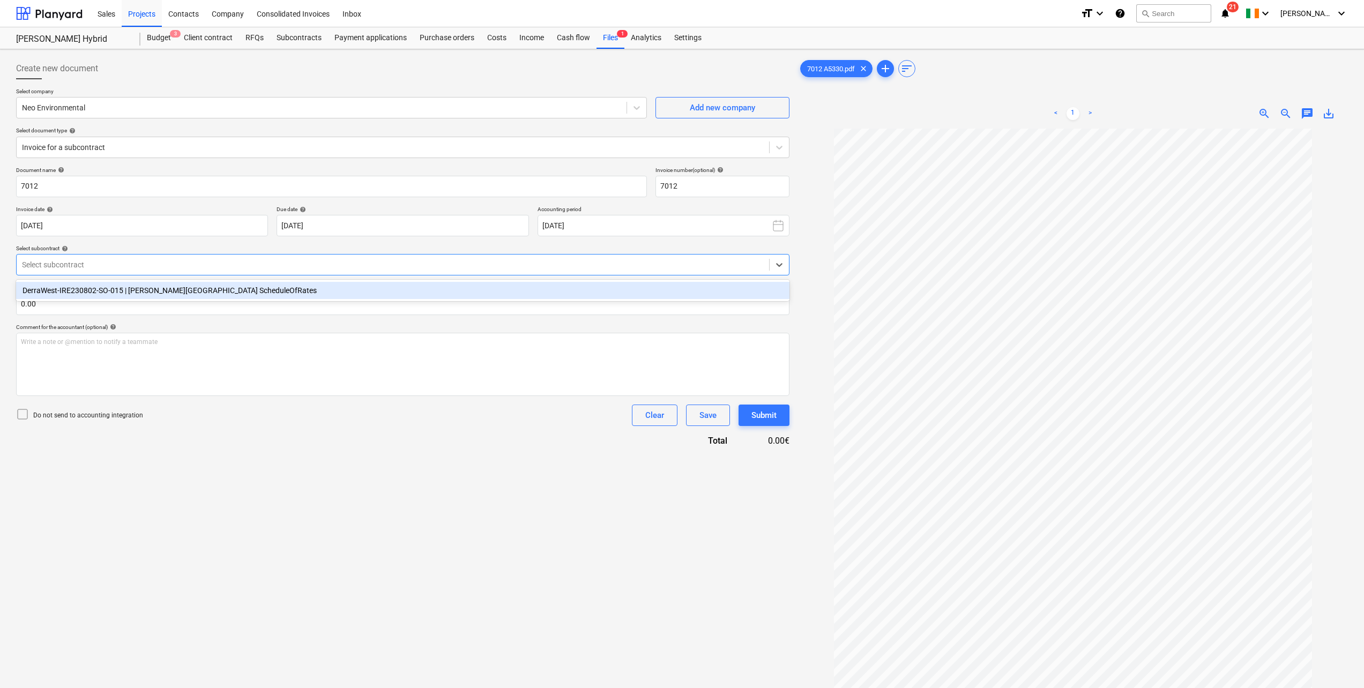
click at [183, 275] on div "Select subcontract" at bounding box center [402, 264] width 773 height 21
click at [177, 294] on div "DerraWest-IRE230802-SO-015 | [PERSON_NAME][GEOGRAPHIC_DATA] ScheduleOfRates" at bounding box center [402, 290] width 773 height 17
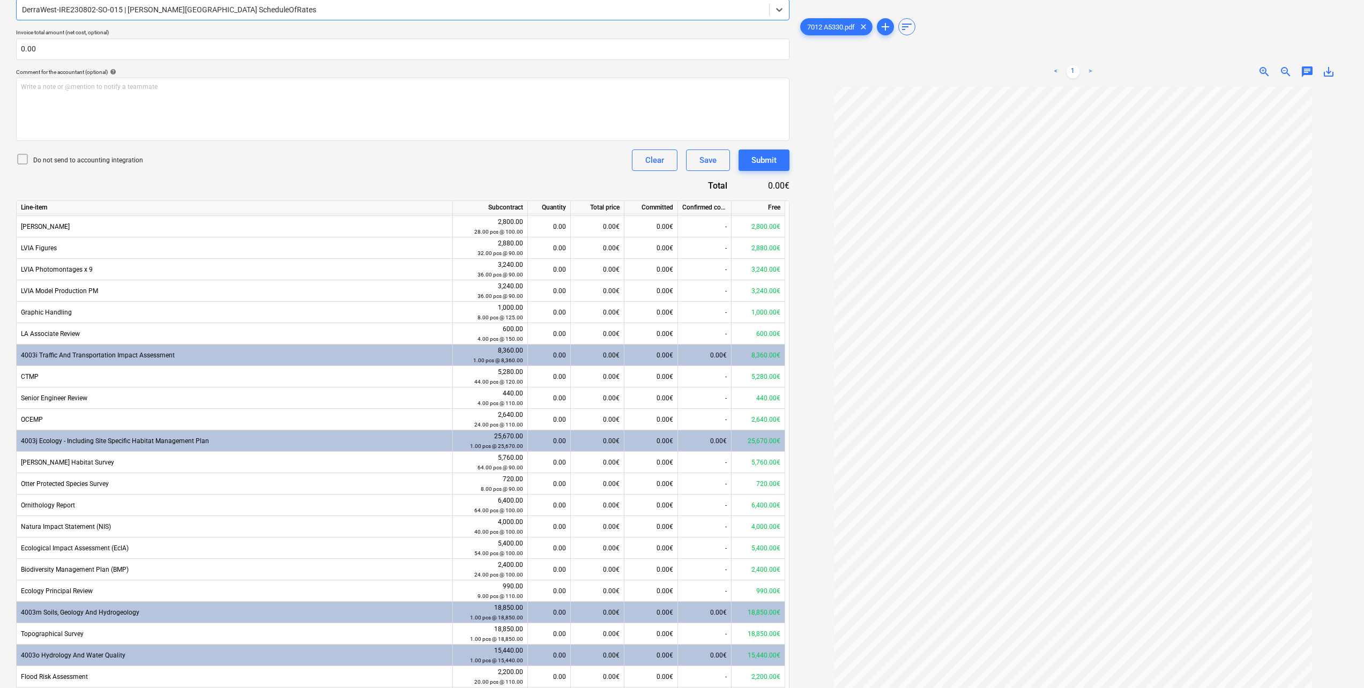
scroll to position [547, 0]
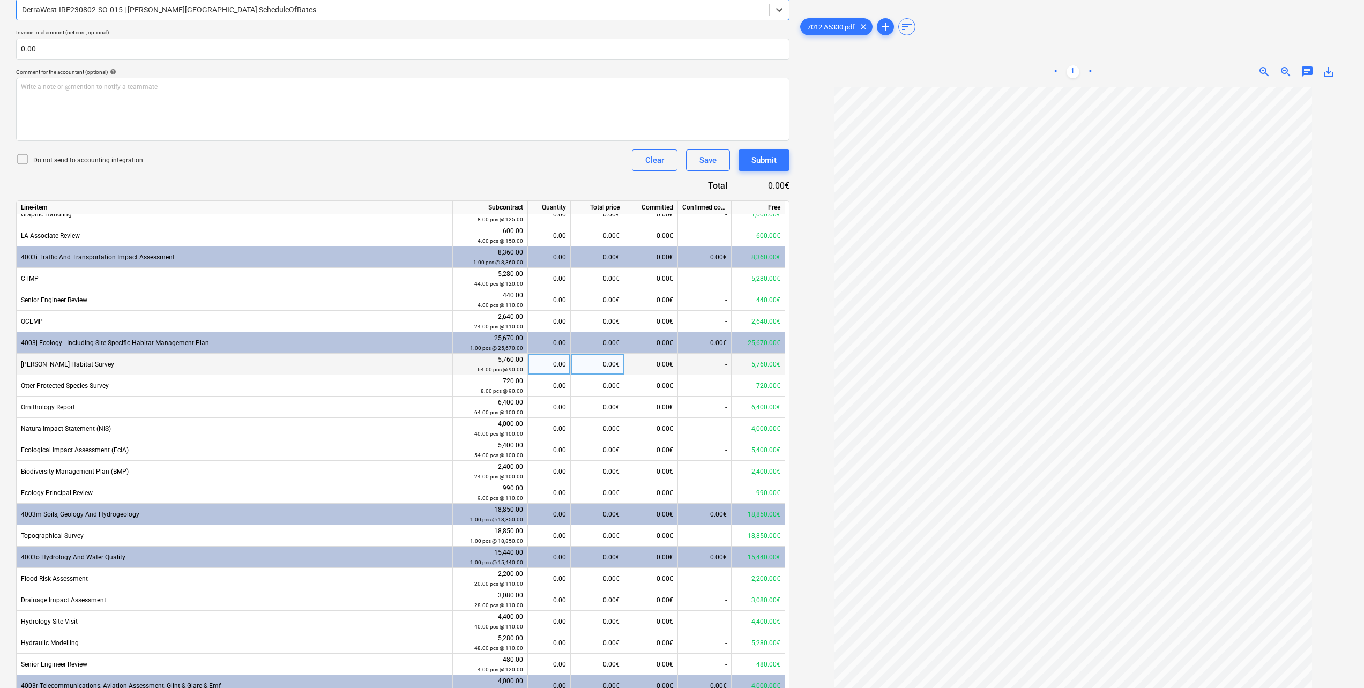
click at [542, 364] on div "0.00" at bounding box center [549, 364] width 34 height 21
type input "24"
click at [410, 159] on div "Do not send to accounting integration Clear Save Submit" at bounding box center [402, 160] width 773 height 21
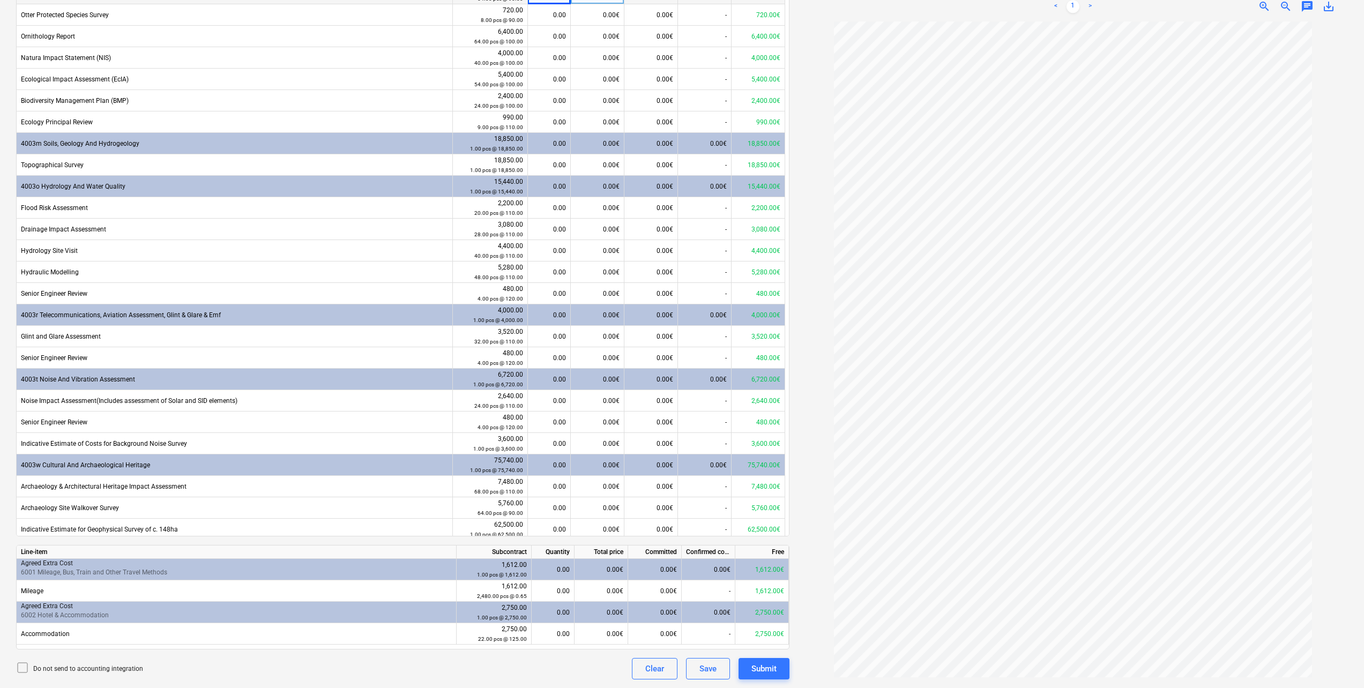
scroll to position [707, 0]
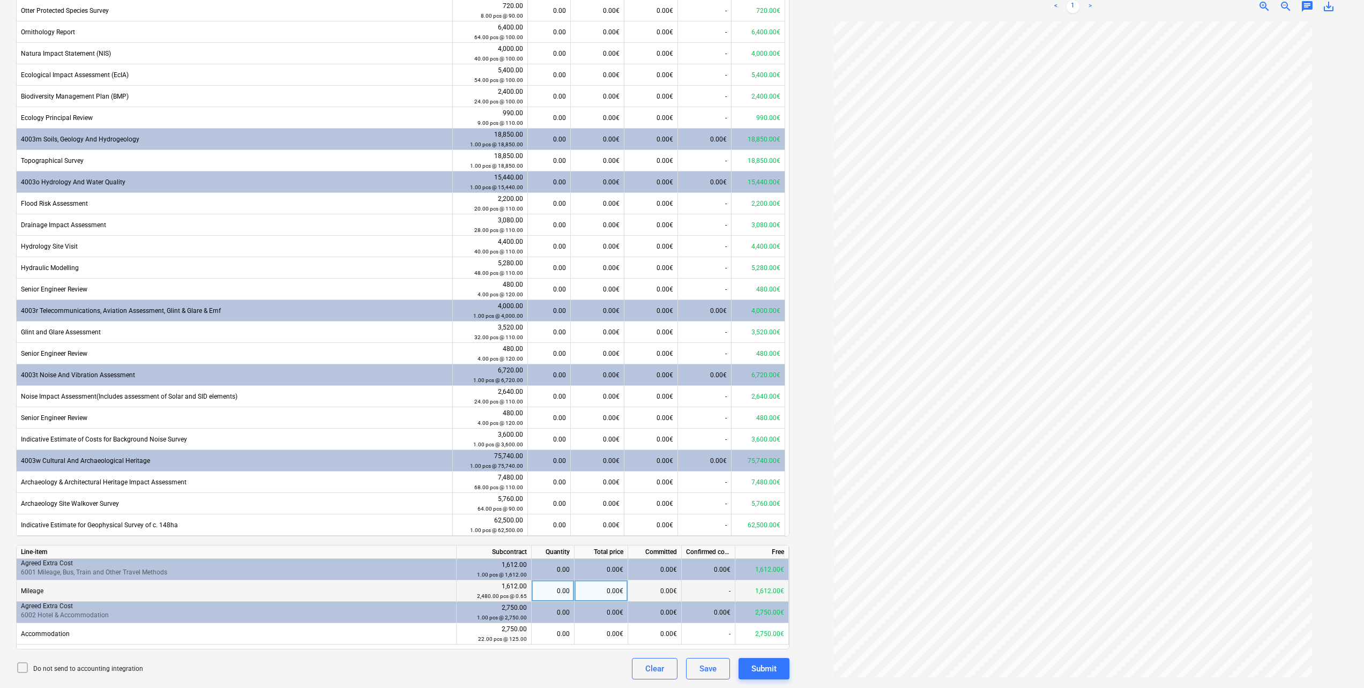
click at [603, 593] on div "0.00€" at bounding box center [602, 590] width 54 height 21
type input "201.50"
click at [885, 8] on div "< 1 > zoom_in zoom_out chat 0 save_alt" at bounding box center [1073, 6] width 550 height 30
click at [613, 636] on div "0.00€" at bounding box center [602, 633] width 54 height 21
type input "2"
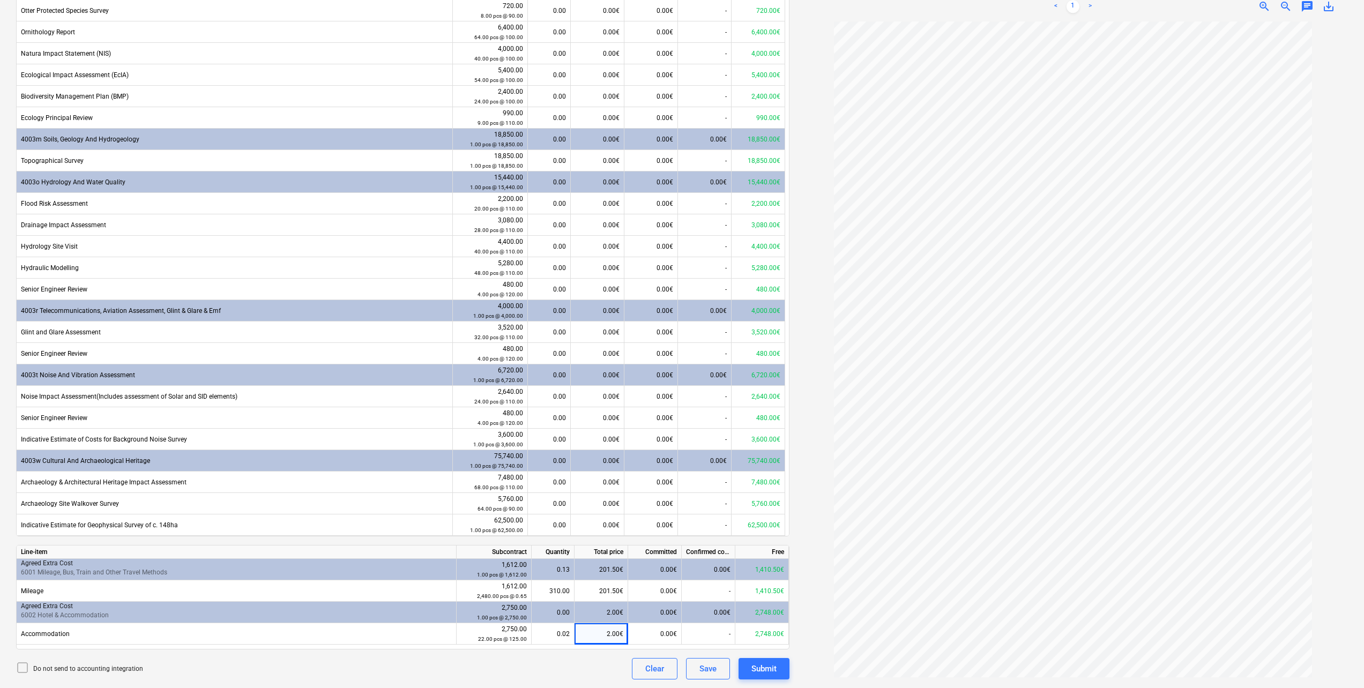
click at [827, 5] on div "< 1 > zoom_in zoom_out chat 0 save_alt" at bounding box center [1073, 6] width 550 height 30
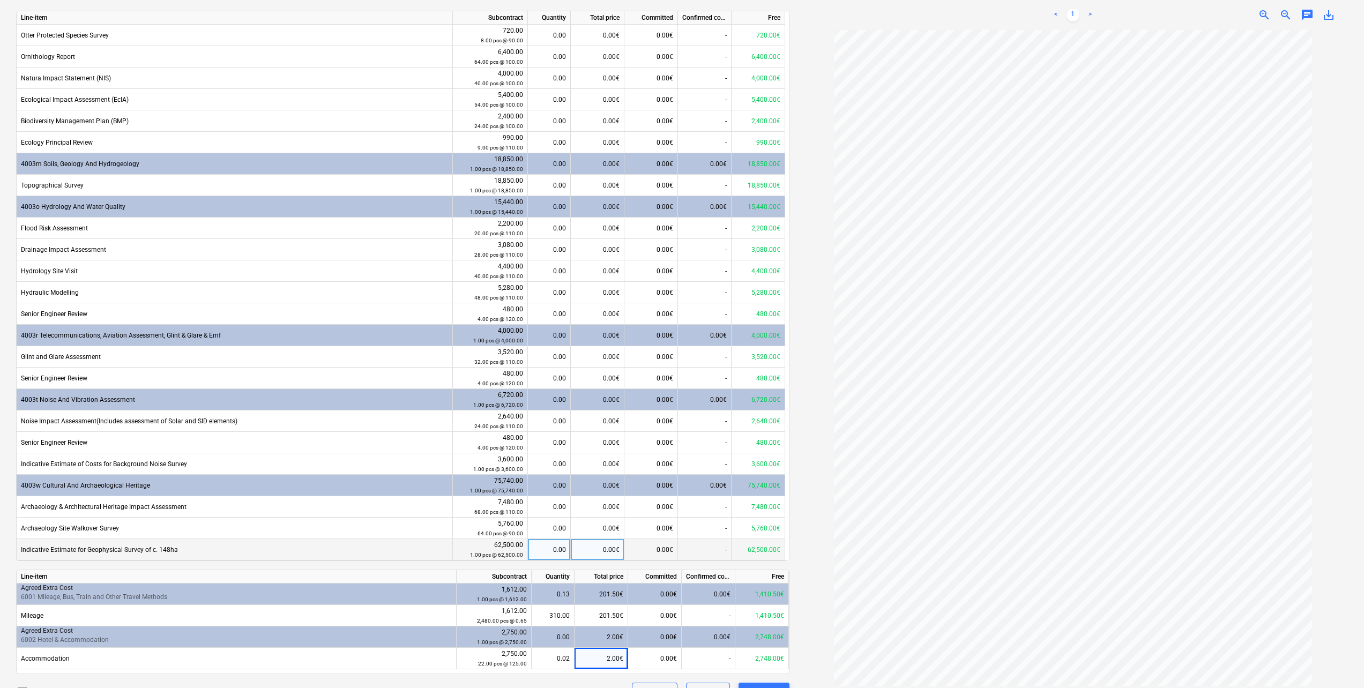
scroll to position [469, 0]
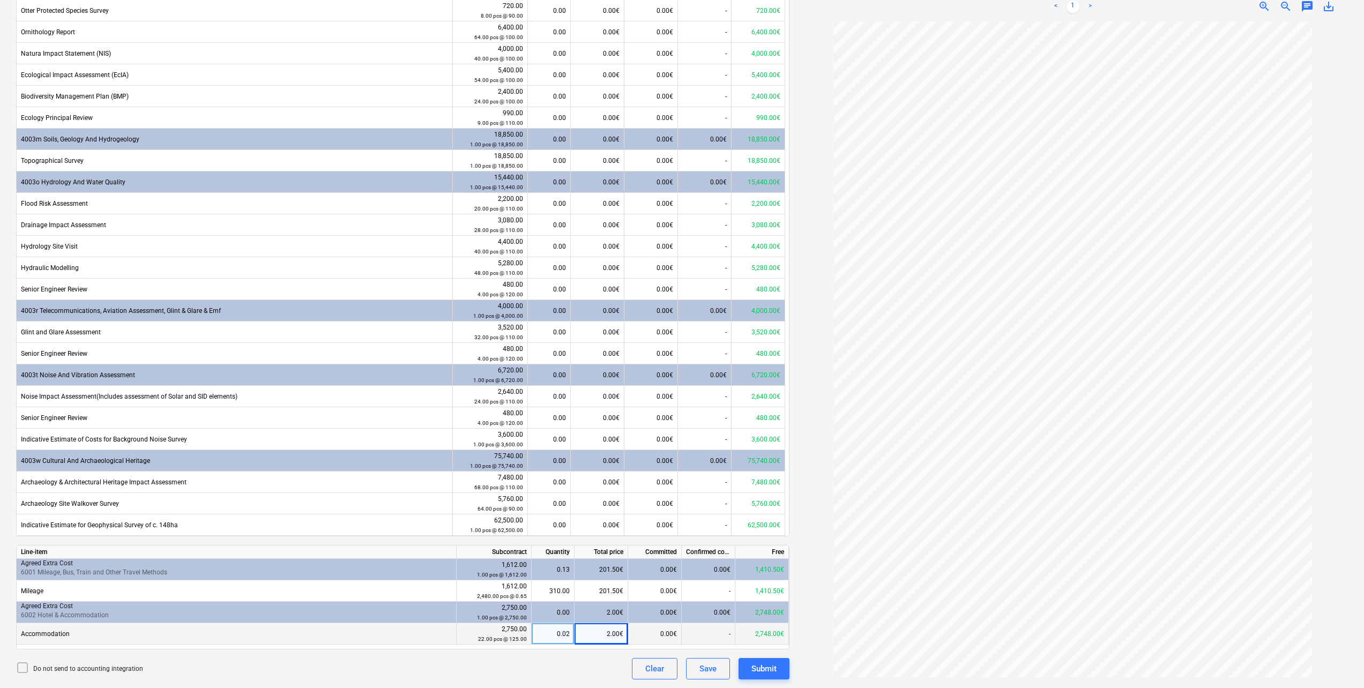
click at [620, 634] on div "2.00€" at bounding box center [602, 633] width 54 height 21
type input "250"
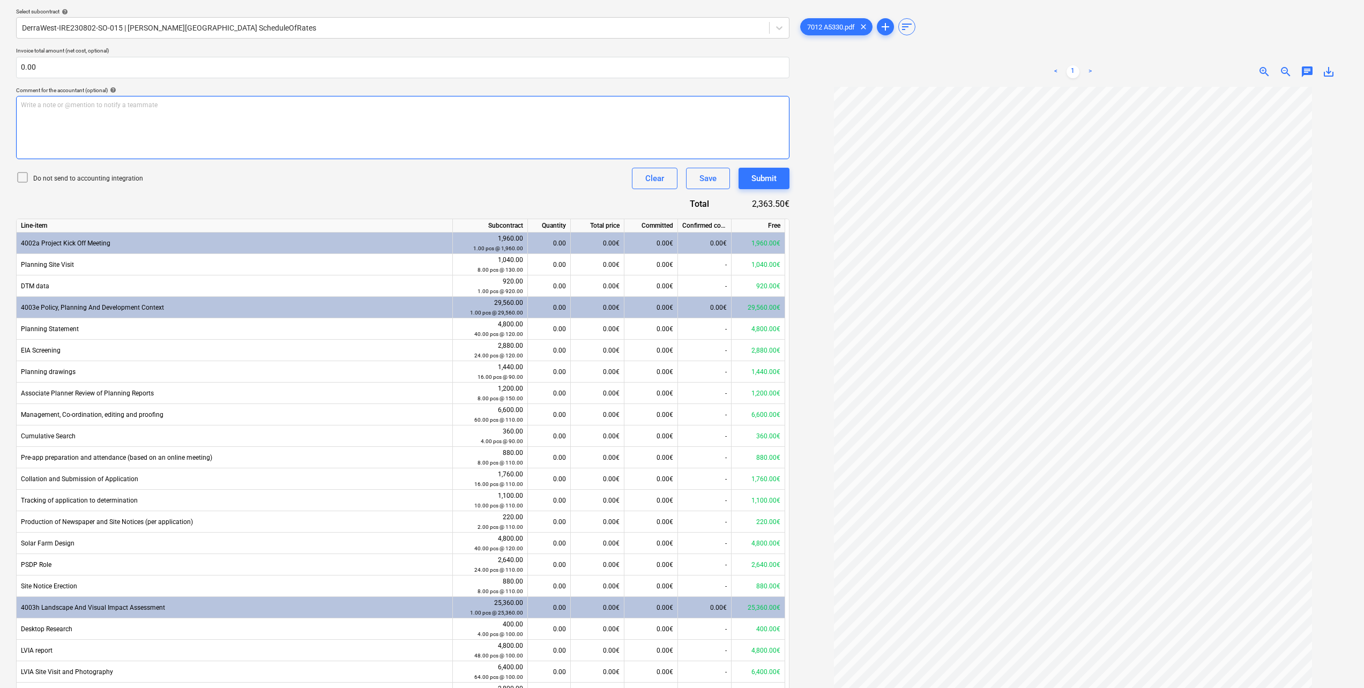
scroll to position [202, 0]
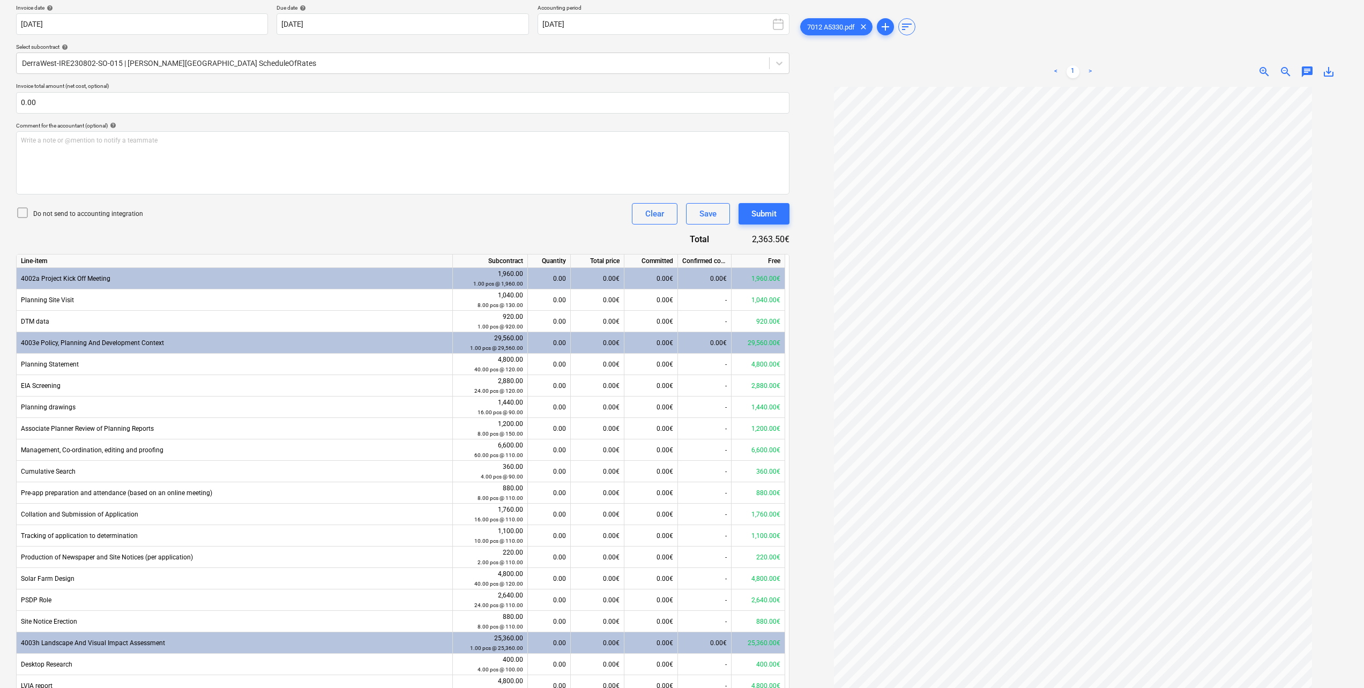
click at [841, 63] on div "< 1 > zoom_in zoom_out chat 0 save_alt" at bounding box center [1073, 72] width 550 height 30
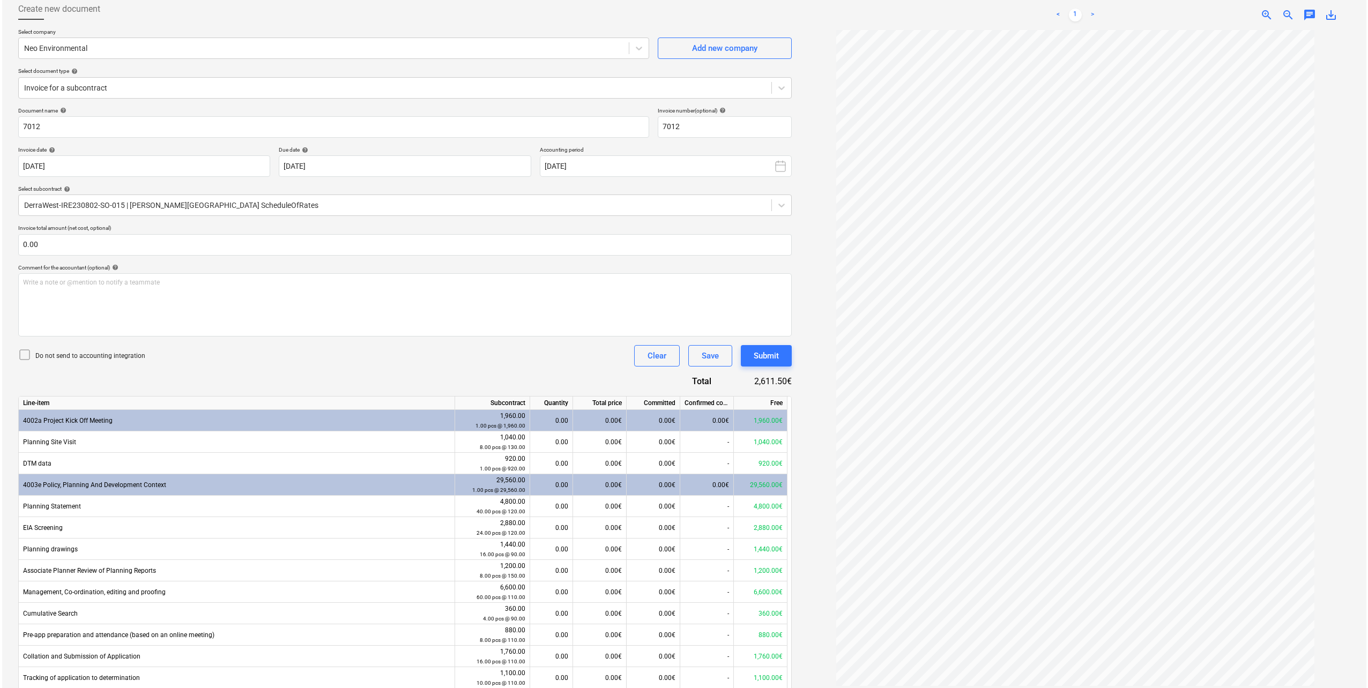
scroll to position [214, 0]
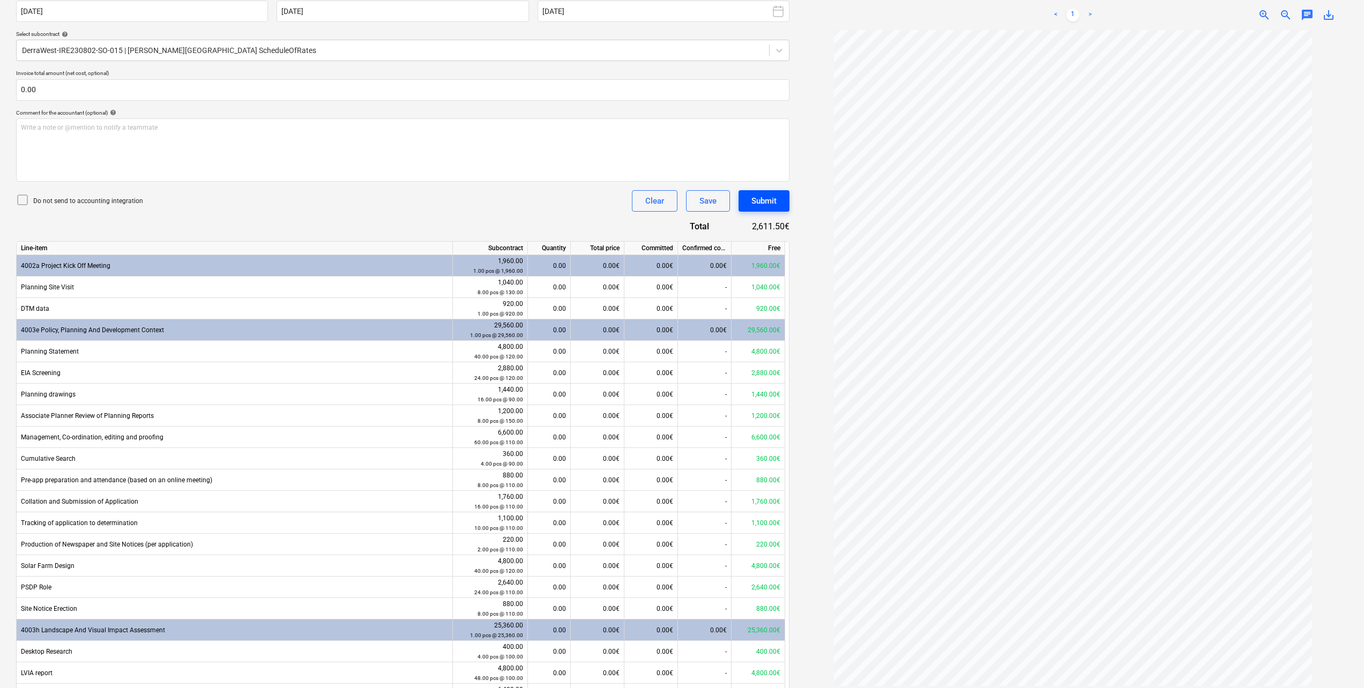
click at [767, 200] on div "Submit" at bounding box center [763, 201] width 25 height 14
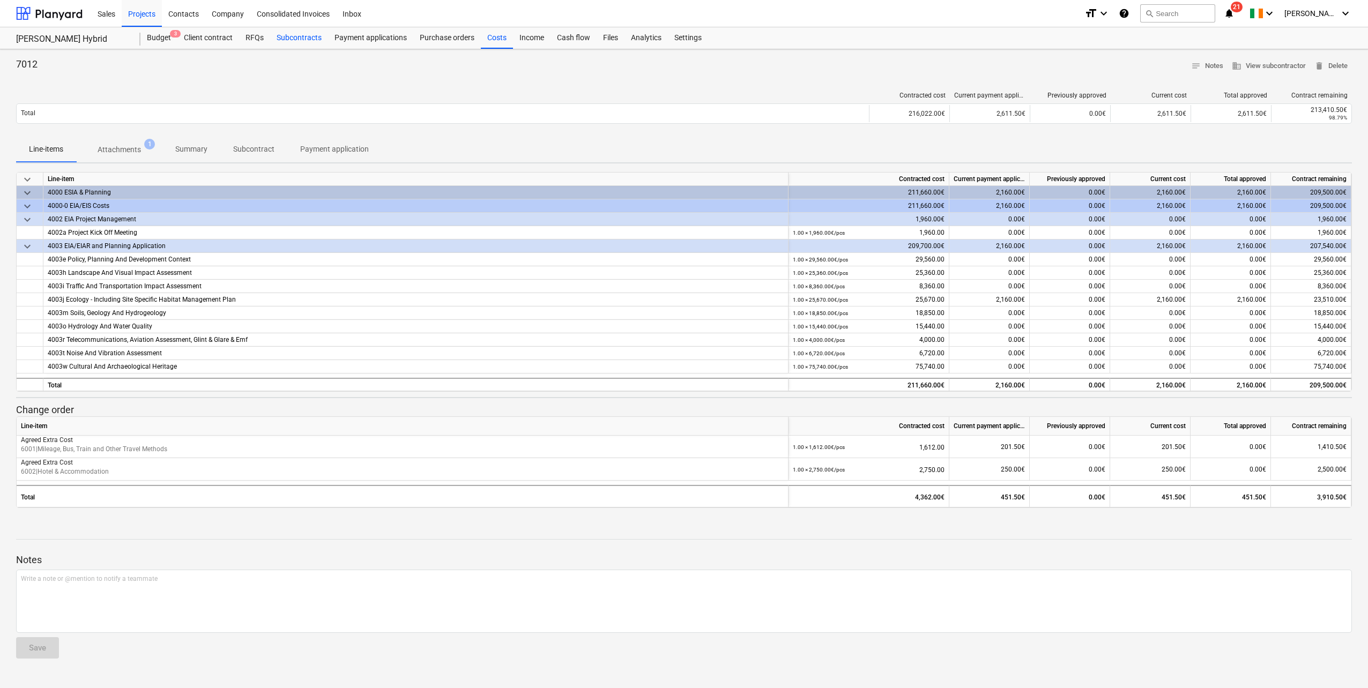
click at [293, 42] on div "Subcontracts" at bounding box center [299, 37] width 58 height 21
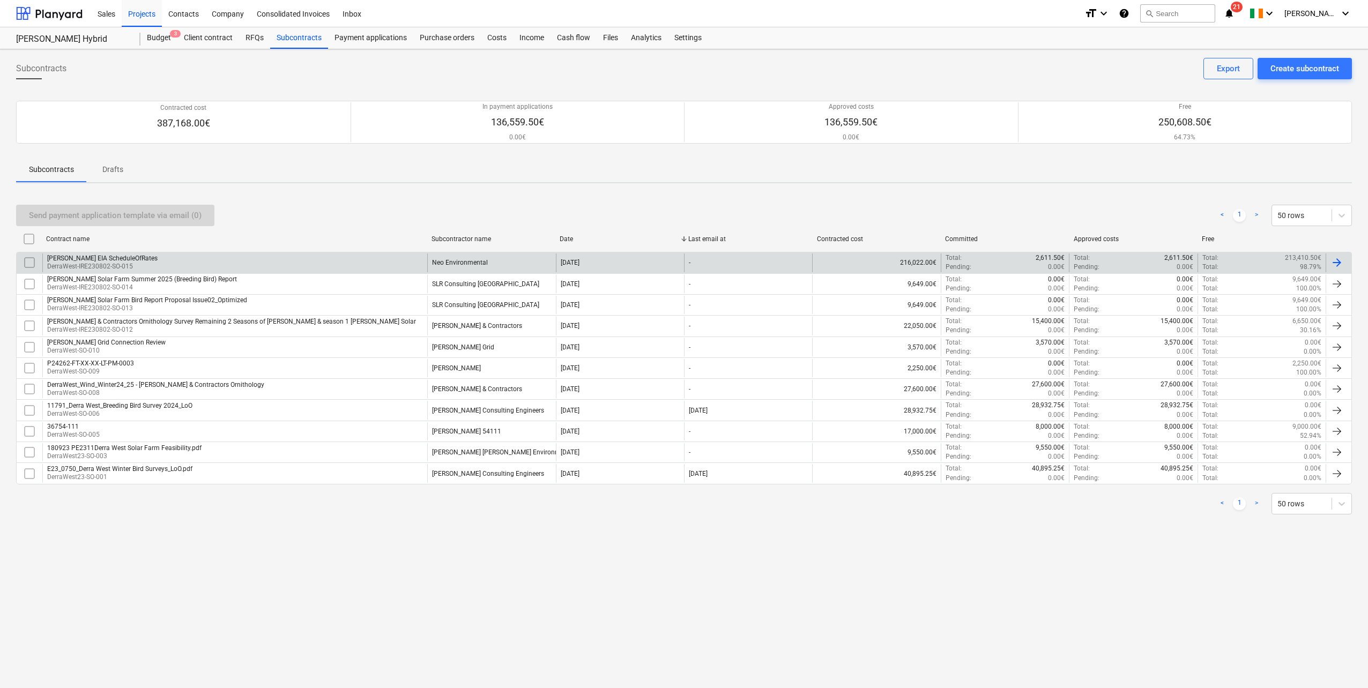
click at [242, 264] on div "[PERSON_NAME] EIA ScheduleOfRates DerraWest-IRE230802-SO-015" at bounding box center [234, 262] width 385 height 18
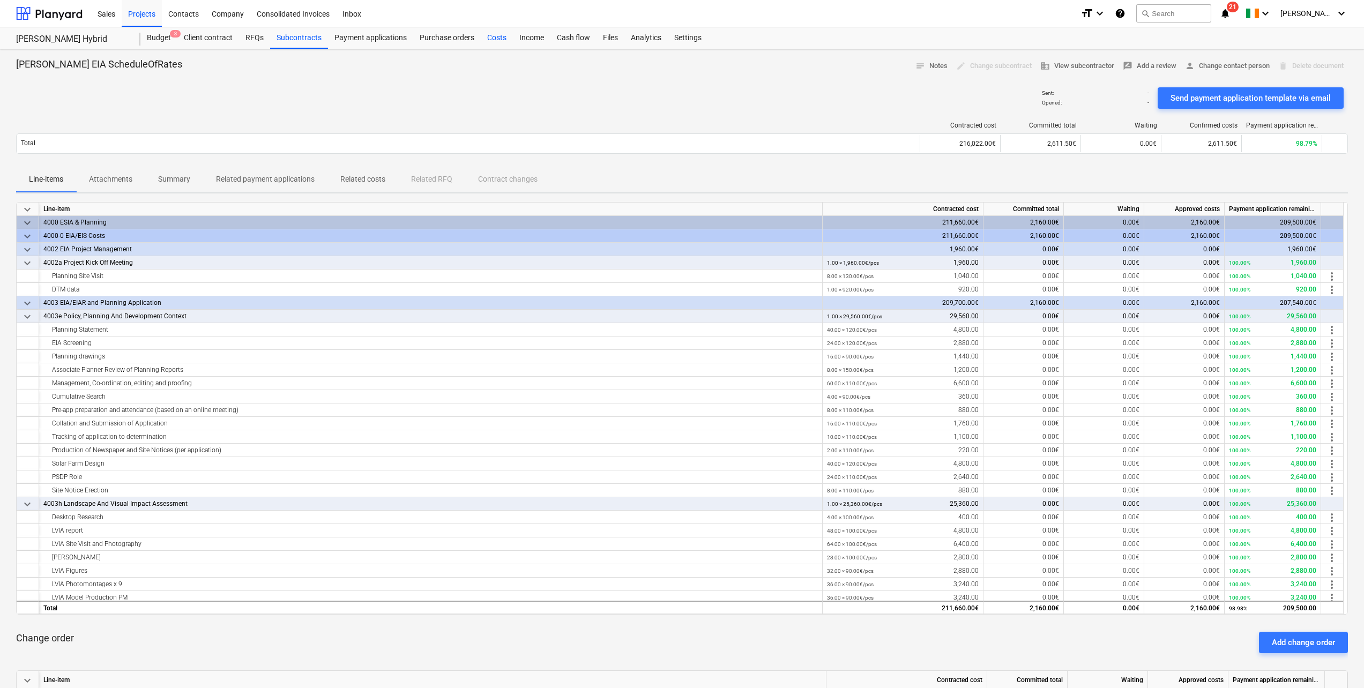
click at [489, 34] on div "Costs" at bounding box center [497, 37] width 32 height 21
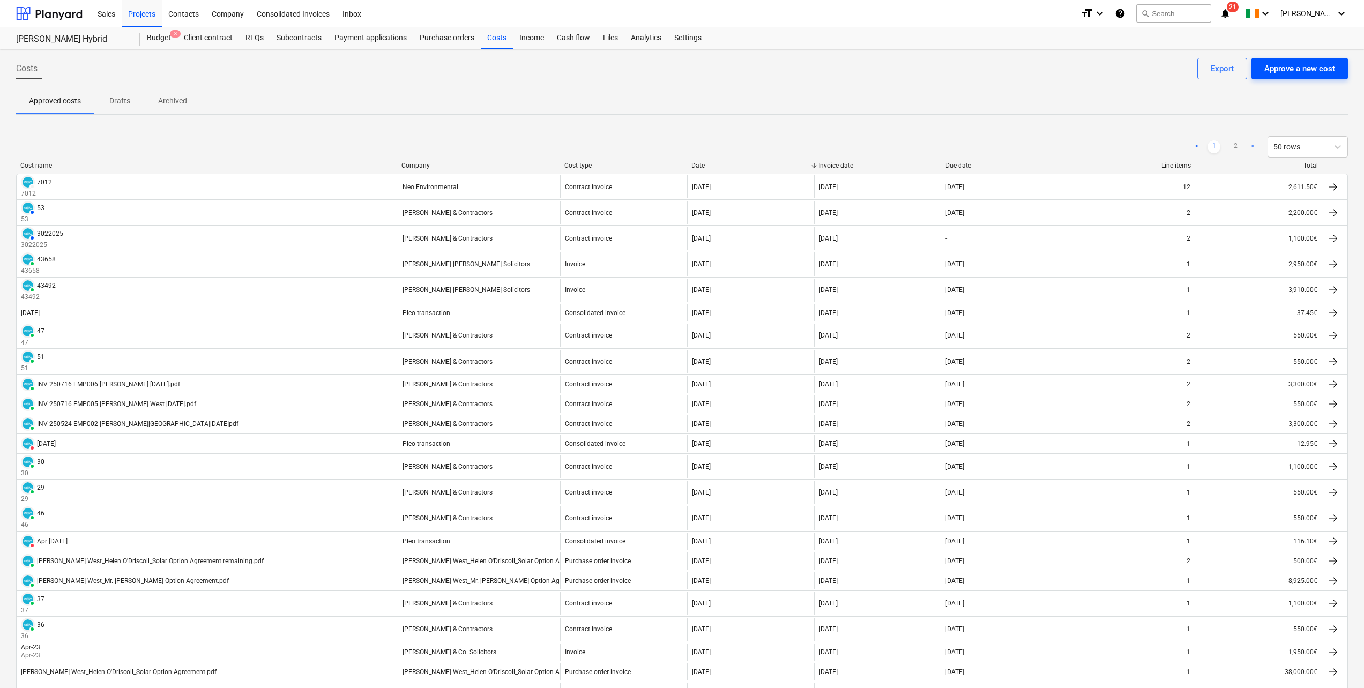
click at [1319, 65] on div "Approve a new cost" at bounding box center [1299, 69] width 71 height 14
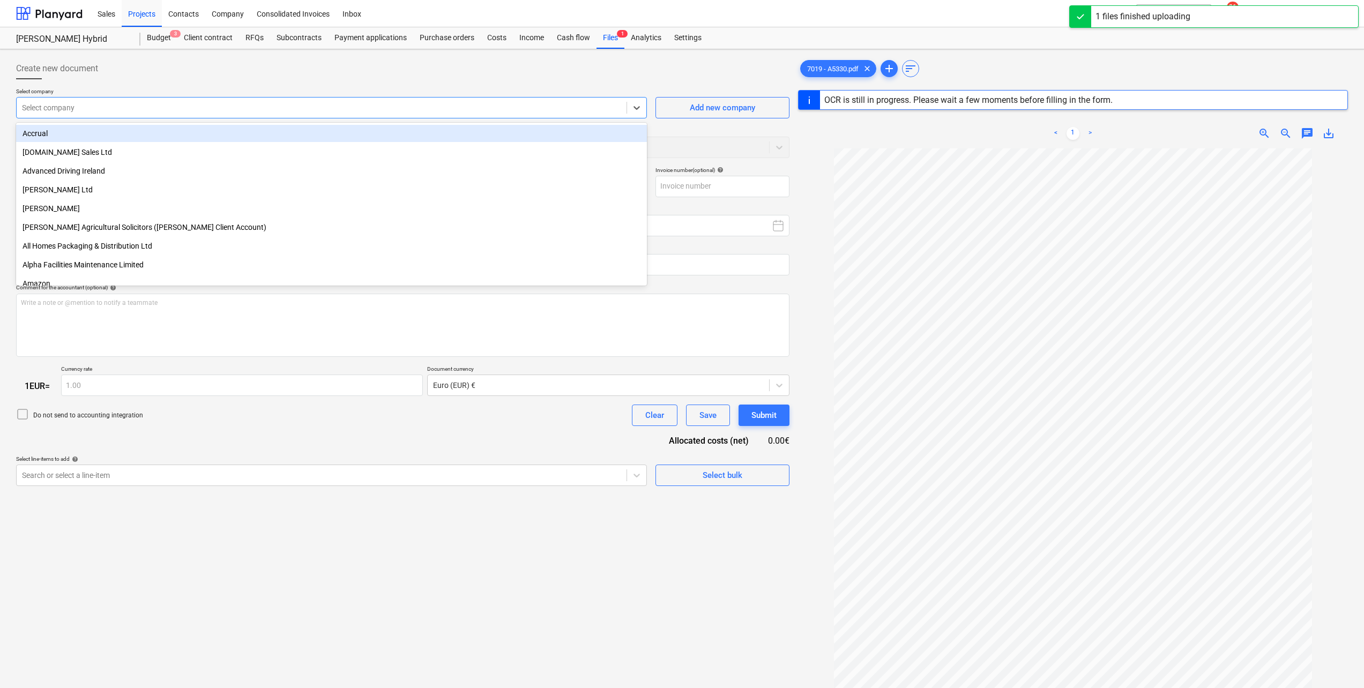
click at [93, 109] on div at bounding box center [321, 107] width 599 height 11
type input "7019"
type input "[DATE]"
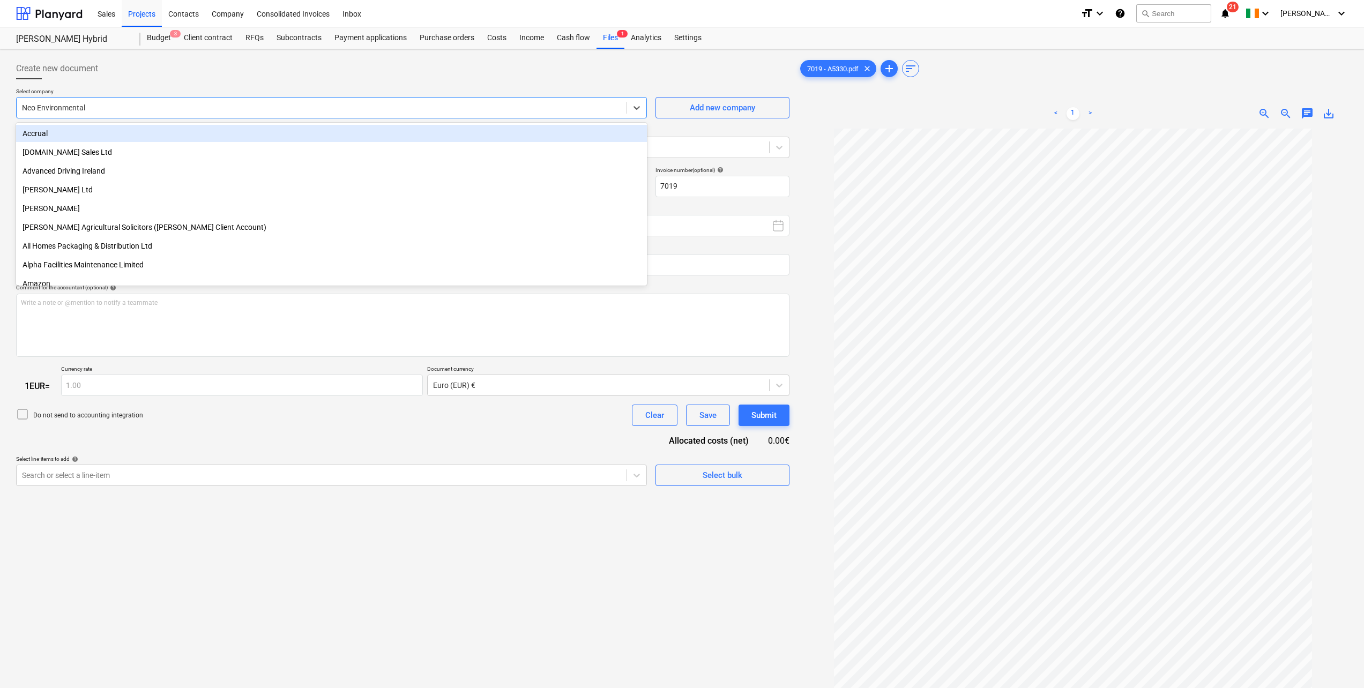
click at [342, 62] on div "Create new document" at bounding box center [402, 68] width 773 height 21
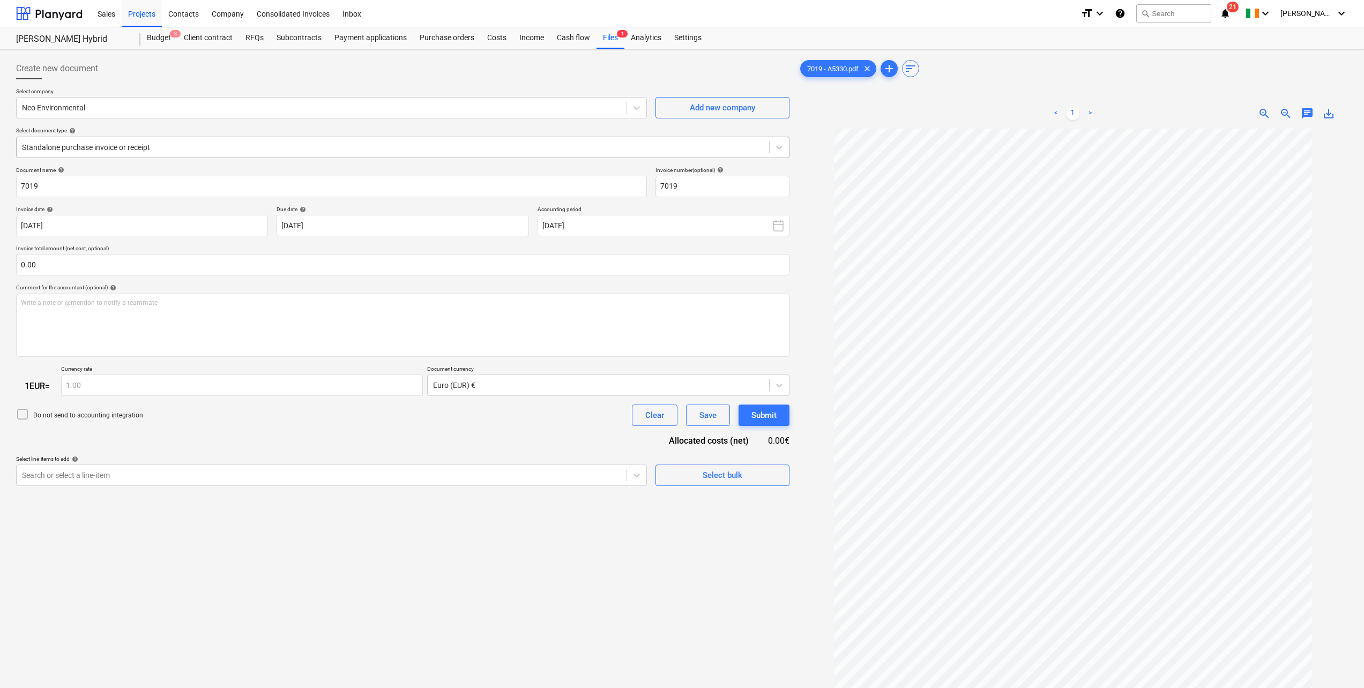
click at [92, 147] on div at bounding box center [393, 147] width 742 height 11
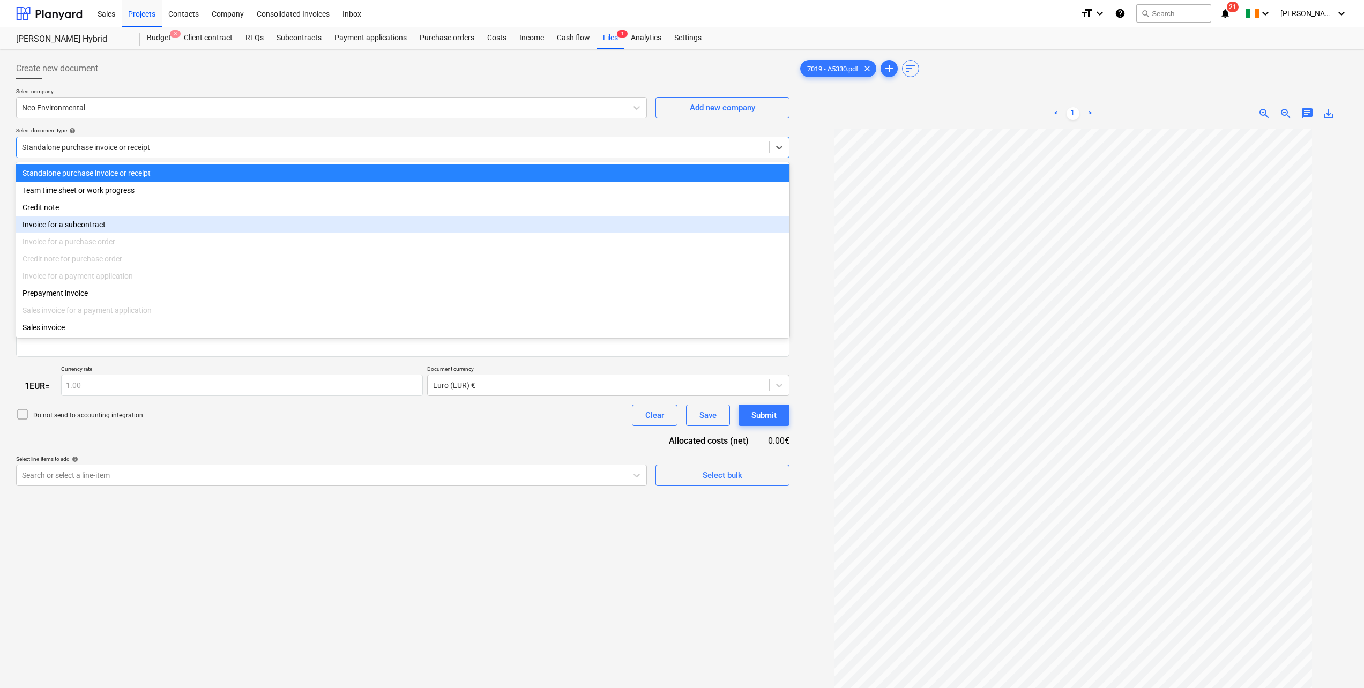
click at [98, 221] on div "Invoice for a subcontract" at bounding box center [402, 224] width 773 height 17
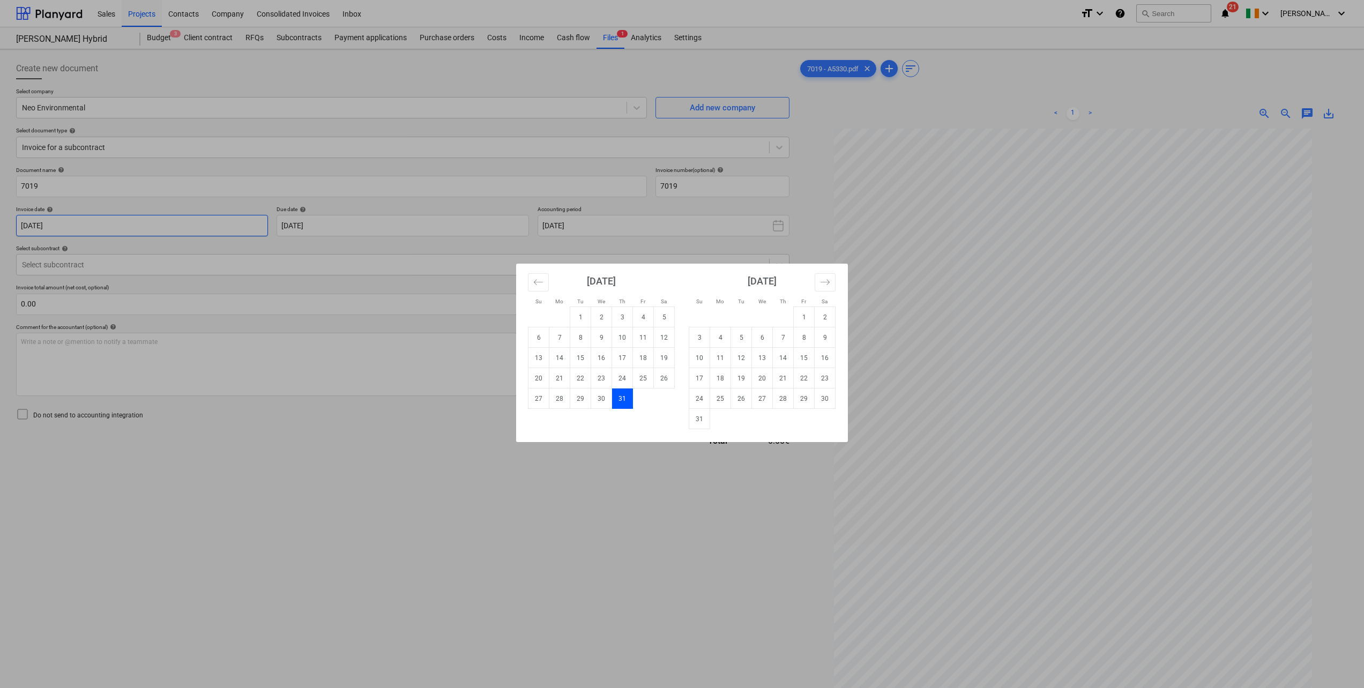
click at [147, 221] on body "Sales Projects Contacts Company Consolidated Invoices Inbox format_size keyboar…" at bounding box center [682, 344] width 1364 height 688
click at [807, 314] on td "1" at bounding box center [804, 317] width 21 height 20
type input "[DATE]"
click at [438, 224] on body "Sales Projects Contacts Company Consolidated Invoices Inbox format_size keyboar…" at bounding box center [682, 344] width 1364 height 688
click at [803, 356] on td "15" at bounding box center [804, 358] width 21 height 20
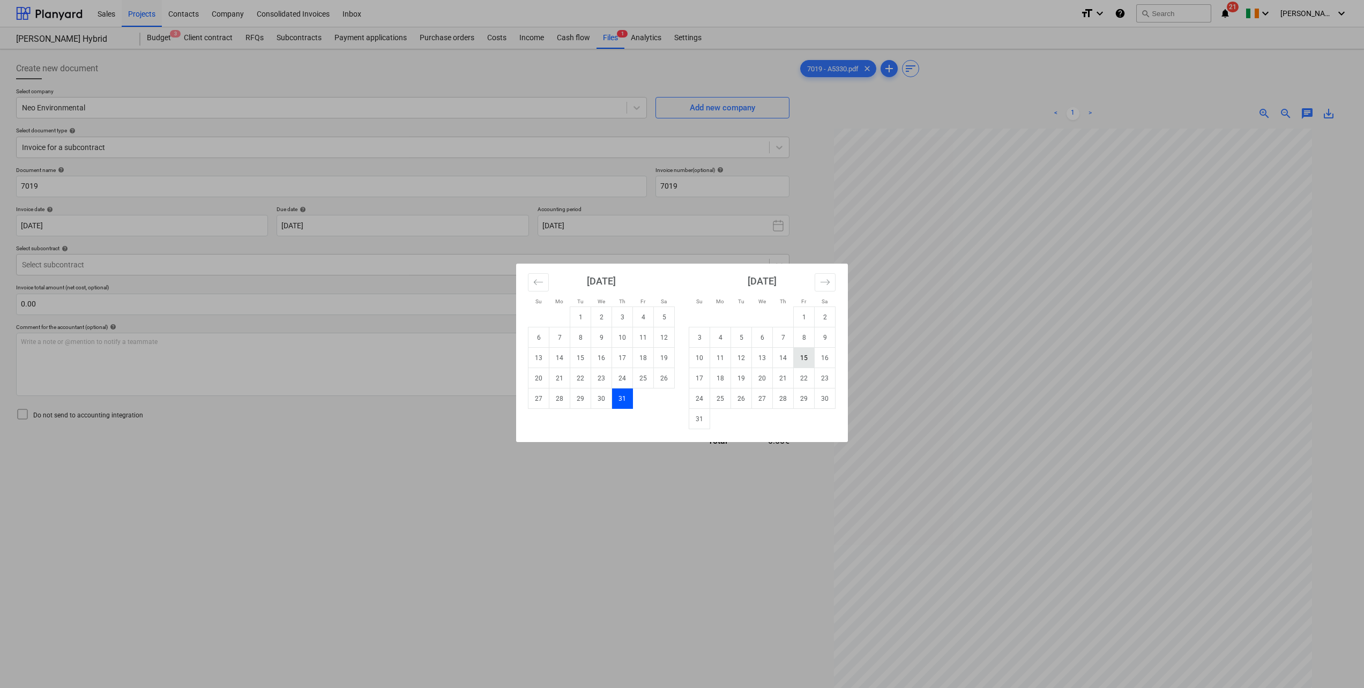
type input "[DATE]"
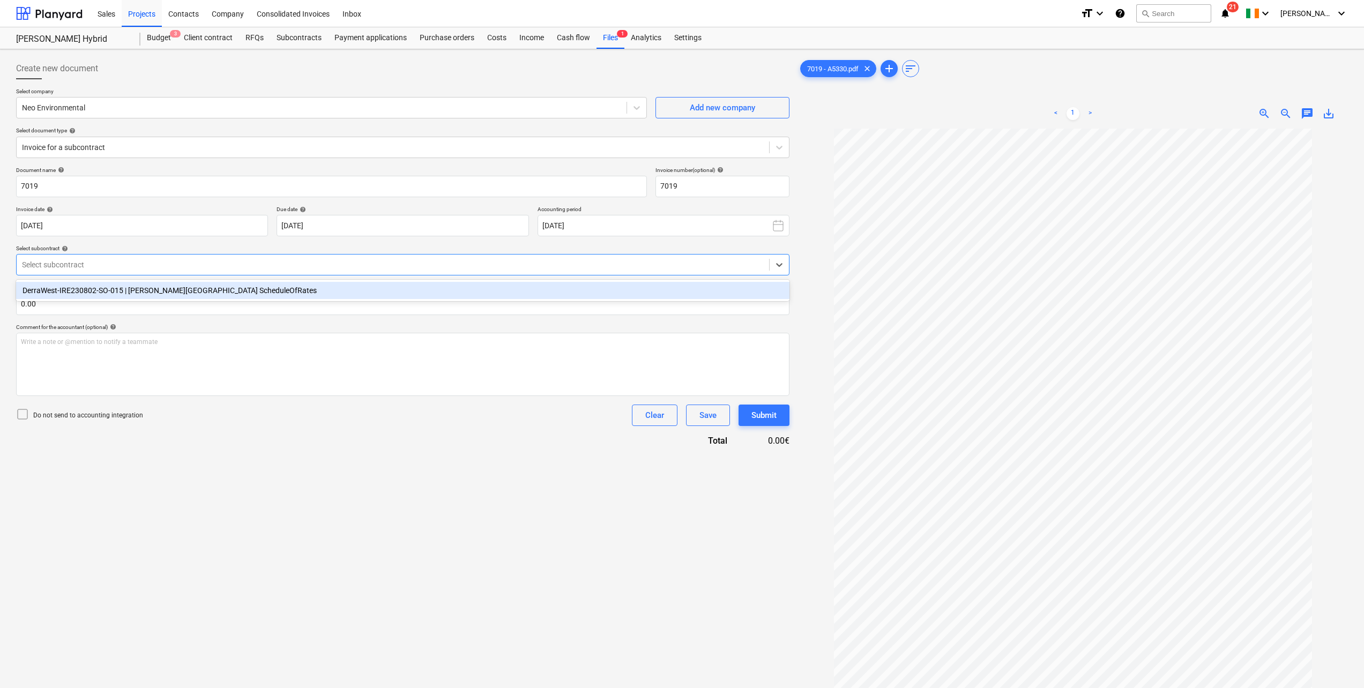
click at [92, 262] on div at bounding box center [393, 264] width 742 height 11
click at [103, 293] on div "DerraWest-IRE230802-SO-015 | [PERSON_NAME][GEOGRAPHIC_DATA] ScheduleOfRates" at bounding box center [402, 290] width 773 height 17
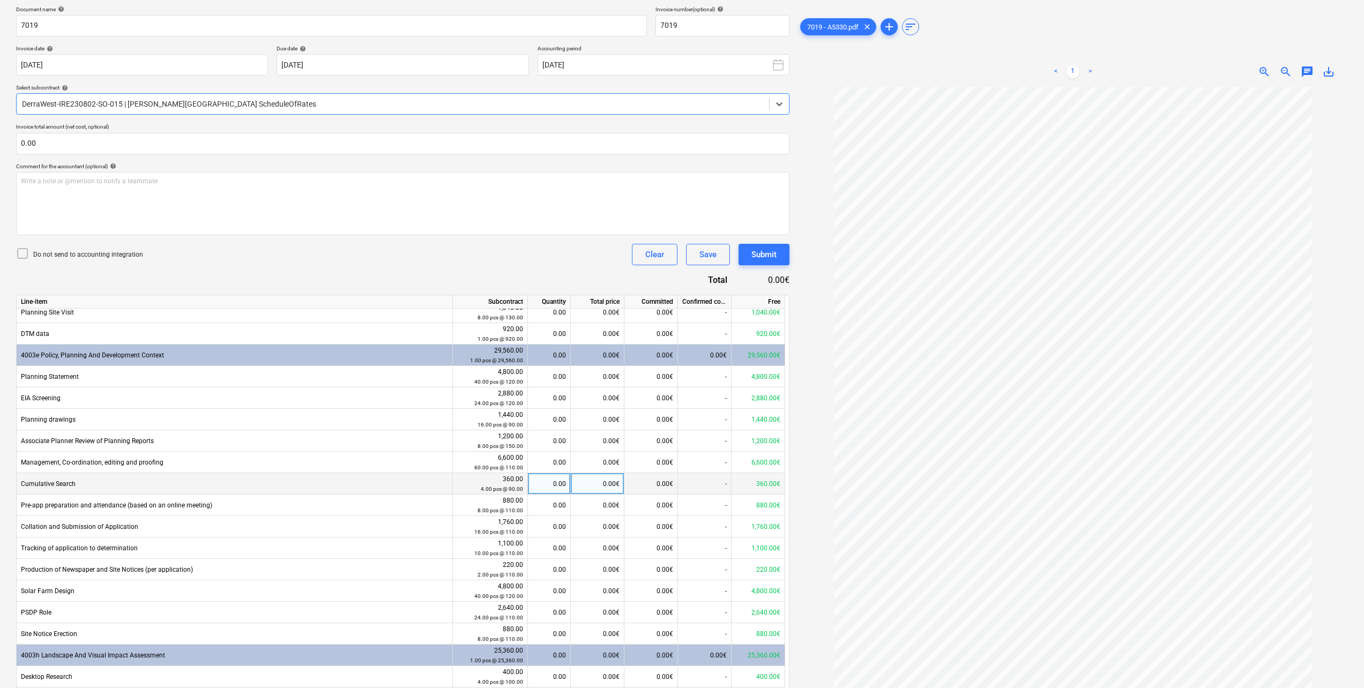
scroll to position [54, 0]
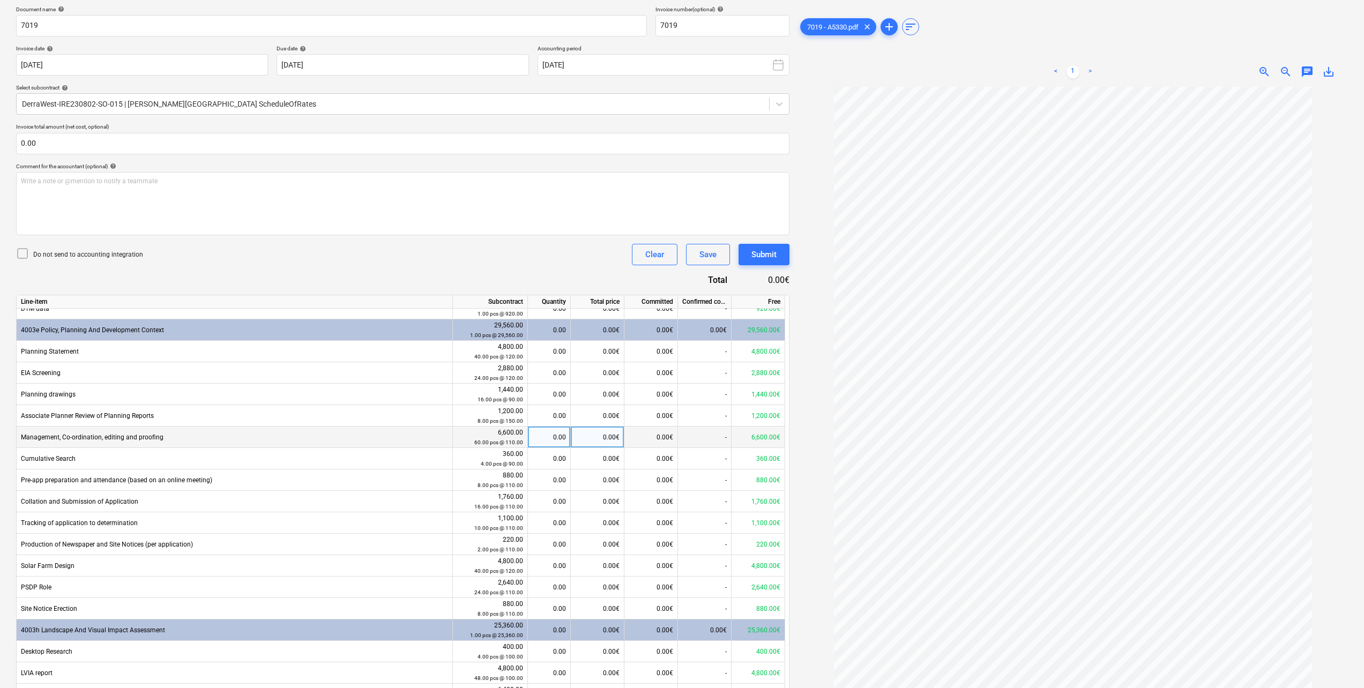
click at [598, 437] on div "0.00€" at bounding box center [598, 437] width 54 height 21
type input "880"
click at [455, 260] on div "Do not send to accounting integration Clear Save Submit" at bounding box center [402, 254] width 773 height 21
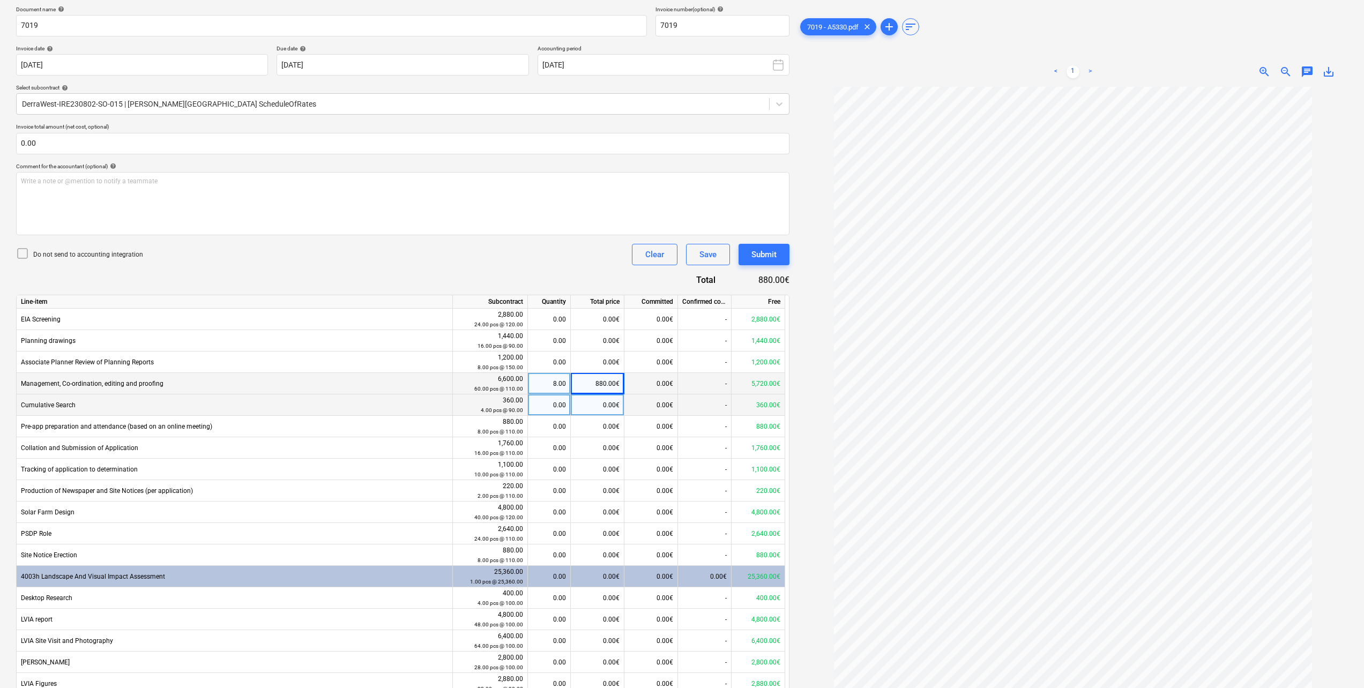
scroll to position [161, 0]
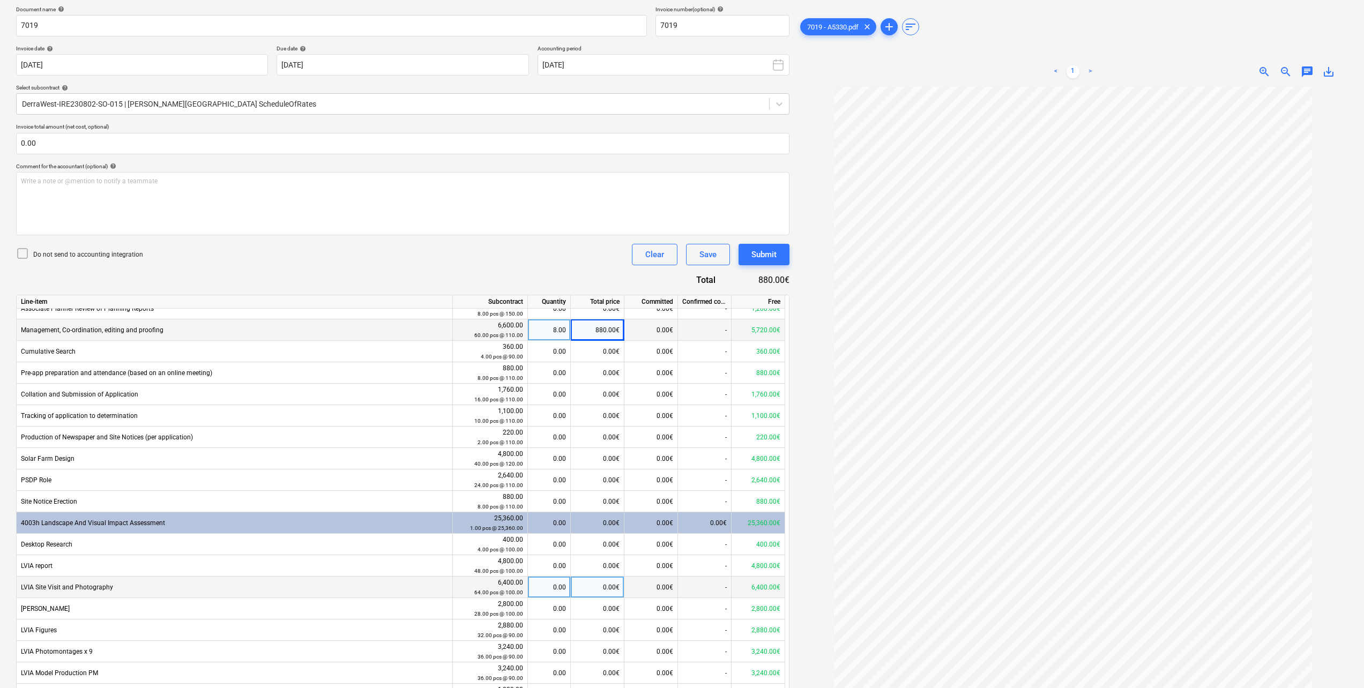
click at [603, 588] on div "0.00€" at bounding box center [598, 587] width 54 height 21
type input "6400"
click at [564, 252] on div "Do not send to accounting integration Clear Save Submit" at bounding box center [402, 254] width 773 height 21
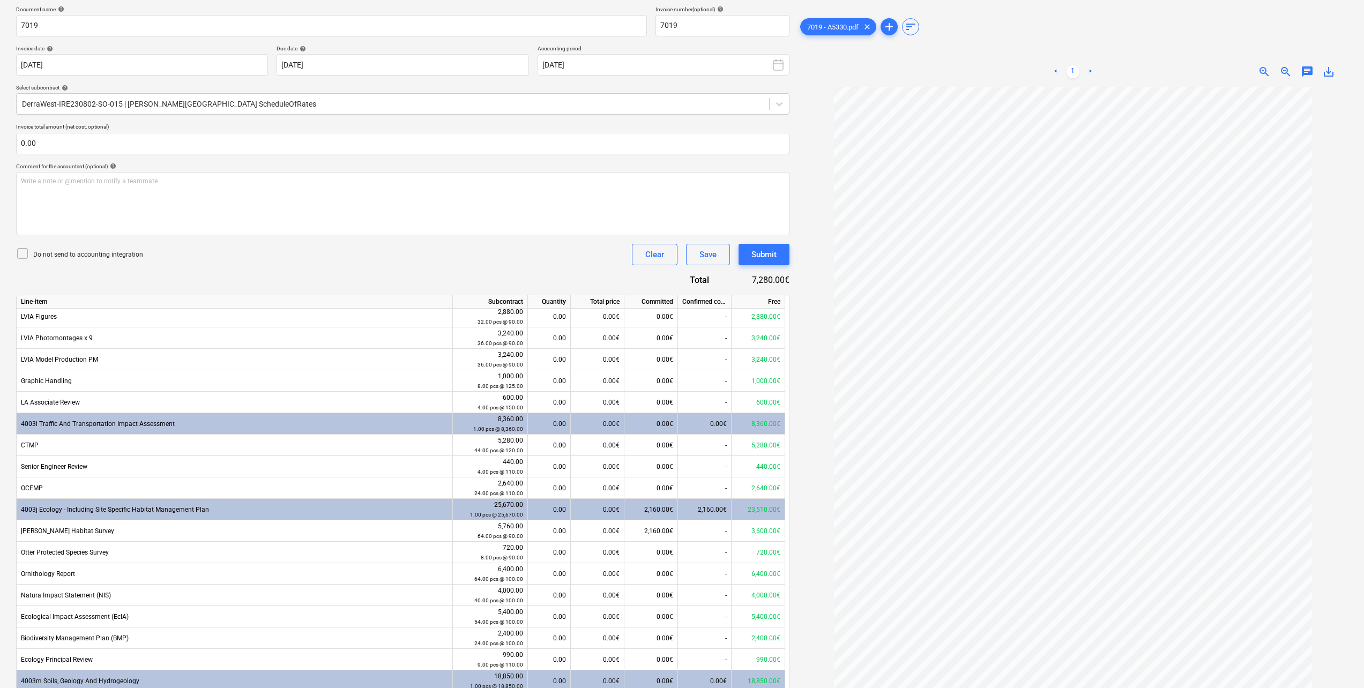
scroll to position [482, 0]
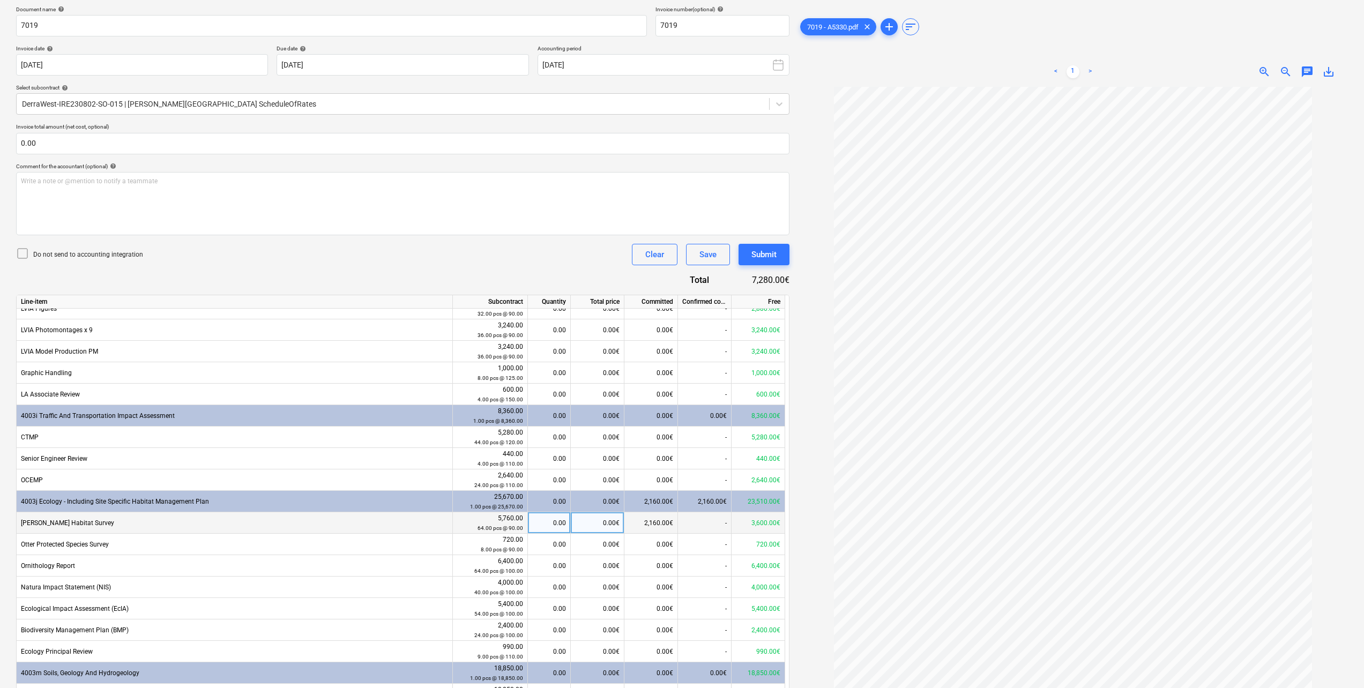
click at [613, 520] on div "0.00€" at bounding box center [598, 522] width 54 height 21
type input "3600"
click at [585, 265] on div "Document name help 7019 Invoice number (optional) help 7019 Invoice date help 0…" at bounding box center [402, 497] width 773 height 983
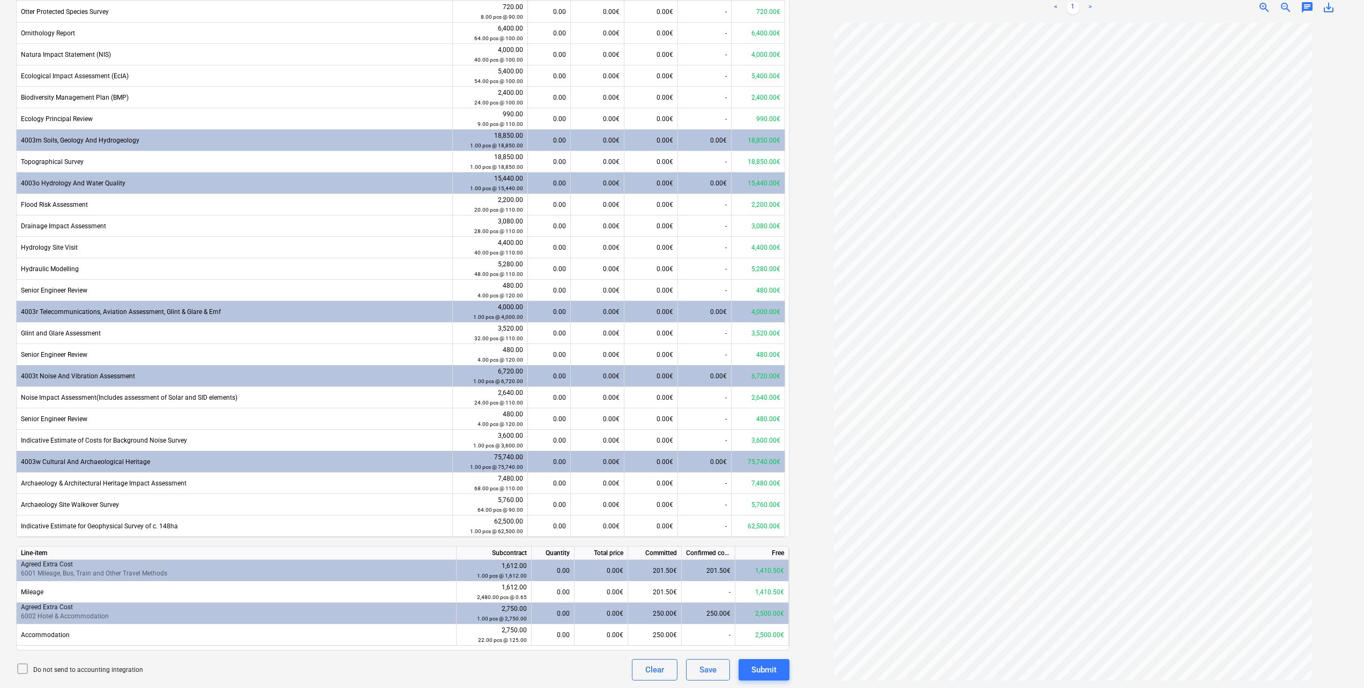
scroll to position [469, 0]
click at [602, 504] on div "0.00€" at bounding box center [598, 503] width 54 height 21
type input "5760"
click at [421, 658] on div "Document name help 7019 Invoice number (optional) help 7019 Invoice date help 0…" at bounding box center [402, 188] width 773 height 983
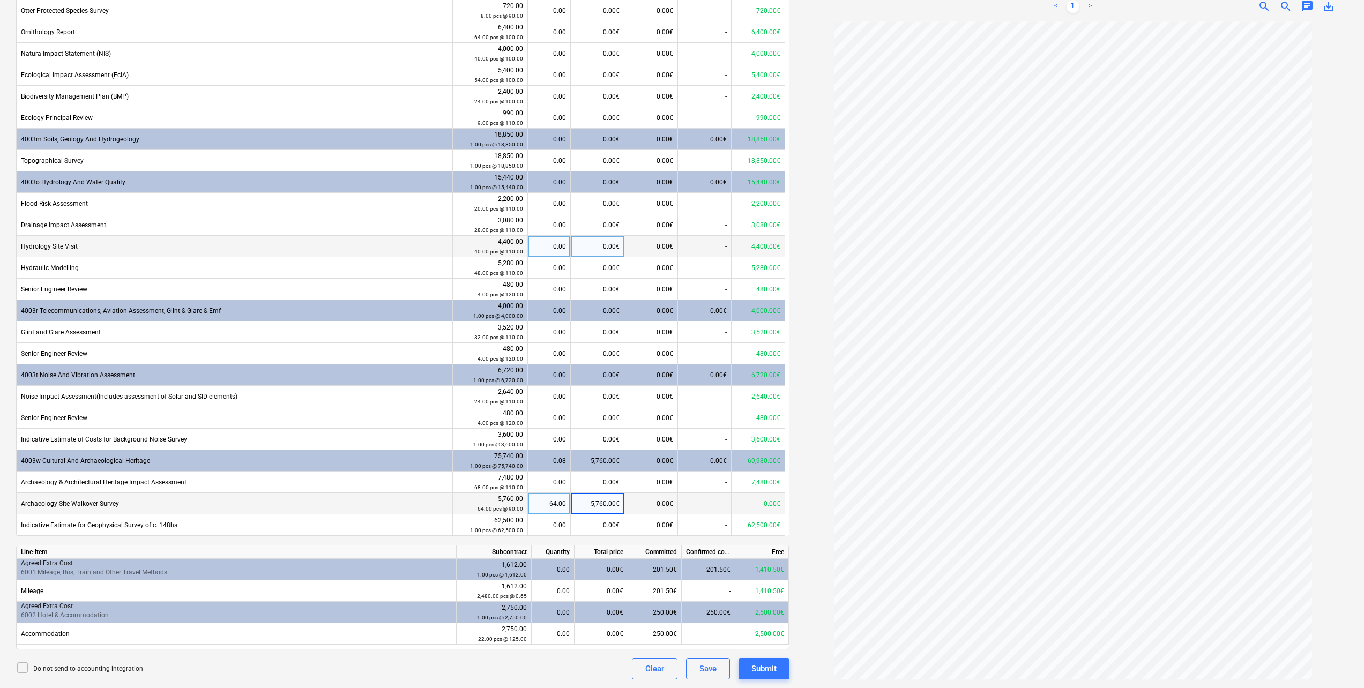
click at [611, 247] on div "0.00€" at bounding box center [598, 246] width 54 height 21
click at [560, 244] on div "0.00" at bounding box center [549, 246] width 34 height 21
type input "40"
click at [825, 5] on div "< 1 > zoom_in zoom_out chat 0 save_alt" at bounding box center [1073, 6] width 550 height 30
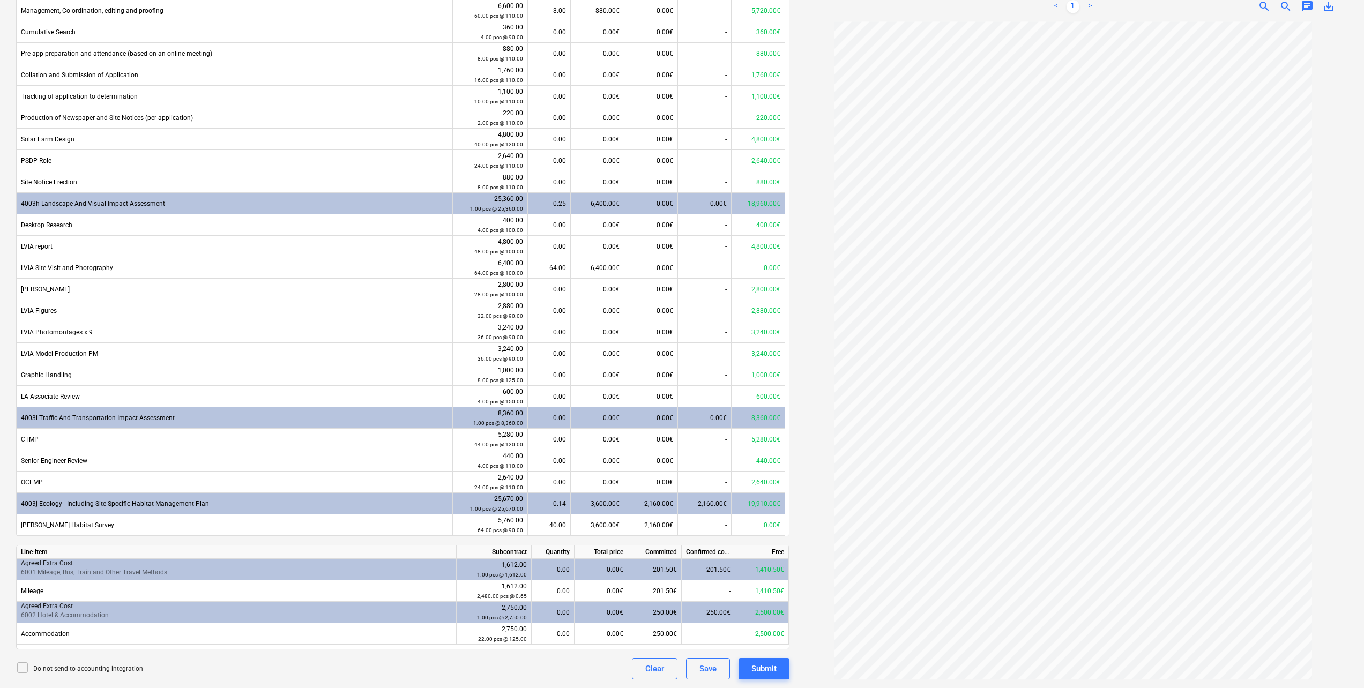
scroll to position [118, 0]
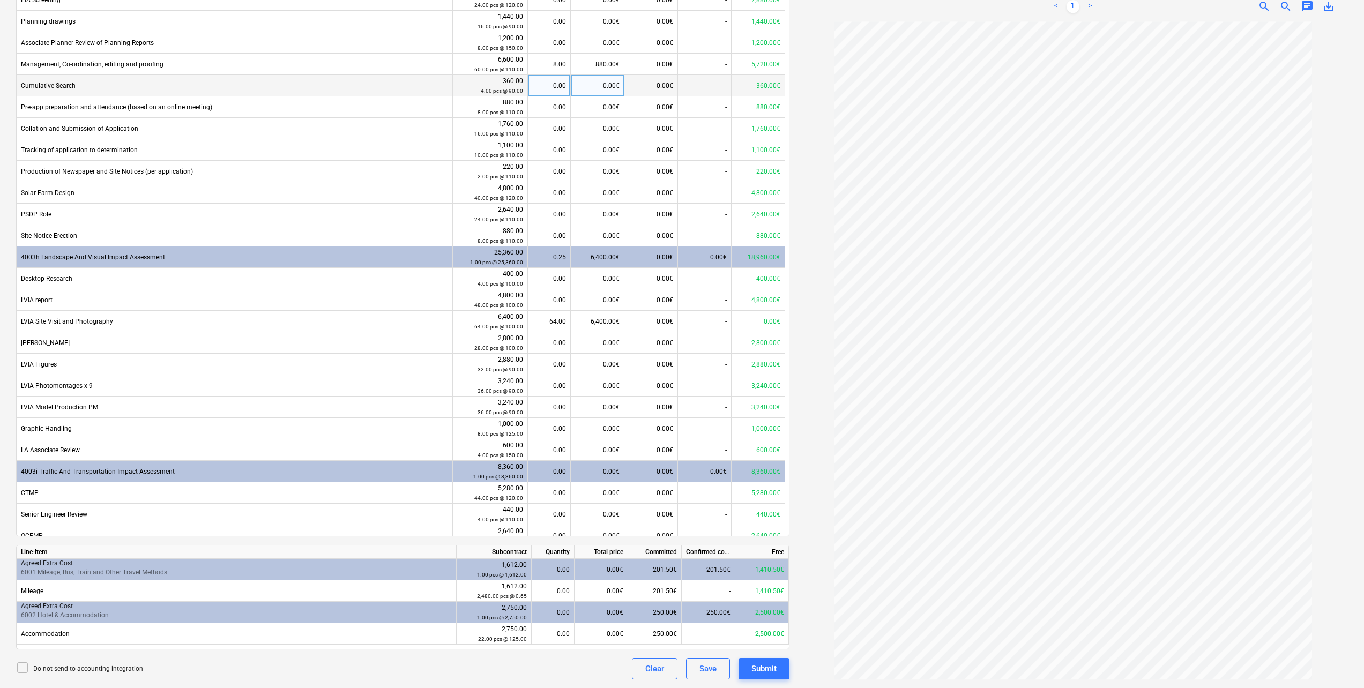
click at [549, 85] on div "0.00" at bounding box center [549, 85] width 34 height 21
type input "4"
click at [818, 4] on div "< 1 > zoom_in zoom_out chat 0 save_alt" at bounding box center [1073, 6] width 550 height 30
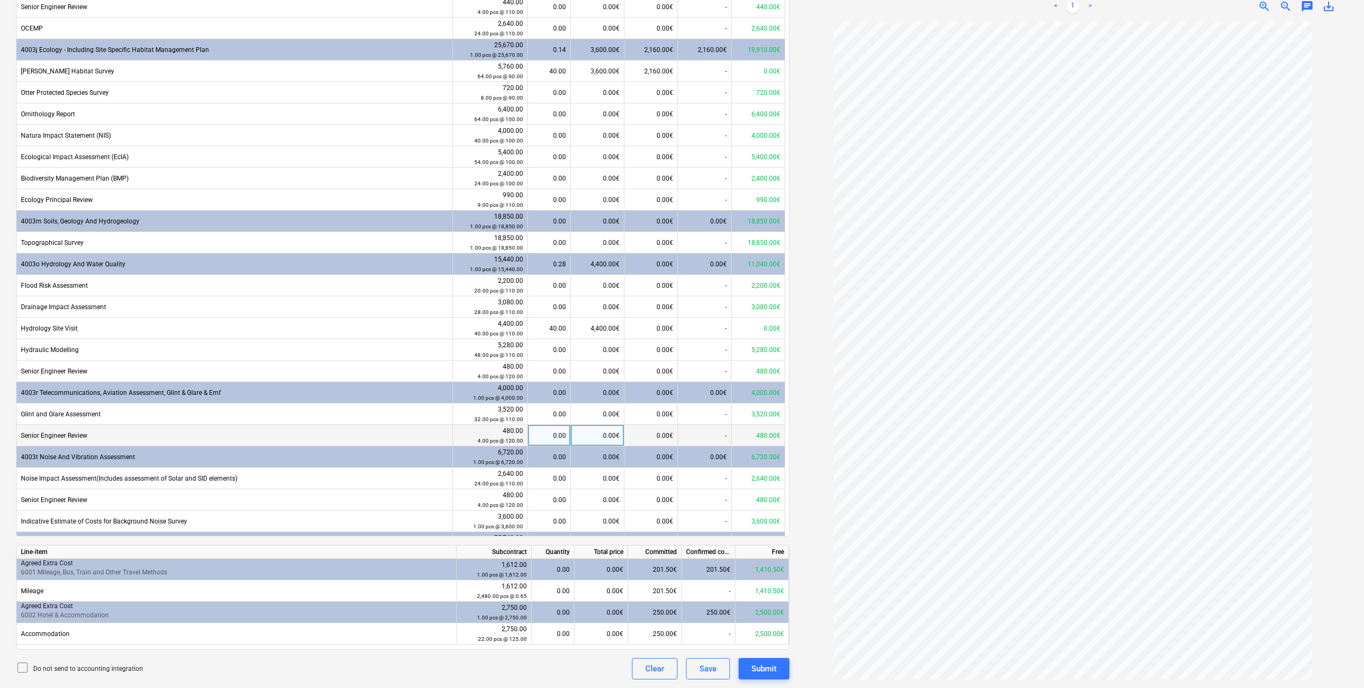
scroll to position [600, 0]
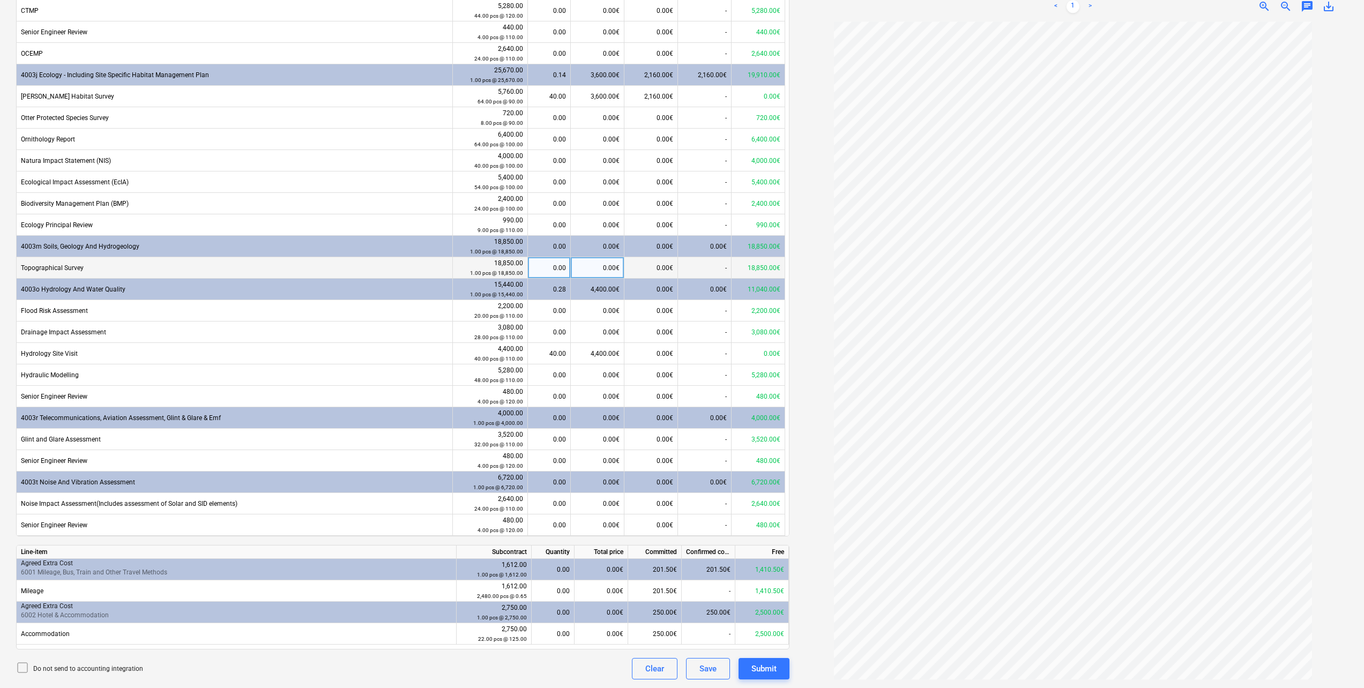
click at [561, 270] on div "0.00" at bounding box center [549, 267] width 34 height 21
type input "1"
click at [556, 662] on div "Do not send to accounting integration Clear Save Submit" at bounding box center [402, 668] width 773 height 21
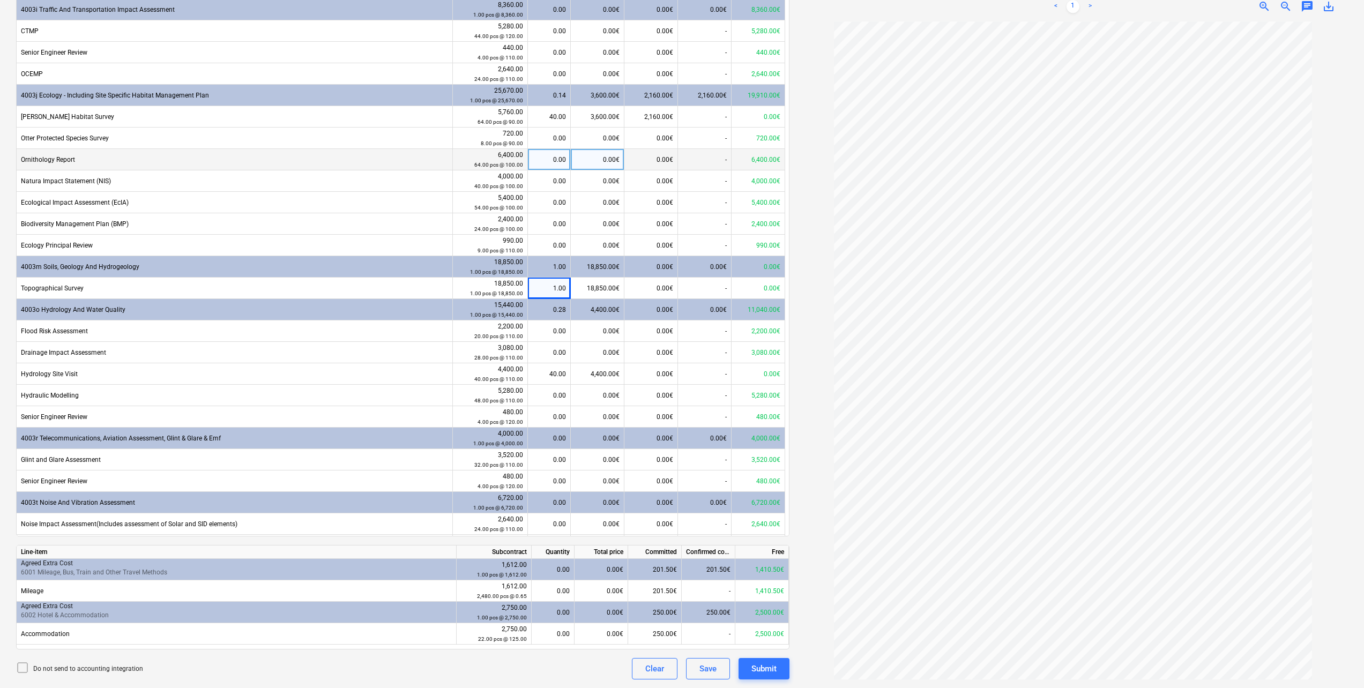
scroll to position [547, 0]
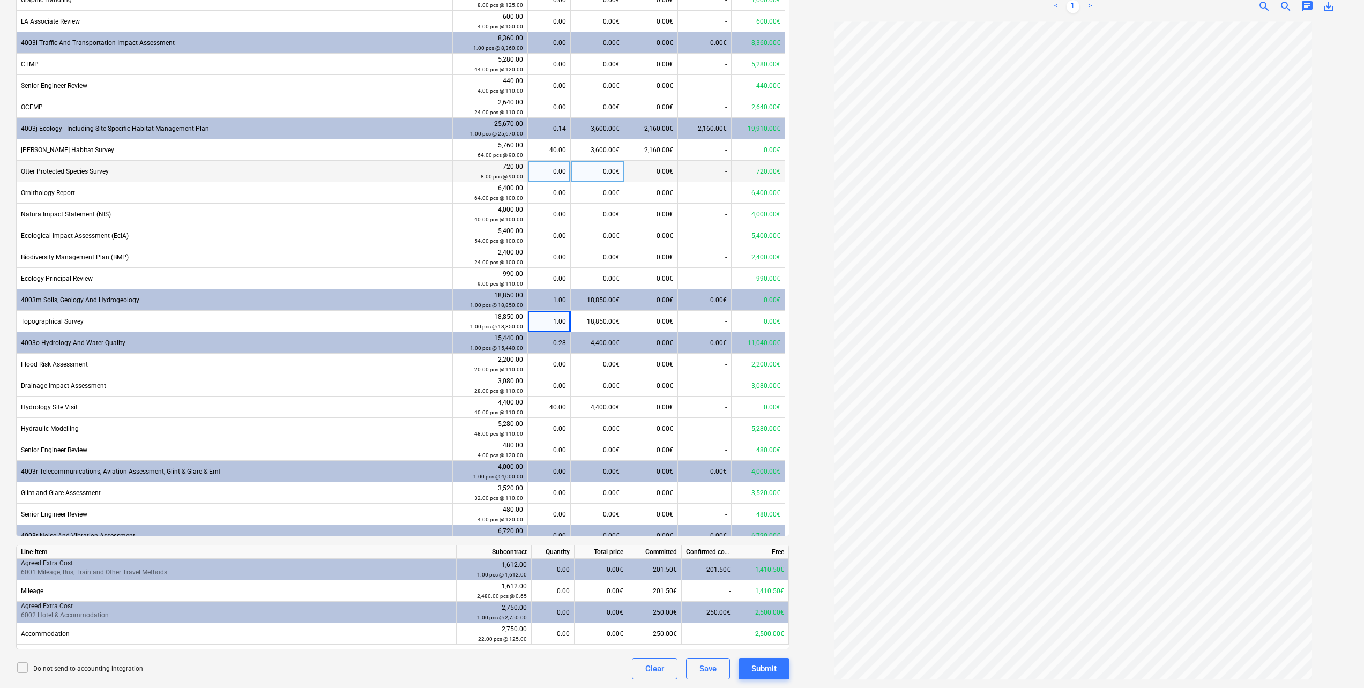
click at [542, 170] on div "0.00" at bounding box center [549, 171] width 34 height 21
type input "8"
click at [493, 672] on div "Do not send to accounting integration Clear Save Submit" at bounding box center [402, 668] width 773 height 21
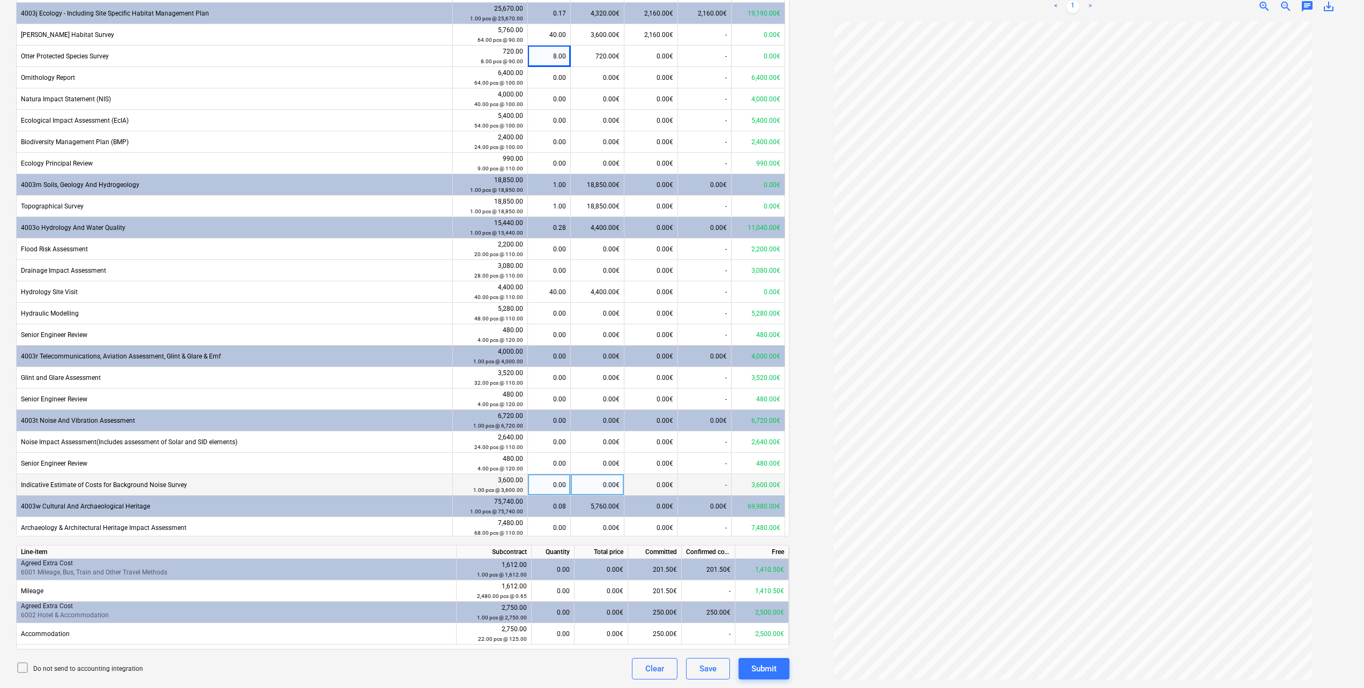
scroll to position [707, 0]
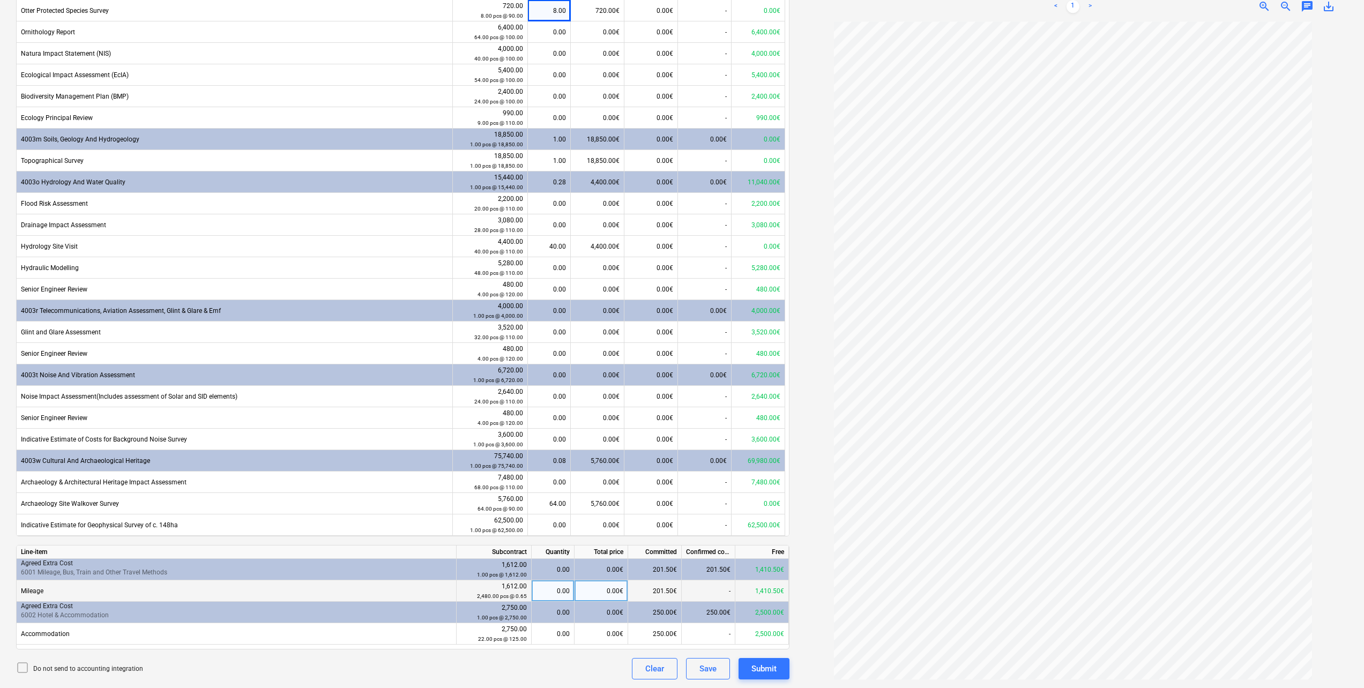
click at [606, 589] on div "0.00€" at bounding box center [602, 590] width 54 height 21
type input "1410.50"
click at [534, 662] on div "Do not send to accounting integration Clear Save Submit" at bounding box center [402, 668] width 773 height 21
click at [555, 636] on div "0.00" at bounding box center [553, 633] width 34 height 21
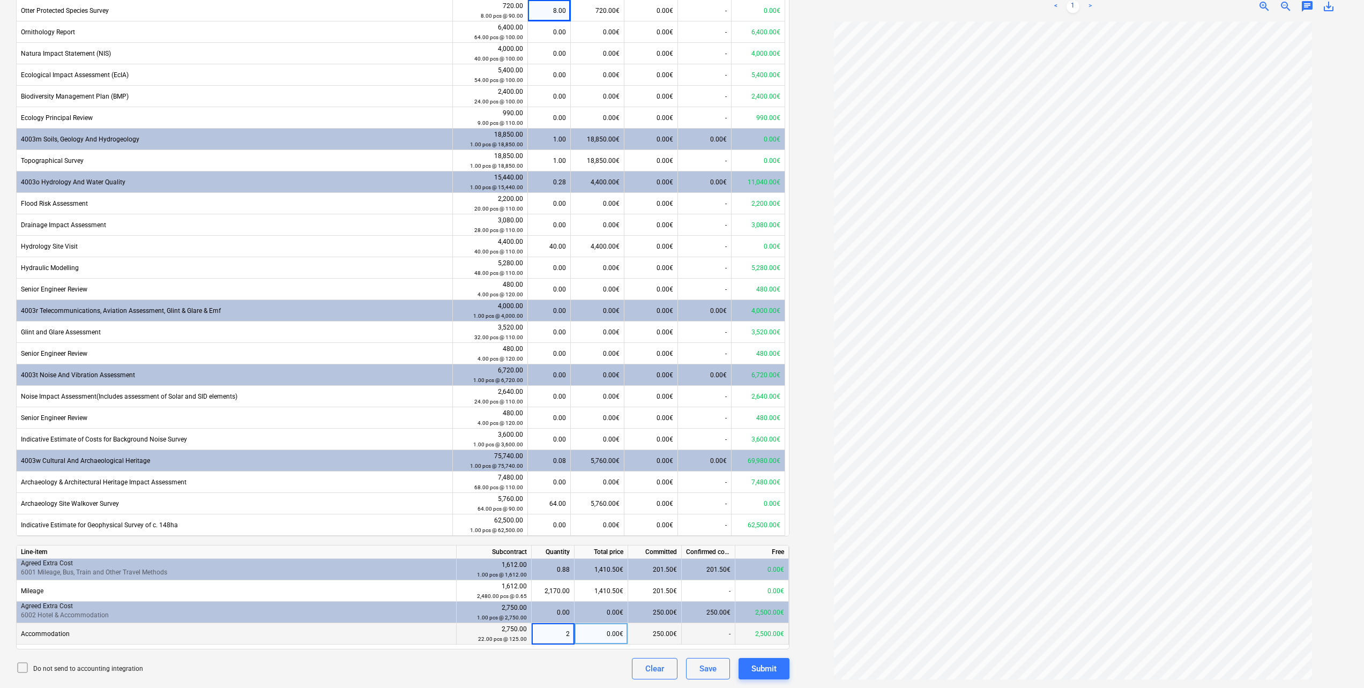
type input "20"
click at [490, 665] on div "Do not send to accounting integration Clear Save Submit" at bounding box center [402, 668] width 773 height 21
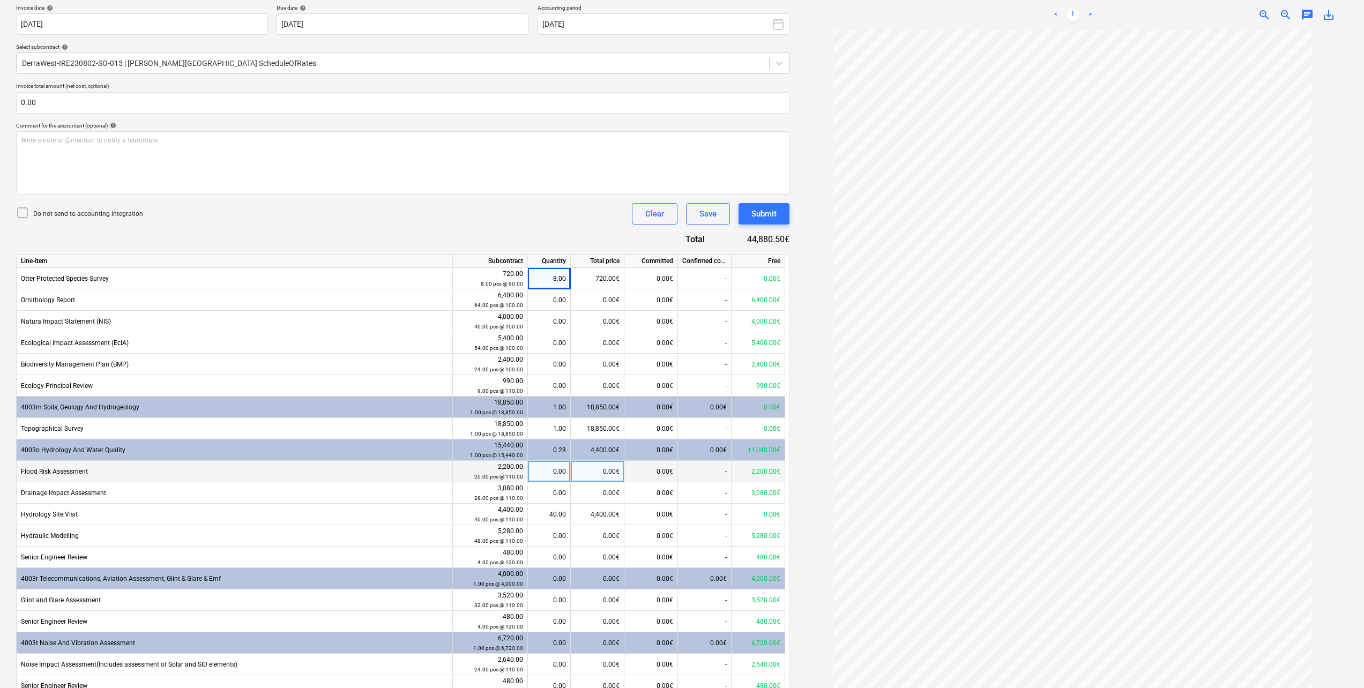
scroll to position [21, 0]
click at [528, 207] on div "Do not send to accounting integration Clear Save Submit" at bounding box center [402, 213] width 773 height 21
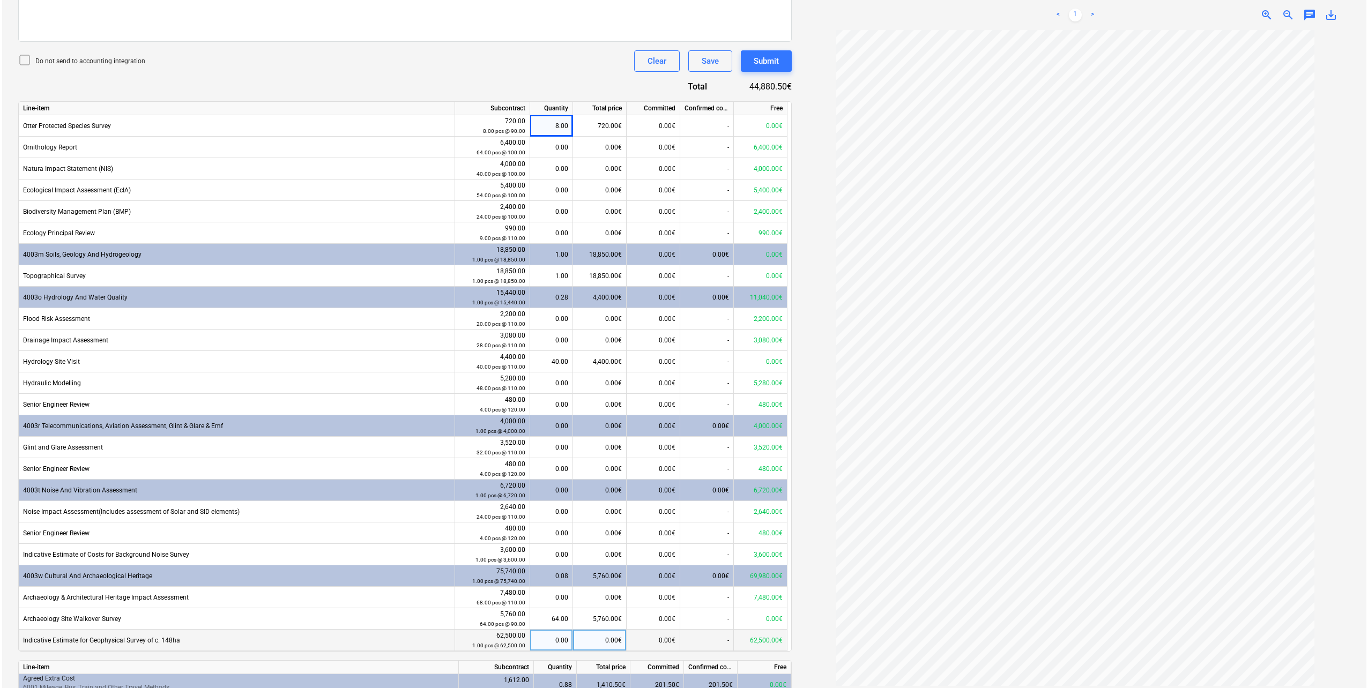
scroll to position [469, 0]
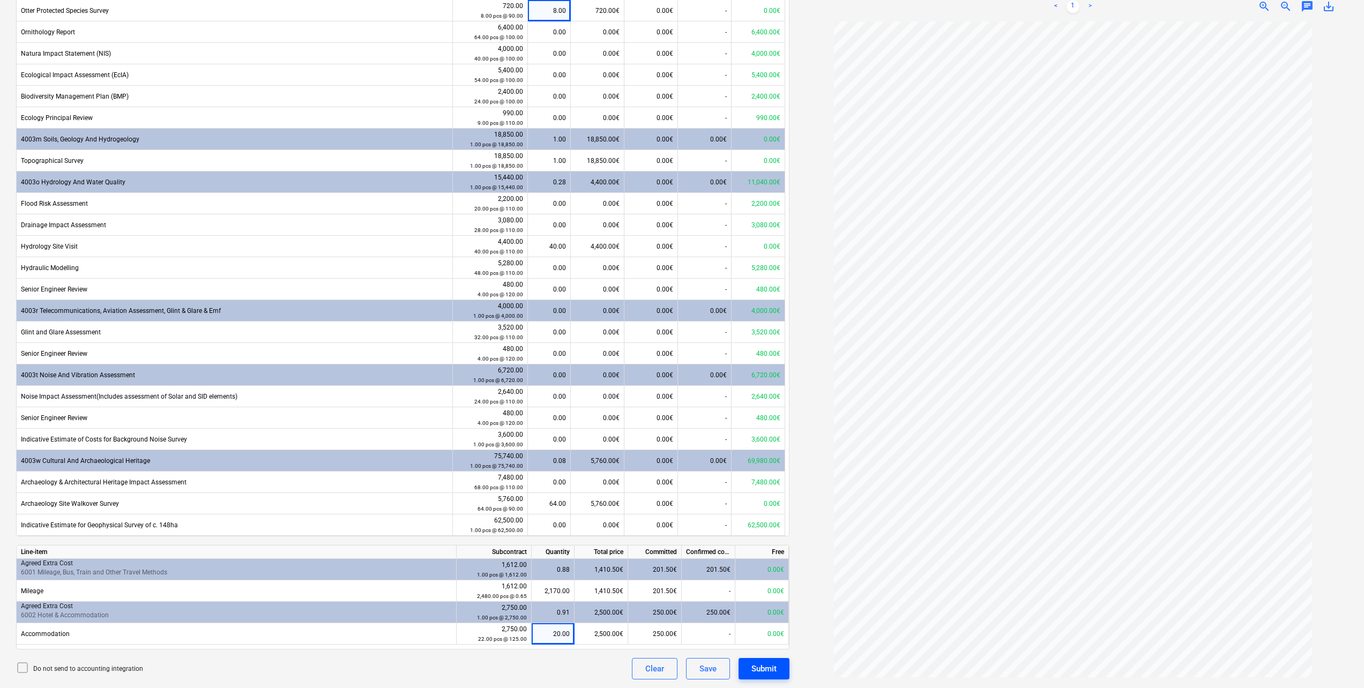
click at [759, 674] on div "Submit" at bounding box center [763, 669] width 25 height 14
